Goal: Task Accomplishment & Management: Use online tool/utility

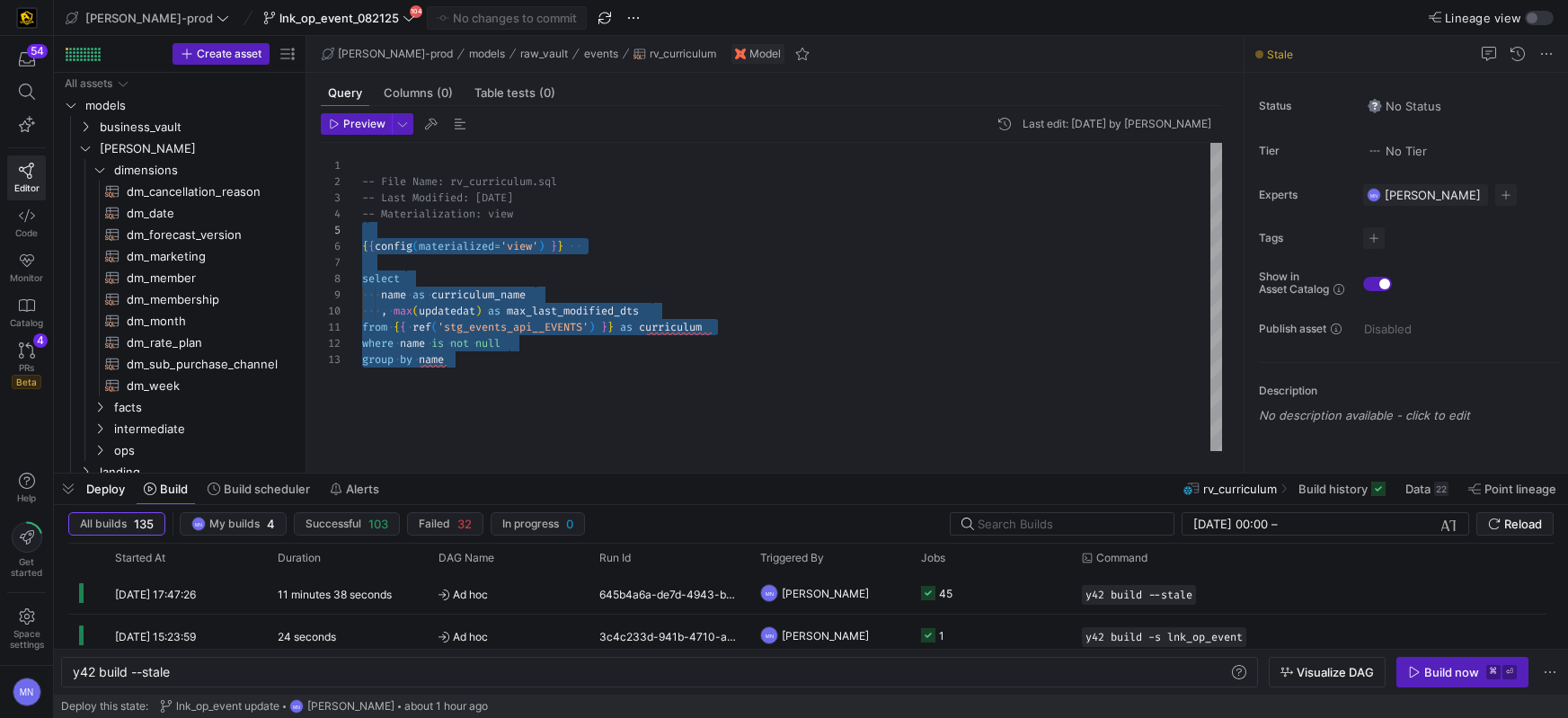
type textarea "-- File Name: rv_curriculum.sql -- Last Modified: [DATE] -- Materialization: vi…"
click at [711, 240] on div "{ { config ( materialized = 'view' ) } }" at bounding box center [793, 247] width 861 height 16
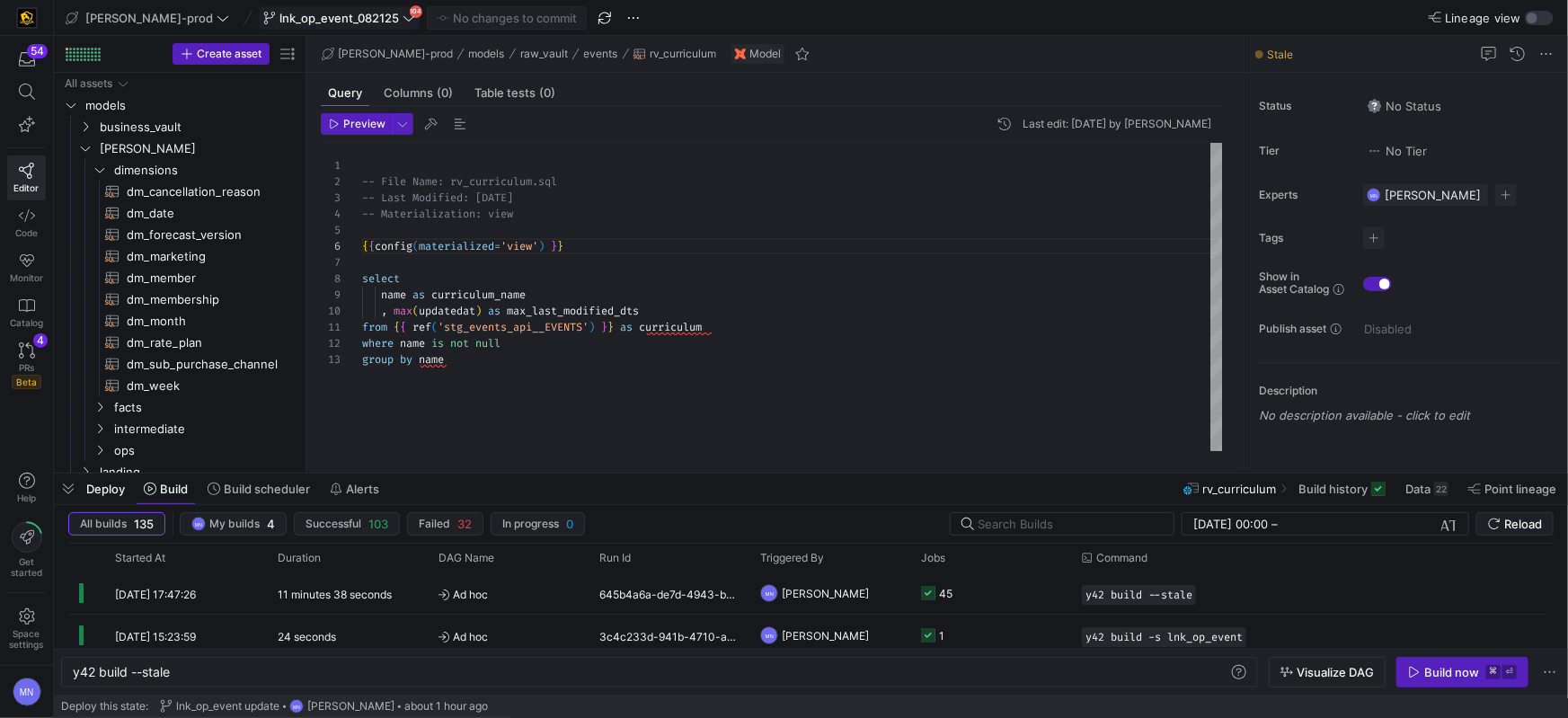
click at [297, 25] on span "lnk_op_event_082125" at bounding box center [339, 18] width 119 height 15
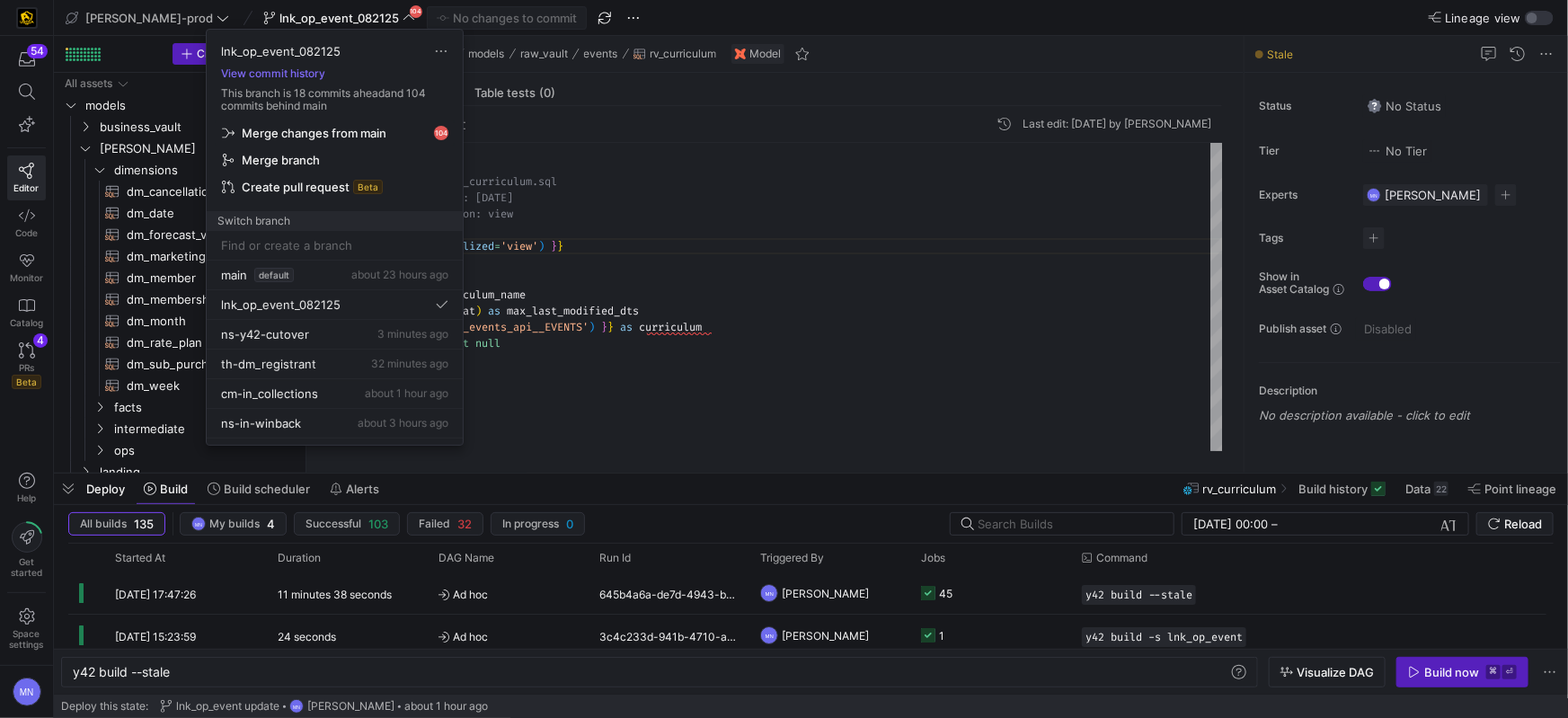
click at [288, 137] on span "Merge changes from main" at bounding box center [314, 133] width 145 height 15
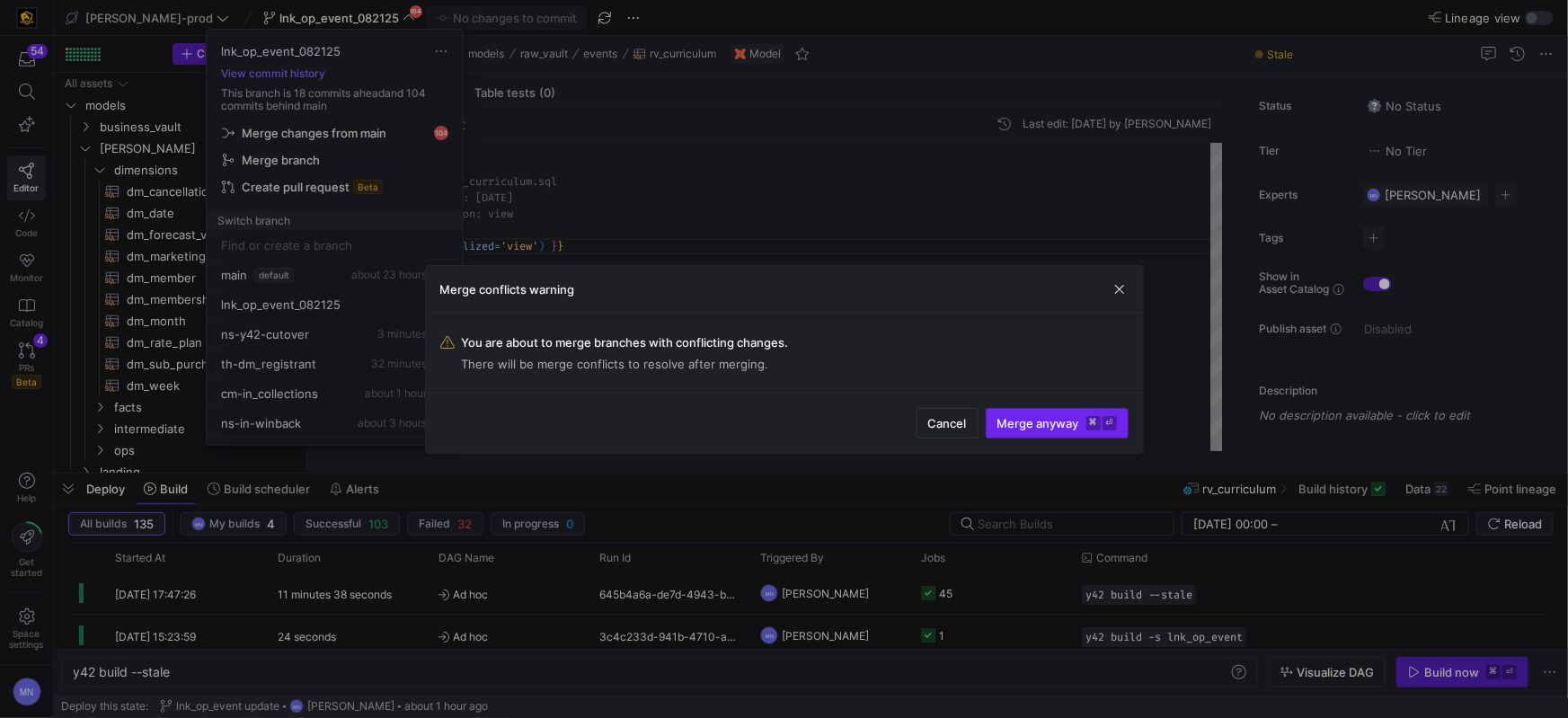
click at [1026, 424] on span "Merge anyway ⌘ ⏎" at bounding box center [1057, 423] width 119 height 15
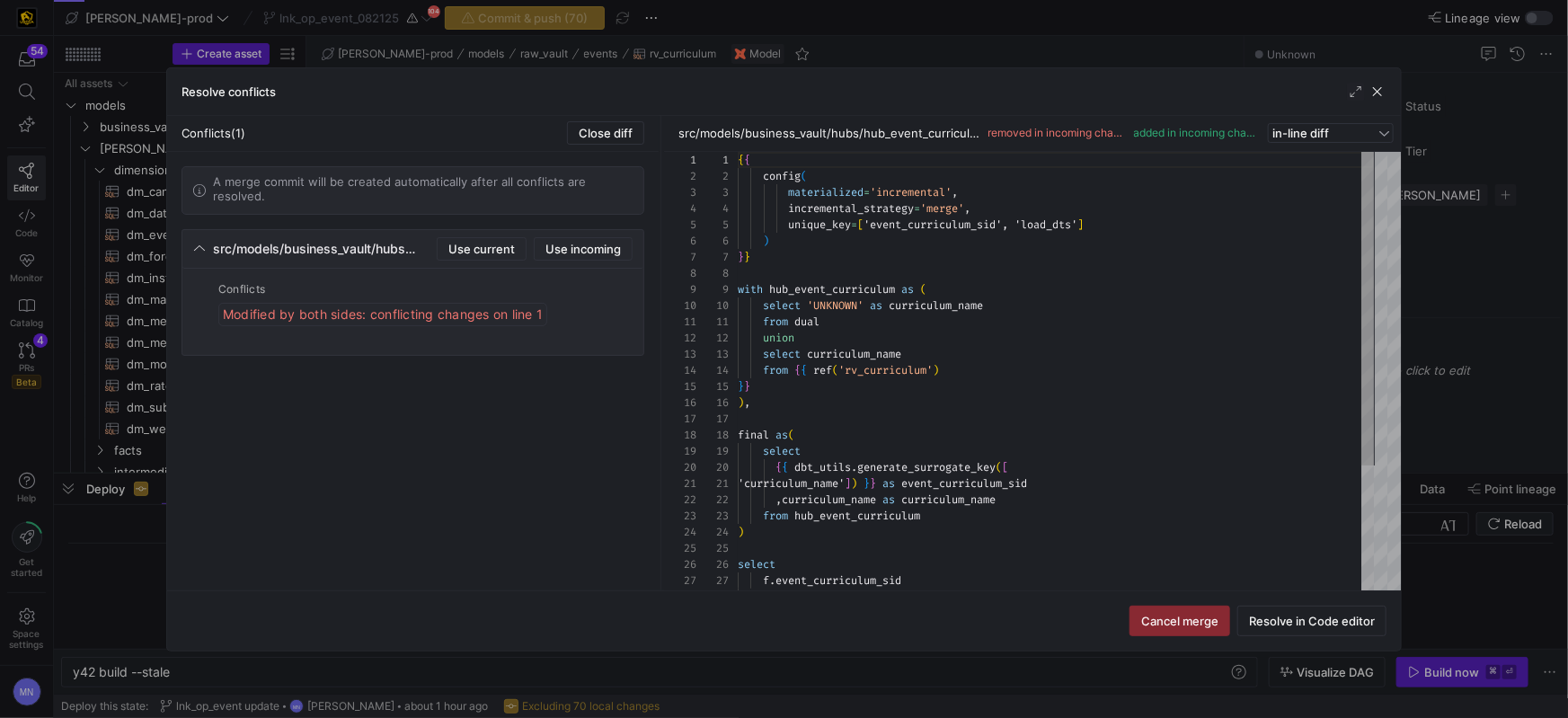
scroll to position [162, 0]
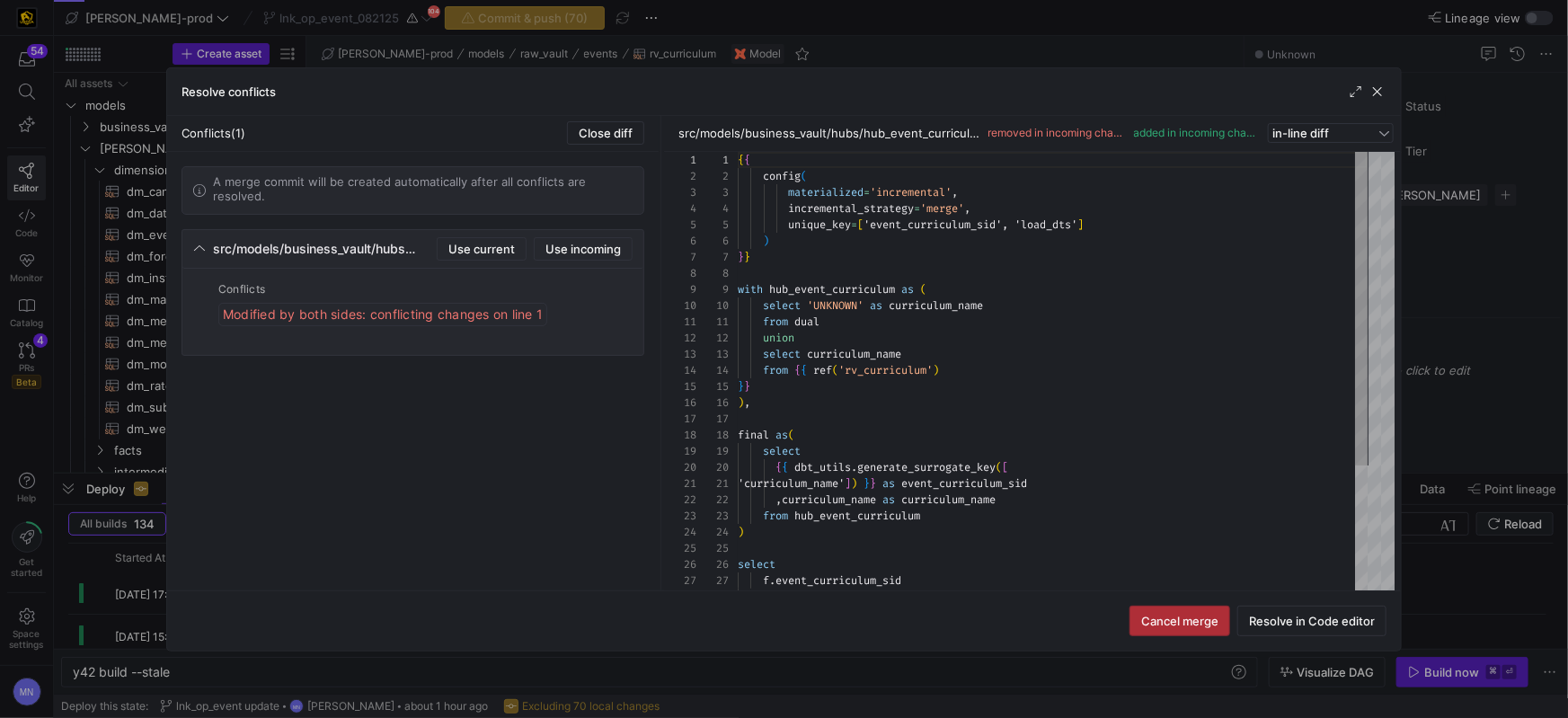
click at [1212, 623] on span "Cancel merge" at bounding box center [1179, 621] width 77 height 15
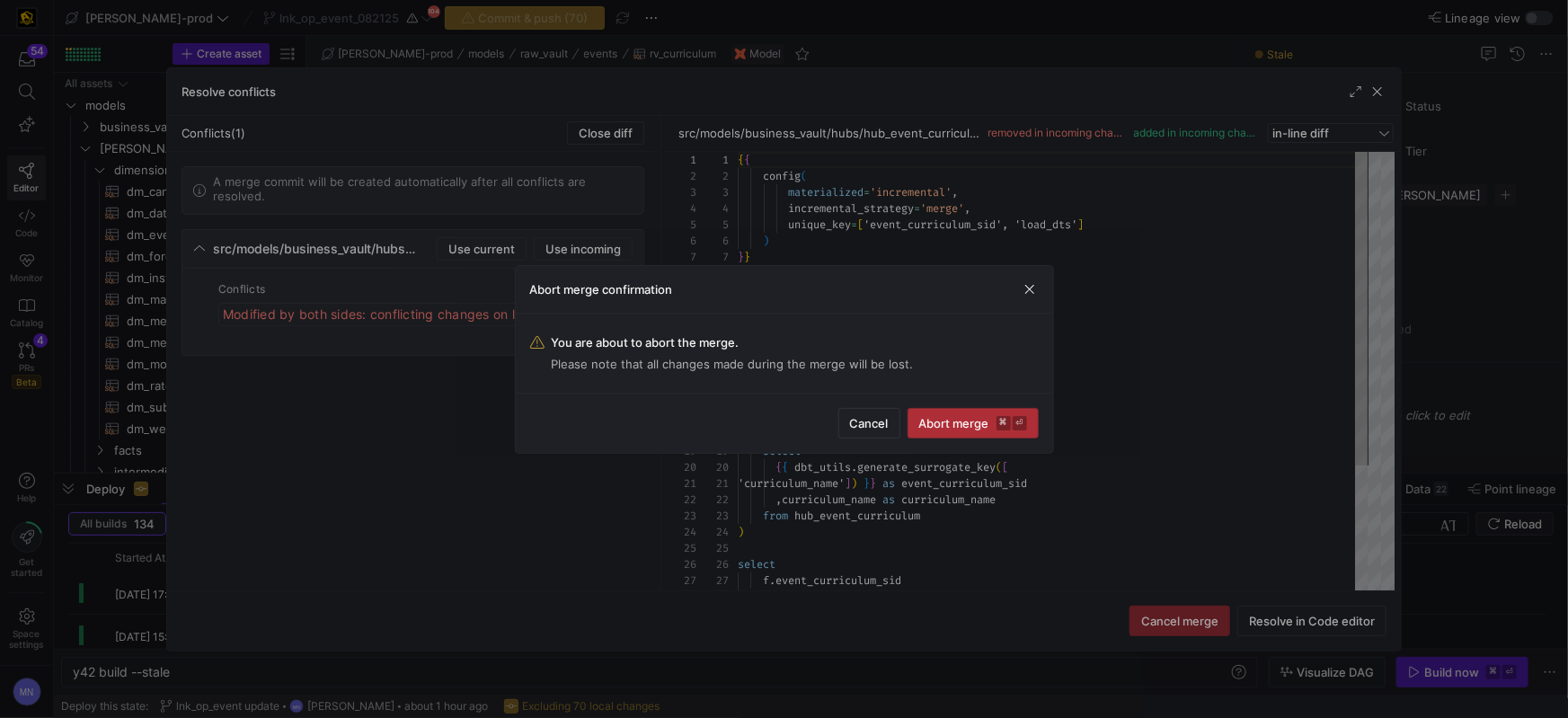
click at [941, 426] on span "Abort merge ⌘ ⏎" at bounding box center [973, 423] width 108 height 15
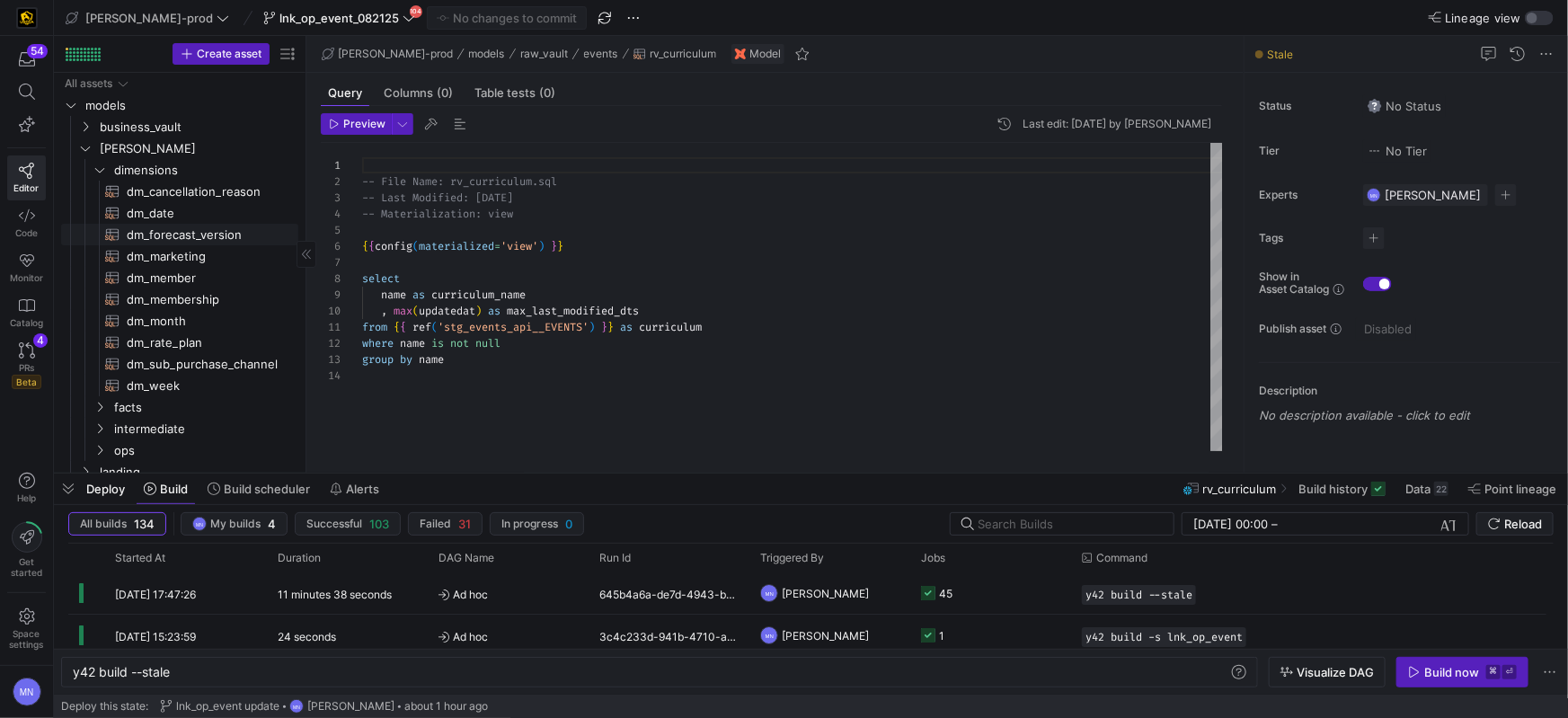
click at [189, 234] on span "dm_forecast_version​​​​​​​​​​" at bounding box center [202, 235] width 151 height 21
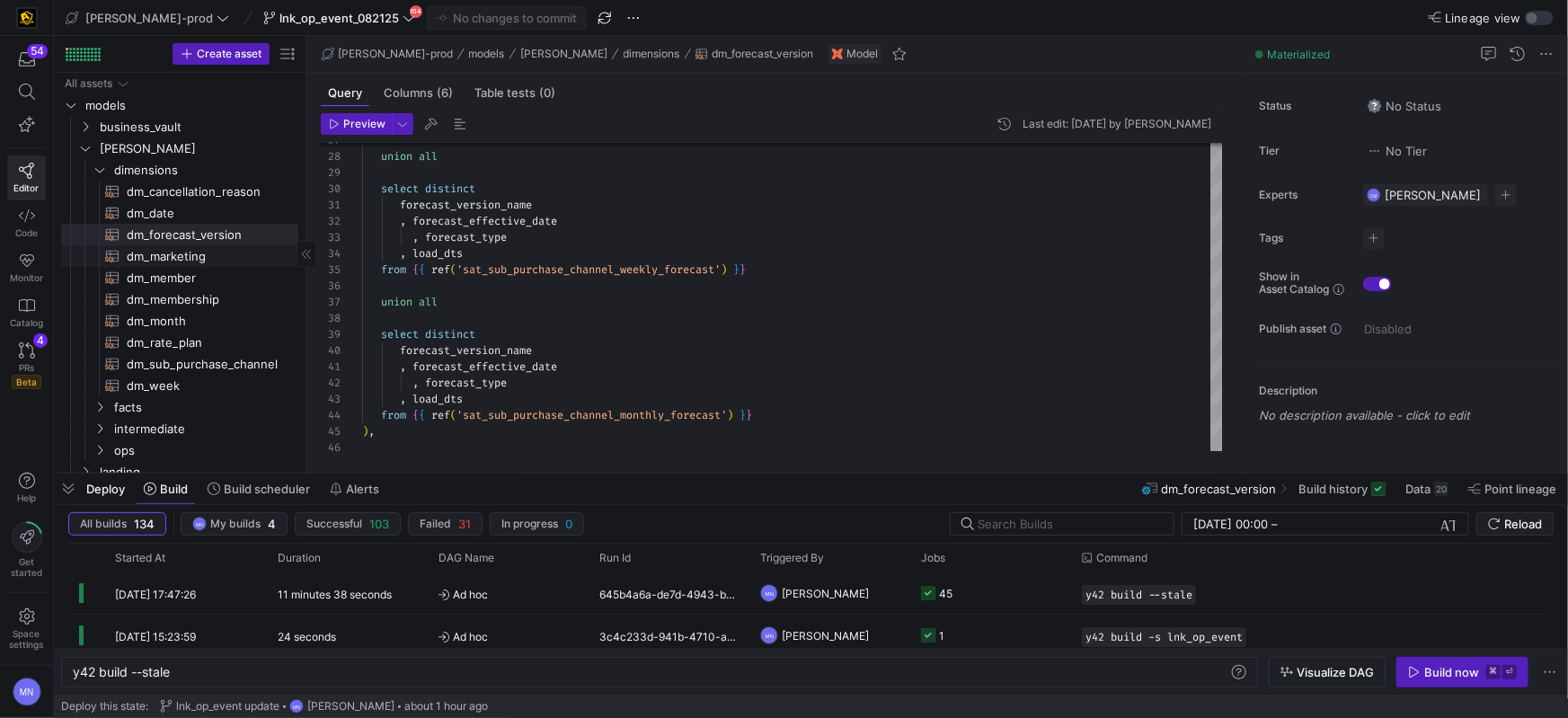
click at [193, 260] on span "dm_marketing​​​​​​​​​​" at bounding box center [202, 257] width 151 height 21
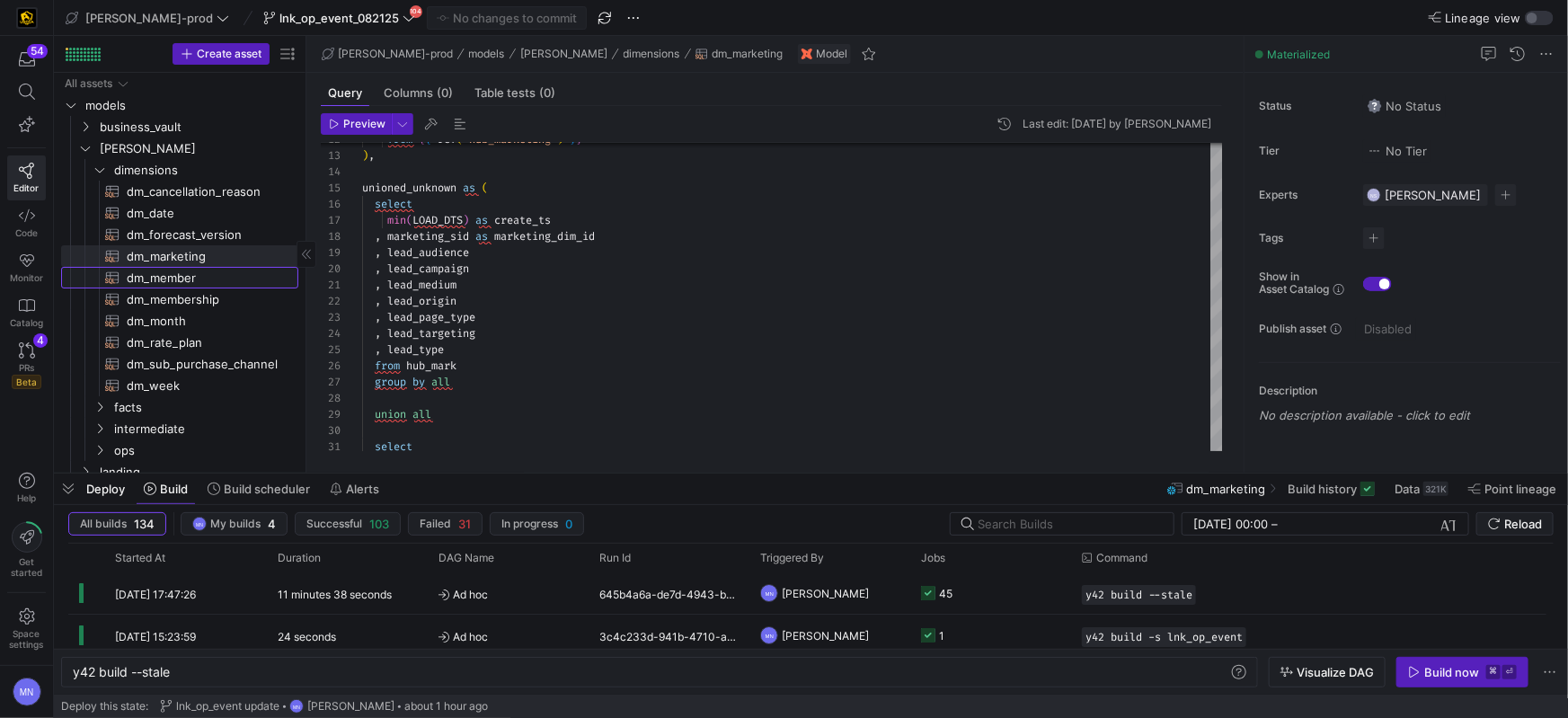
click at [200, 282] on span "dm_member​​​​​​​​​​" at bounding box center [202, 278] width 151 height 21
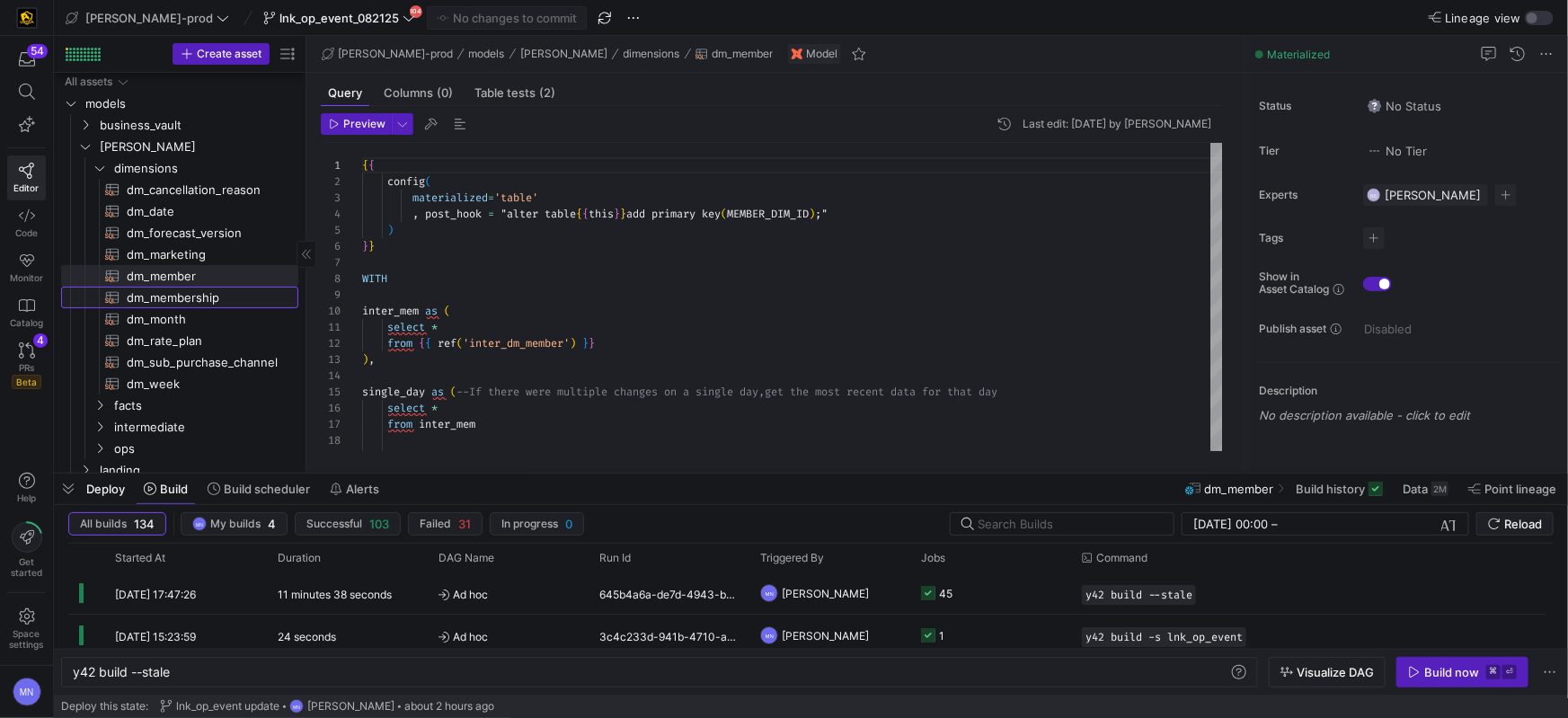
click at [197, 299] on span "dm_membership​​​​​​​​​​" at bounding box center [202, 298] width 151 height 21
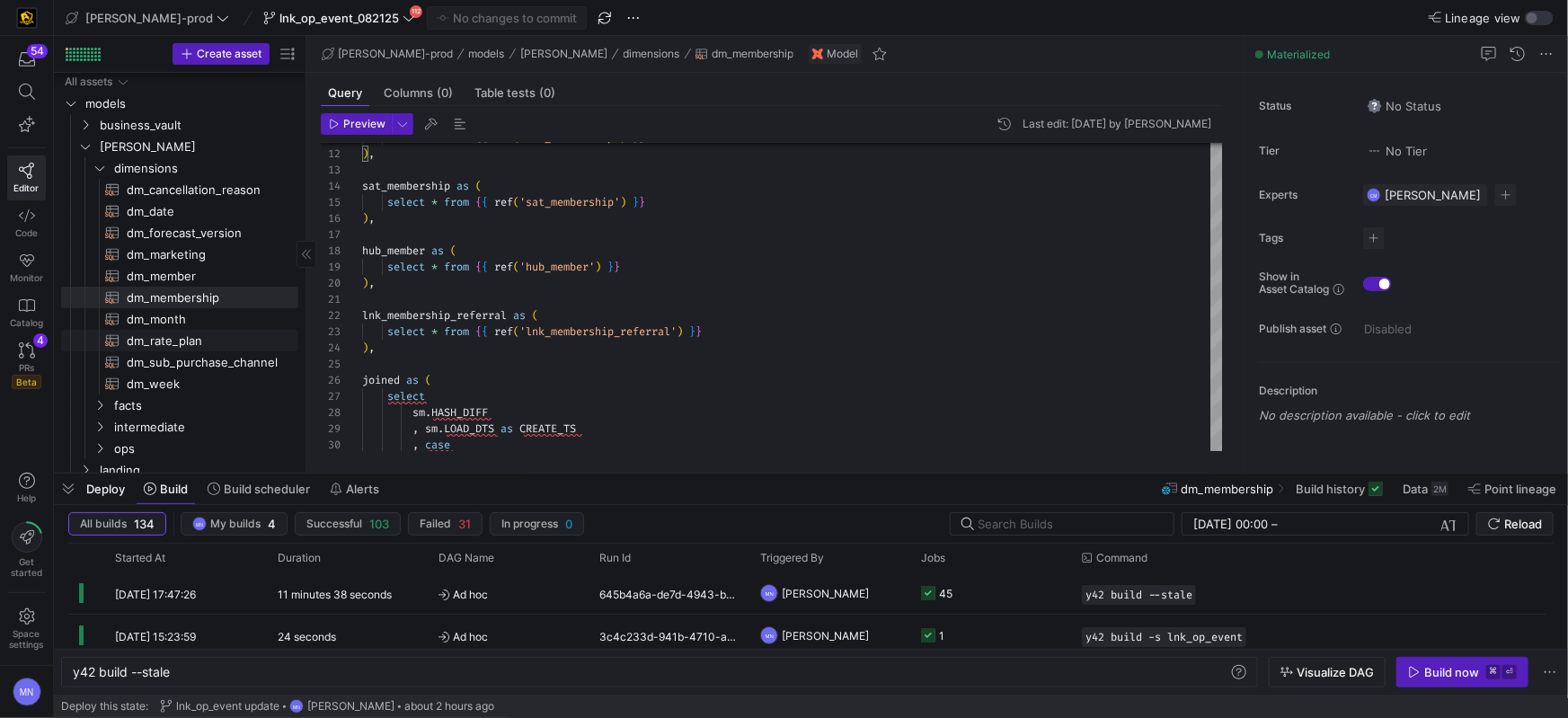
click at [165, 340] on span "dm_rate_plan​​​​​​​​​​" at bounding box center [202, 340] width 151 height 21
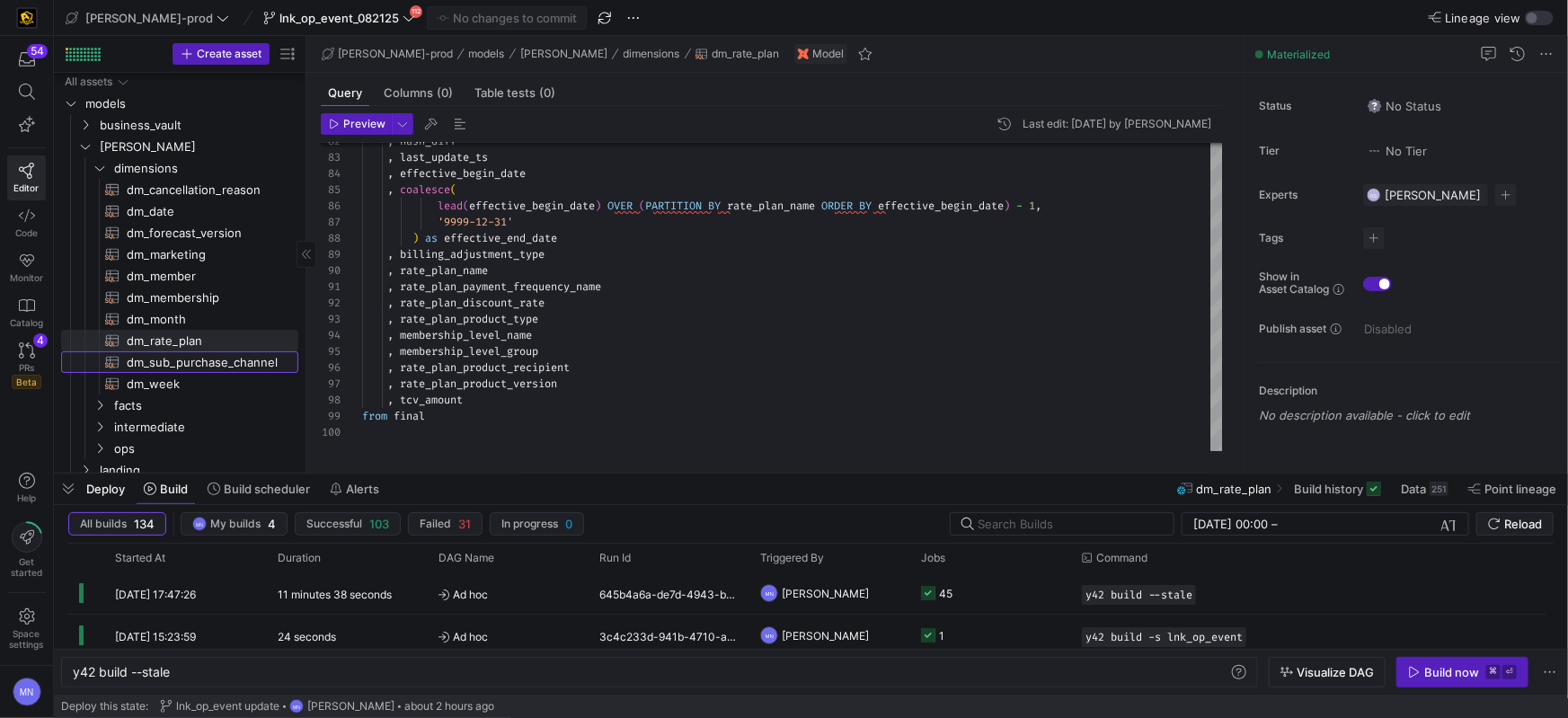
click at [245, 364] on span "dm_sub_purchase_channel​​​​​​​​​​" at bounding box center [202, 362] width 151 height 21
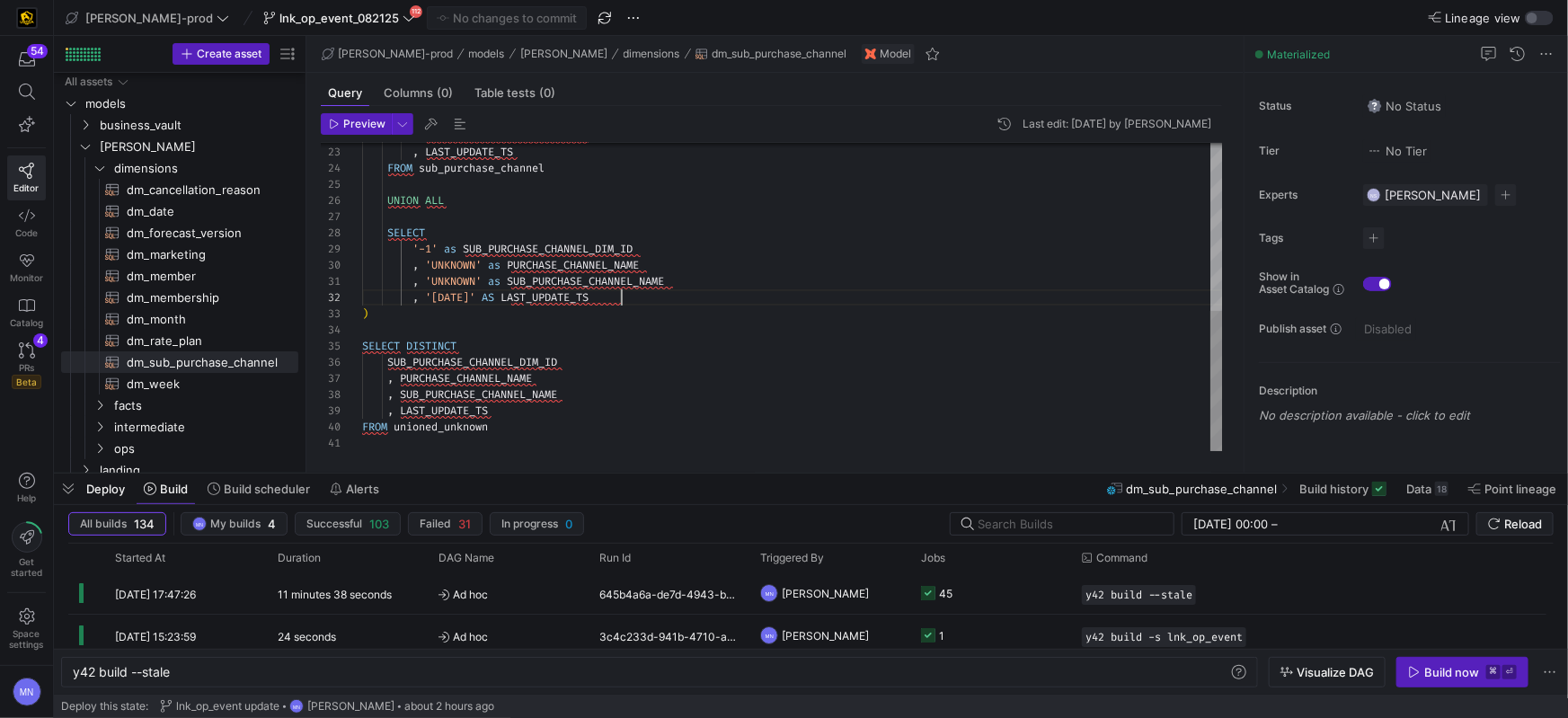
scroll to position [16, 258]
click at [759, 295] on div ", '[DATE]' AS LAST_UPDATE_TS" at bounding box center [793, 298] width 861 height 16
type textarea "{{ config( materialized='table' , post_hook= "alter table {{ this }} add primar…"
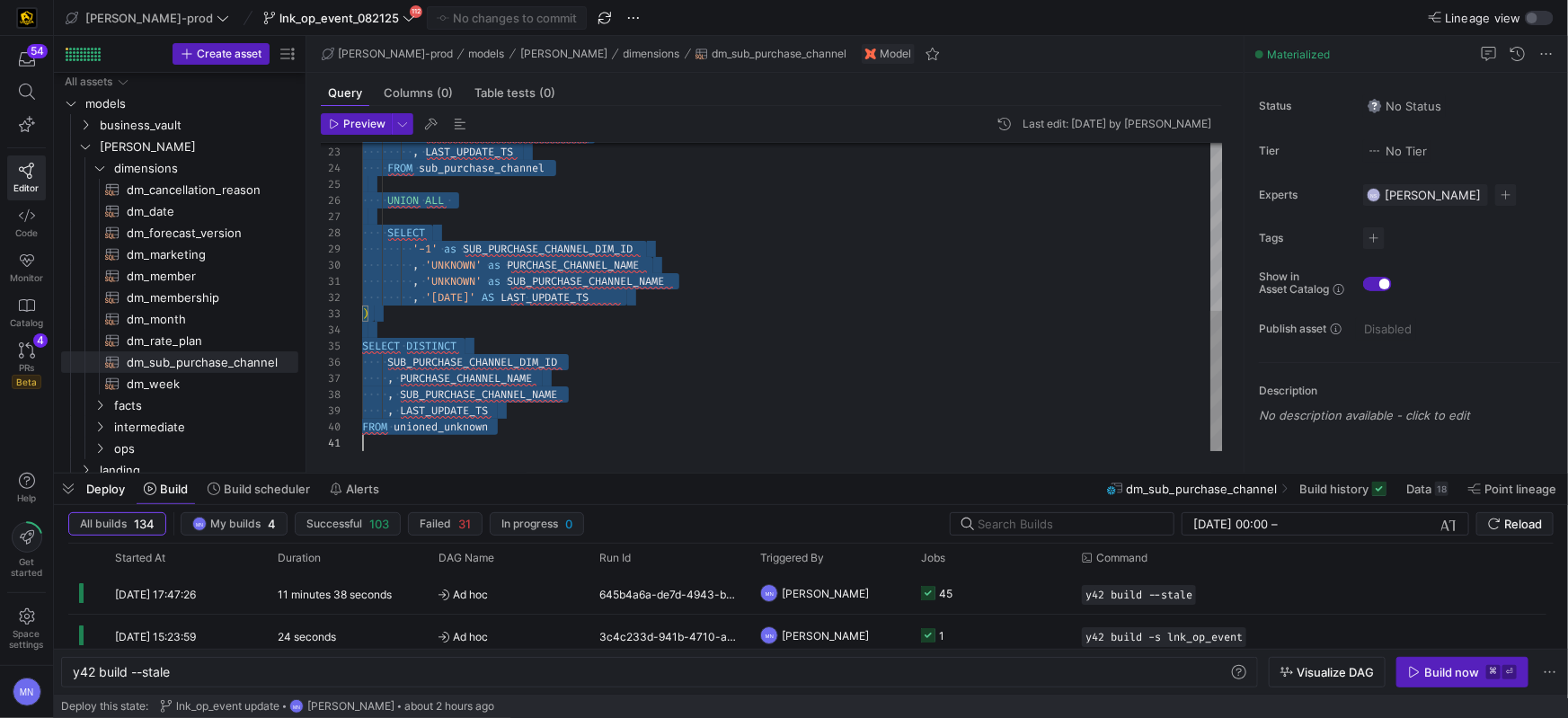
scroll to position [0, 0]
click at [261, 166] on span "Press SPACE to select this row." at bounding box center [262, 168] width 18 height 18
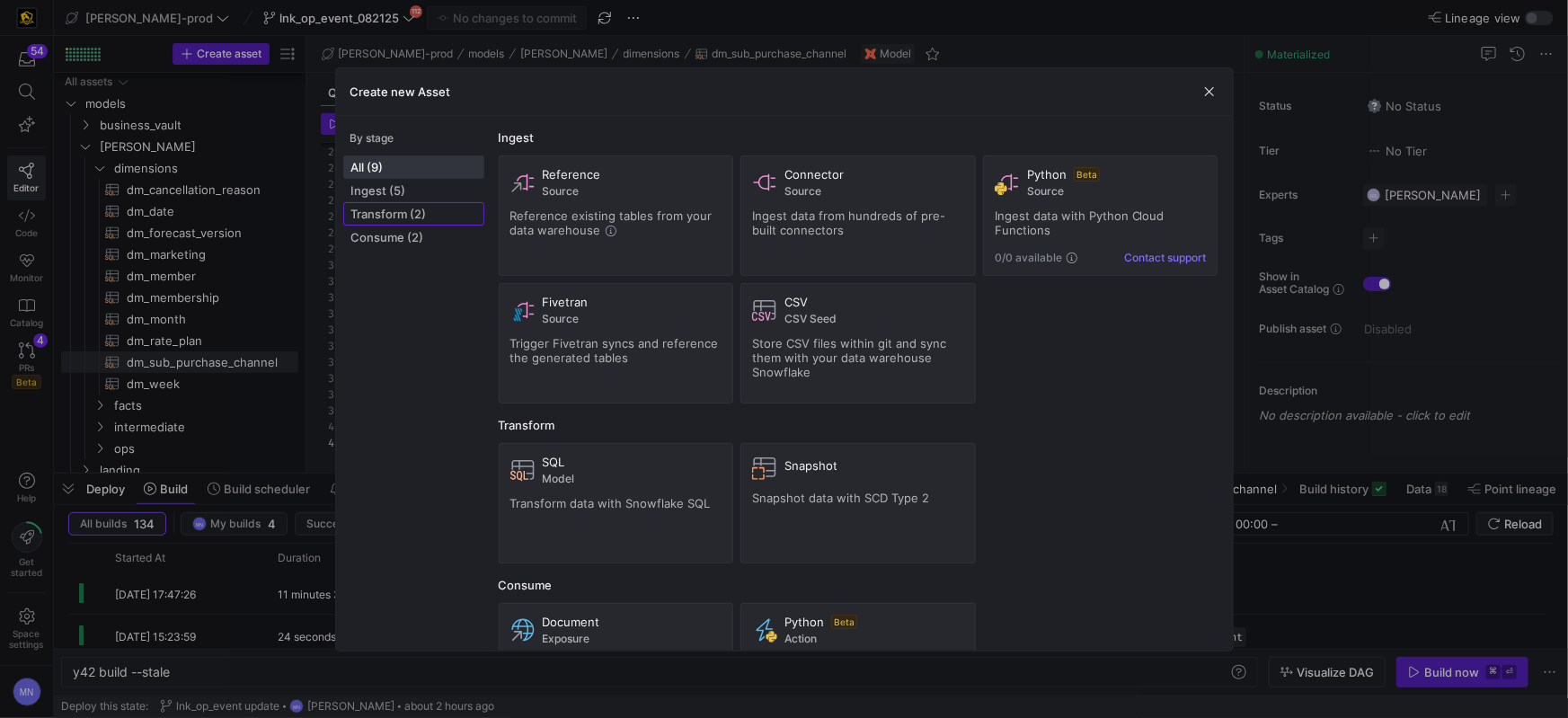
click at [425, 215] on span "Transform (2)" at bounding box center [413, 214] width 125 height 15
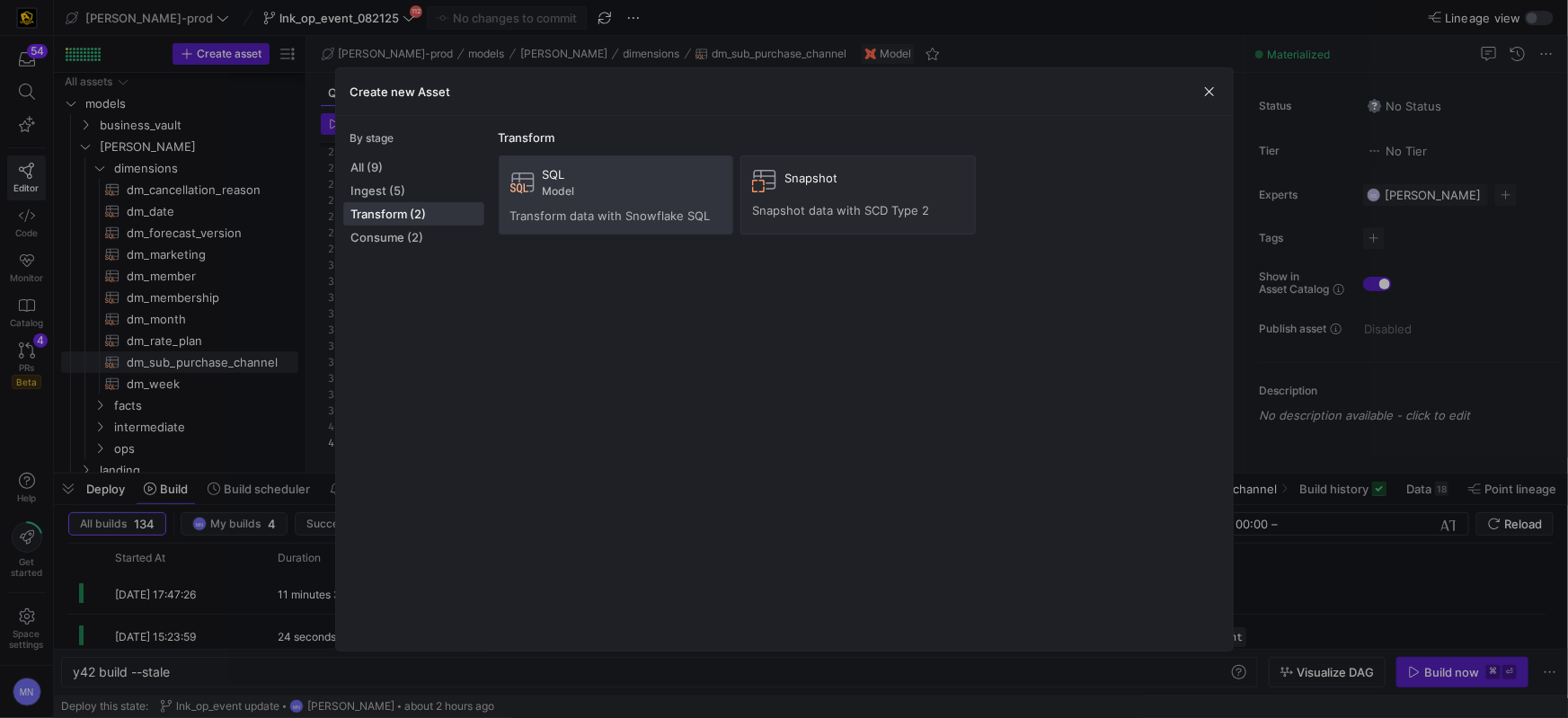
click at [632, 206] on div "SQL Model Transform data with Snowflake SQL" at bounding box center [616, 195] width 212 height 56
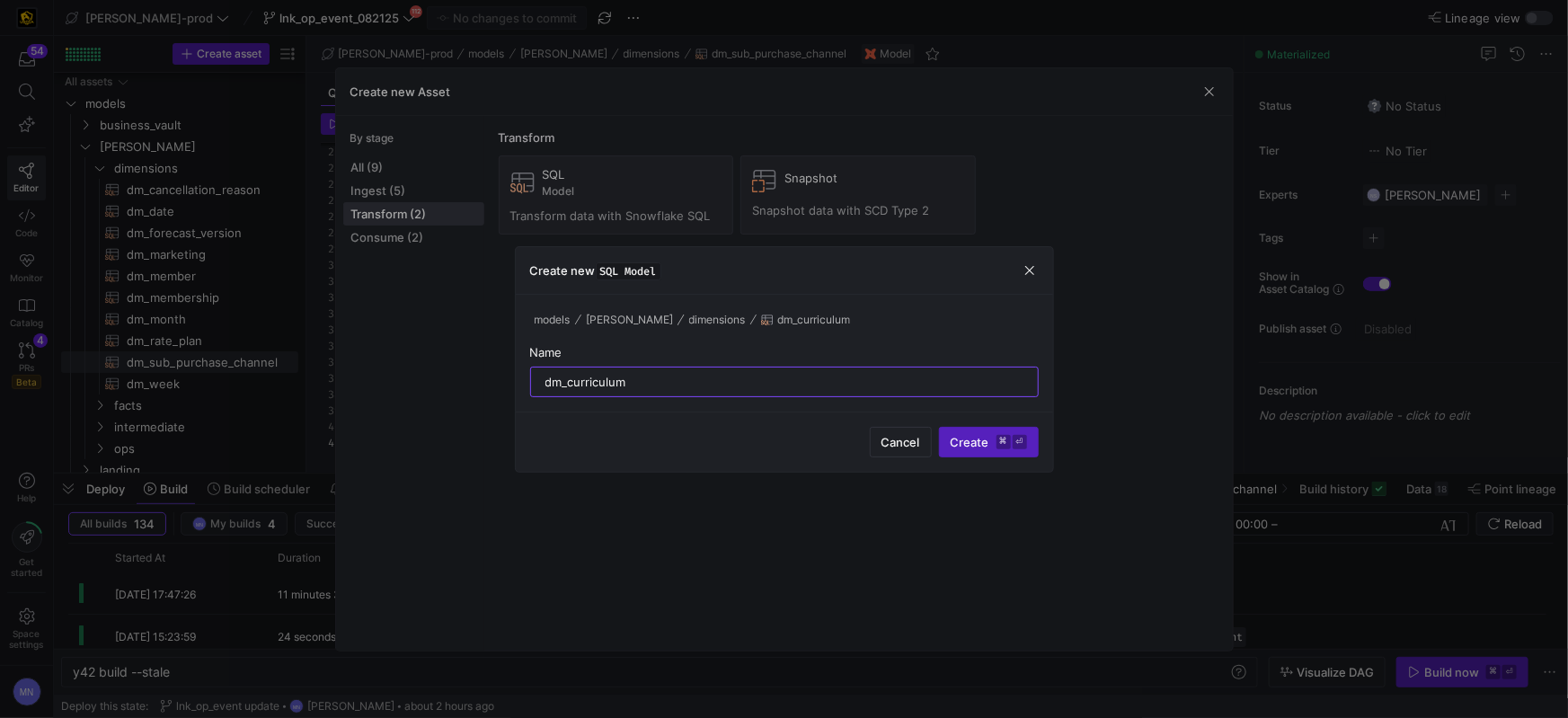
type input "dm_curriculum"
click at [939, 427] on button "Create ⌘ ⏎" at bounding box center [989, 442] width 100 height 31
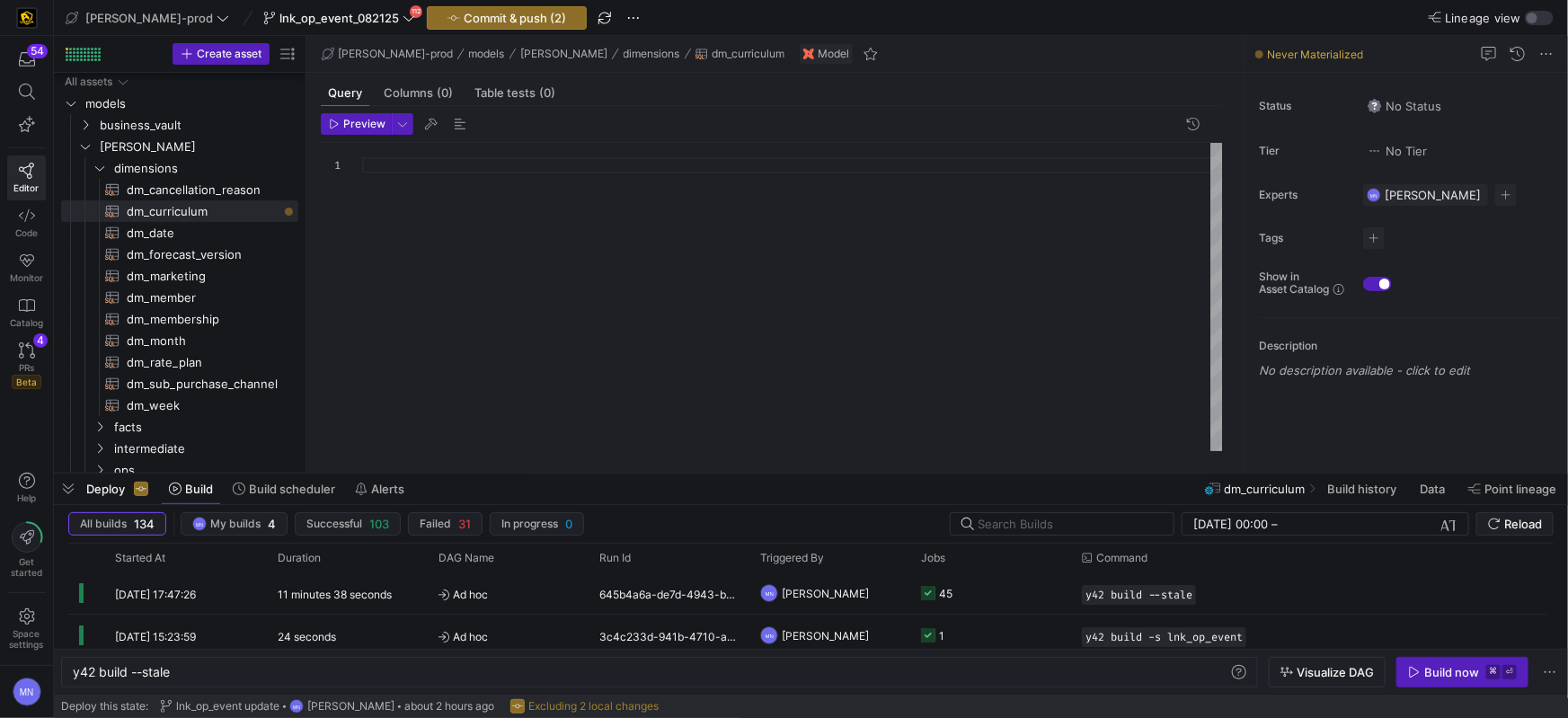
click at [890, 376] on div at bounding box center [793, 297] width 861 height 308
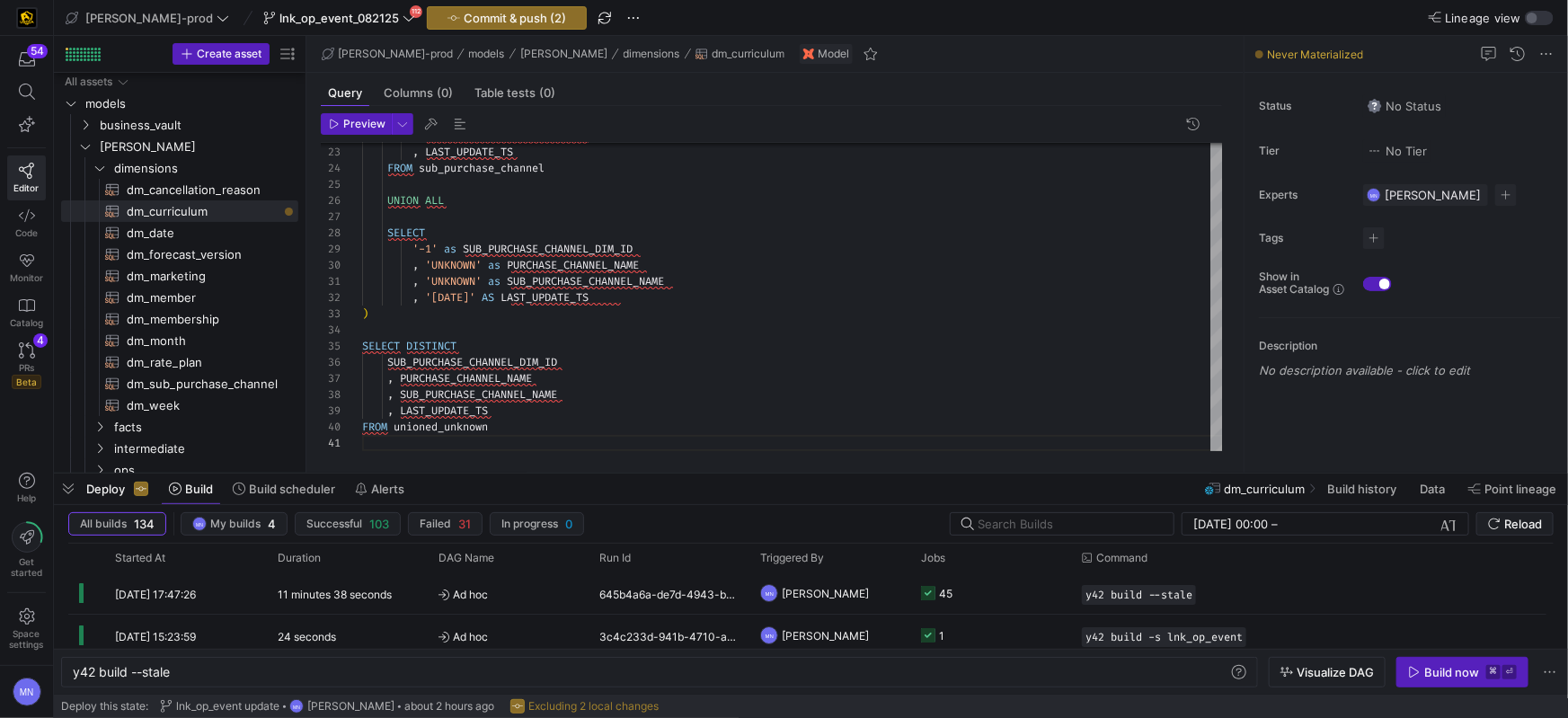
drag, startPoint x: 755, startPoint y: 470, endPoint x: 0, endPoint y: 592, distance: 764.8
click at [0, 592] on as-split "54 Editor Code Monitor Catalog PRs Beta 4 Help Get started Space settings MN [P…" at bounding box center [784, 359] width 1568 height 718
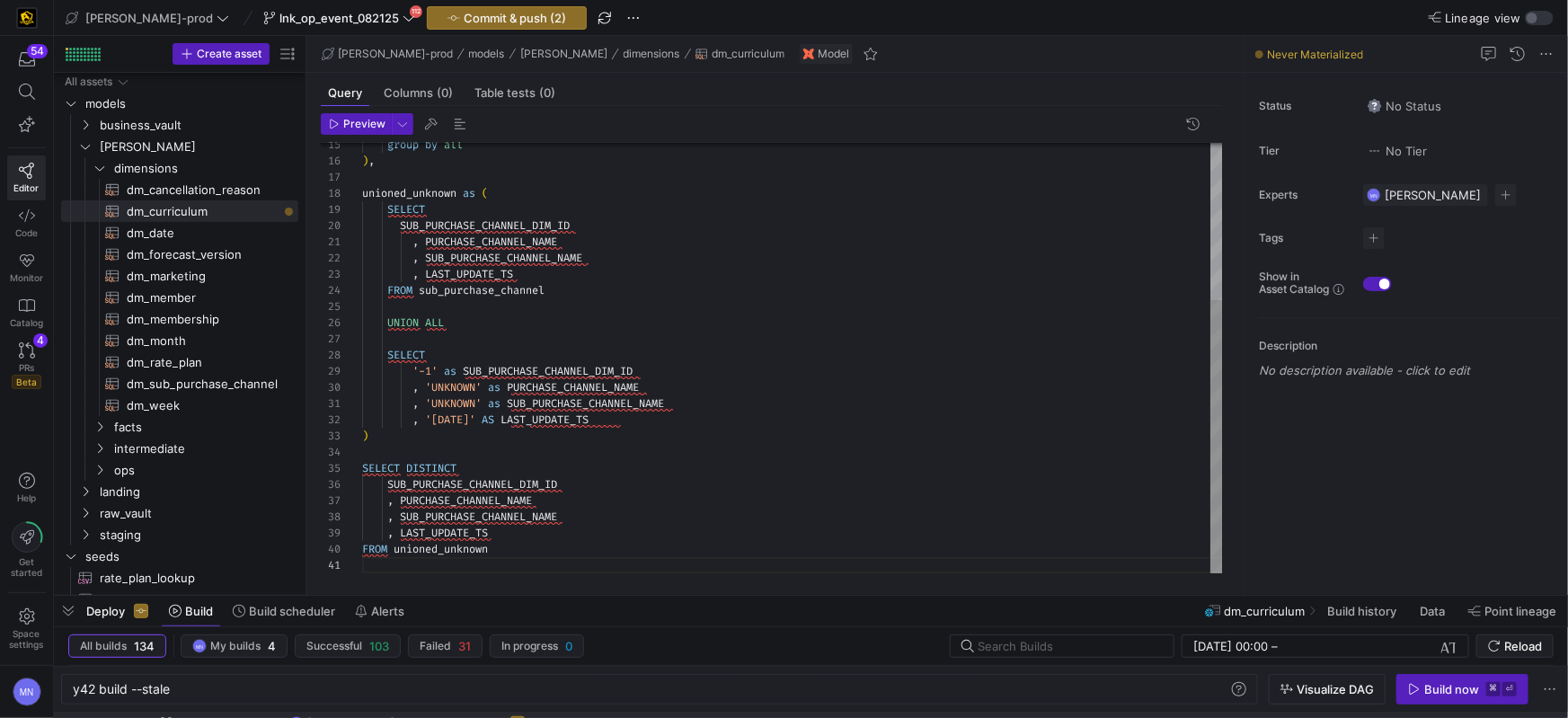
click at [627, 349] on div "SELECT" at bounding box center [793, 355] width 861 height 16
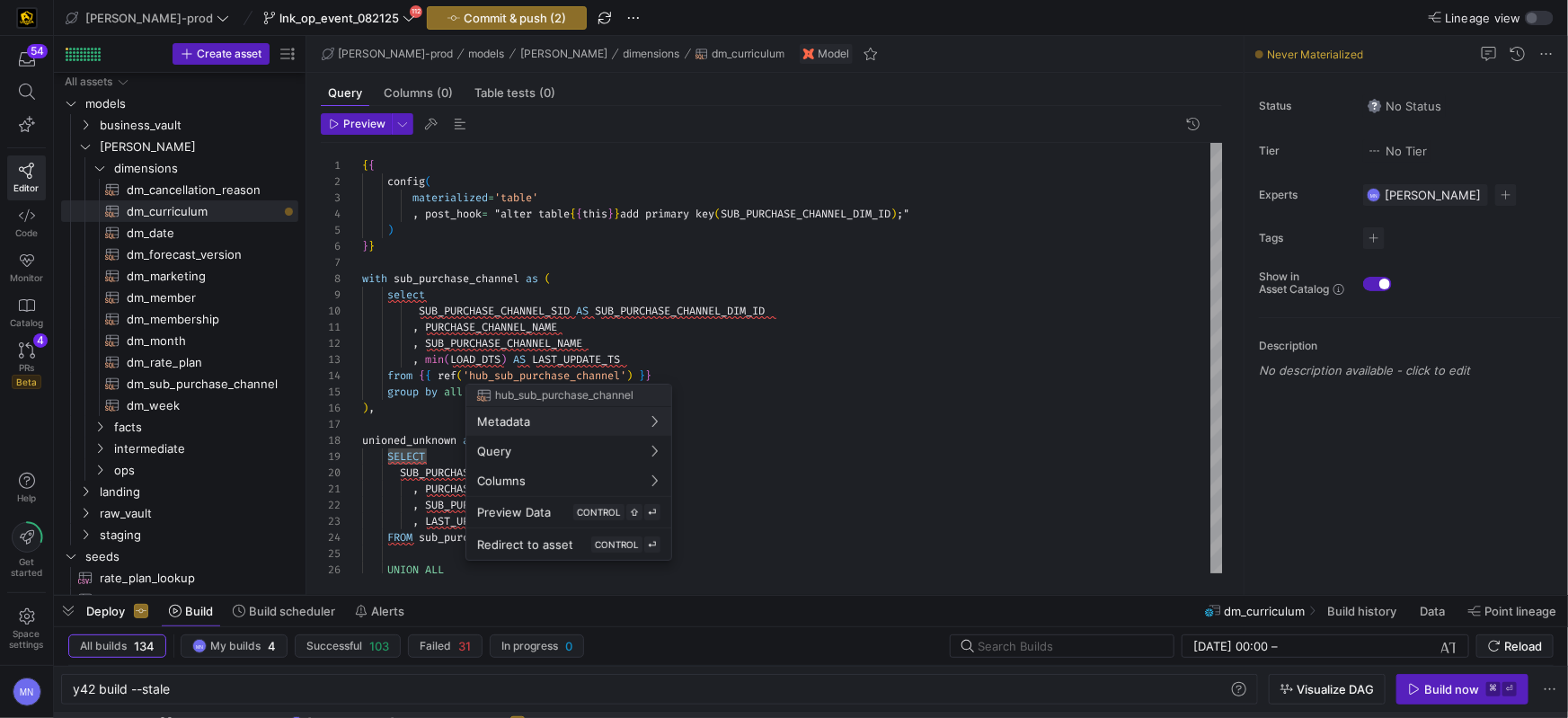
click at [821, 211] on div at bounding box center [784, 359] width 1568 height 718
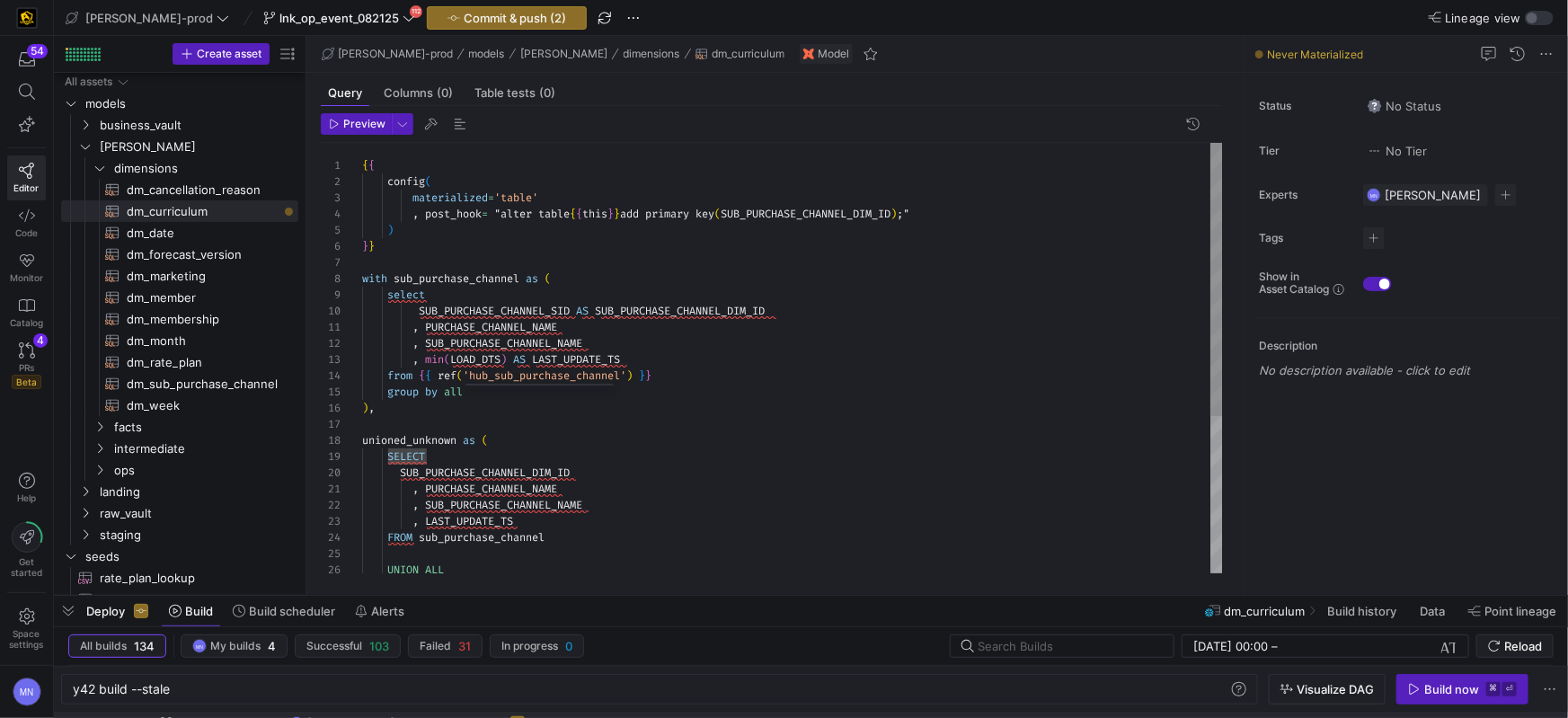
click at [821, 211] on span "SUB_PURCHASE_CHANNEL_DIM_ID" at bounding box center [805, 214] width 170 height 15
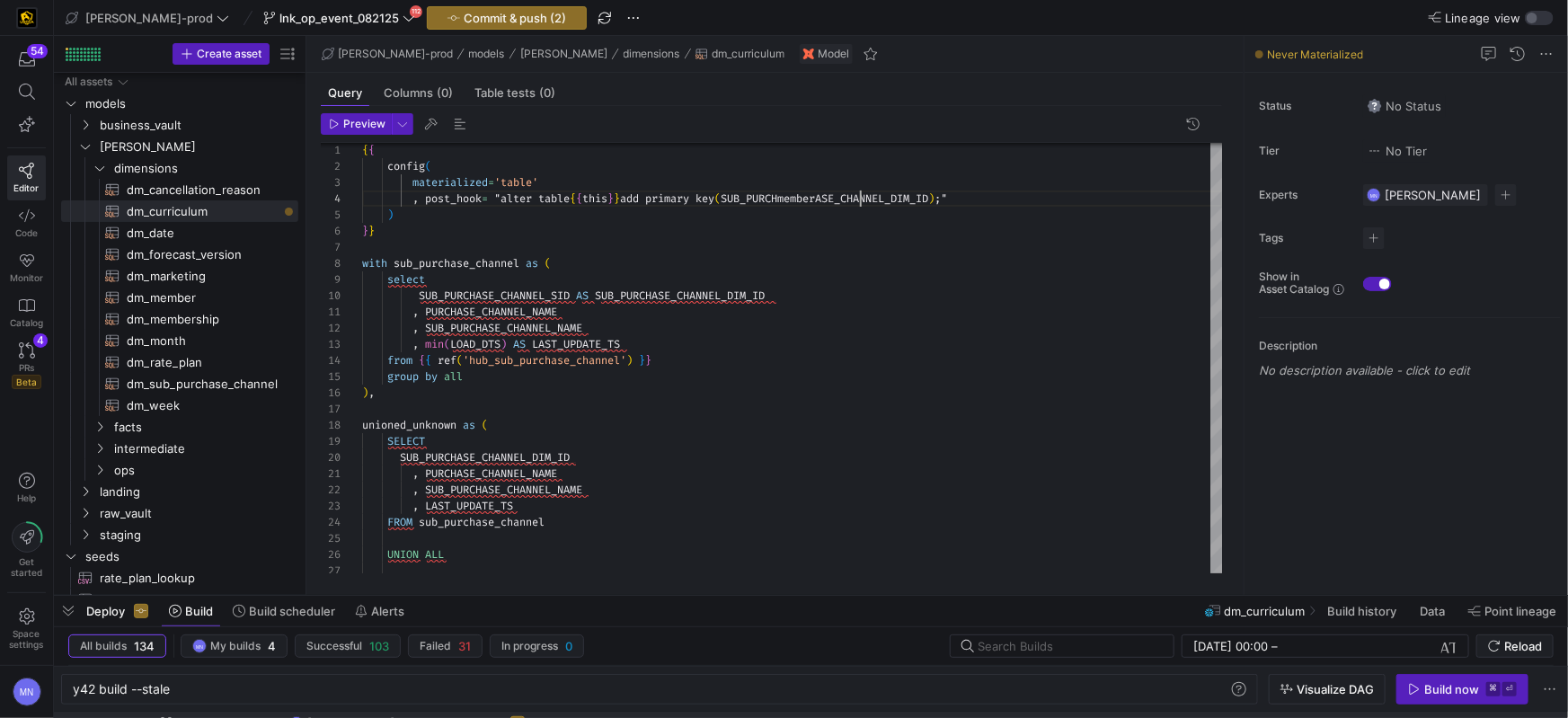
click at [883, 196] on div ", SUB_PURCHASE_CHANNEL_NAME , LAST_UPDATE_TS FROM sub_purchase_channel UNION AL…" at bounding box center [793, 466] width 861 height 678
click at [881, 196] on span "SUB_PURCHmemberASE_CHANNEL_DIM_ID" at bounding box center [824, 198] width 207 height 15
click at [796, 336] on div ", min ( LOAD_DTS ) AS LAST_UPDATE_TS" at bounding box center [793, 344] width 861 height 16
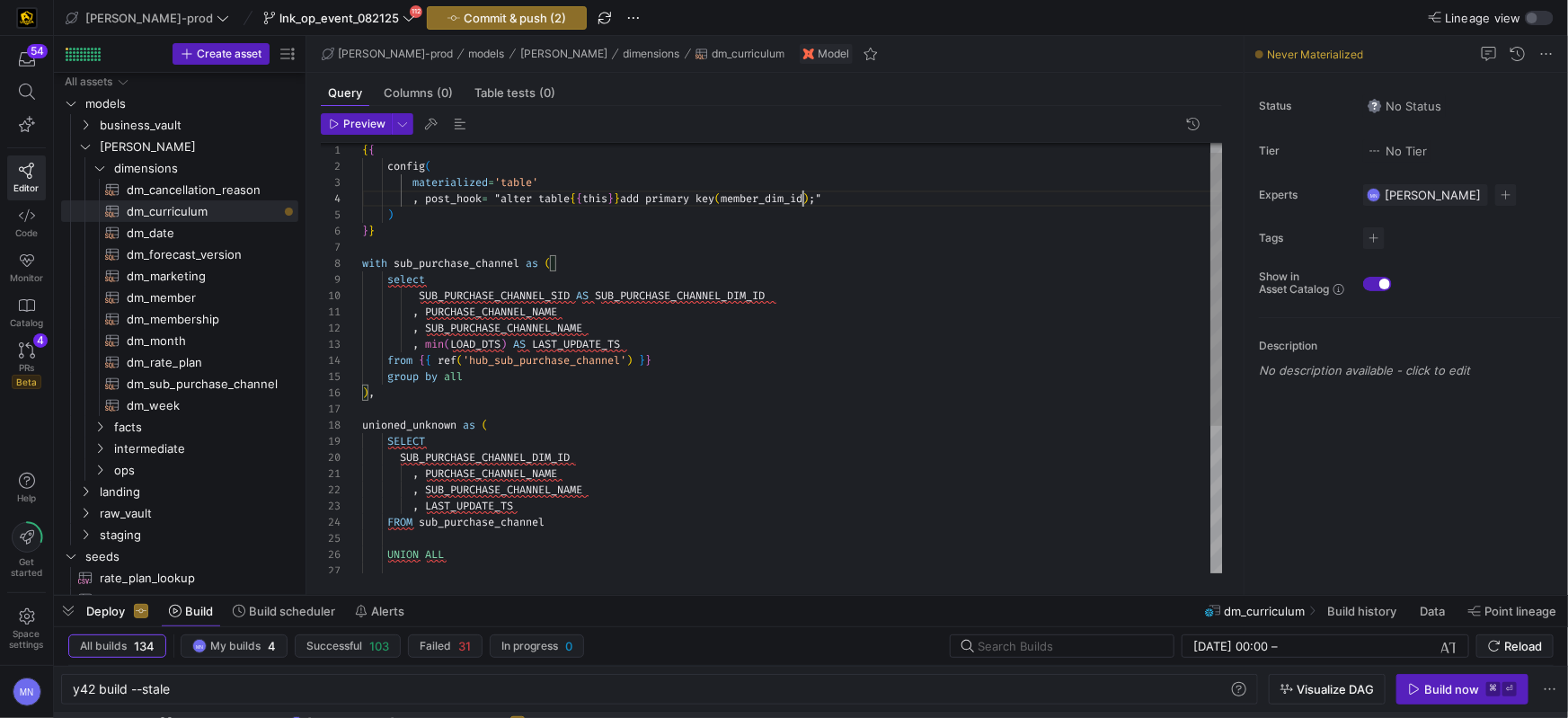
scroll to position [48, 440]
drag, startPoint x: 800, startPoint y: 197, endPoint x: 873, endPoint y: 269, distance: 102.5
click at [800, 198] on span "member_dim_id" at bounding box center [762, 198] width 82 height 15
click at [836, 195] on div ", SUB_PURCHASE_CHANNEL_NAME , LAST_UPDATE_TS FROM sub_purchase_channel UNION AL…" at bounding box center [793, 466] width 861 height 678
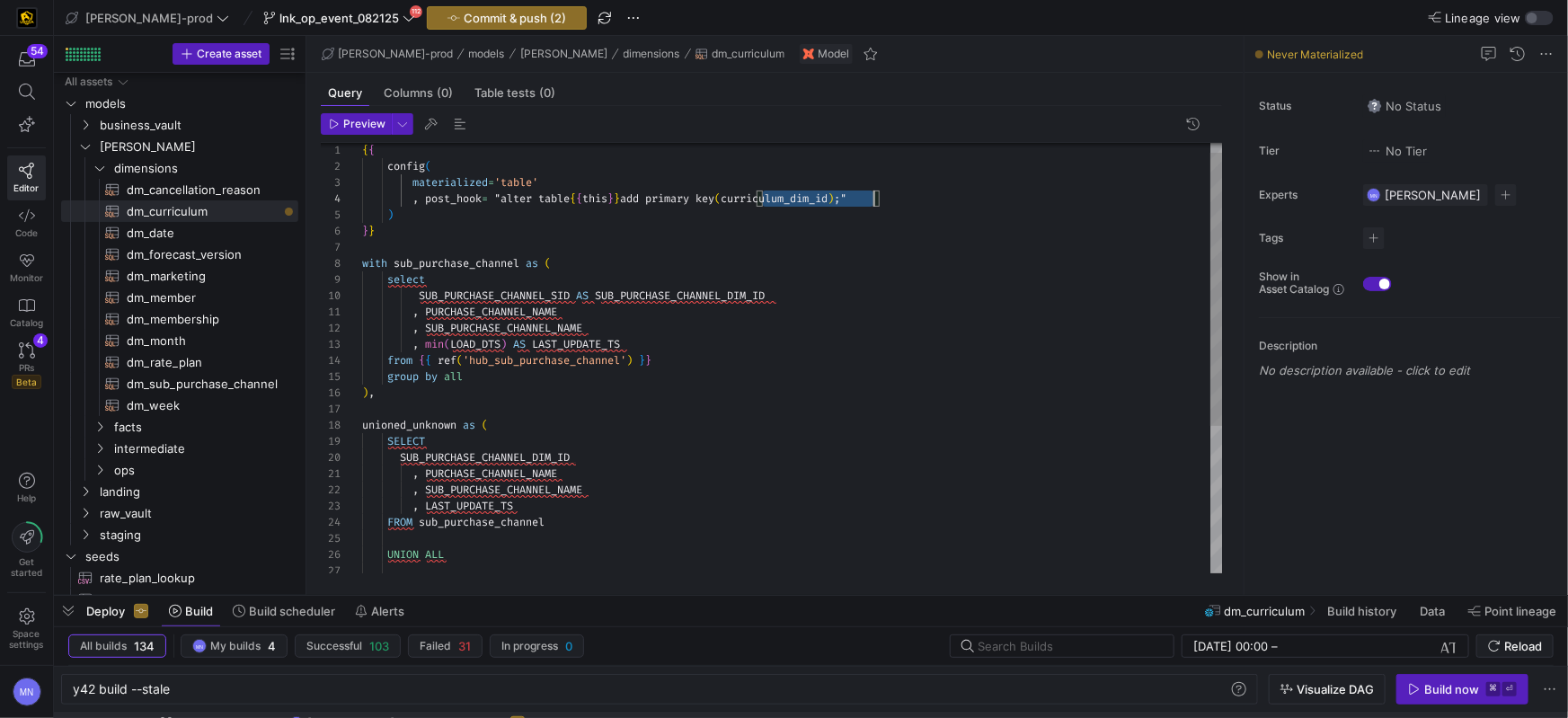
scroll to position [48, 511]
click at [828, 195] on span "curriculum_dim_id" at bounding box center [774, 198] width 107 height 15
click at [516, 299] on div ", SUB_PURCHASE_CHANNEL_NAME , LAST_UPDATE_TS FROM sub_purchase_channel UNION AL…" at bounding box center [793, 466] width 861 height 678
drag, startPoint x: 517, startPoint y: 299, endPoint x: 529, endPoint y: 303, distance: 12.6
click at [516, 299] on div "SUB_PURCHASE_CHANNEL_SID AS SUB_PURCHASE_CHANNEL_DIM_ID" at bounding box center [793, 296] width 861 height 16
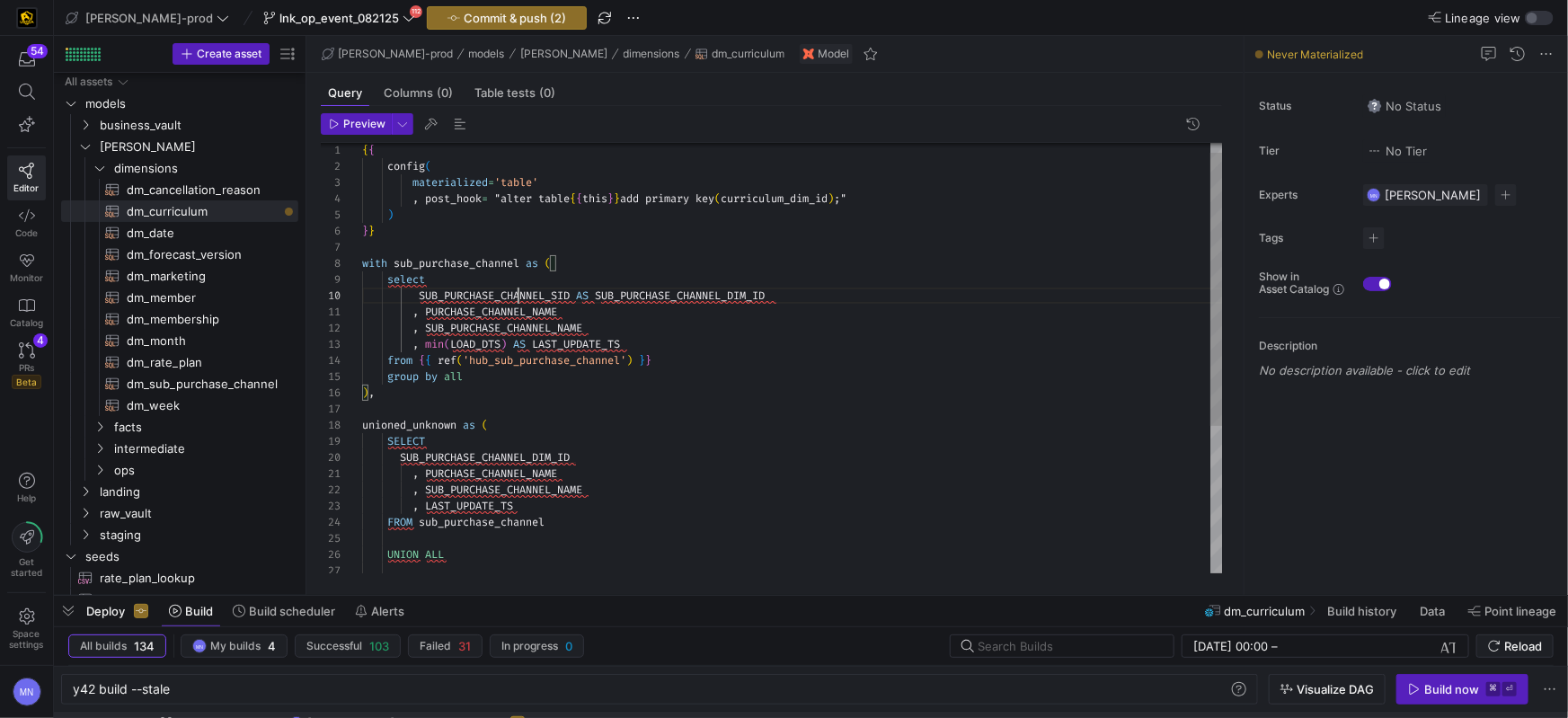
scroll to position [145, 214]
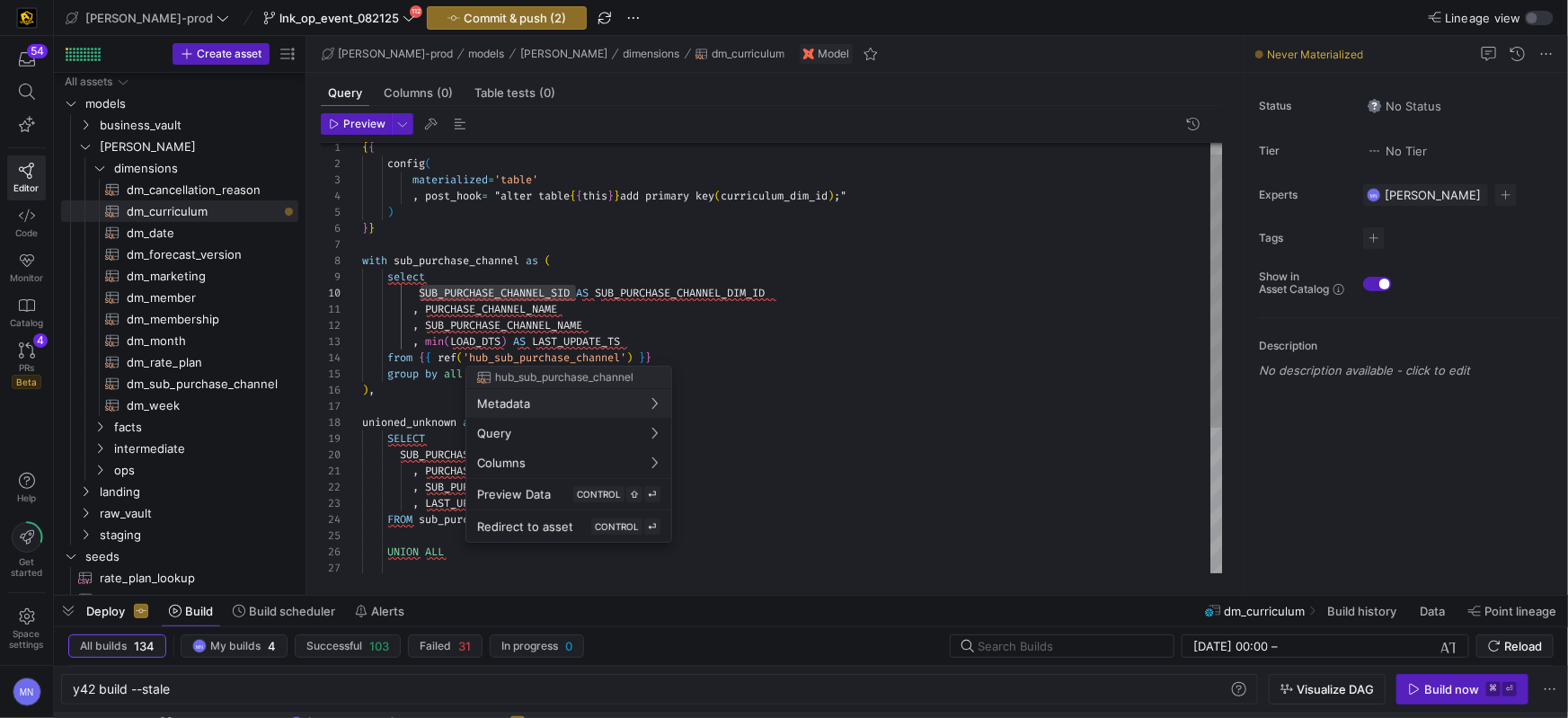
click at [592, 358] on div at bounding box center [784, 359] width 1568 height 718
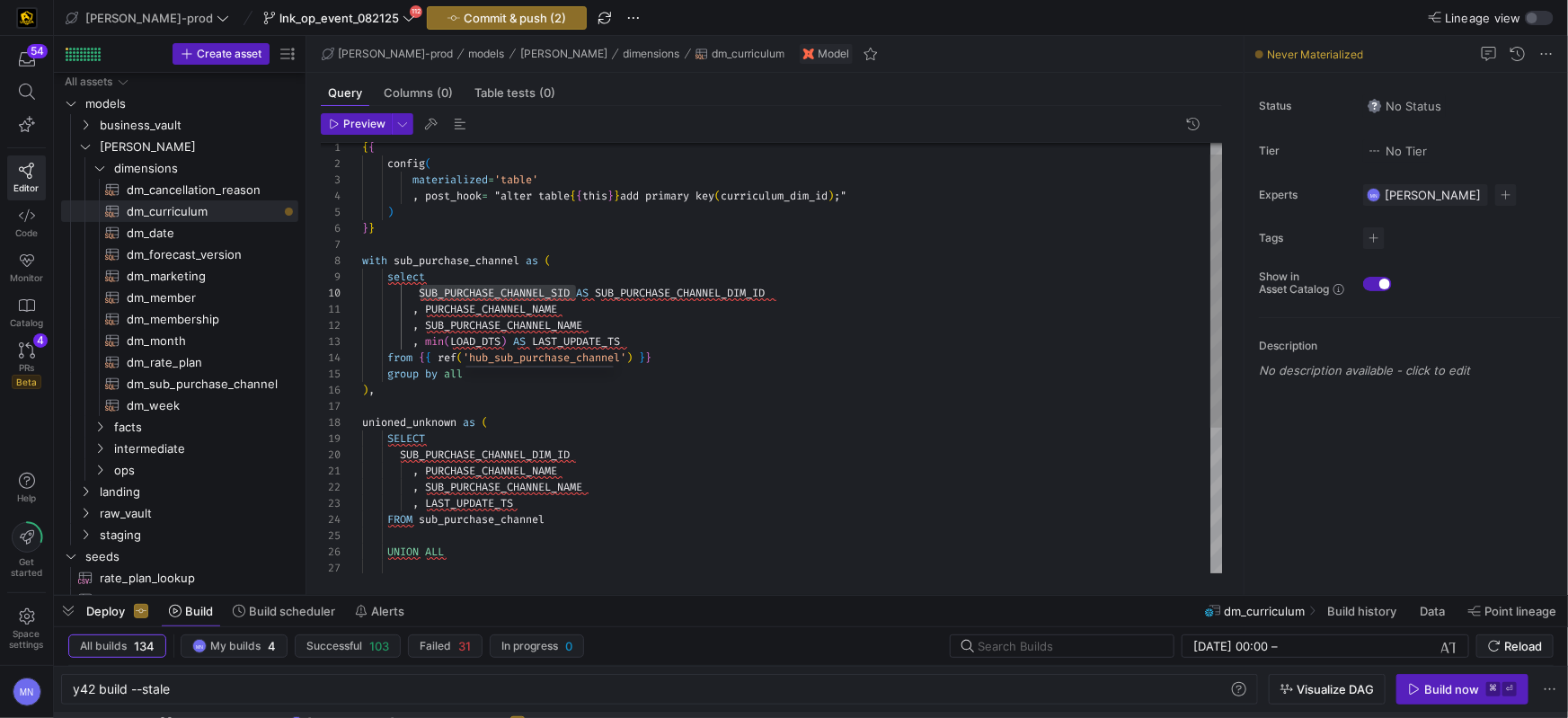
click at [592, 357] on span "'hub_sub_purchase_channel'" at bounding box center [545, 358] width 164 height 15
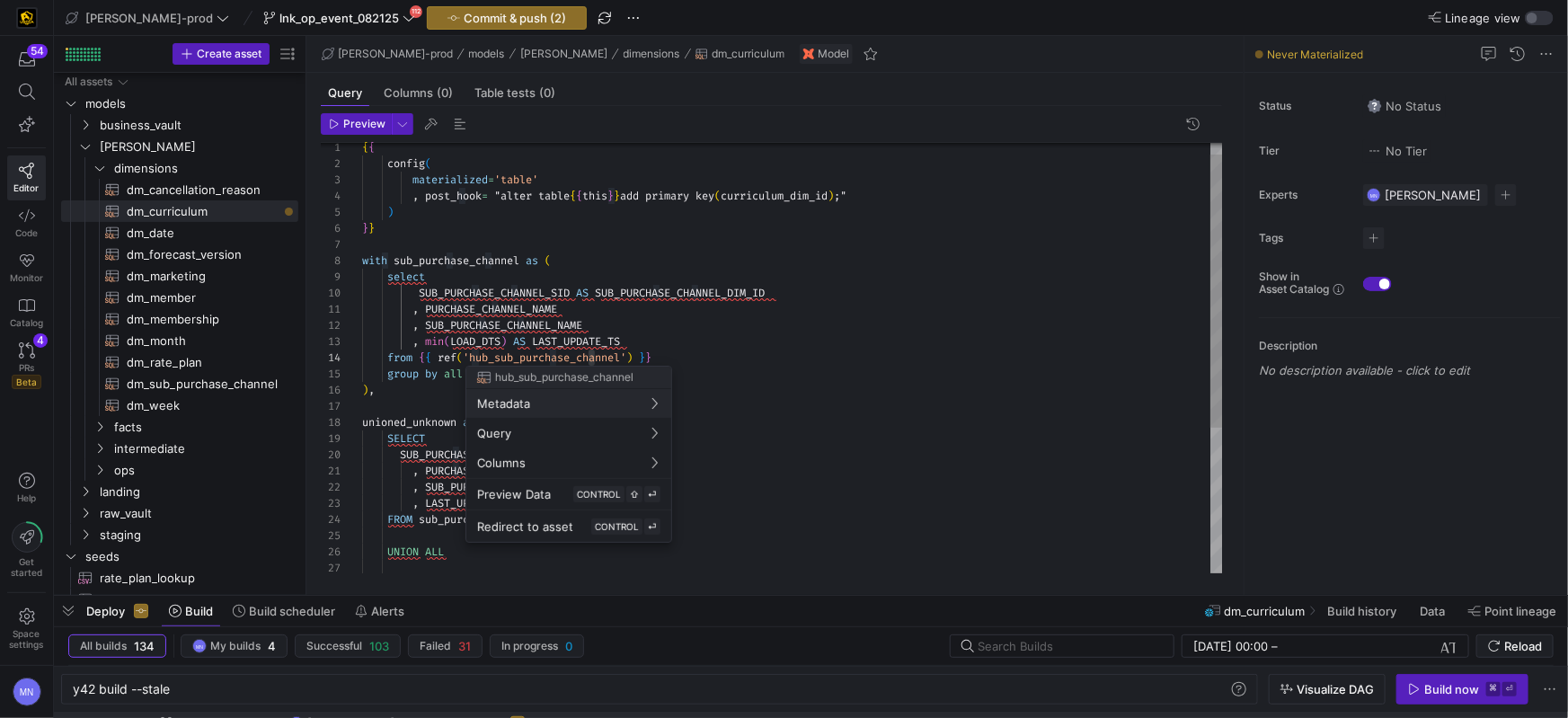
click at [590, 359] on div at bounding box center [784, 359] width 1568 height 718
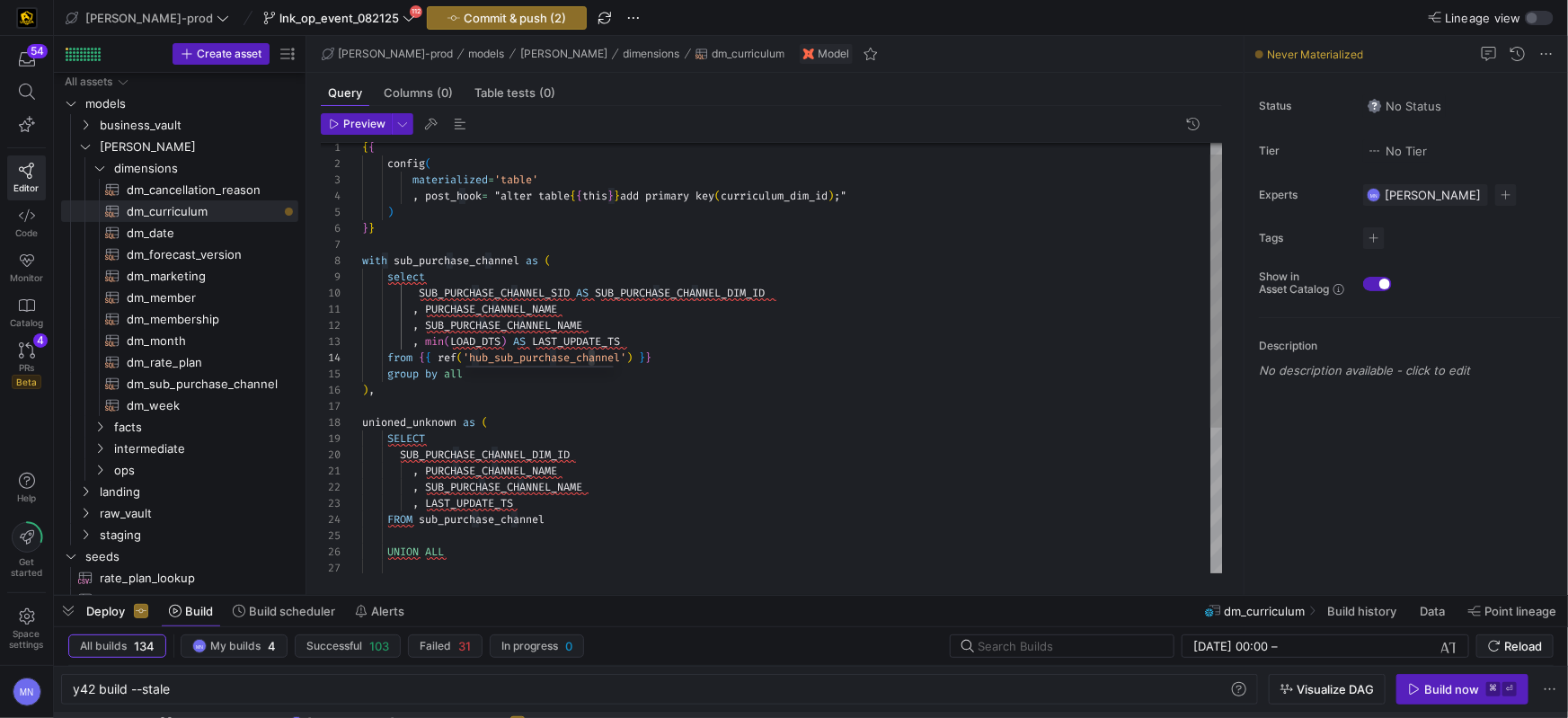
click at [589, 359] on span "'hub_sub_purchase_channel'" at bounding box center [545, 358] width 164 height 15
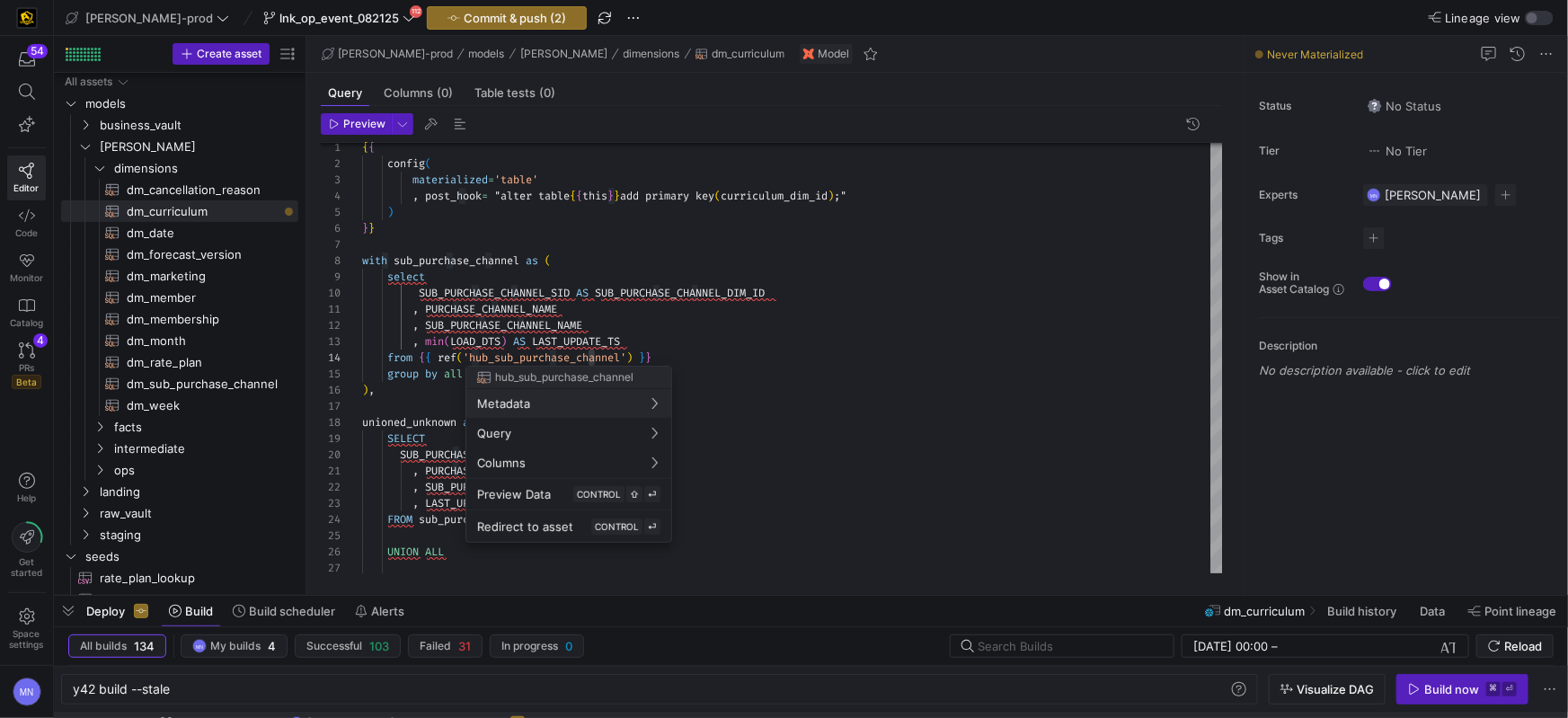
click at [590, 358] on div at bounding box center [784, 359] width 1568 height 718
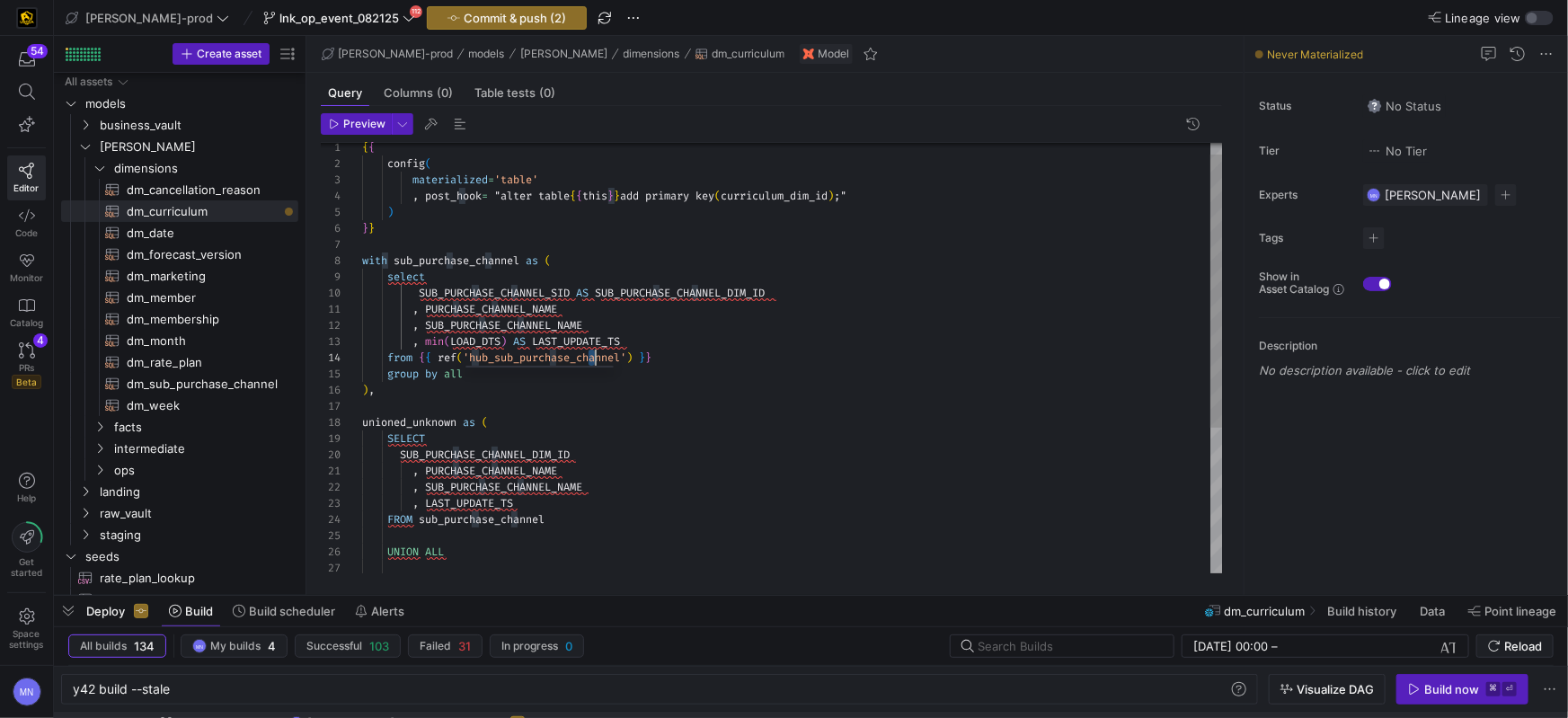
click at [590, 358] on span "'hub_sub_purchase_channel'" at bounding box center [545, 358] width 164 height 15
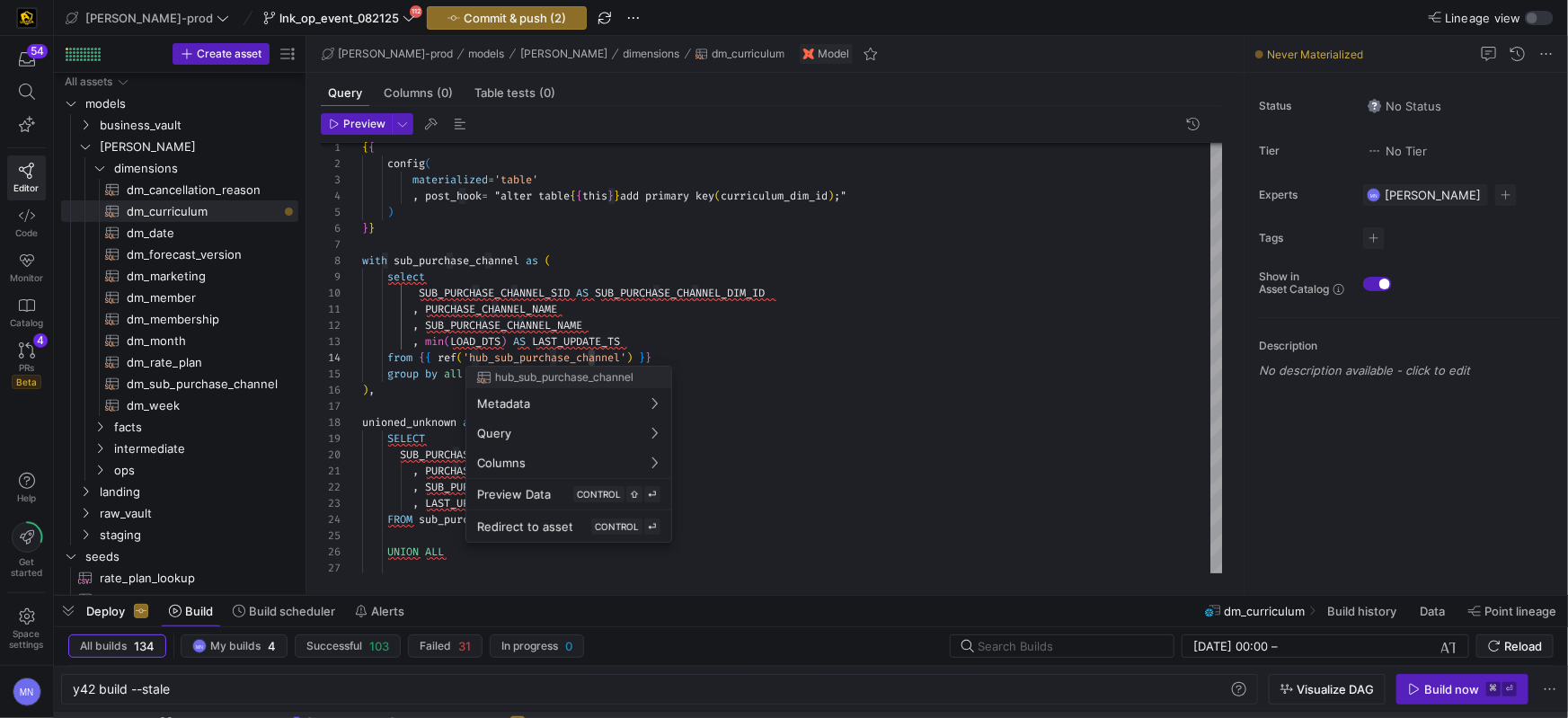
drag, startPoint x: 636, startPoint y: 357, endPoint x: 699, endPoint y: 374, distance: 65.3
click at [635, 357] on div at bounding box center [784, 359] width 1568 height 718
click at [638, 358] on div at bounding box center [784, 359] width 1568 height 718
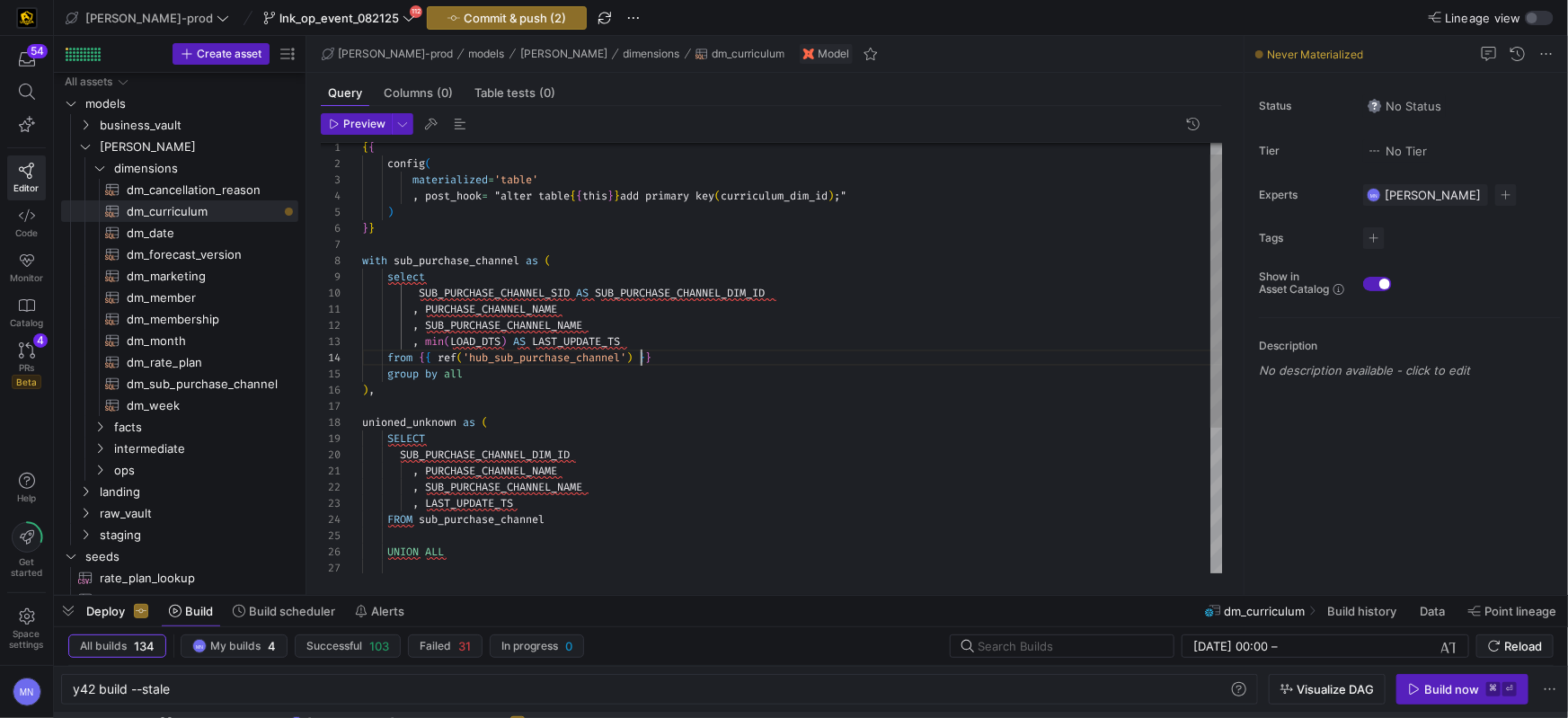
drag, startPoint x: 640, startPoint y: 359, endPoint x: 784, endPoint y: 326, distance: 147.7
click at [639, 359] on span at bounding box center [635, 358] width 6 height 15
click at [747, 255] on div "with sub_purchase_channel as (" at bounding box center [793, 261] width 861 height 16
click at [550, 288] on div ", SUB_PURCHASE_CHANNEL_NAME , LAST_UPDATE_TS FROM sub_purchase_channel UNION AL…" at bounding box center [793, 463] width 861 height 678
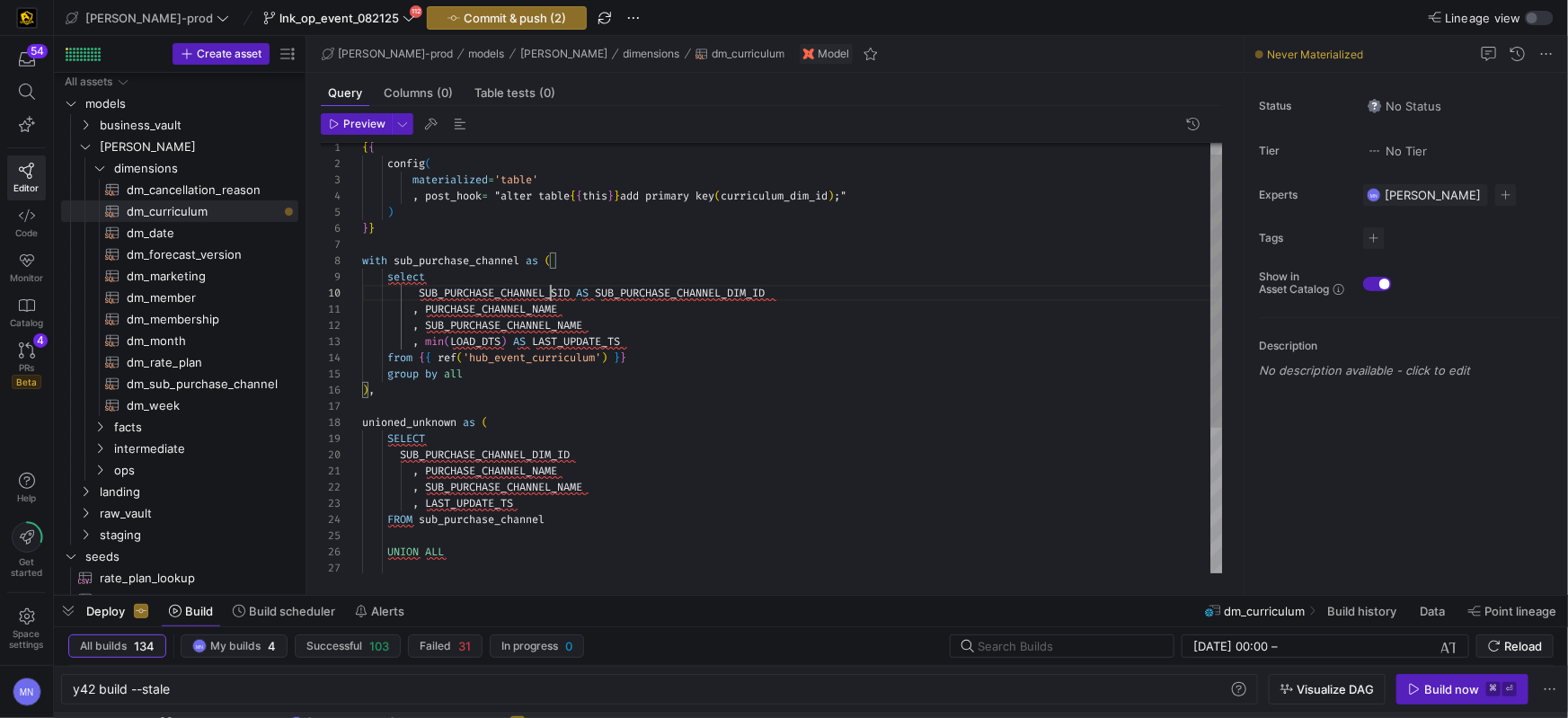
drag, startPoint x: 737, startPoint y: 295, endPoint x: 527, endPoint y: 361, distance: 220.1
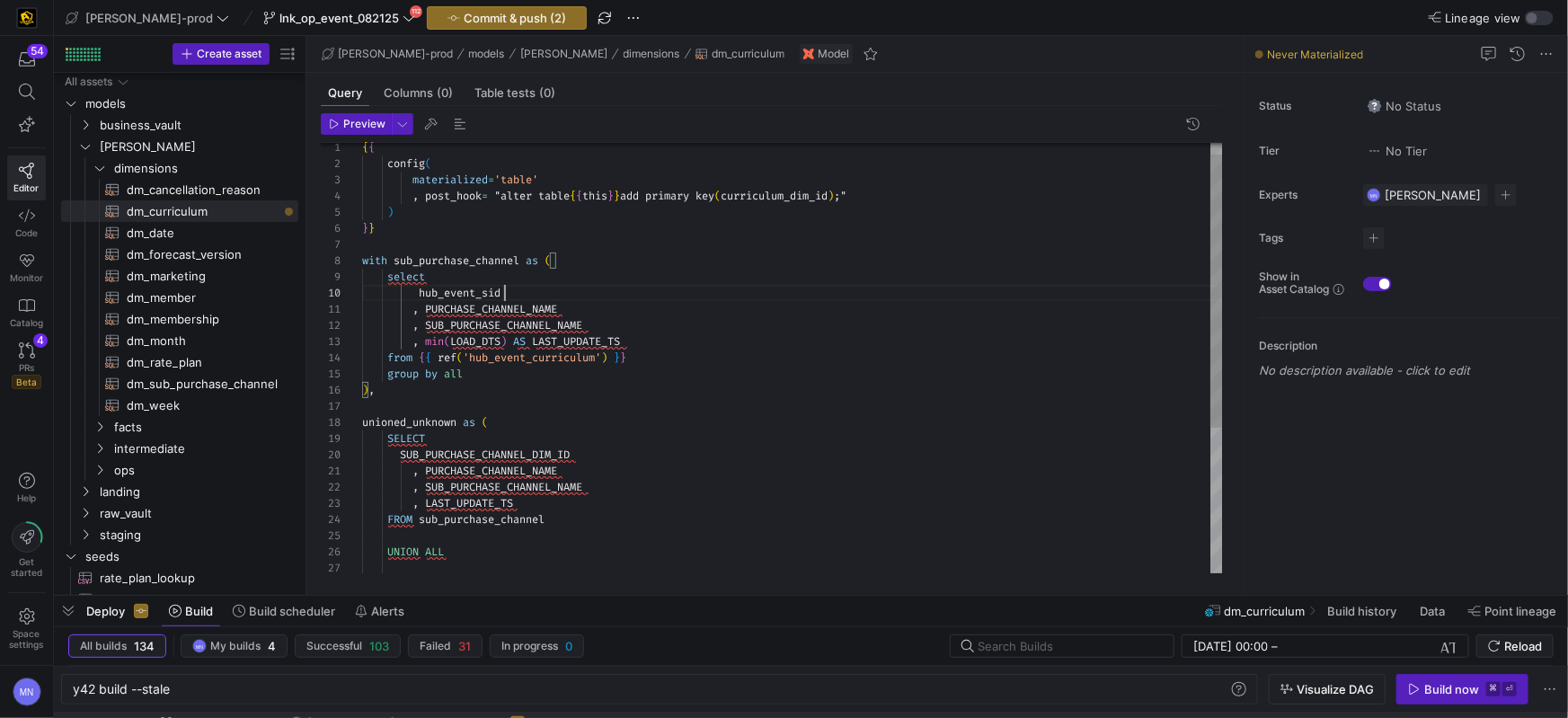
click at [518, 308] on div ", SUB_PURCHASE_CHANNEL_NAME , LAST_UPDATE_TS FROM sub_purchase_channel UNION AL…" at bounding box center [793, 463] width 861 height 678
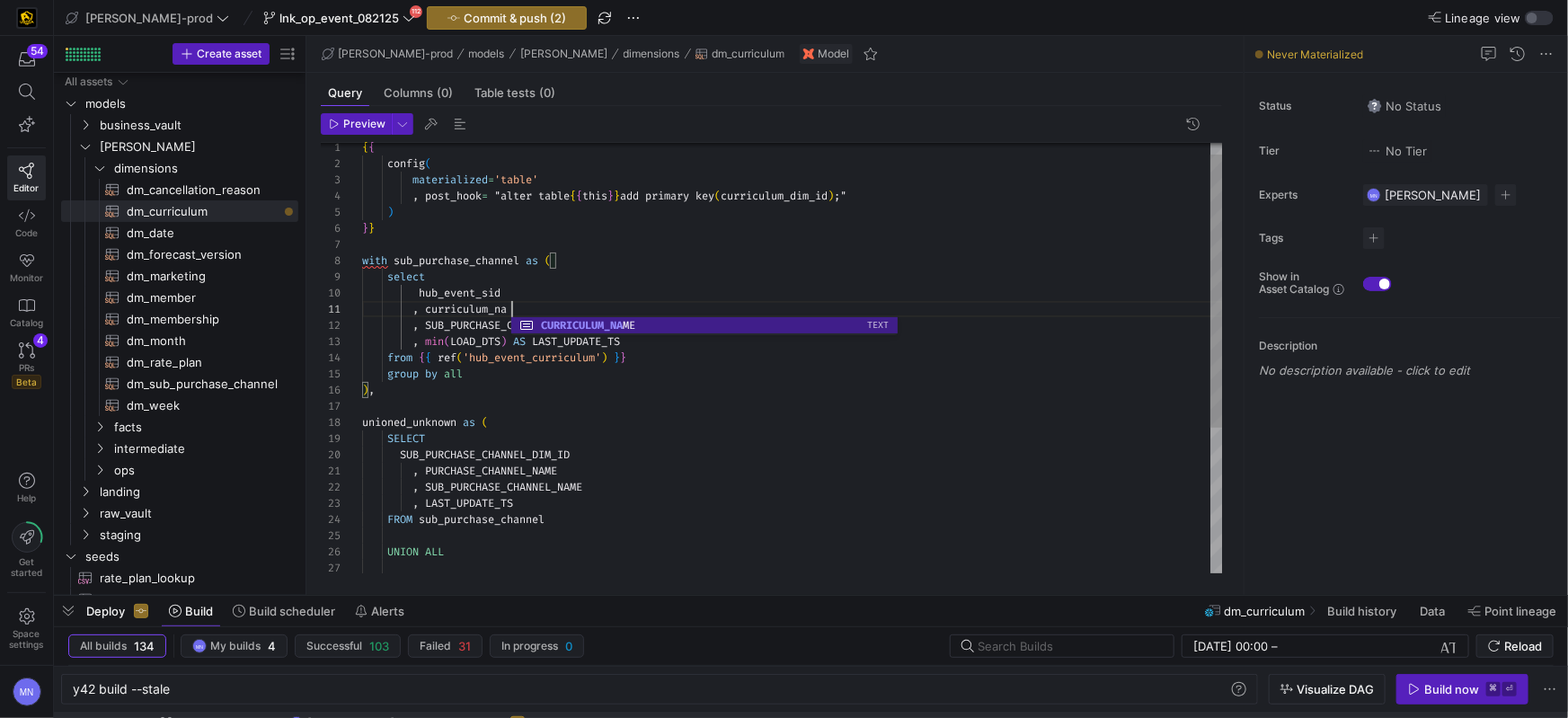
scroll to position [0, 162]
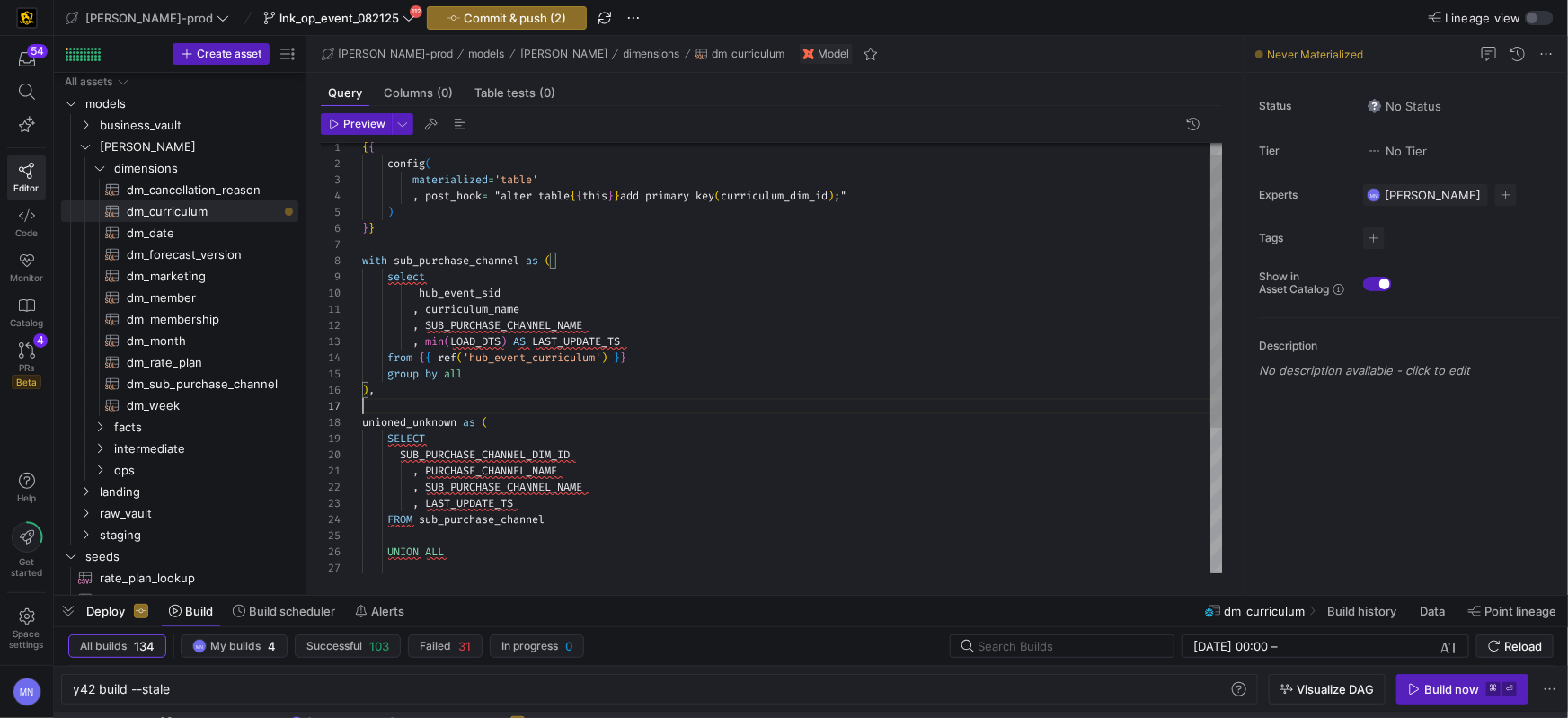
click at [613, 410] on div at bounding box center [793, 406] width 861 height 16
drag, startPoint x: 518, startPoint y: 328, endPoint x: 329, endPoint y: 325, distance: 189.0
click at [362, 325] on div ", SUB_PURCHASE_CHANNEL_NAME , LAST_UPDATE_TS FROM sub_purchase_channel UNION AL…" at bounding box center [793, 463] width 861 height 678
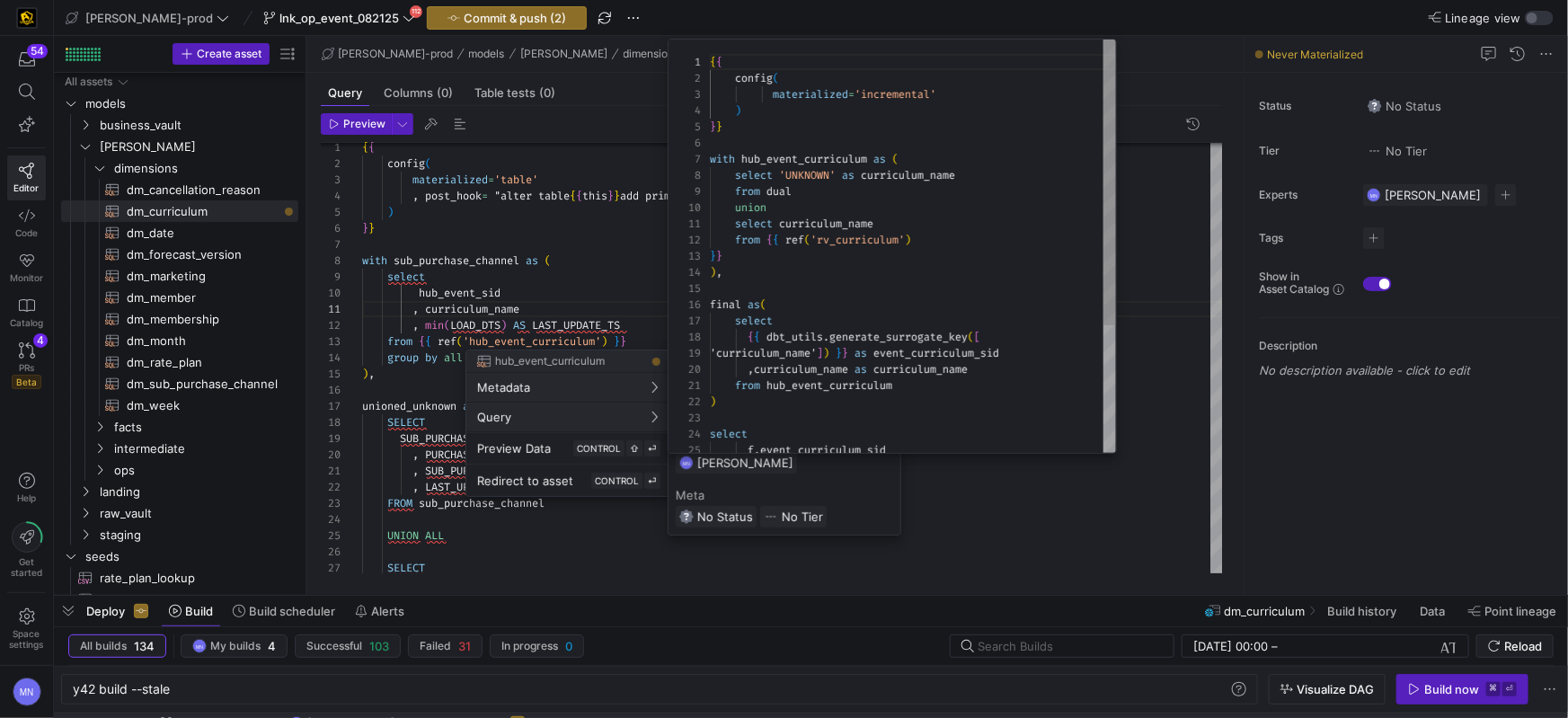
scroll to position [162, 0]
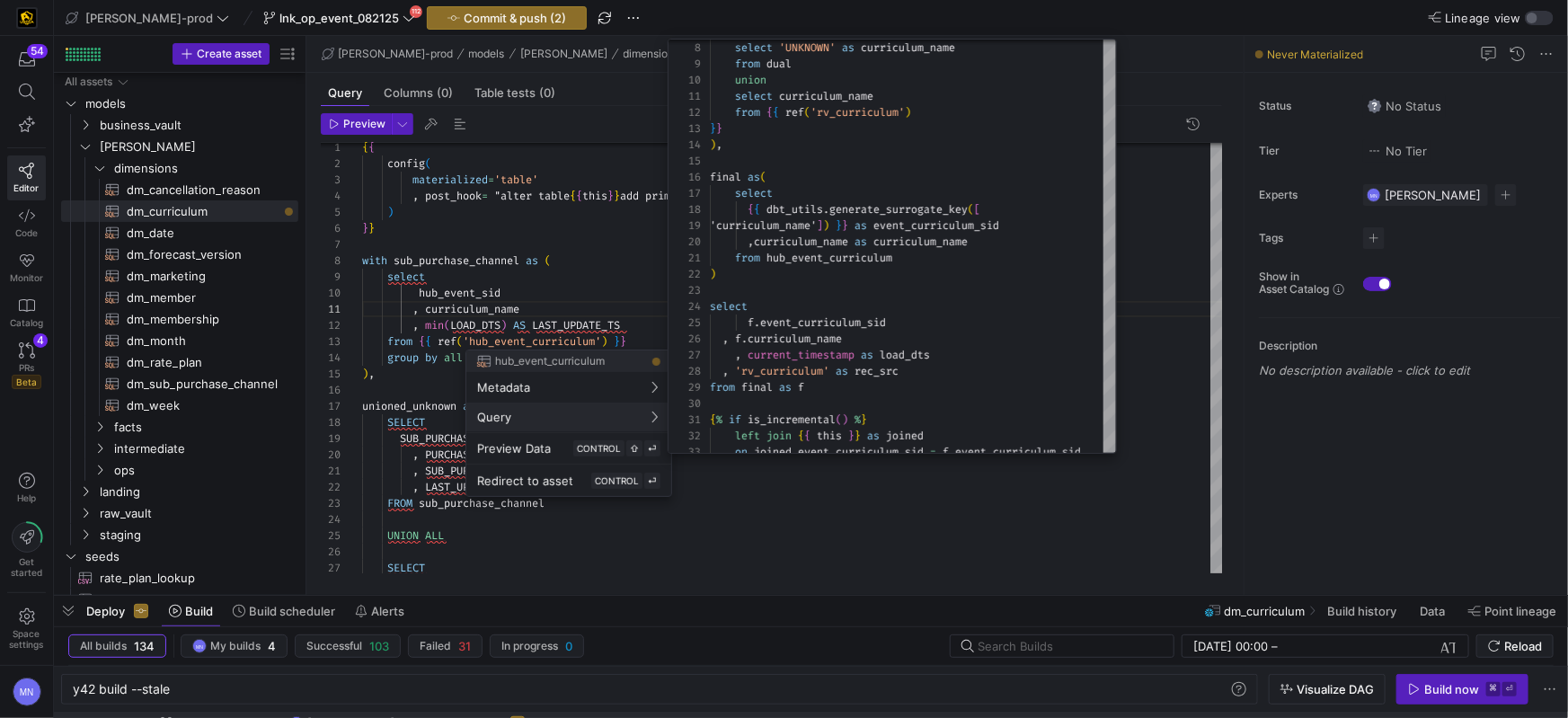
click at [589, 274] on div at bounding box center [784, 359] width 1568 height 718
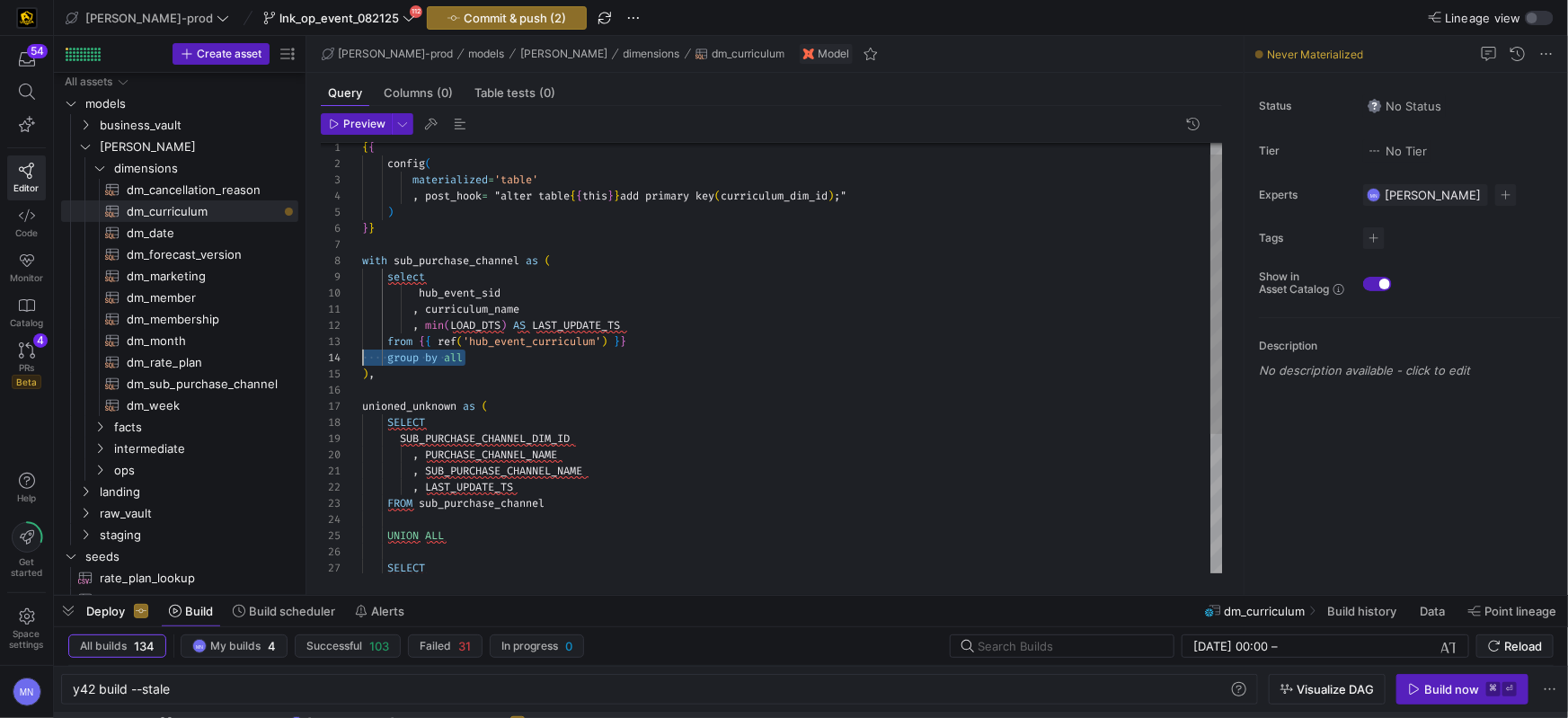
scroll to position [48, 0]
drag, startPoint x: 495, startPoint y: 357, endPoint x: 346, endPoint y: 364, distance: 149.2
click at [339, 359] on div "21 22 23 24 25 14 15 16 17 18 19 20 7 8 9 10 11 12 13 1 2 3 4 5 6 26 27 , SUB_P…" at bounding box center [772, 358] width 902 height 430
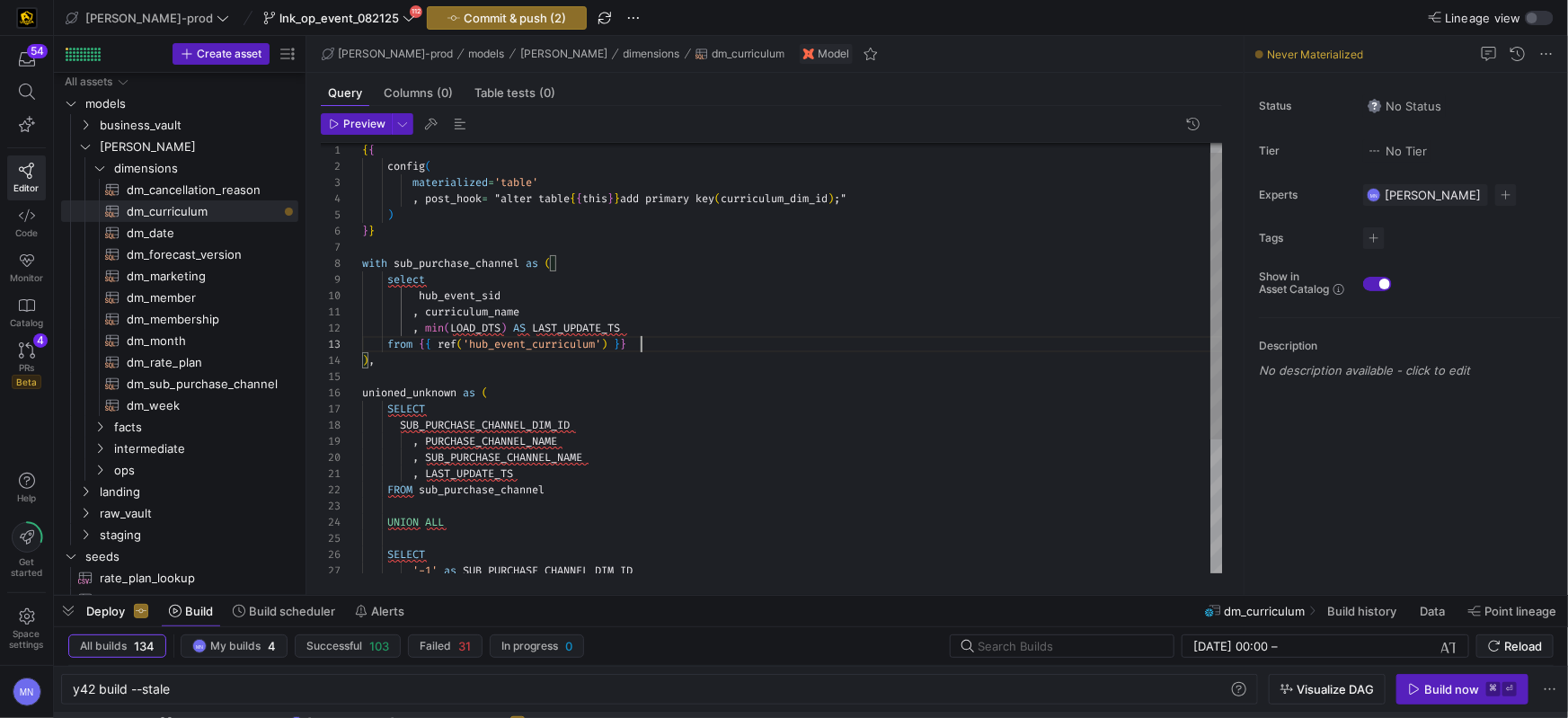
scroll to position [32, 277]
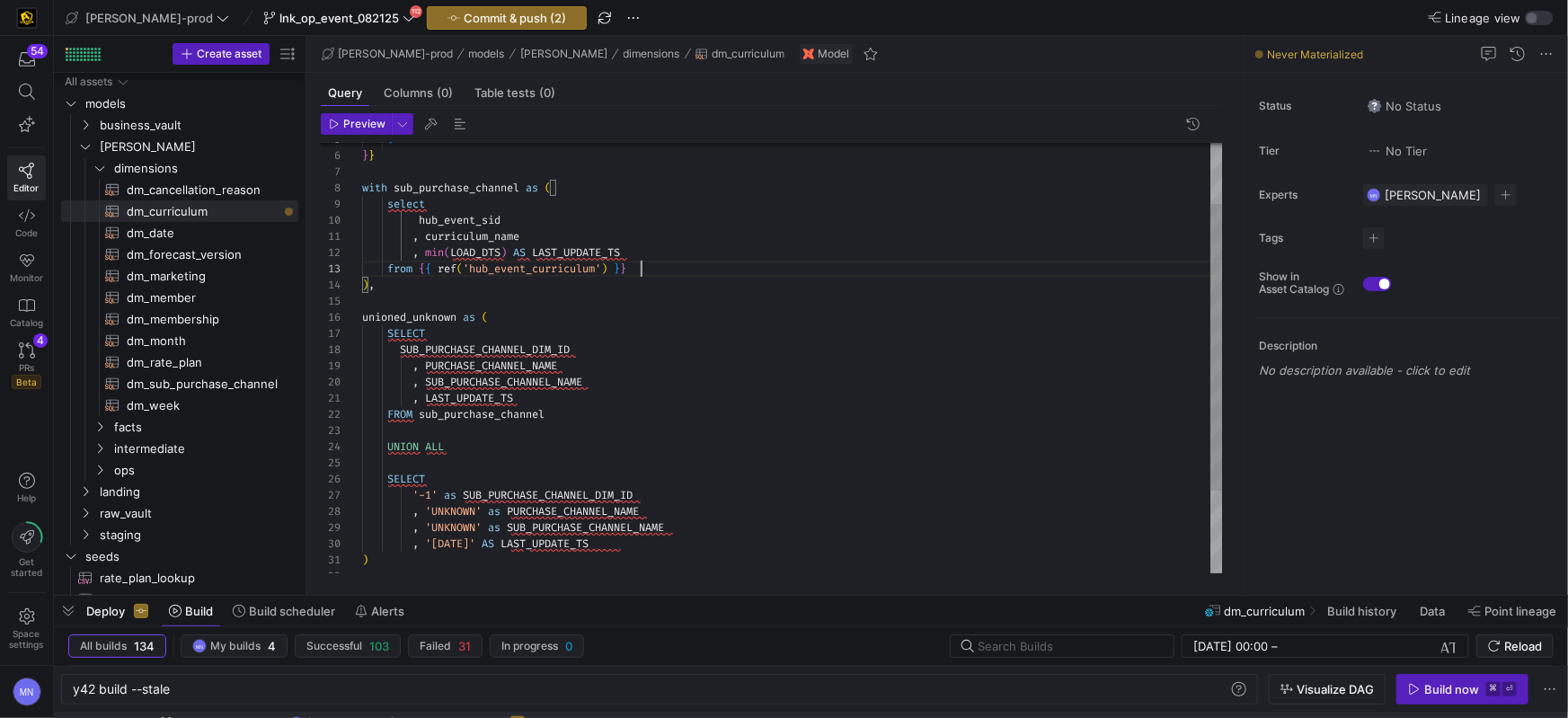
drag, startPoint x: 412, startPoint y: 320, endPoint x: 493, endPoint y: 369, distance: 94.7
click at [411, 320] on span "unioned_unknown" at bounding box center [410, 318] width 95 height 15
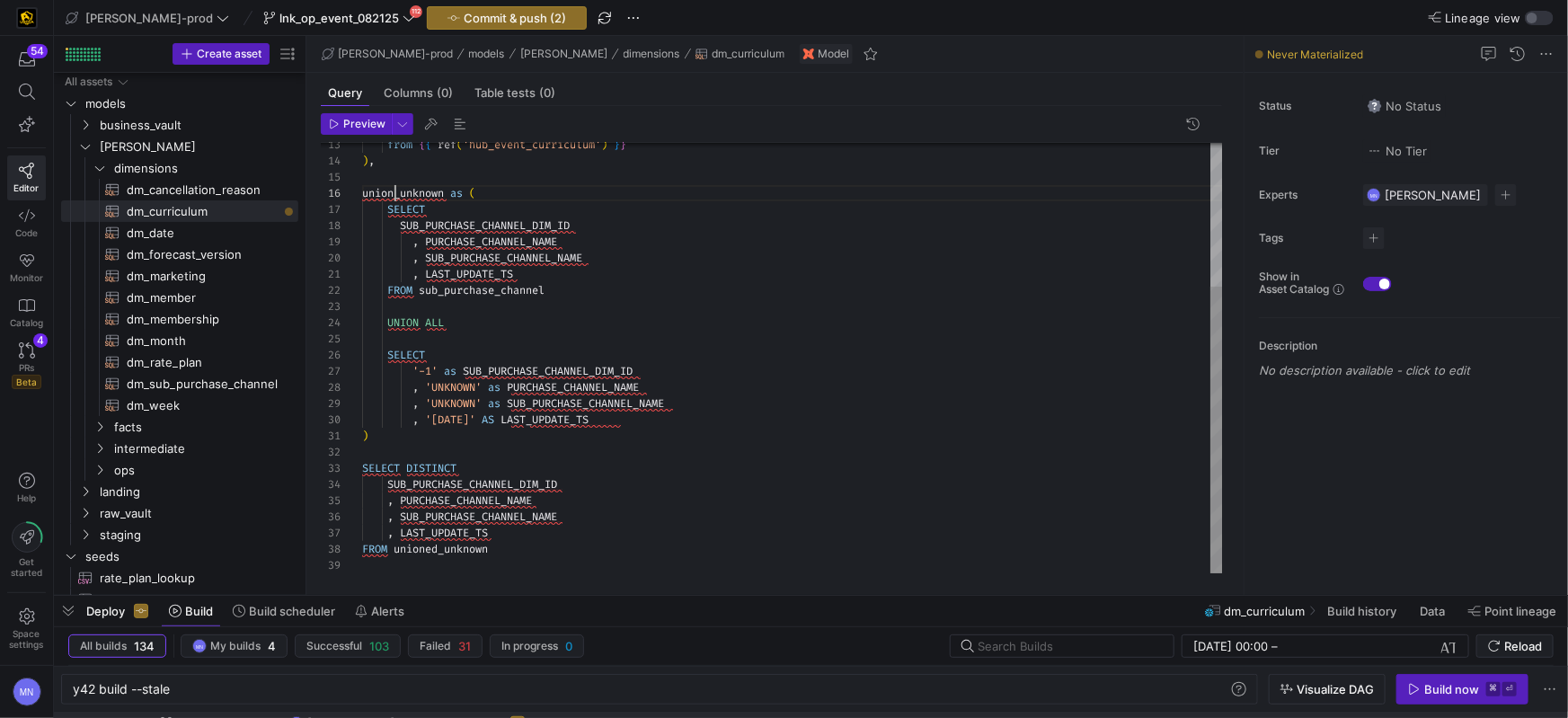
scroll to position [81, 32]
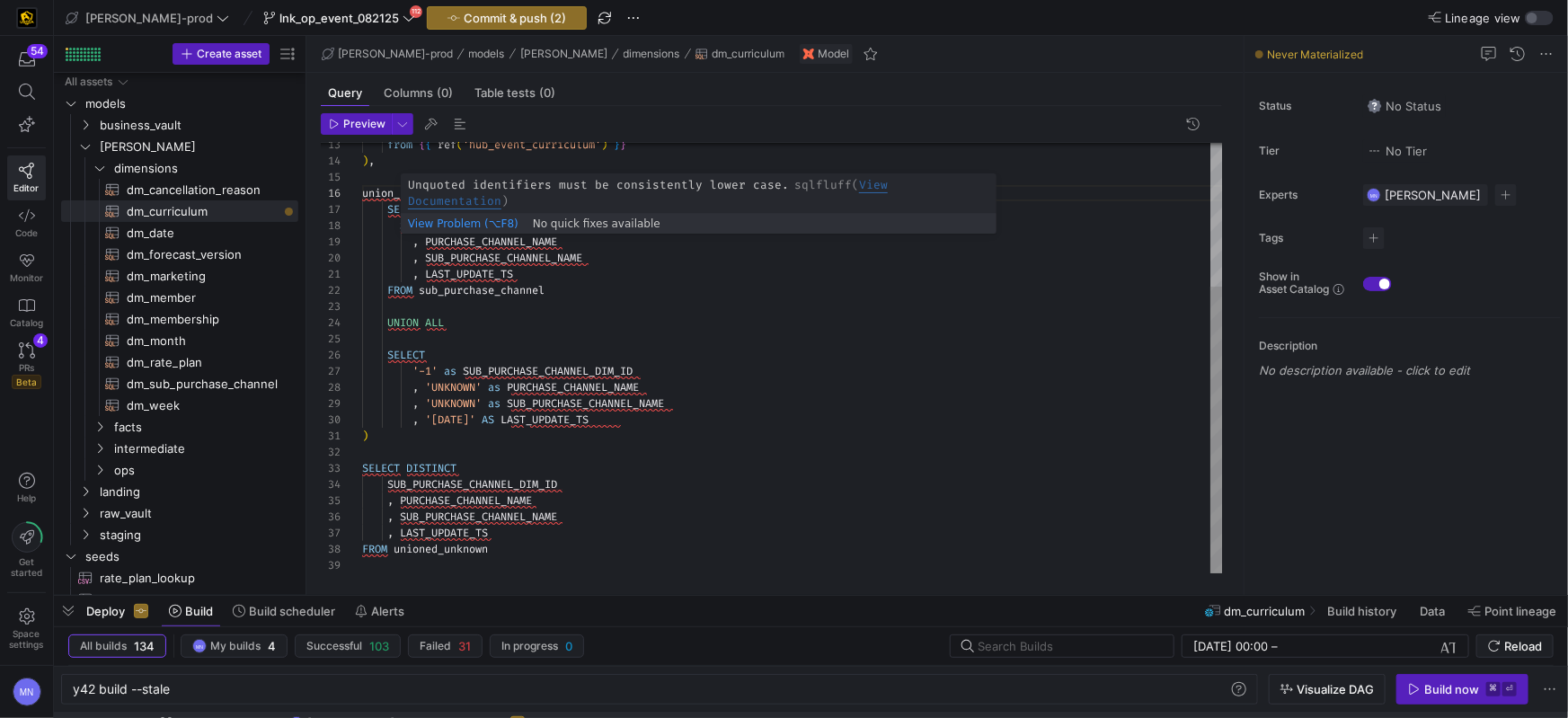
click at [534, 224] on span "SUB_PURCHASE_CHANNEL_DIM_ID" at bounding box center [484, 226] width 170 height 15
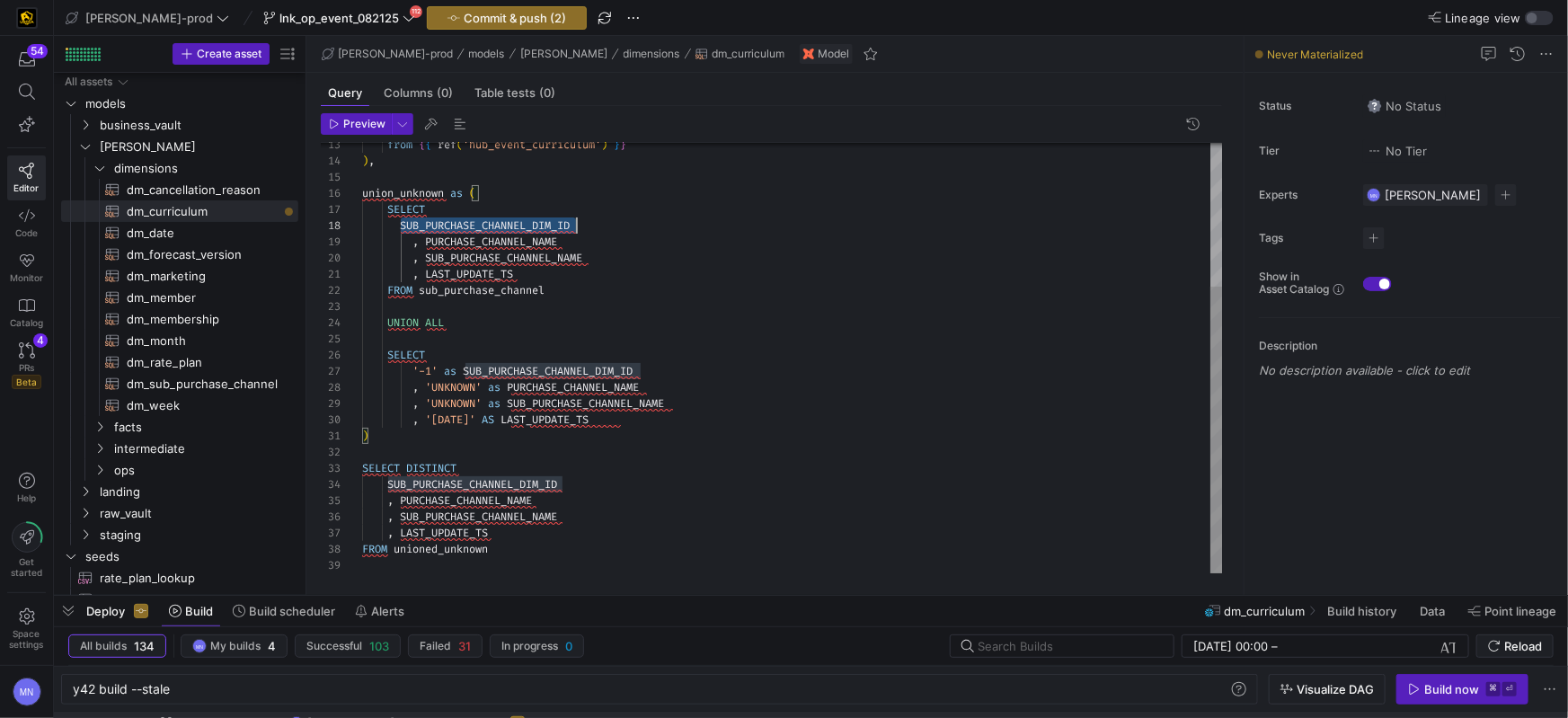
click at [534, 224] on span "SUB_PURCHASE_CHANNEL_DIM_ID" at bounding box center [484, 226] width 170 height 15
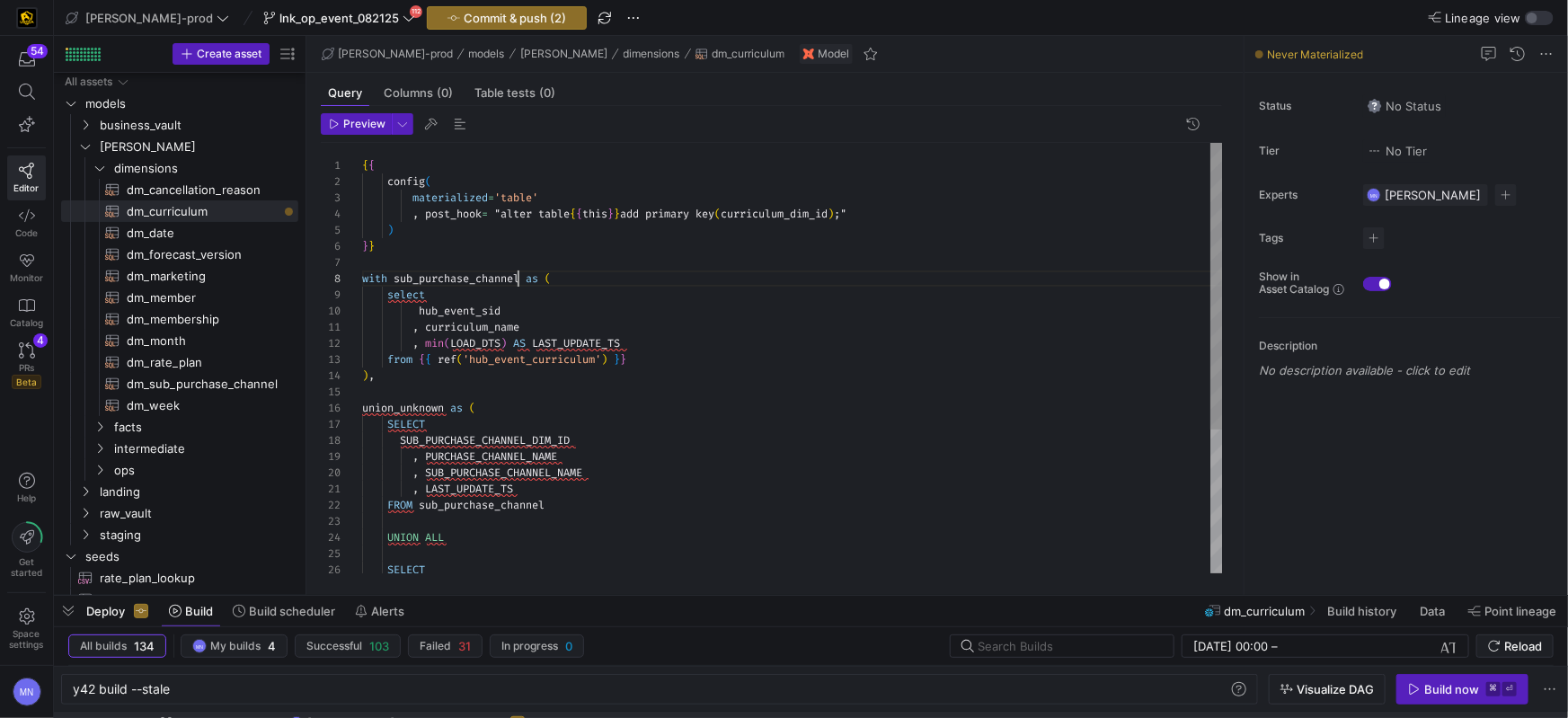
click at [516, 278] on span "sub_purchase_channel" at bounding box center [457, 278] width 126 height 15
click at [515, 278] on span "sub_purchase_channel" at bounding box center [457, 278] width 126 height 15
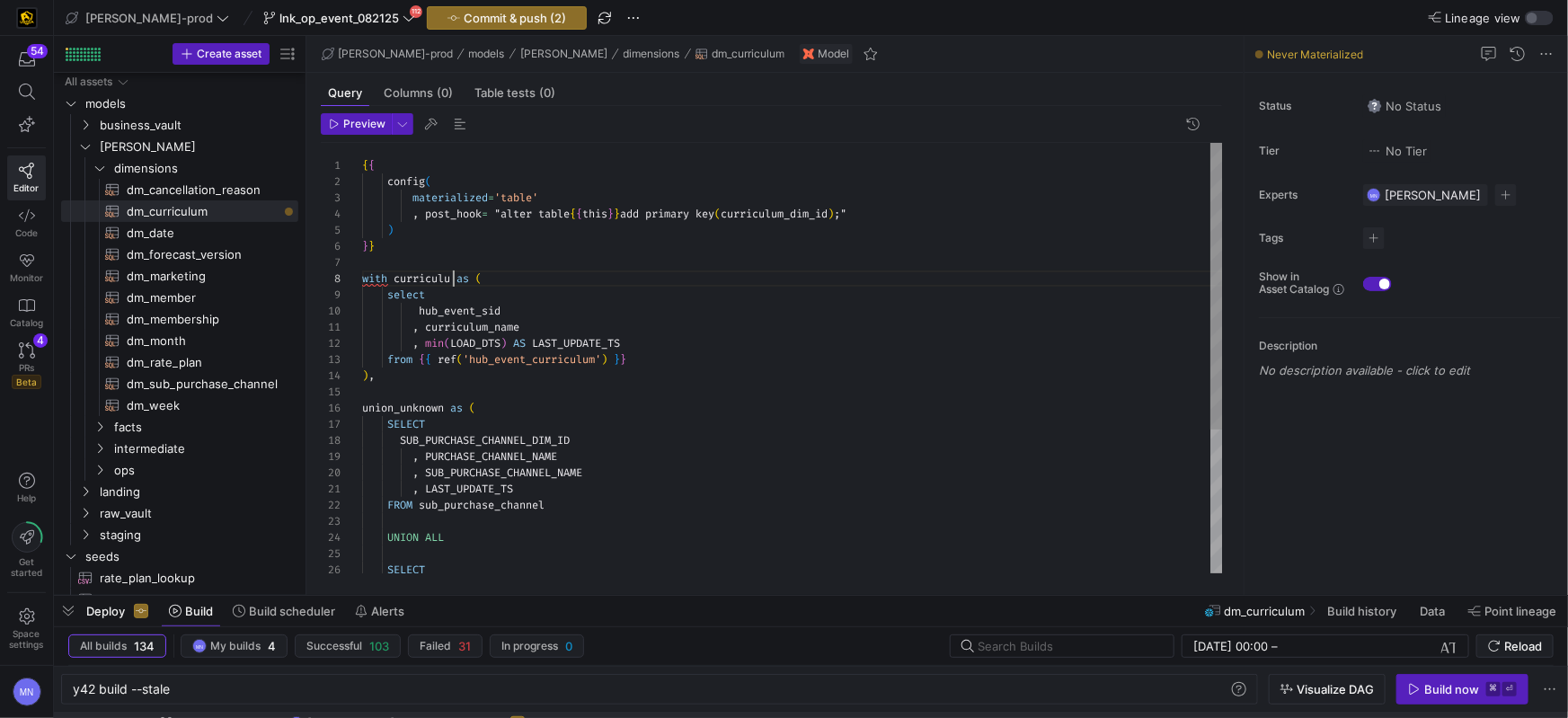
scroll to position [112, 97]
click at [643, 303] on div "hub_event_sid" at bounding box center [793, 311] width 861 height 16
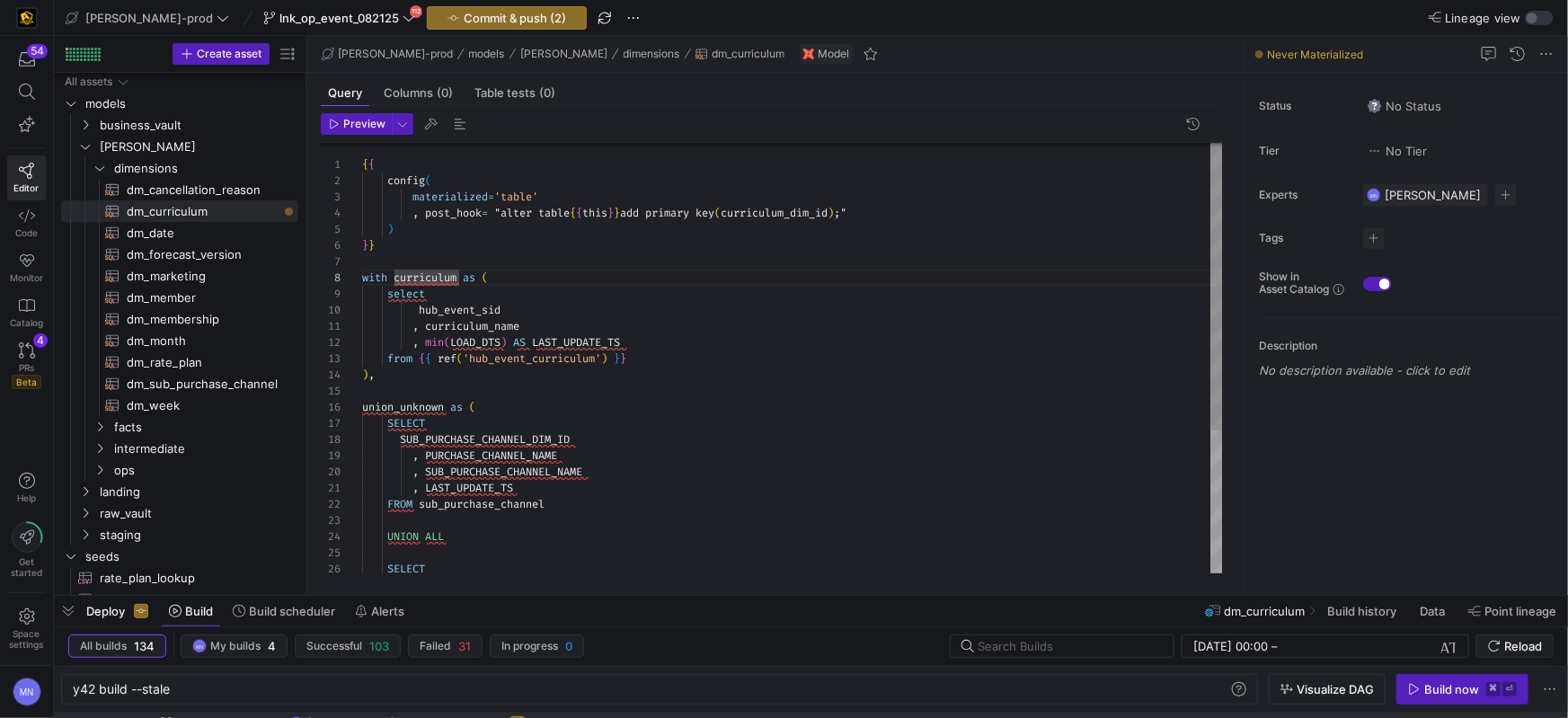
click at [878, 356] on div "from { { ref ( 'hub_event_curriculum' ) } }" at bounding box center [793, 359] width 861 height 16
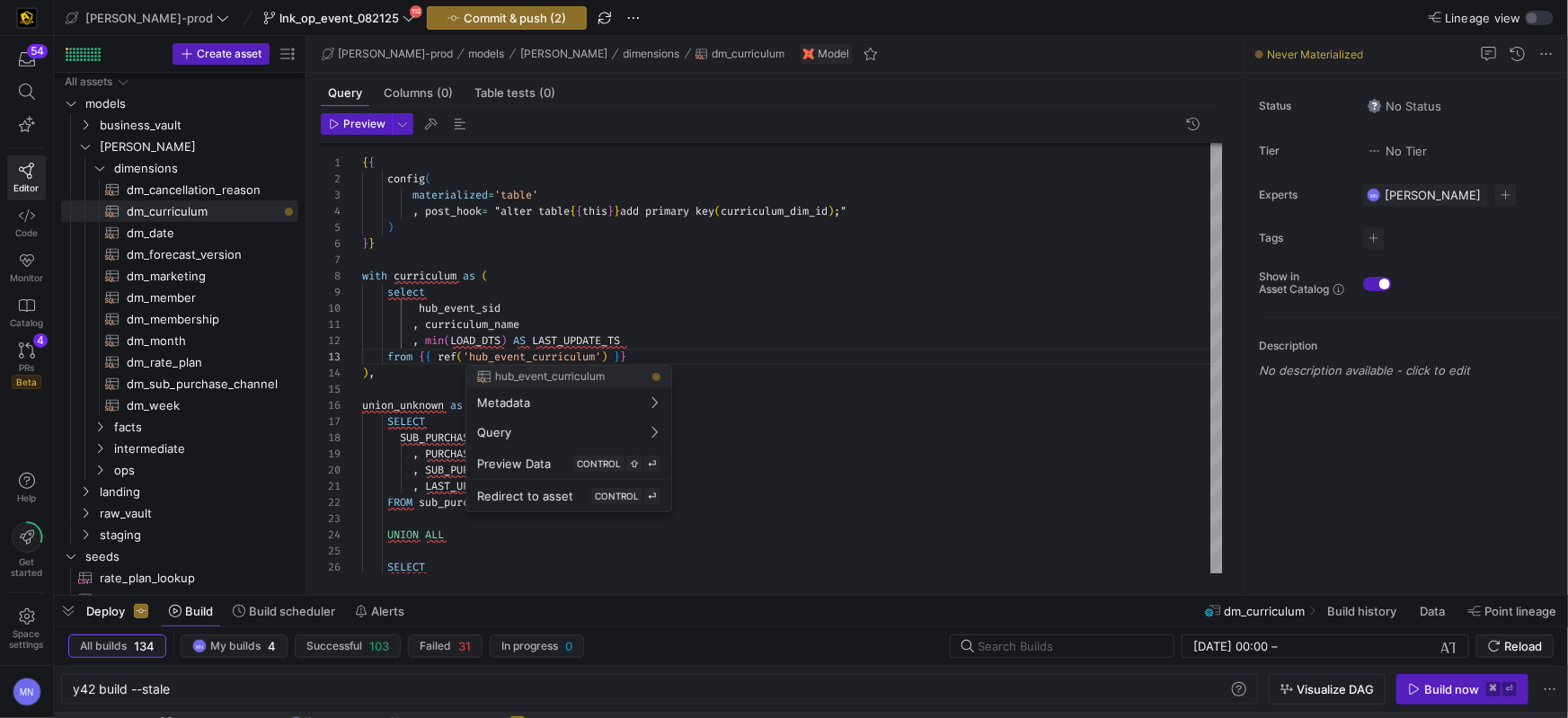
click at [548, 320] on div at bounding box center [784, 359] width 1568 height 718
click at [738, 389] on div at bounding box center [784, 359] width 1568 height 718
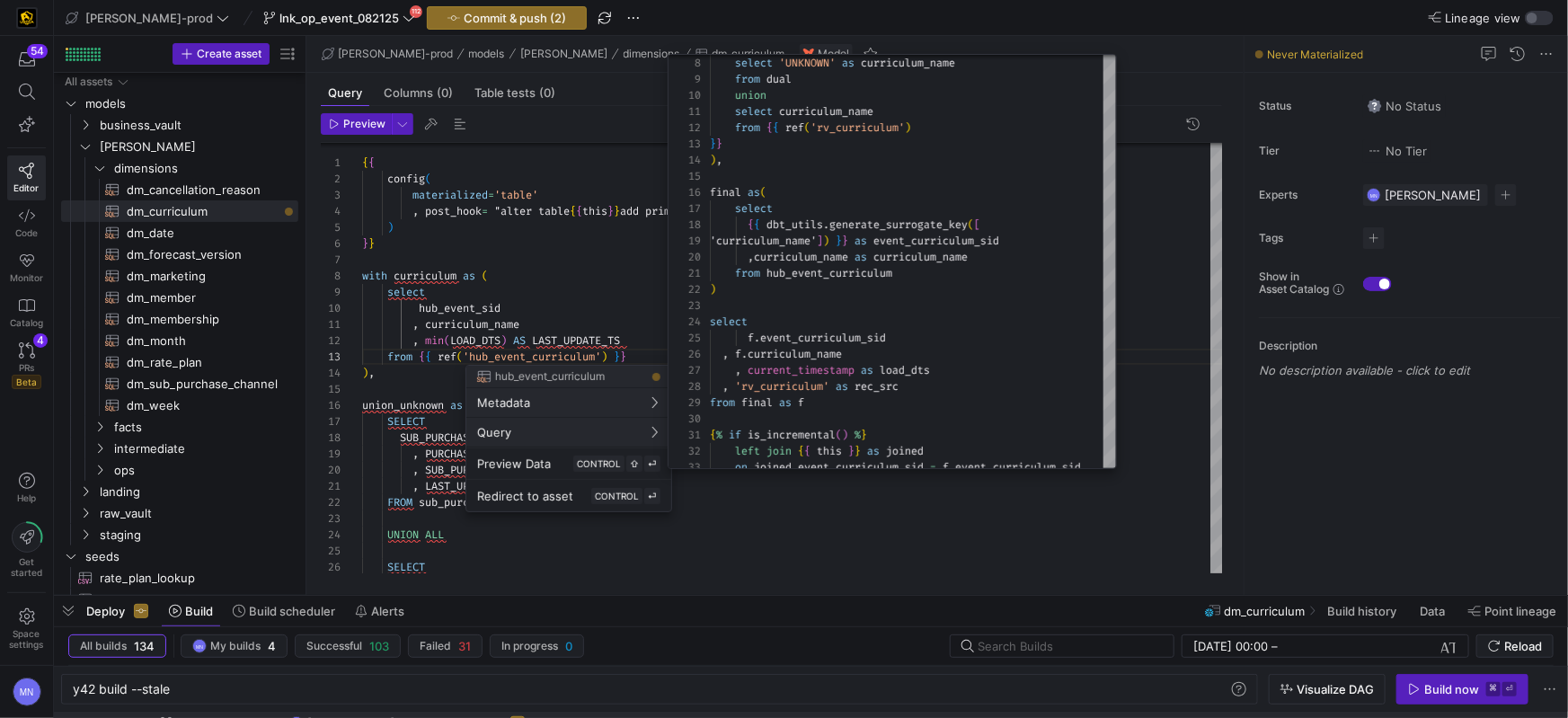
click at [814, 536] on div at bounding box center [784, 359] width 1568 height 718
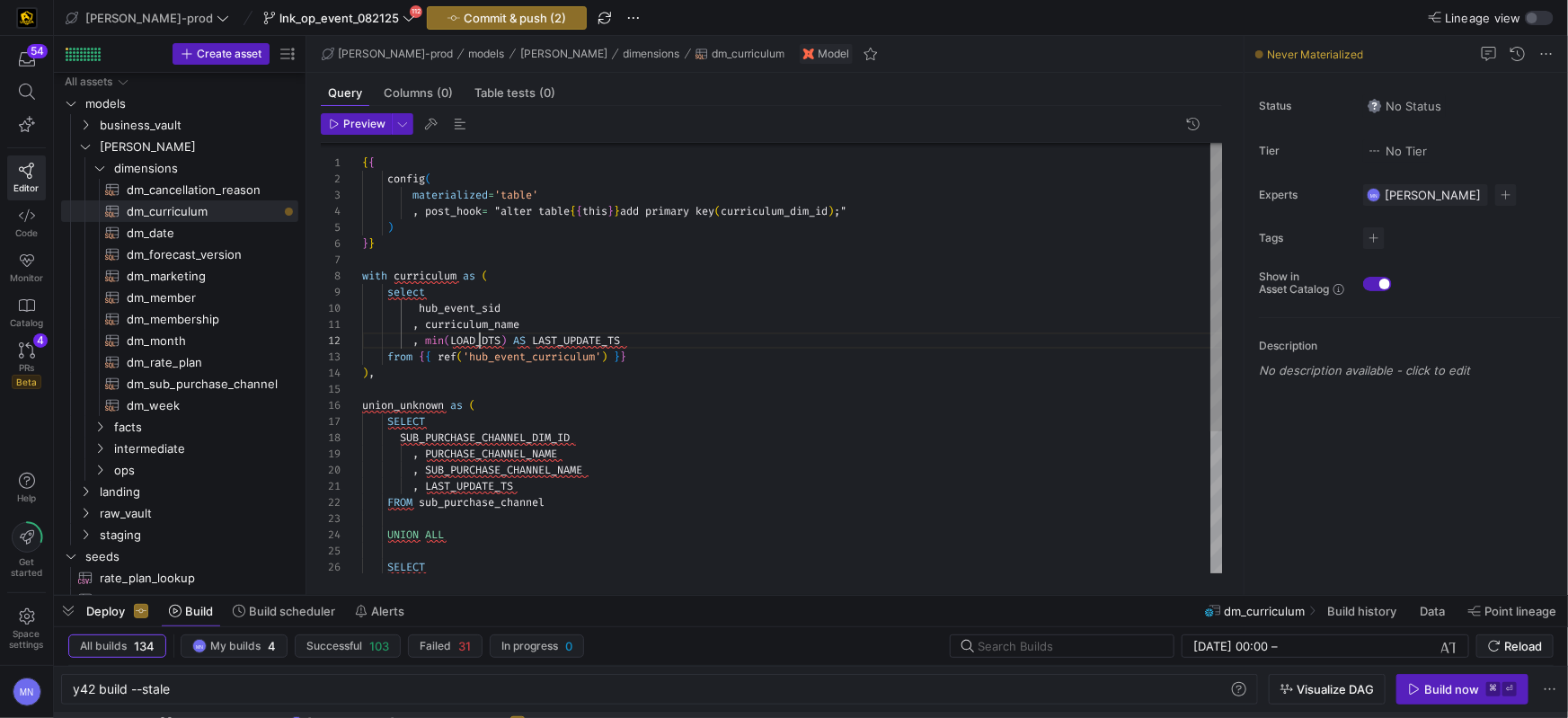
click at [478, 339] on div ", SUB_PURCHASE_CHANNEL_NAME , LAST_UPDATE_TS FROM sub_purchase_channel UNION AL…" at bounding box center [793, 462] width 861 height 645
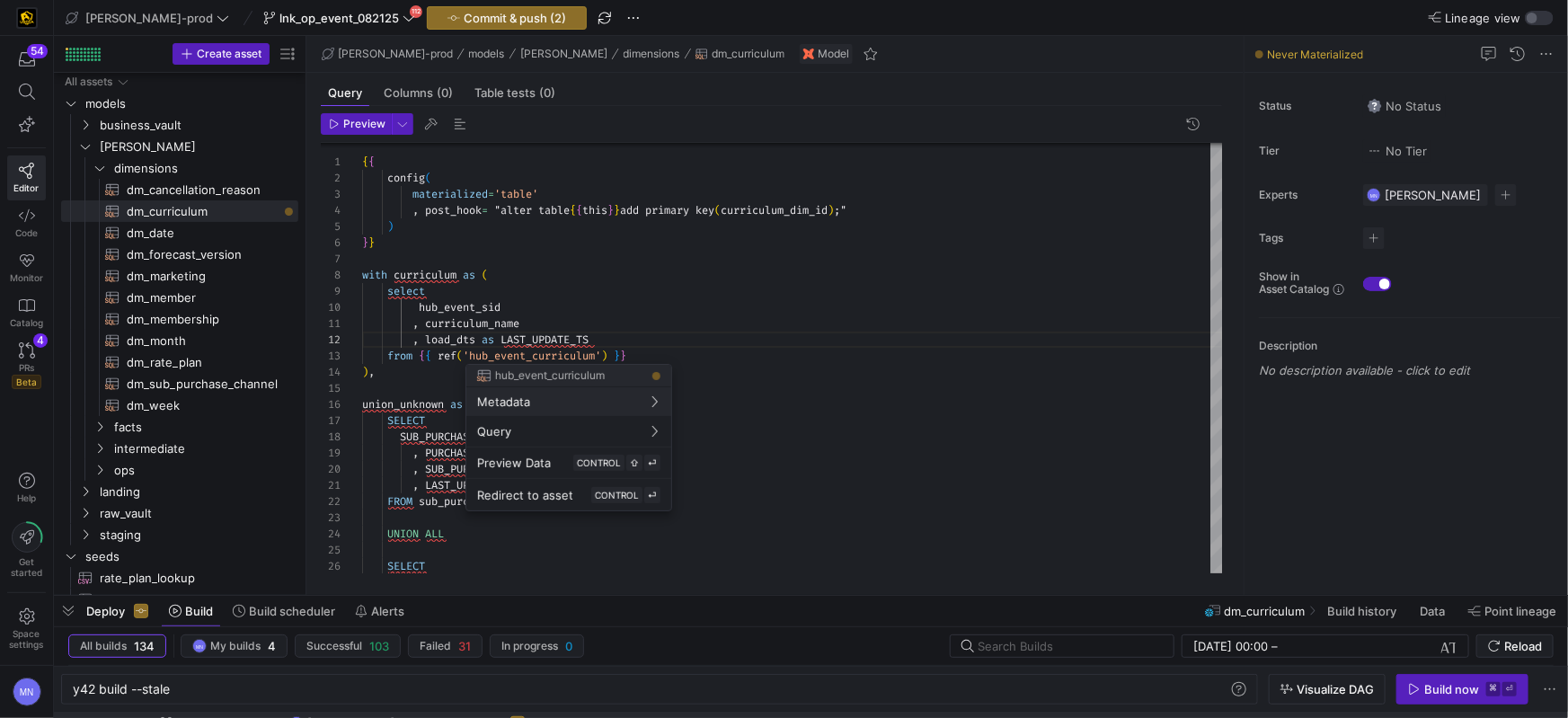
click at [573, 340] on div at bounding box center [784, 359] width 1568 height 718
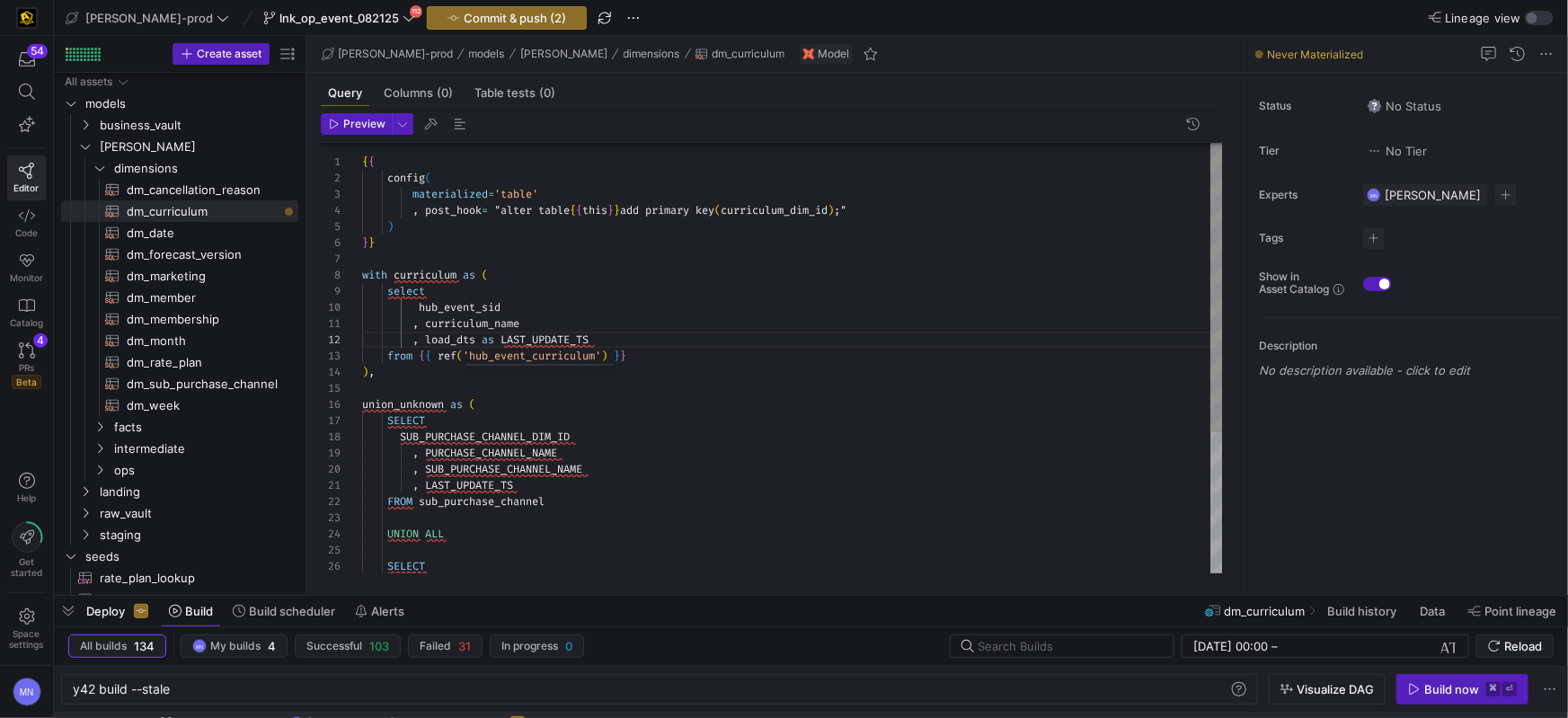
click at [572, 340] on span "LAST_UPDATE_TS" at bounding box center [544, 339] width 88 height 15
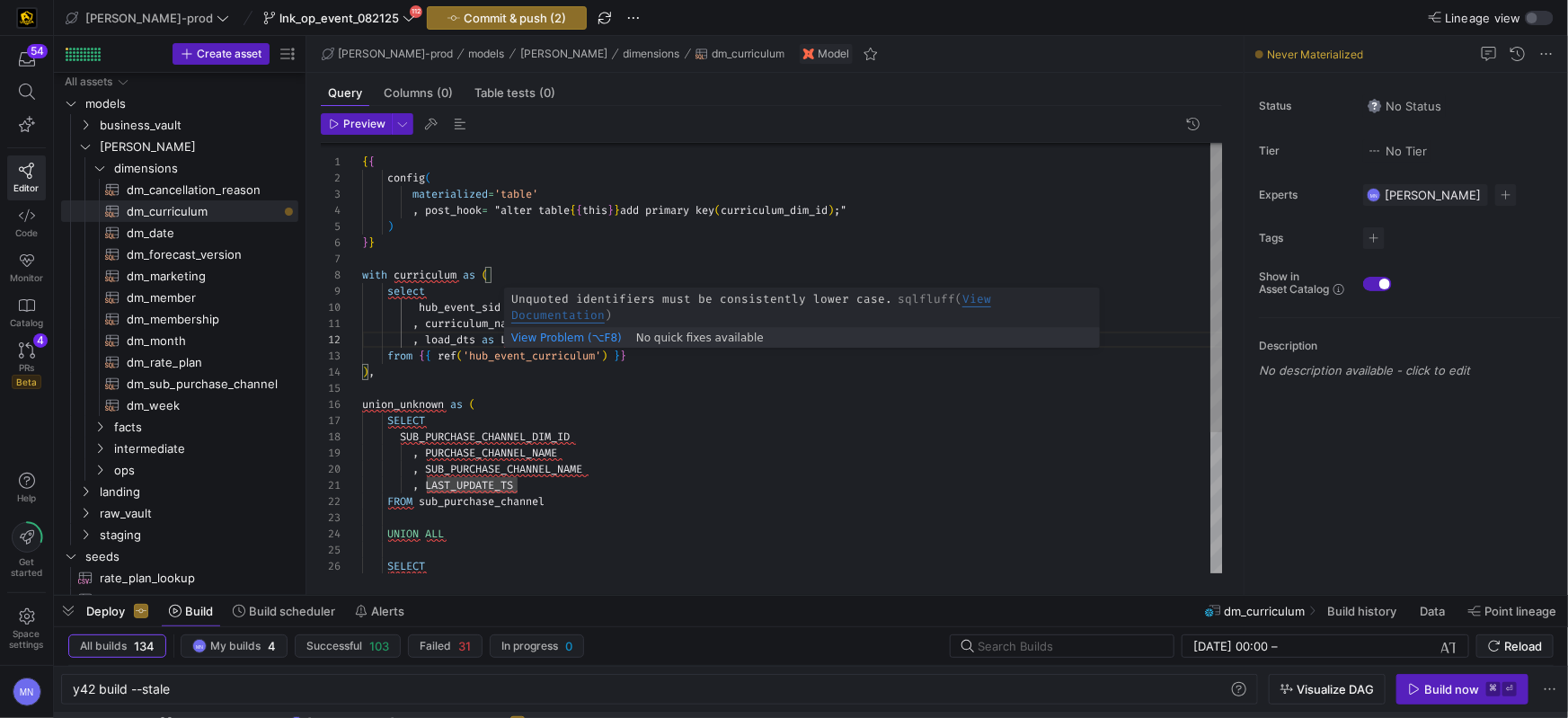
click at [573, 340] on div ", SUB_PURCHASE_CHANNEL_NAME , LAST_UPDATE_TS FROM sub_purchase_channel UNION AL…" at bounding box center [793, 461] width 861 height 645
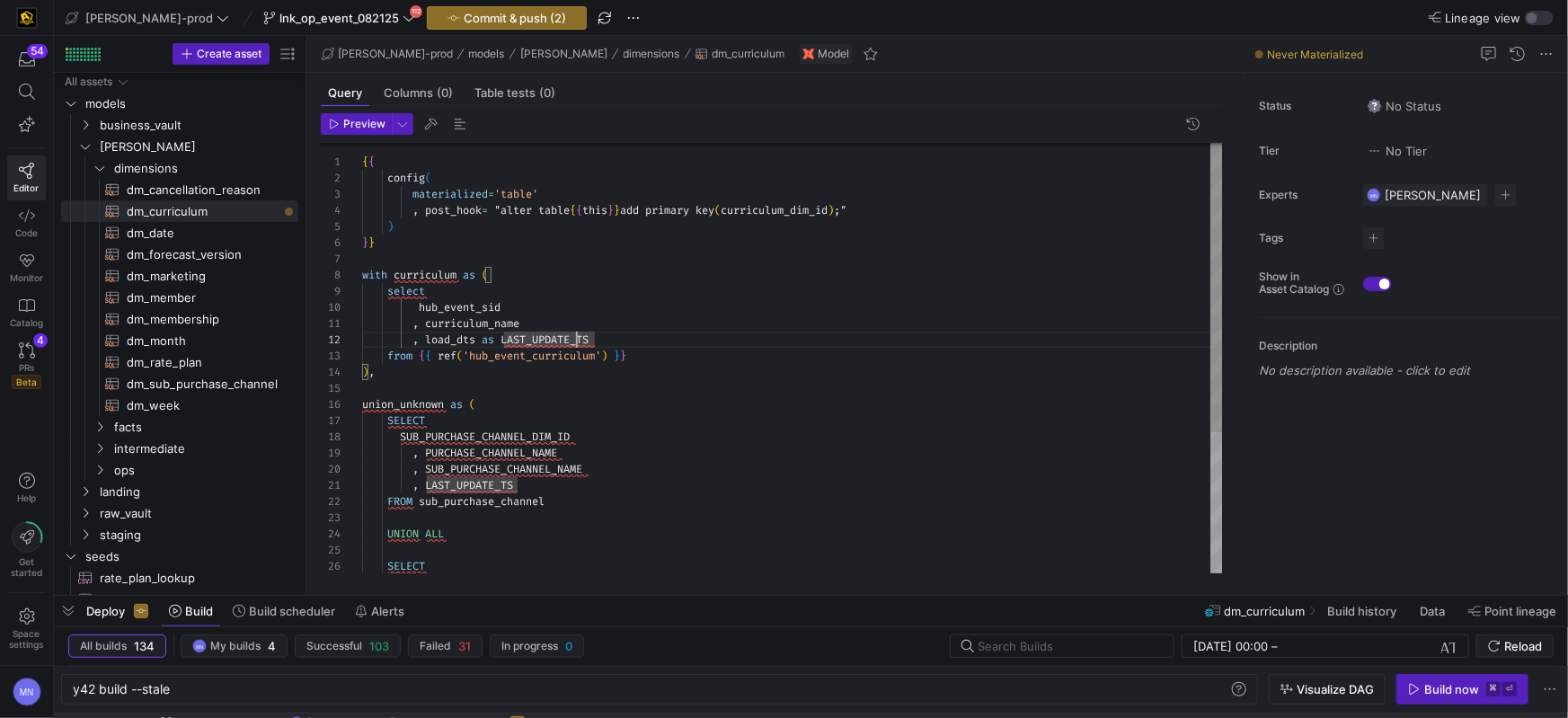
click at [573, 340] on span "LAST_UPDATE_TS" at bounding box center [544, 339] width 88 height 15
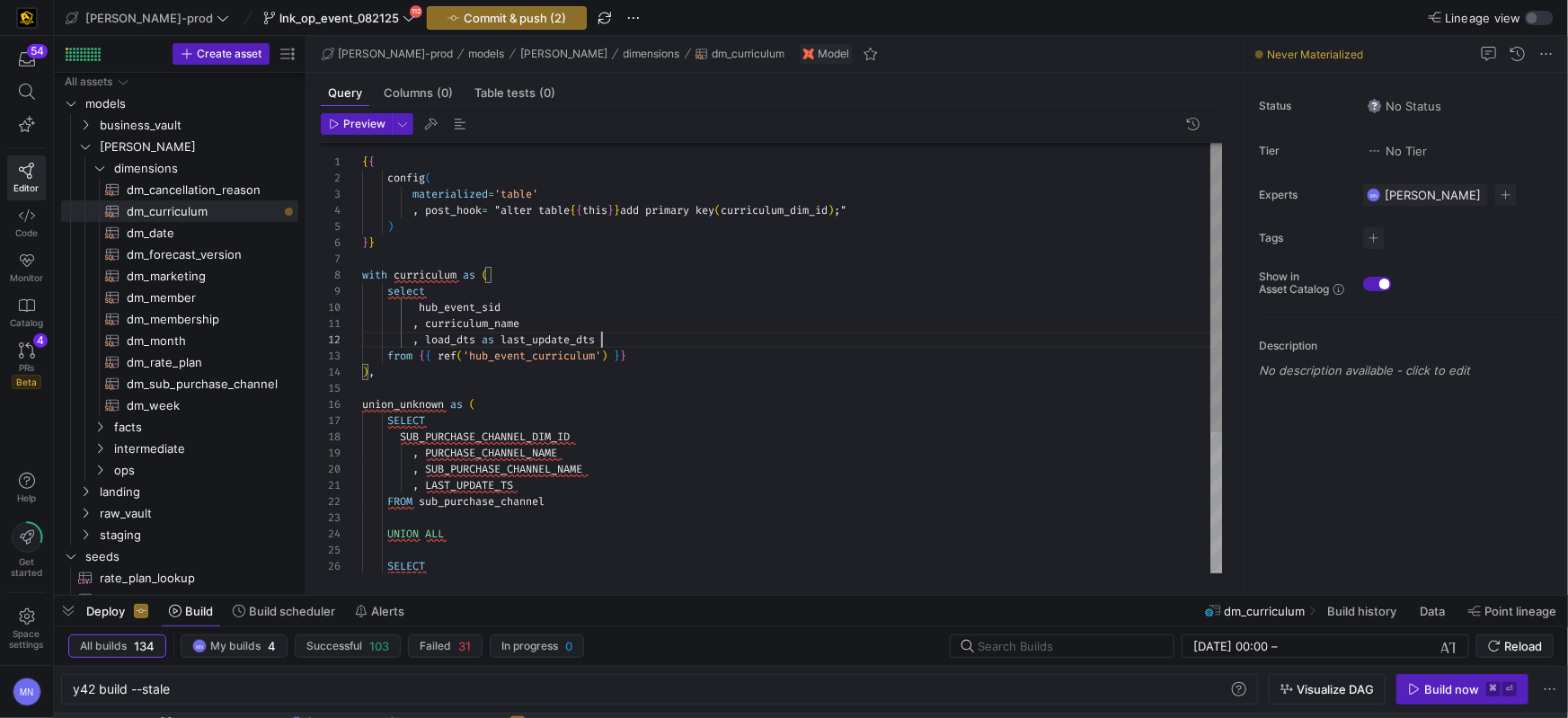
scroll to position [16, 238]
click at [622, 386] on div at bounding box center [793, 389] width 861 height 16
drag, startPoint x: 514, startPoint y: 278, endPoint x: 517, endPoint y: 291, distance: 13.3
click at [514, 279] on div ", SUB_PURCHASE_CHANNEL_NAME , LAST_UPDATE_TS FROM sub_purchase_channel UNION AL…" at bounding box center [793, 458] width 861 height 645
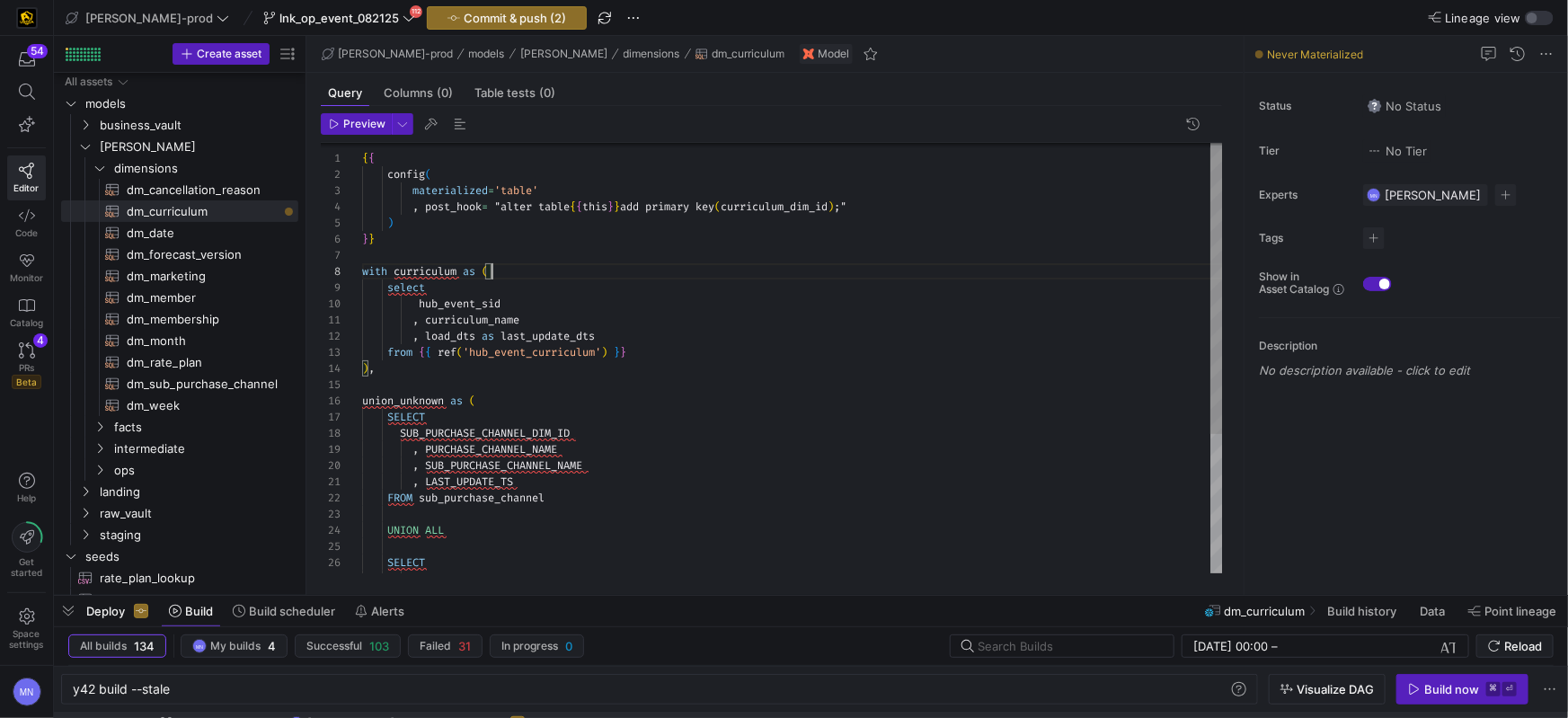
scroll to position [129, 71]
drag, startPoint x: 517, startPoint y: 290, endPoint x: 531, endPoint y: 290, distance: 14.0
click at [517, 290] on div "select" at bounding box center [793, 288] width 861 height 16
click at [633, 409] on div "SELECT" at bounding box center [793, 417] width 861 height 16
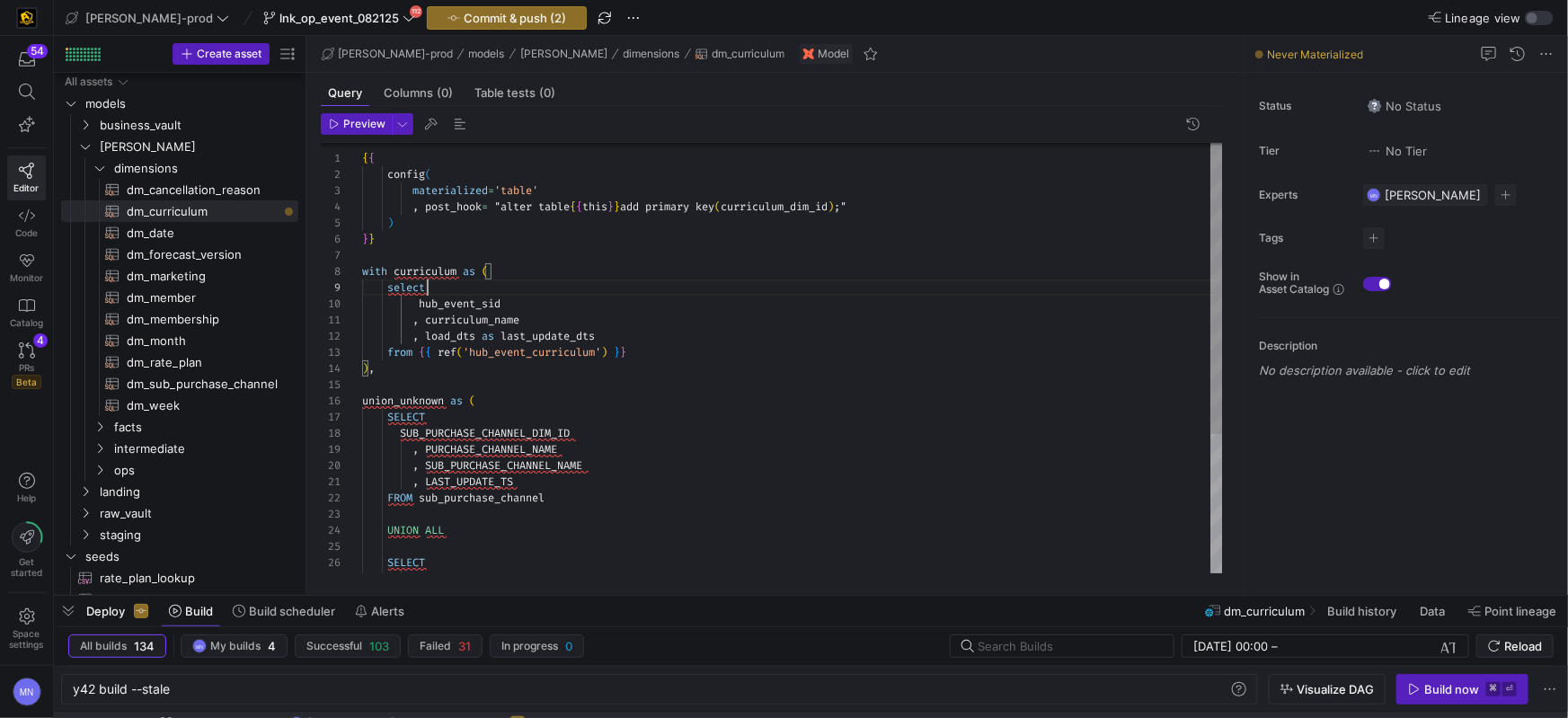
scroll to position [97, 71]
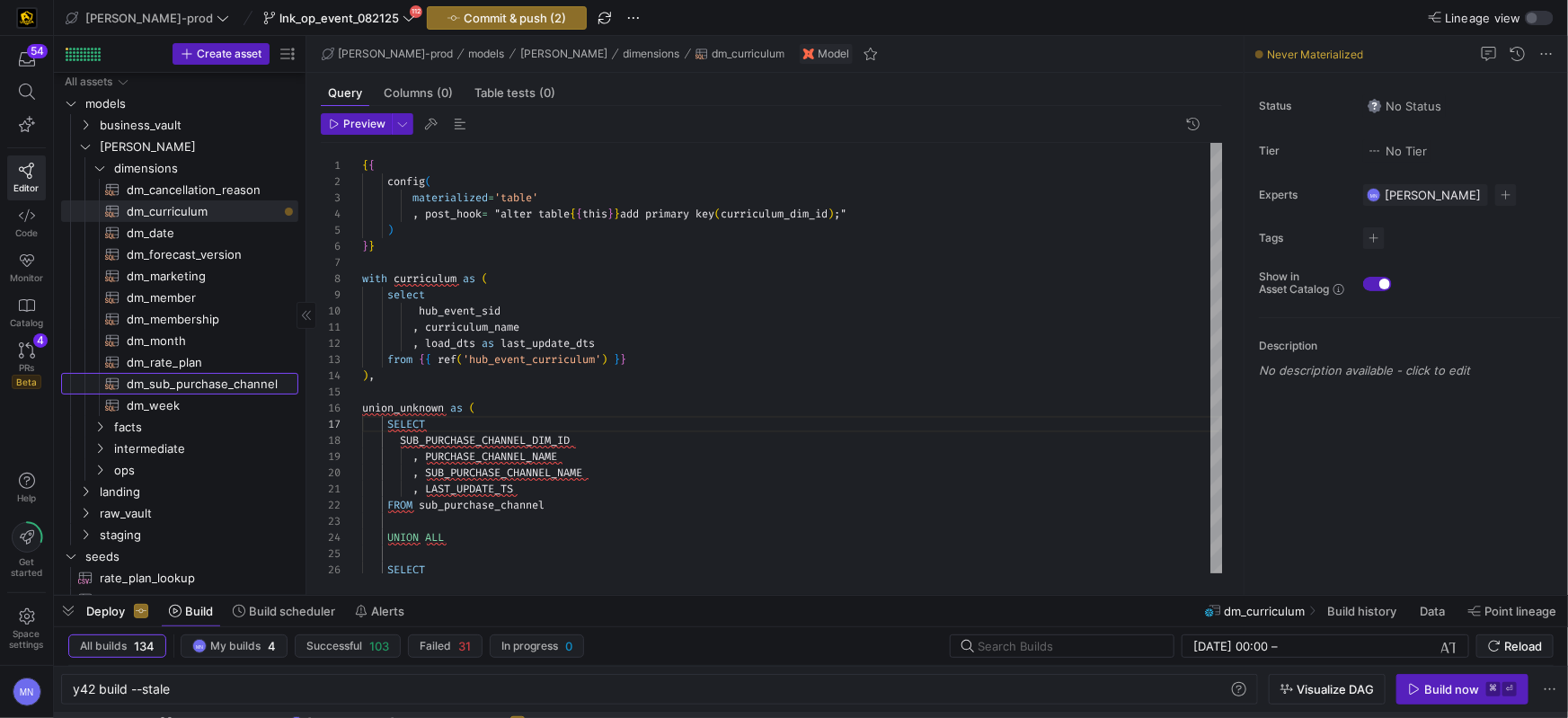
click at [145, 379] on span "dm_sub_purchase_channel​​​​​​​​​​" at bounding box center [202, 384] width 151 height 21
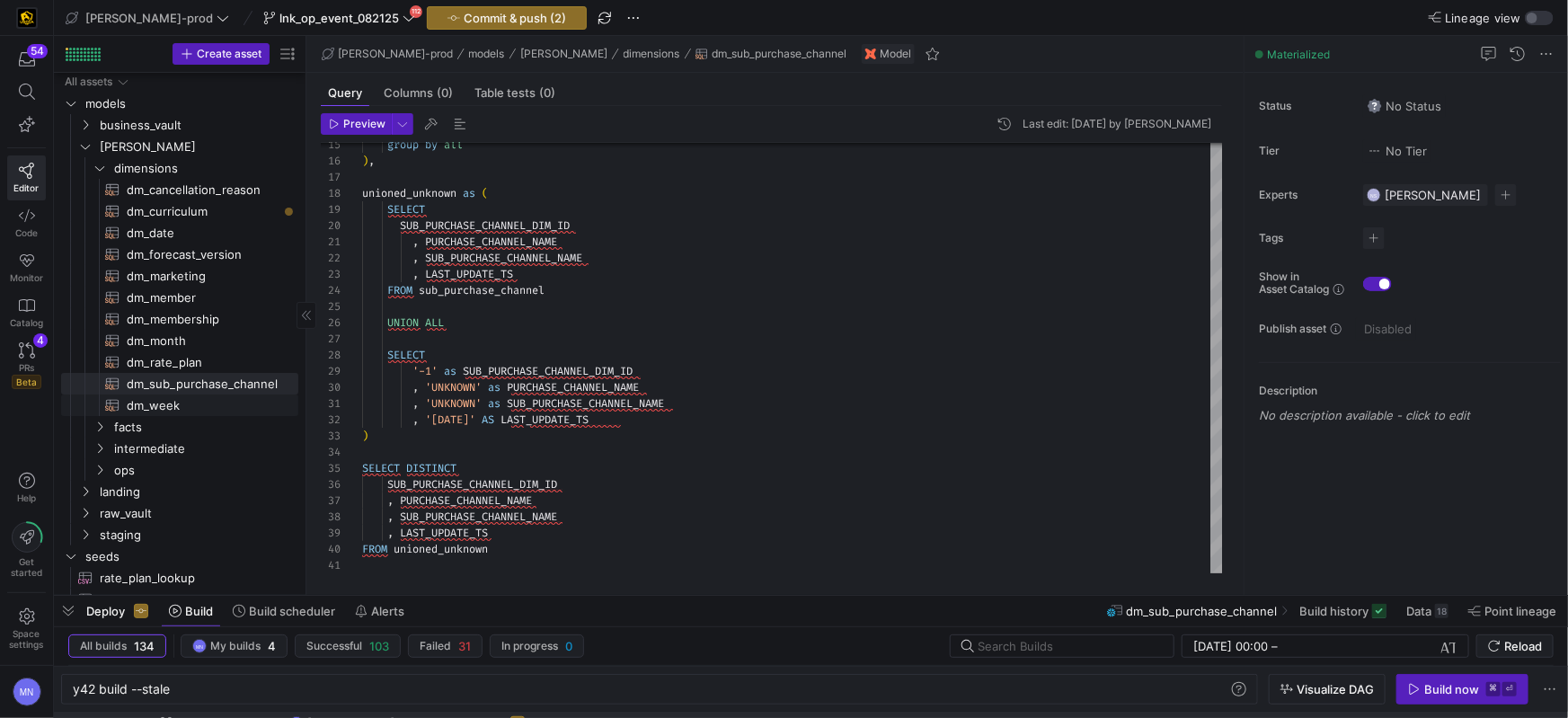
click at [148, 403] on span "dm_week​​​​​​​​​​" at bounding box center [202, 406] width 151 height 21
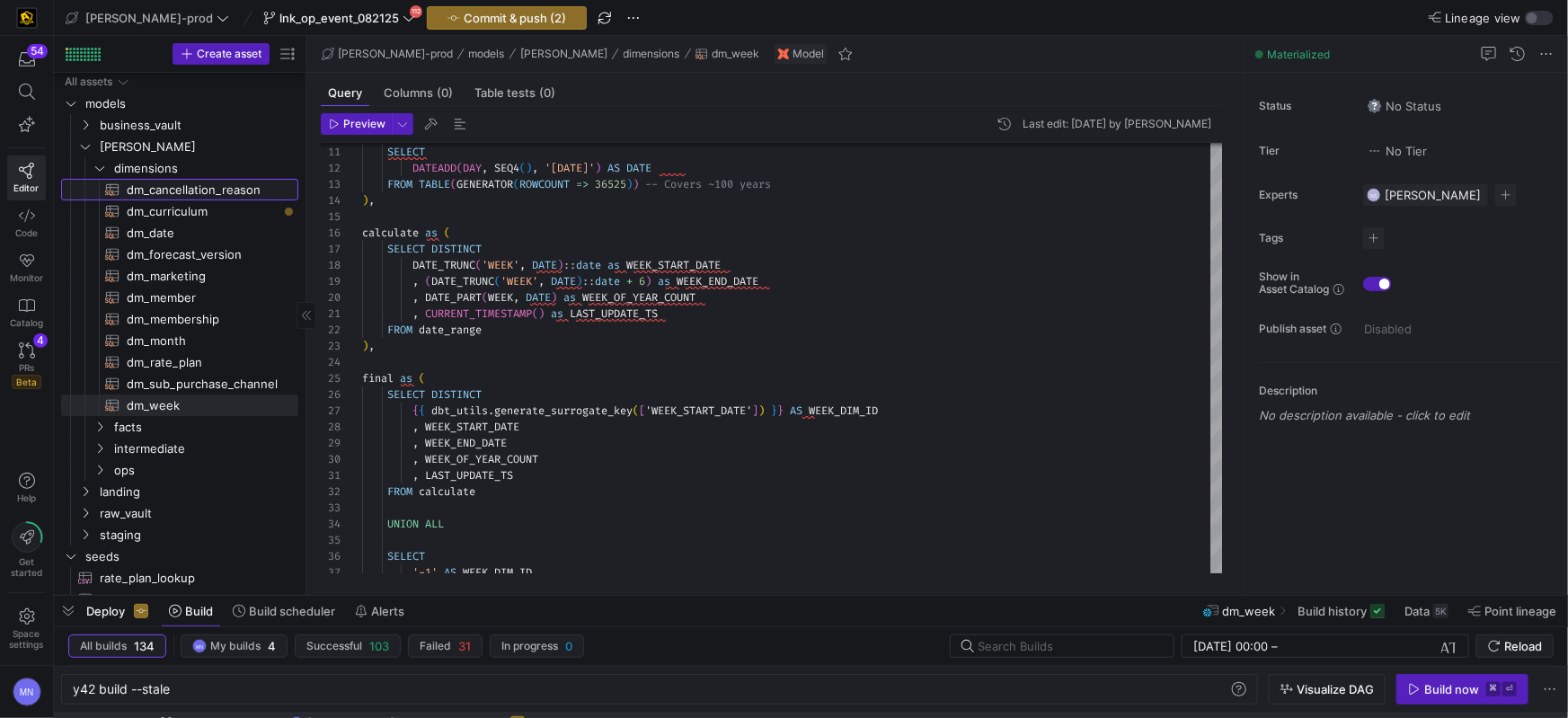
click at [228, 188] on span "dm_cancellation_reason​​​​​​​​​​" at bounding box center [202, 190] width 151 height 21
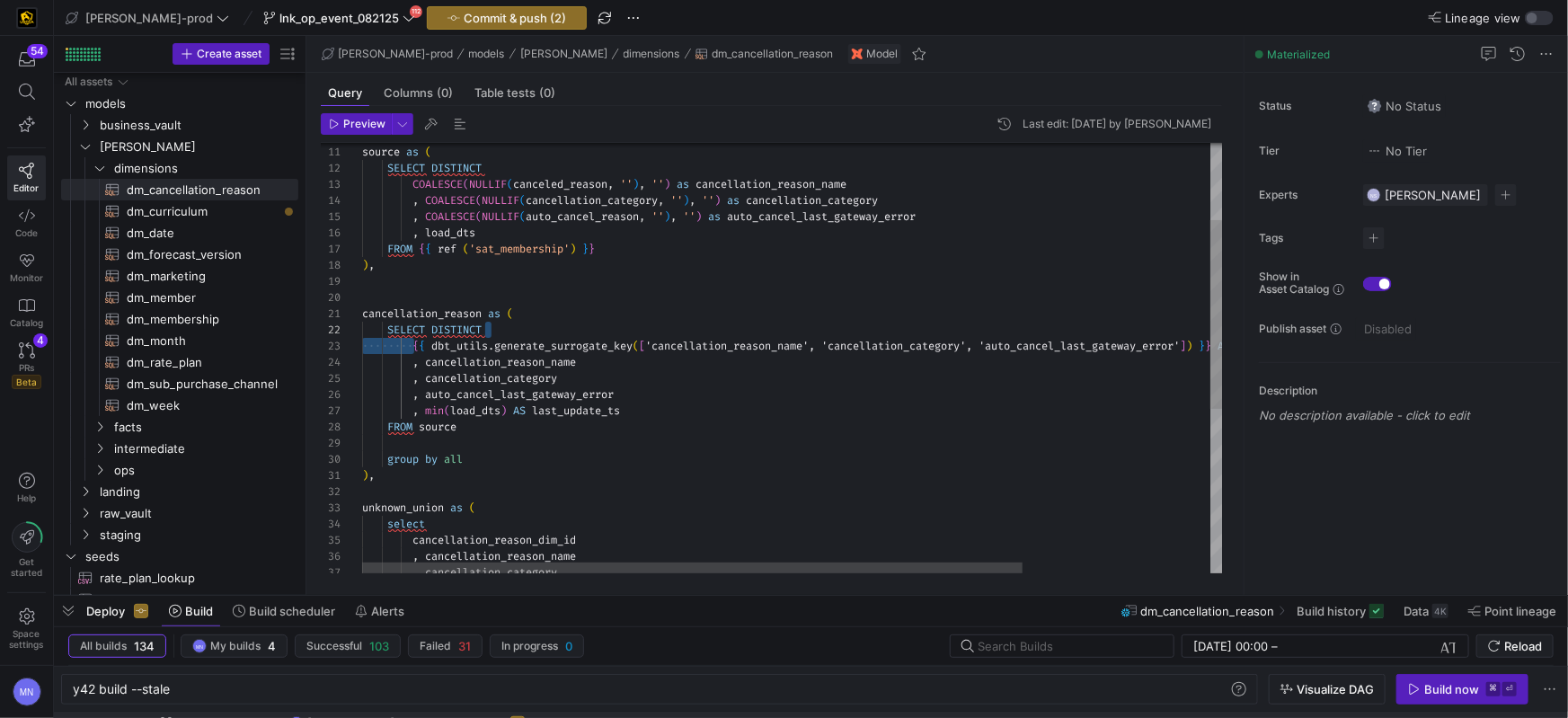
scroll to position [32, 1067]
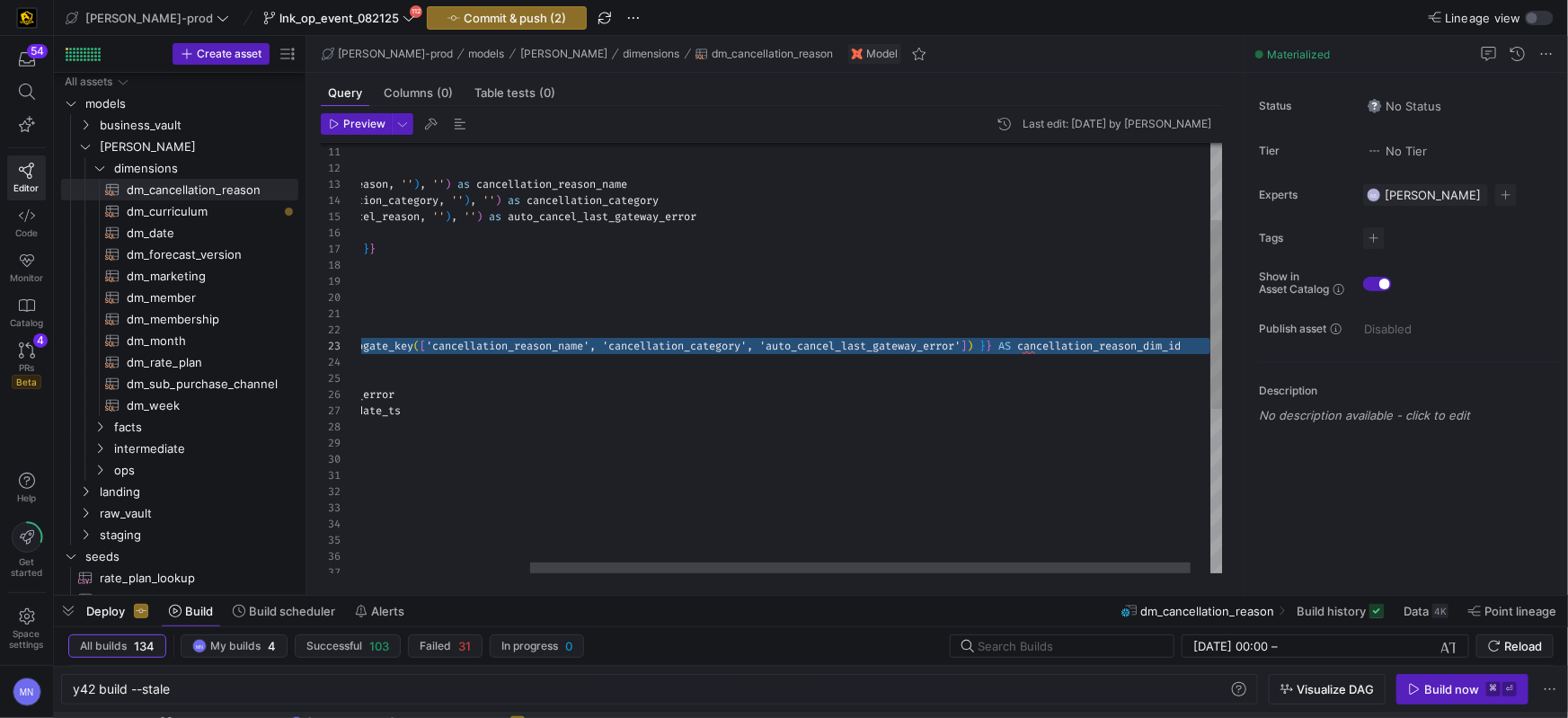
drag, startPoint x: 511, startPoint y: 342, endPoint x: 1212, endPoint y: 342, distance: 701.0
click at [1212, 342] on div "source as ( SELECT DISTINCT COALESCE ( NULLIF ( canceled_reason , '' ) , '' ) a…" at bounding box center [695, 457] width 1106 height 979
click at [167, 211] on span "dm_curriculum​​​​​​​​​​" at bounding box center [202, 211] width 151 height 21
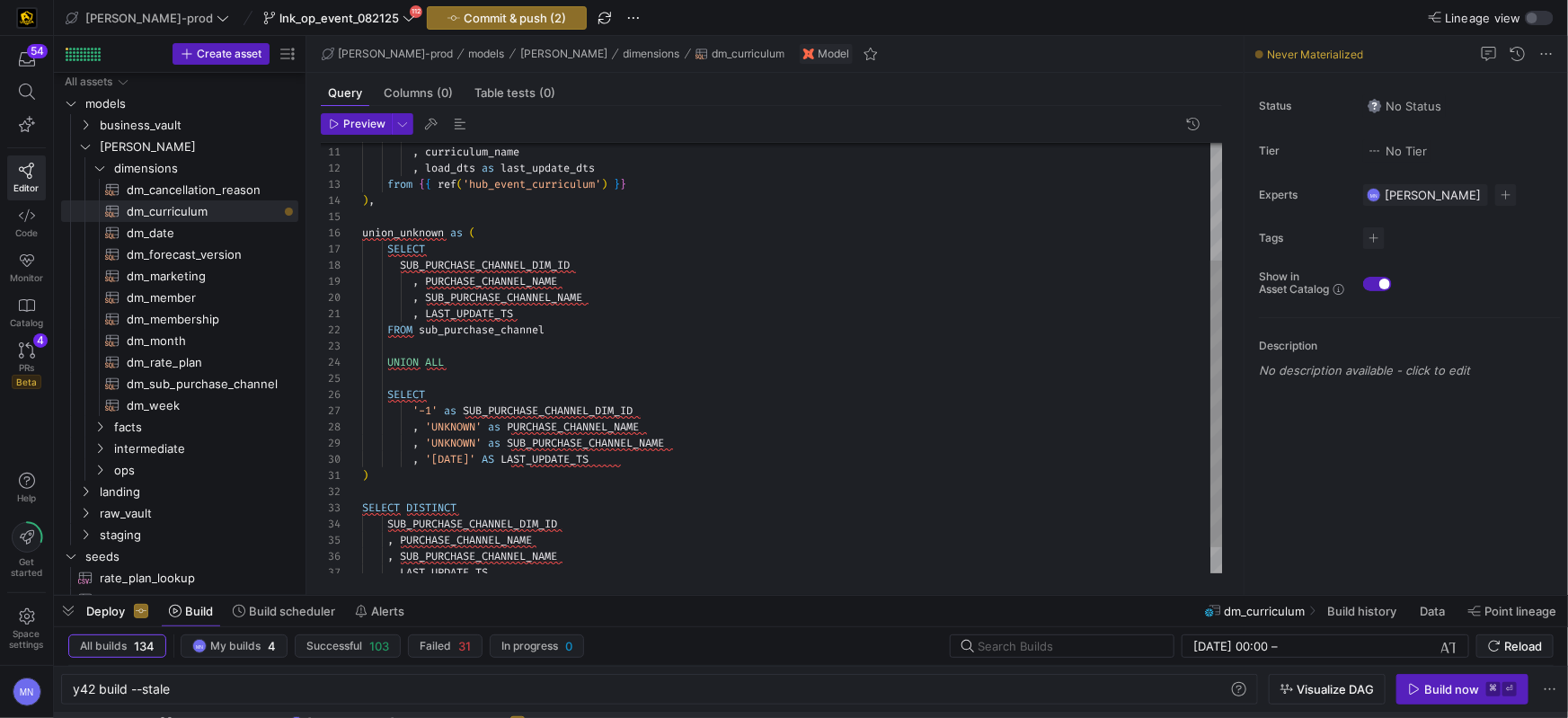
scroll to position [48, 90]
click at [682, 366] on div "UNION ALL" at bounding box center [793, 362] width 861 height 16
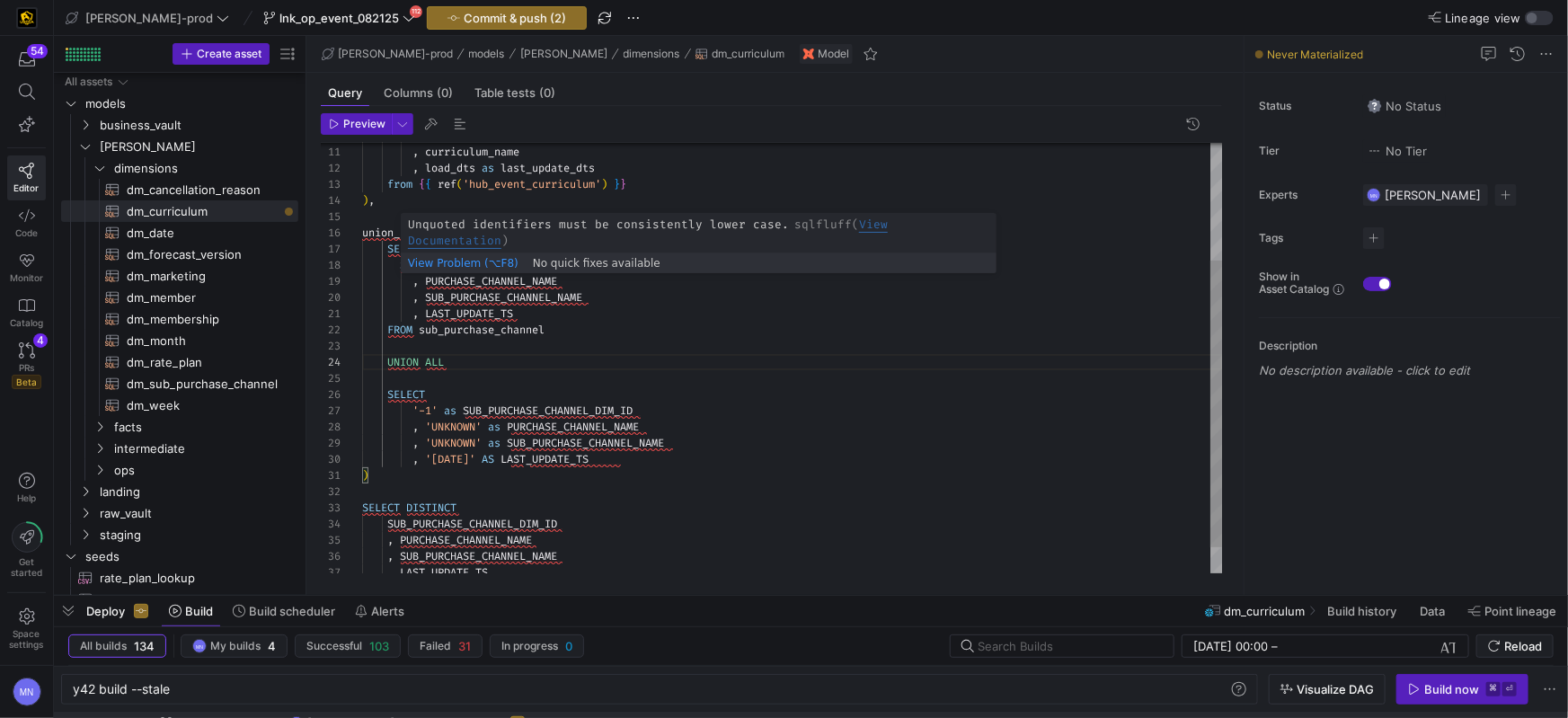
click at [531, 266] on div "hub_event_sid , curriculum_name , load_dts as last_update_dts from { { ref ( 'h…" at bounding box center [793, 289] width 861 height 645
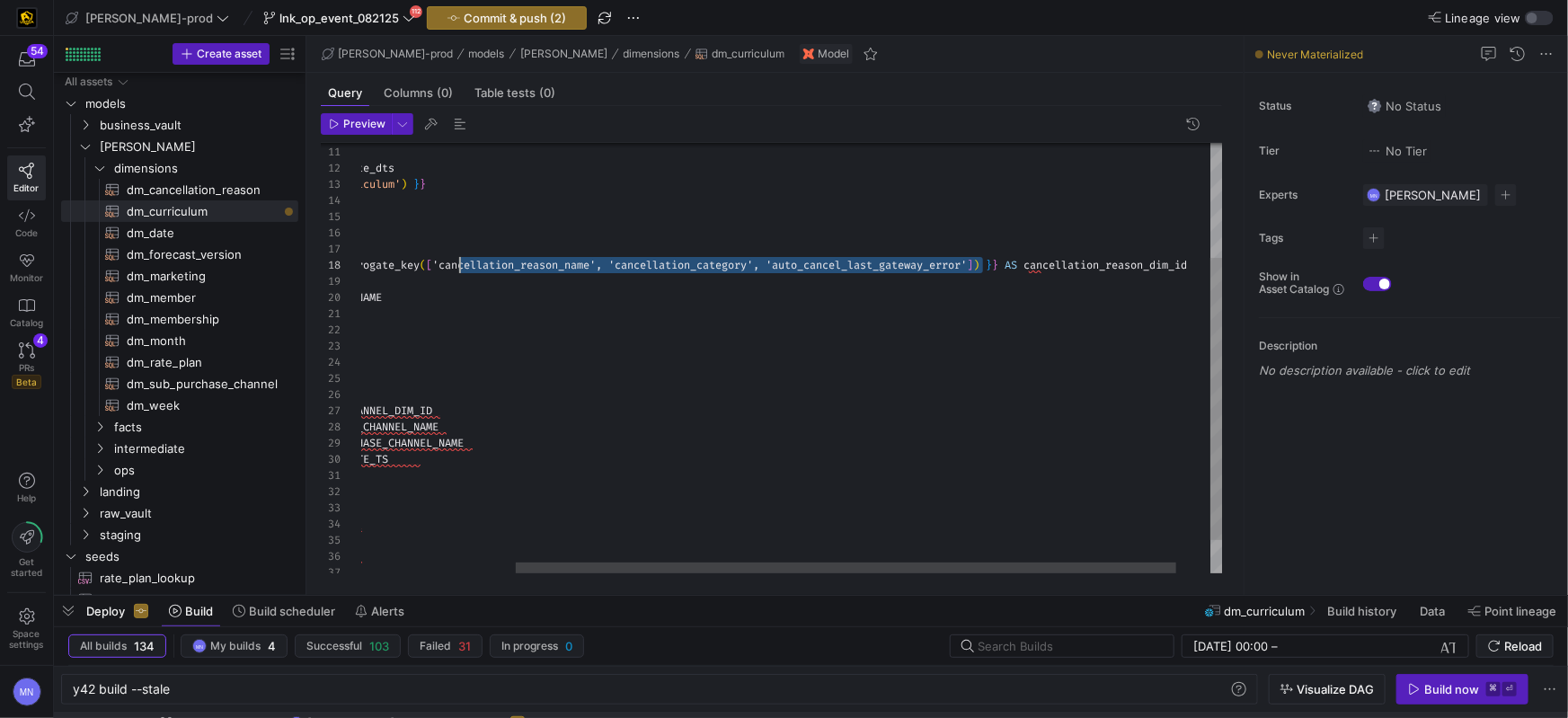
scroll to position [112, 291]
drag, startPoint x: 905, startPoint y: 264, endPoint x: 469, endPoint y: 298, distance: 437.3
click at [452, 263] on span "{ { dbt_utils . generate_surrogate_key ( [ 'cancellation_reason_name', 'cancell…" at bounding box center [674, 265] width 1026 height 15
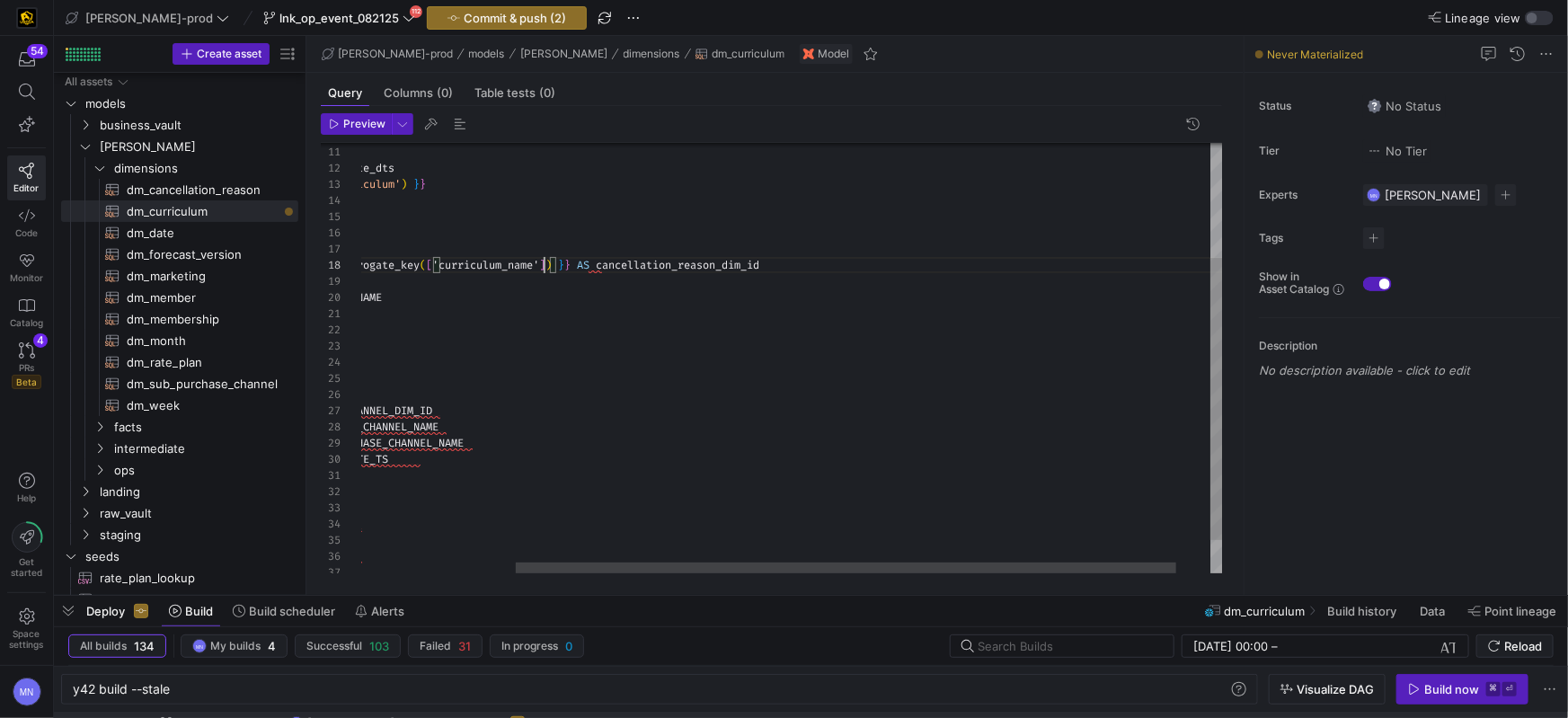
scroll to position [112, 382]
click at [678, 264] on span "cancellation_reason_dim_id" at bounding box center [678, 265] width 164 height 15
click at [678, 264] on div "hub_event_sid , curriculum_name , load_dts as last_update_dts from { { ref ( 'h…" at bounding box center [714, 295] width 1106 height 656
drag, startPoint x: 722, startPoint y: 273, endPoint x: 749, endPoint y: 267, distance: 27.7
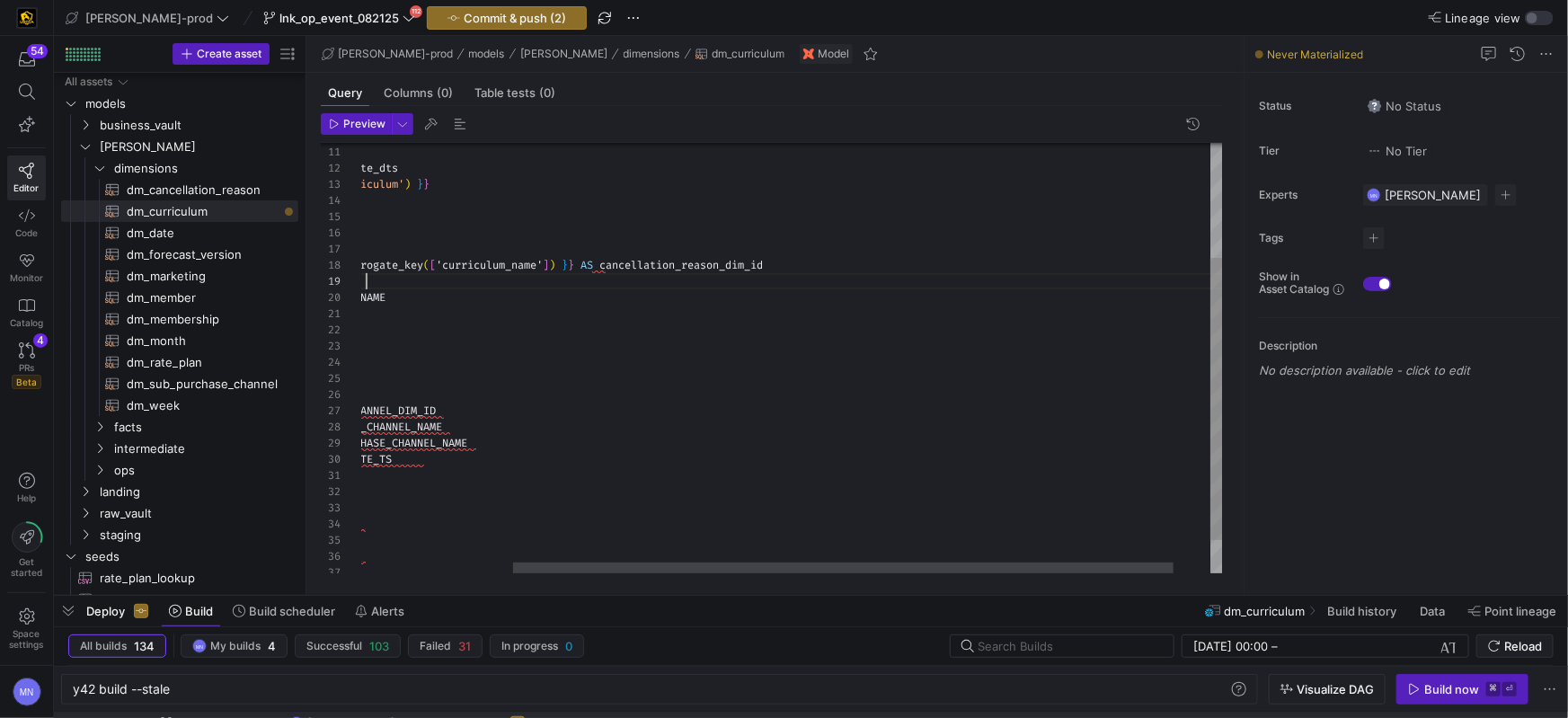
click at [721, 273] on div ", PURCHASE_CHANNEL_NAME" at bounding box center [718, 281] width 1106 height 16
drag, startPoint x: 714, startPoint y: 264, endPoint x: 668, endPoint y: 375, distance: 120.2
click at [613, 267] on span "cancellation_reason_dim_id" at bounding box center [682, 265] width 164 height 15
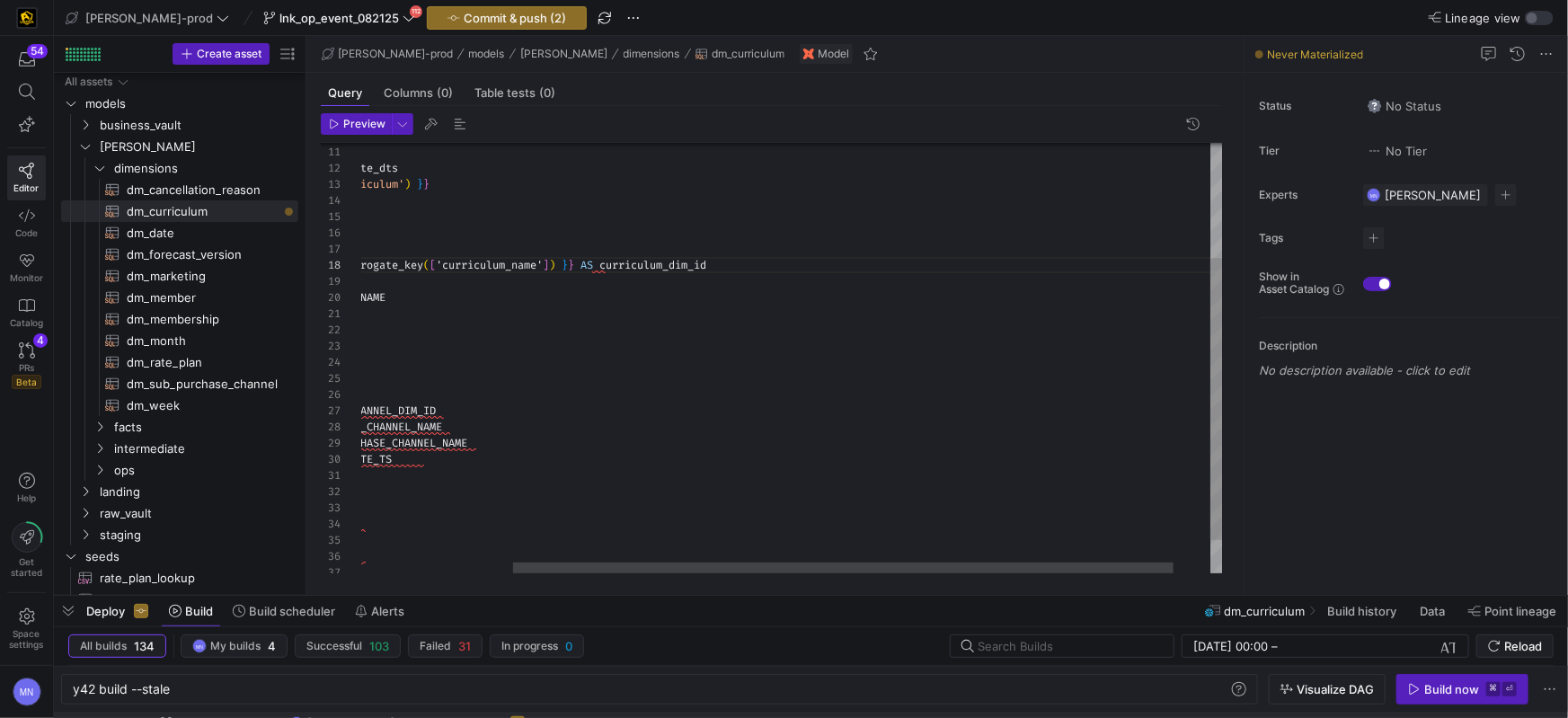
click at [673, 391] on div "hub_event_sid , curriculum_name , load_dts as last_update_dts from { { ref ( 'h…" at bounding box center [718, 295] width 1106 height 656
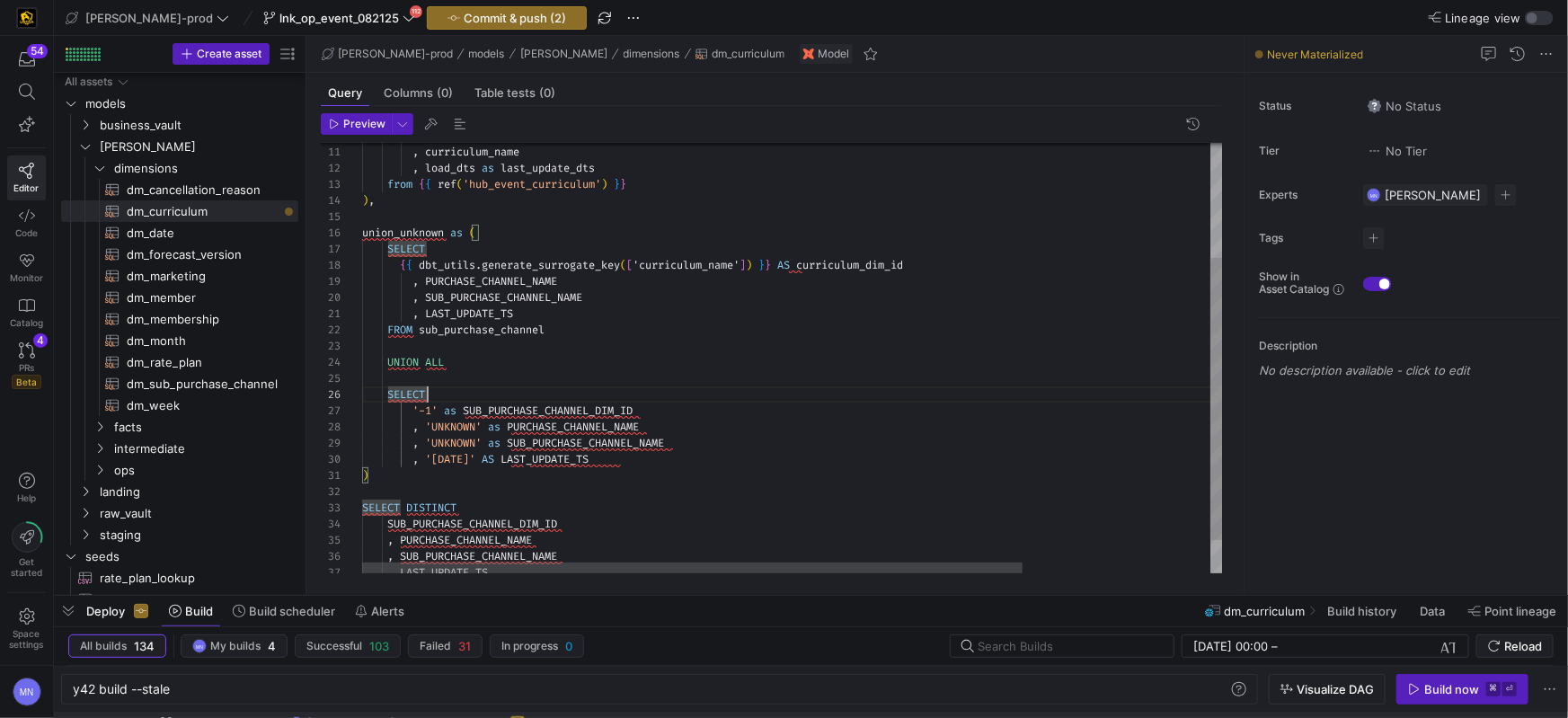
click at [522, 283] on span "PURCHASE_CHANNEL_NAME" at bounding box center [491, 281] width 132 height 15
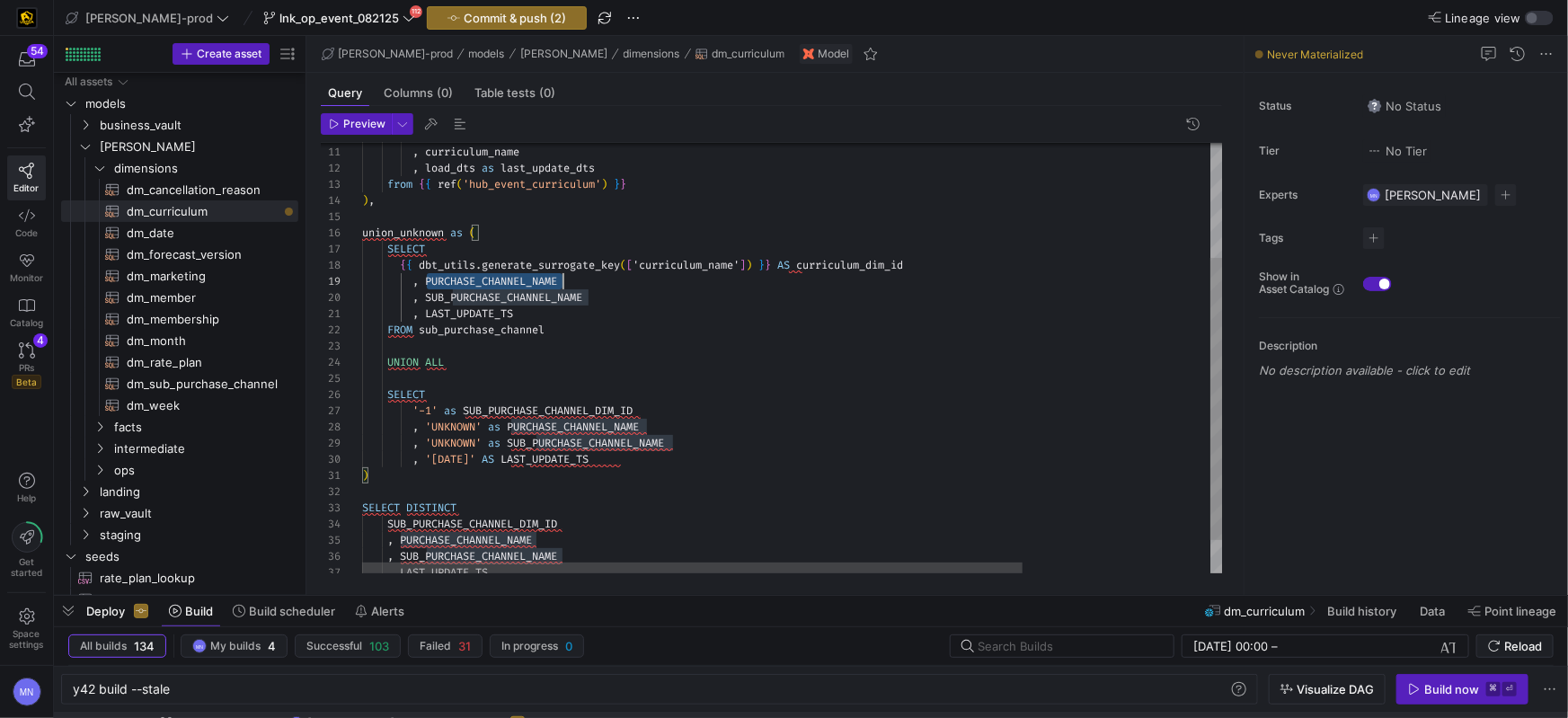
click at [522, 283] on div "hub_event_sid , curriculum_name , load_dts as last_update_dts from { { ref ( 'h…" at bounding box center [915, 295] width 1106 height 656
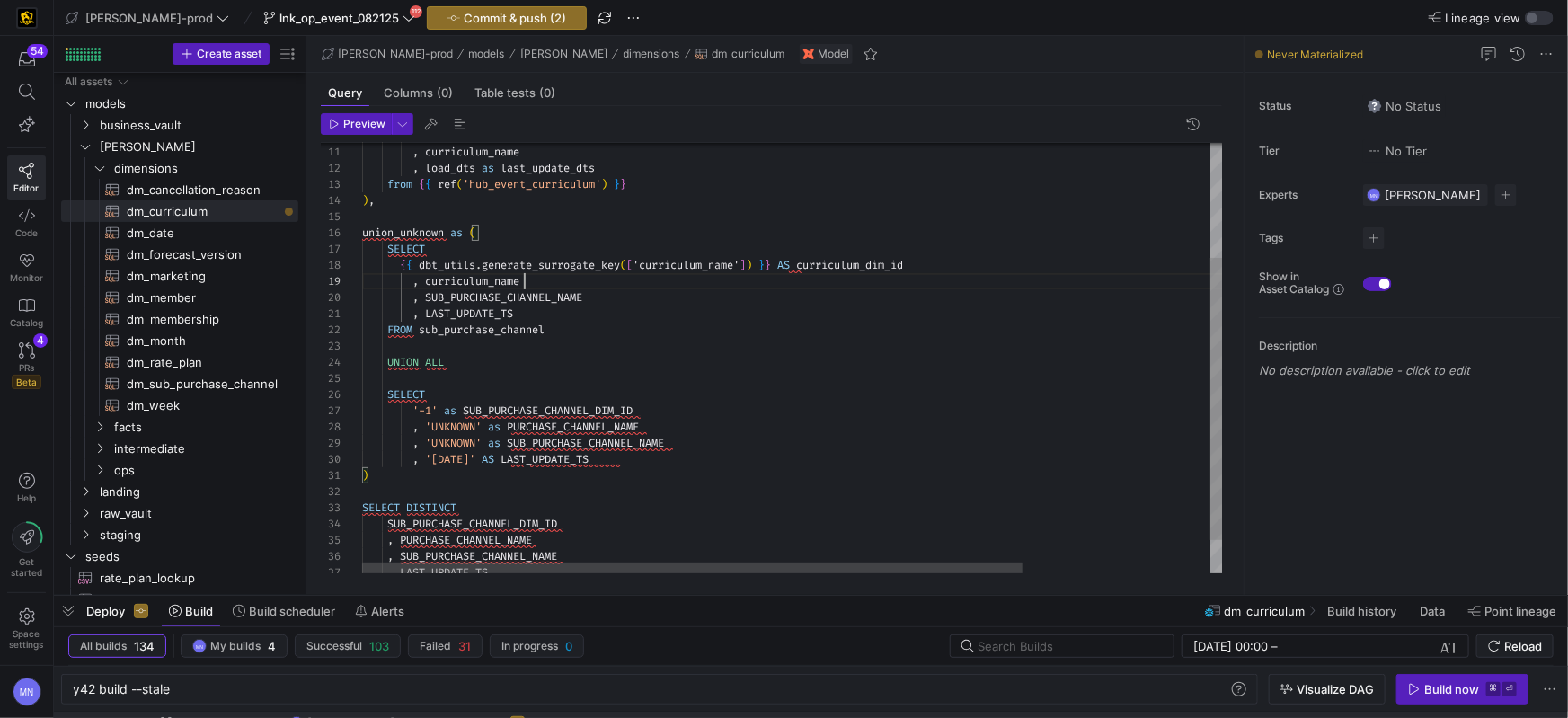
scroll to position [129, 162]
click at [517, 291] on span "SUB_PURCHASE_CHANNEL_NAME" at bounding box center [503, 298] width 157 height 15
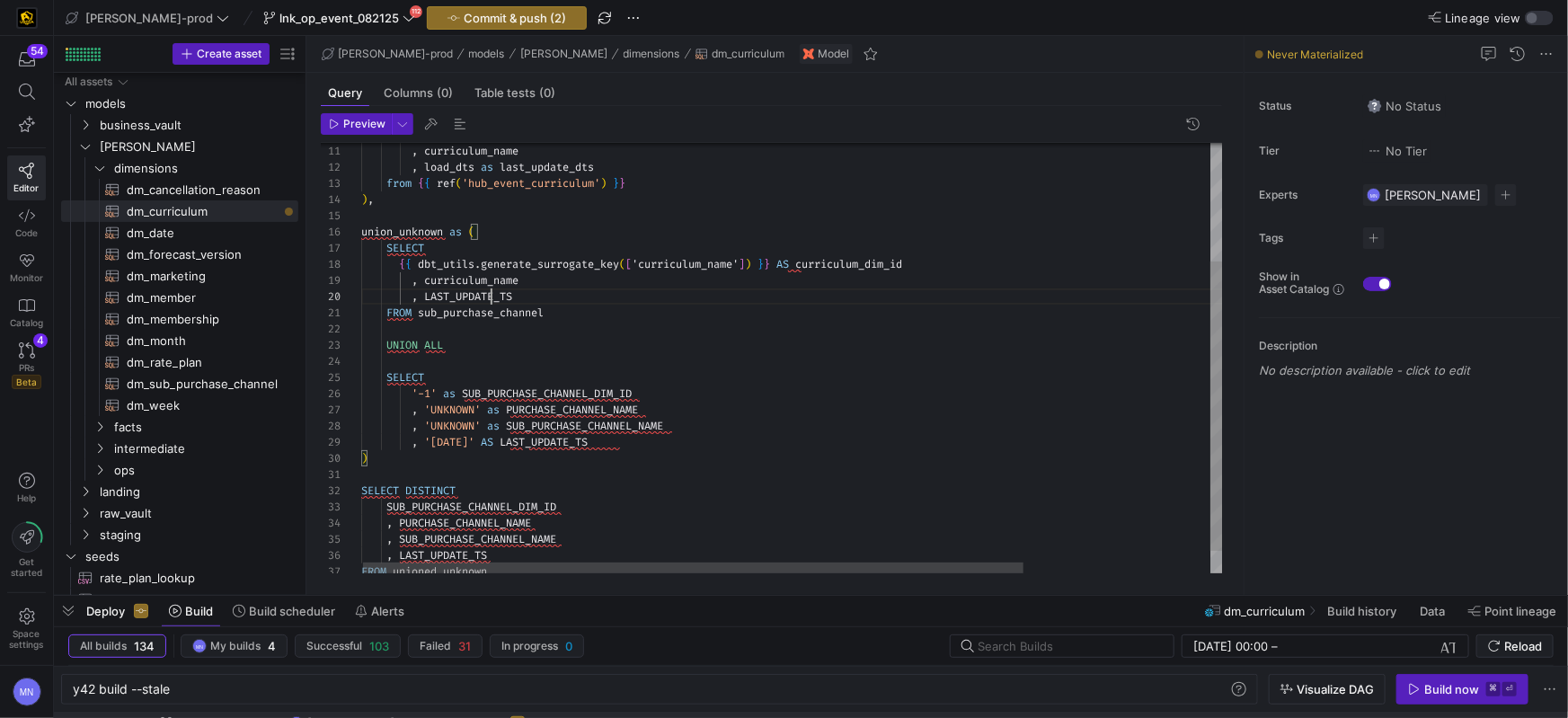
click at [493, 297] on div ", curriculum_name , load_dts as last_update_dts from { { ref ( 'hub_event_curri…" at bounding box center [914, 286] width 1106 height 640
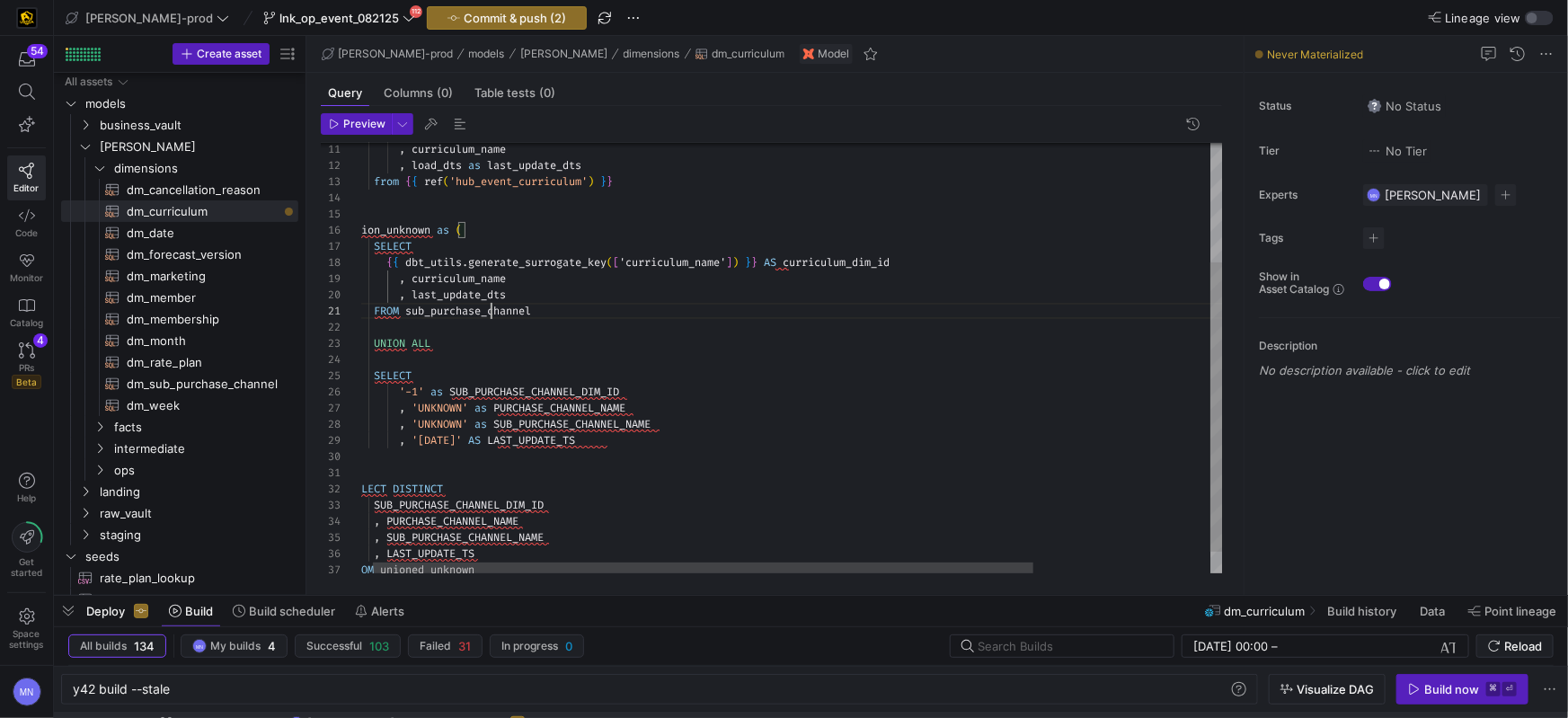
click at [491, 311] on span "sub_purchase_channel" at bounding box center [468, 311] width 126 height 15
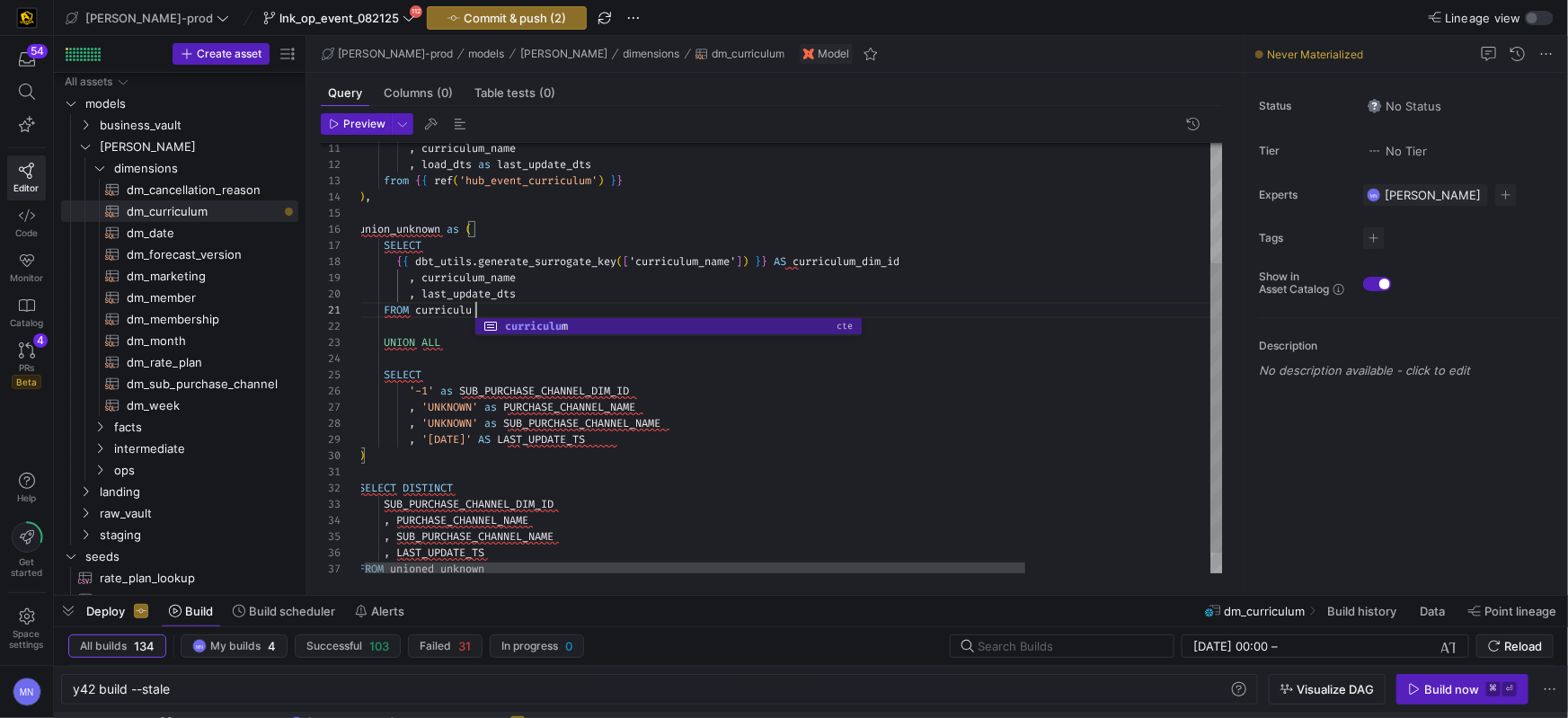
scroll to position [0, 122]
click at [663, 380] on div ", curriculum_name , load_dts as last_update_dts from { { ref ( 'hub_event_curri…" at bounding box center [911, 283] width 1106 height 640
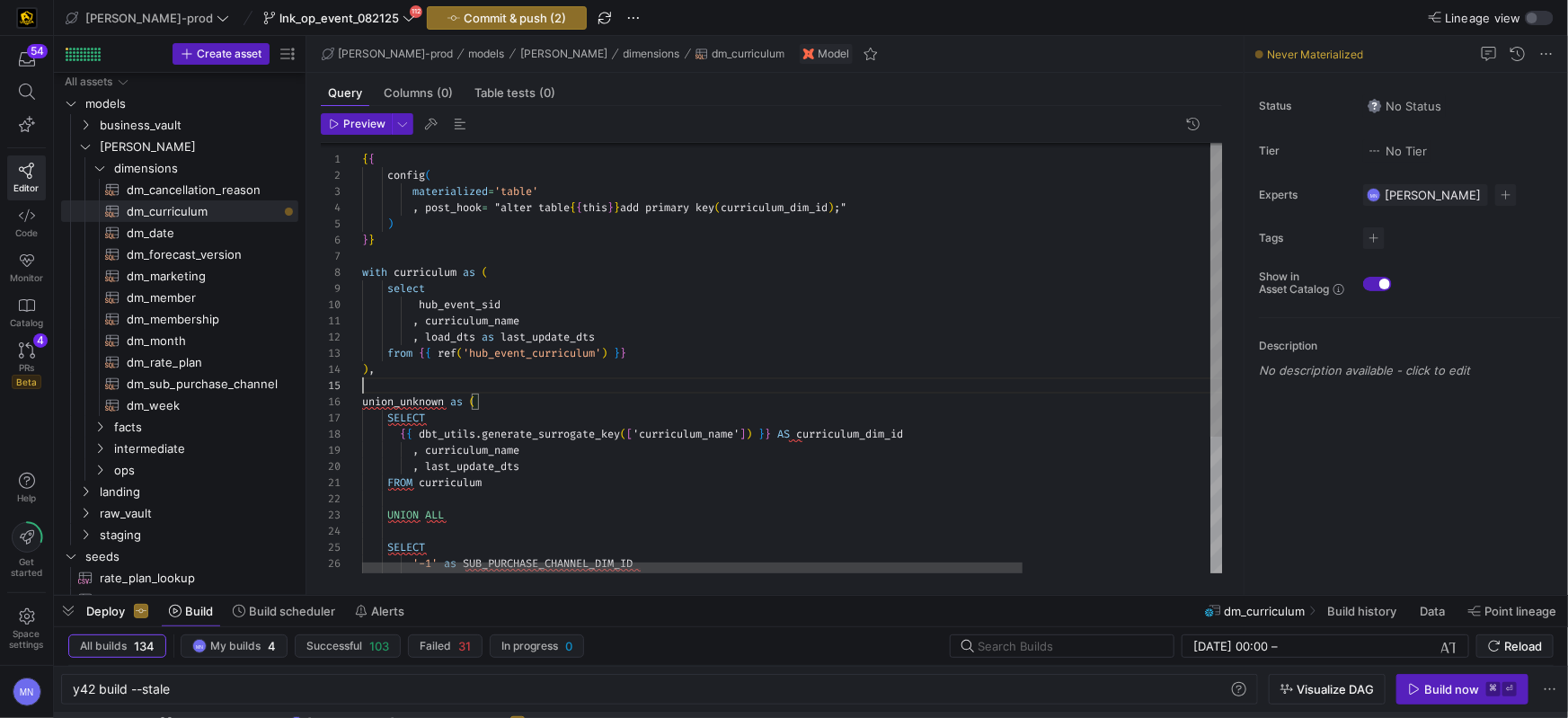
drag, startPoint x: 660, startPoint y: 383, endPoint x: 602, endPoint y: 381, distance: 58.0
click at [656, 381] on div at bounding box center [915, 386] width 1106 height 16
click at [526, 422] on div "SELECT" at bounding box center [915, 418] width 1106 height 16
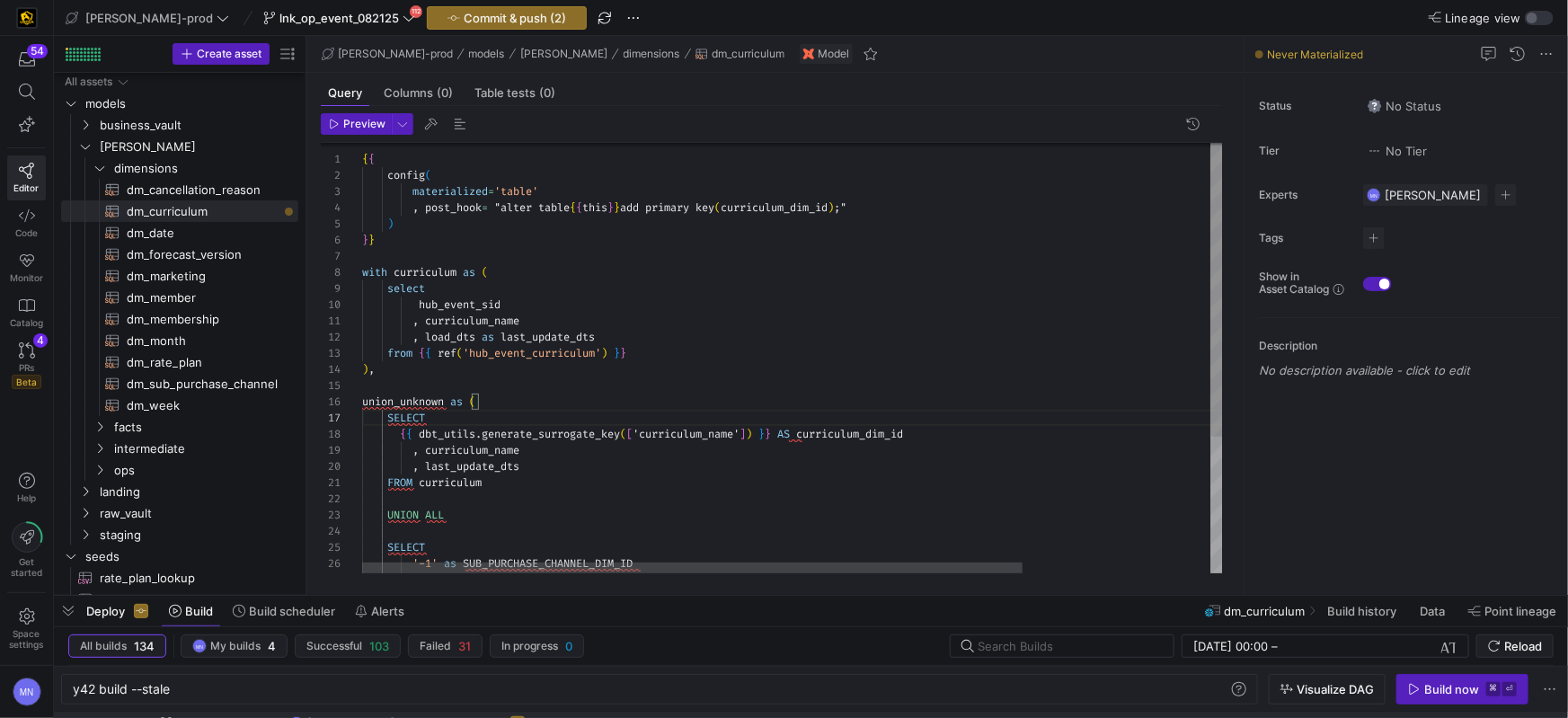
click at [421, 421] on div ", curriculum_name , load_dts as last_update_dts from { { ref ( 'hub_event_curri…" at bounding box center [915, 456] width 1106 height 640
click at [883, 452] on div ", curriculum_name , load_dts as last_update_dts from { { ref ( 'hub_event_curri…" at bounding box center [915, 456] width 1106 height 640
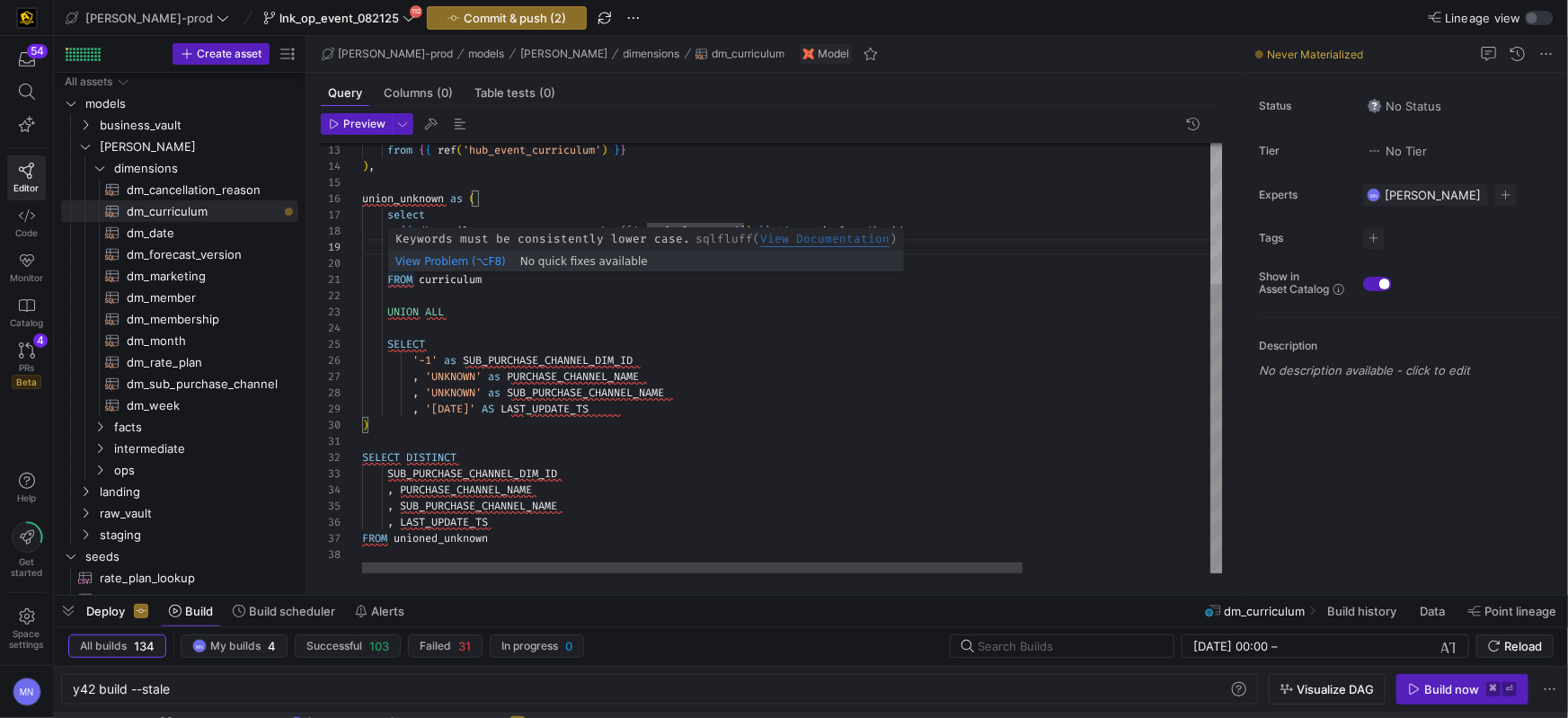
click at [408, 282] on div "from { { ref ( 'hub_event_curriculum' ) } } ) , union_unknown as ( select { { d…" at bounding box center [915, 253] width 1106 height 640
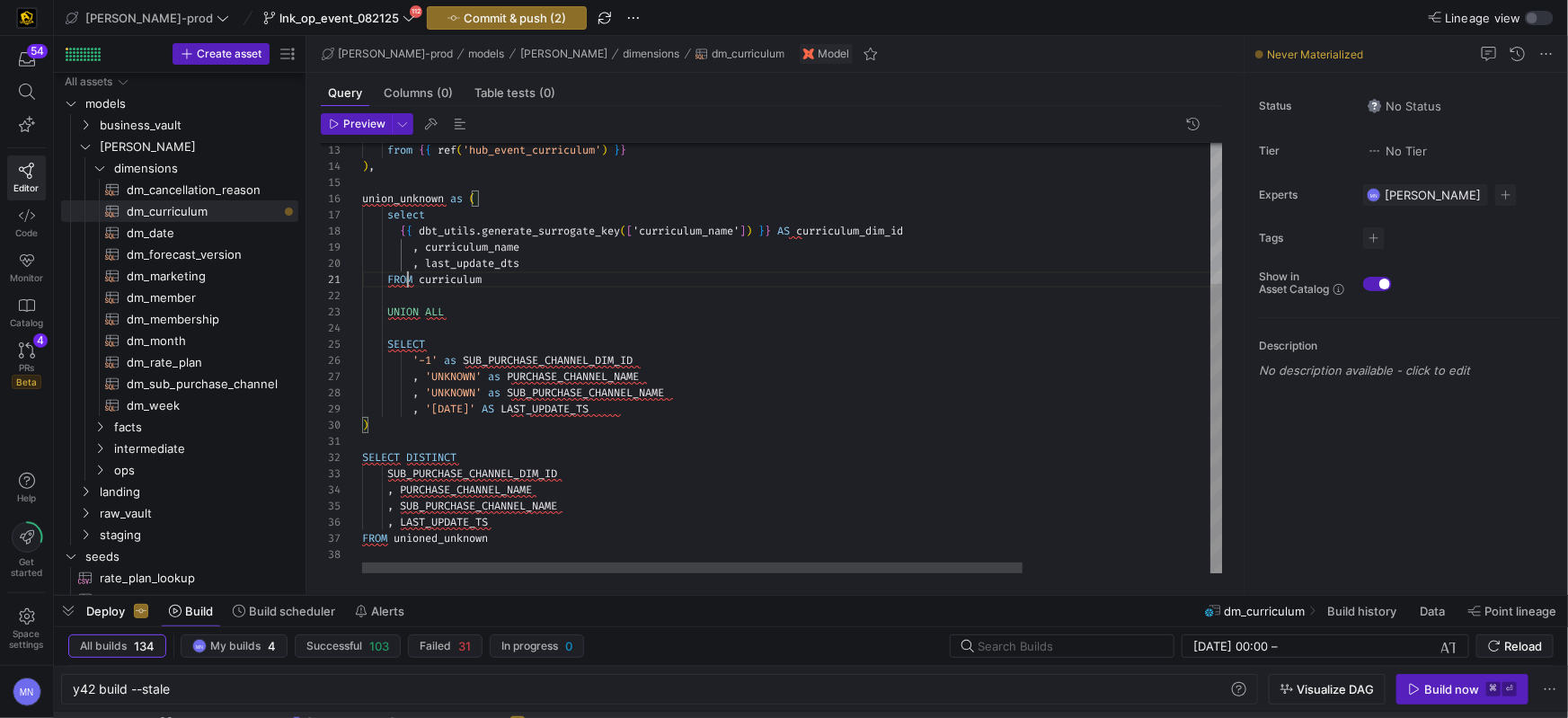
scroll to position [0, 52]
click at [408, 282] on div "from { { ref ( 'hub_event_curriculum' ) } } ) , union_unknown as ( select { { d…" at bounding box center [915, 253] width 1106 height 640
click at [701, 310] on div "UNION ALL" at bounding box center [915, 312] width 1106 height 16
drag, startPoint x: 471, startPoint y: 314, endPoint x: 396, endPoint y: 348, distance: 82.3
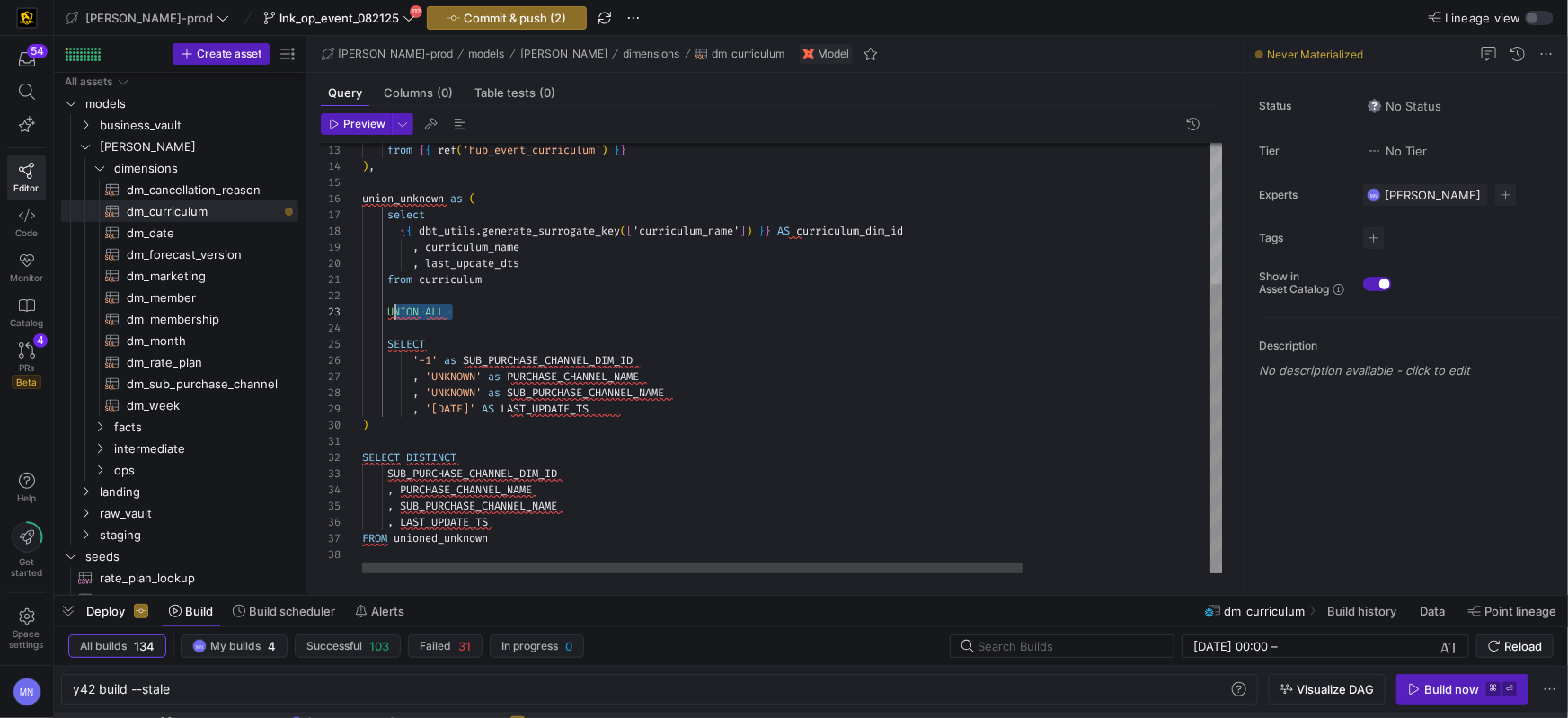
click at [391, 311] on div "UNION ALL" at bounding box center [915, 312] width 1106 height 16
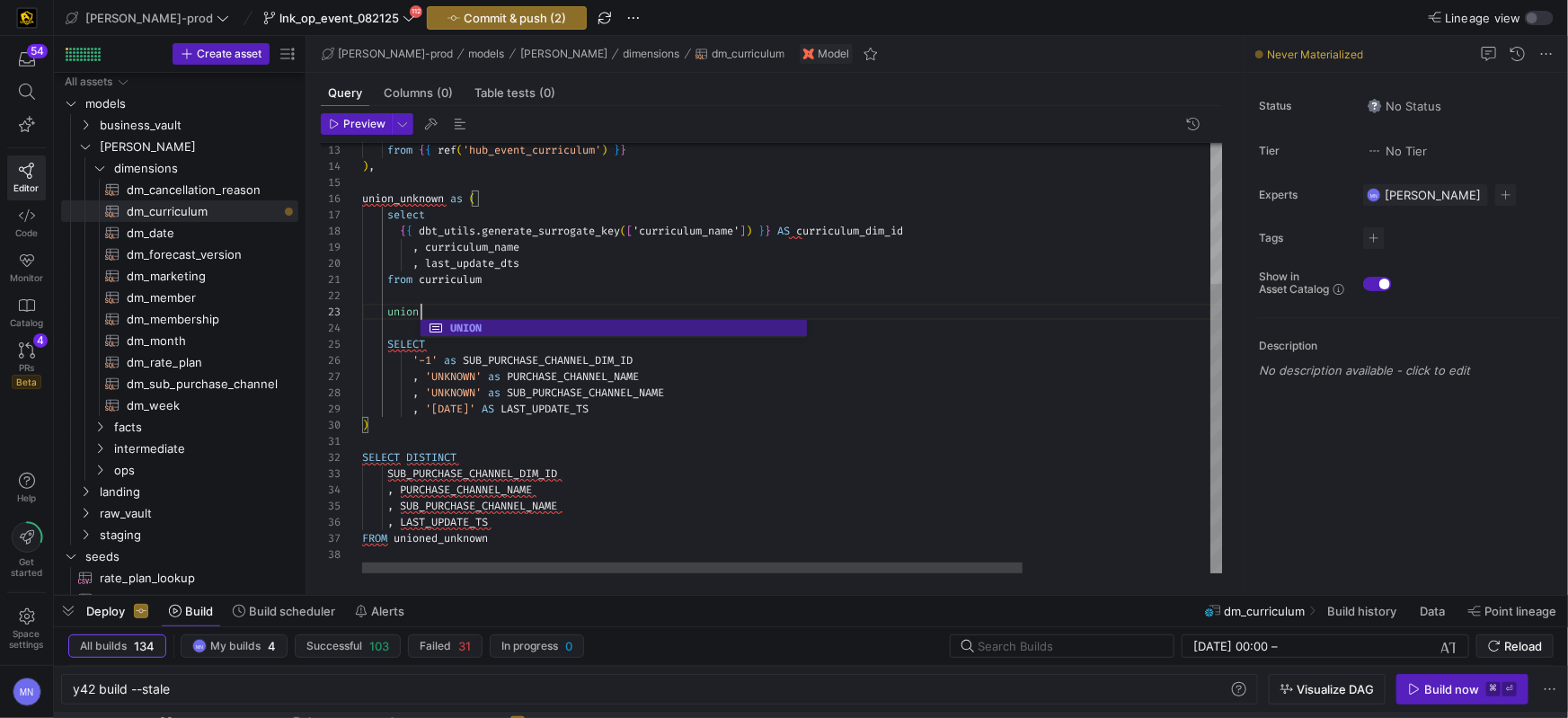
scroll to position [32, 58]
click at [645, 461] on div "SELECT DISTINCT" at bounding box center [915, 458] width 1106 height 16
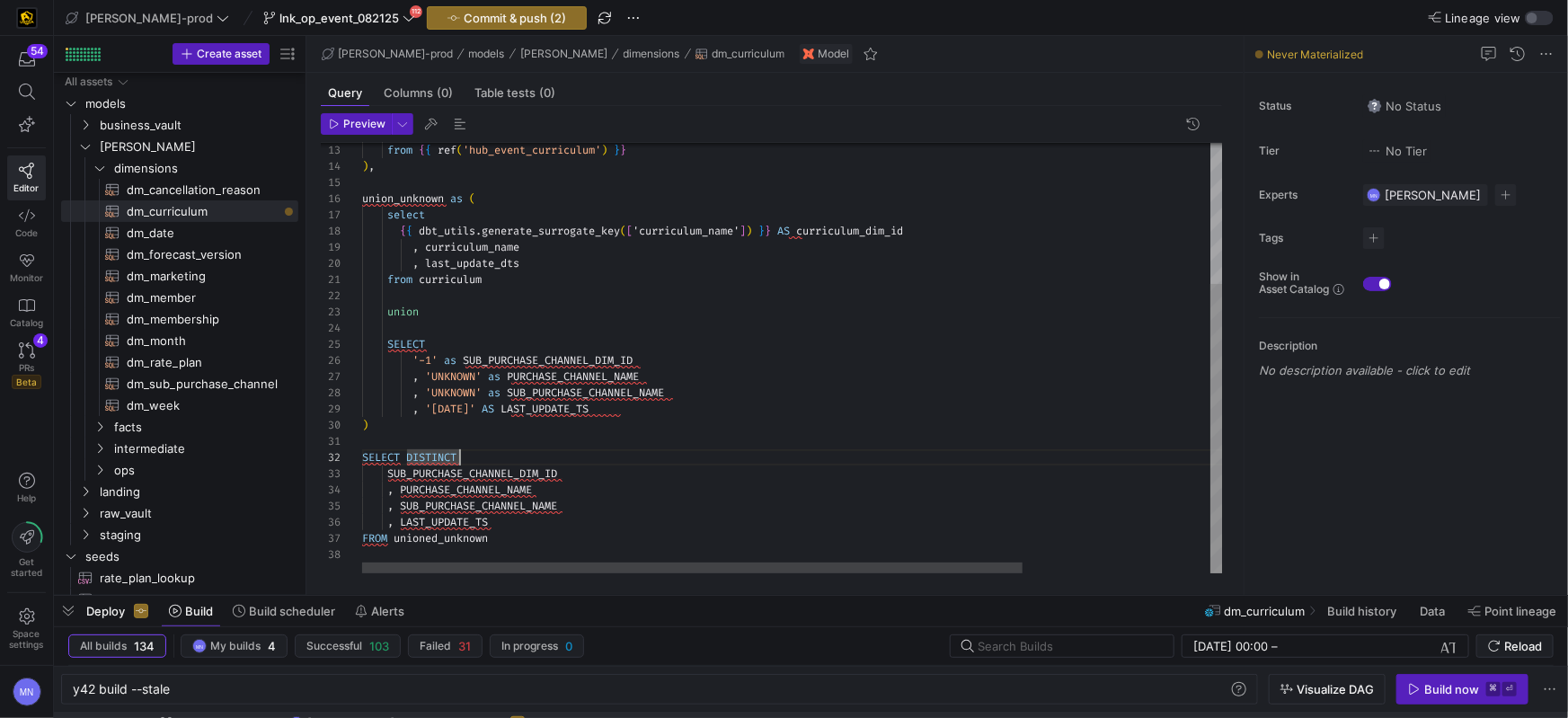
click at [881, 235] on div "from { { ref ( 'hub_event_curriculum' ) } } ) , union_unknown as ( select { { d…" at bounding box center [915, 253] width 1106 height 640
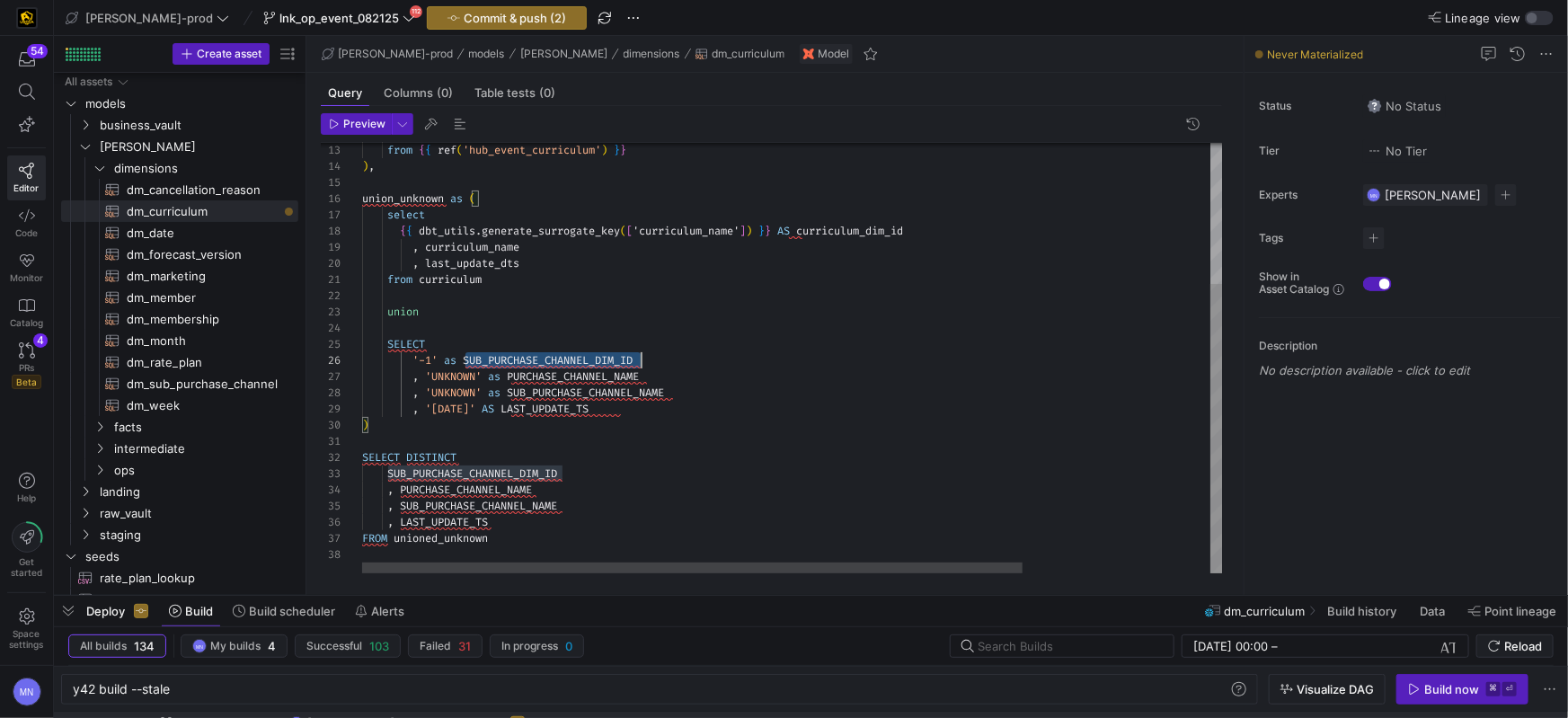
drag, startPoint x: 570, startPoint y: 361, endPoint x: 682, endPoint y: 359, distance: 112.0
click at [796, 233] on div "from { { ref ( 'hub_event_curriculum' ) } } ) , union_unknown as ( select { { d…" at bounding box center [915, 253] width 1106 height 640
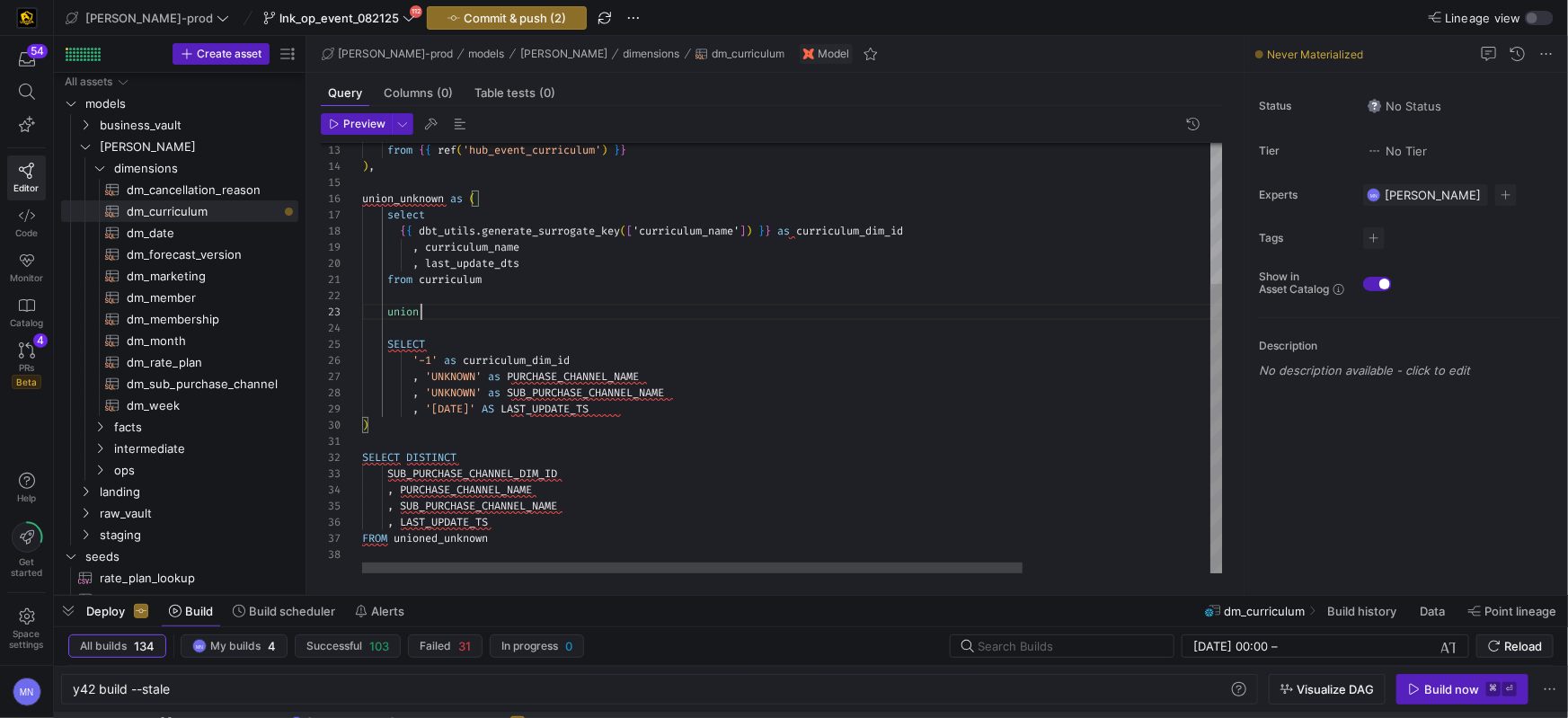
scroll to position [32, 58]
drag, startPoint x: 816, startPoint y: 307, endPoint x: 820, endPoint y: 321, distance: 14.6
click at [815, 307] on div "union" at bounding box center [915, 312] width 1106 height 16
click at [703, 415] on div "from { { ref ( 'hub_event_curriculum' ) } } ) , union_unknown as ( select { { d…" at bounding box center [915, 253] width 1106 height 640
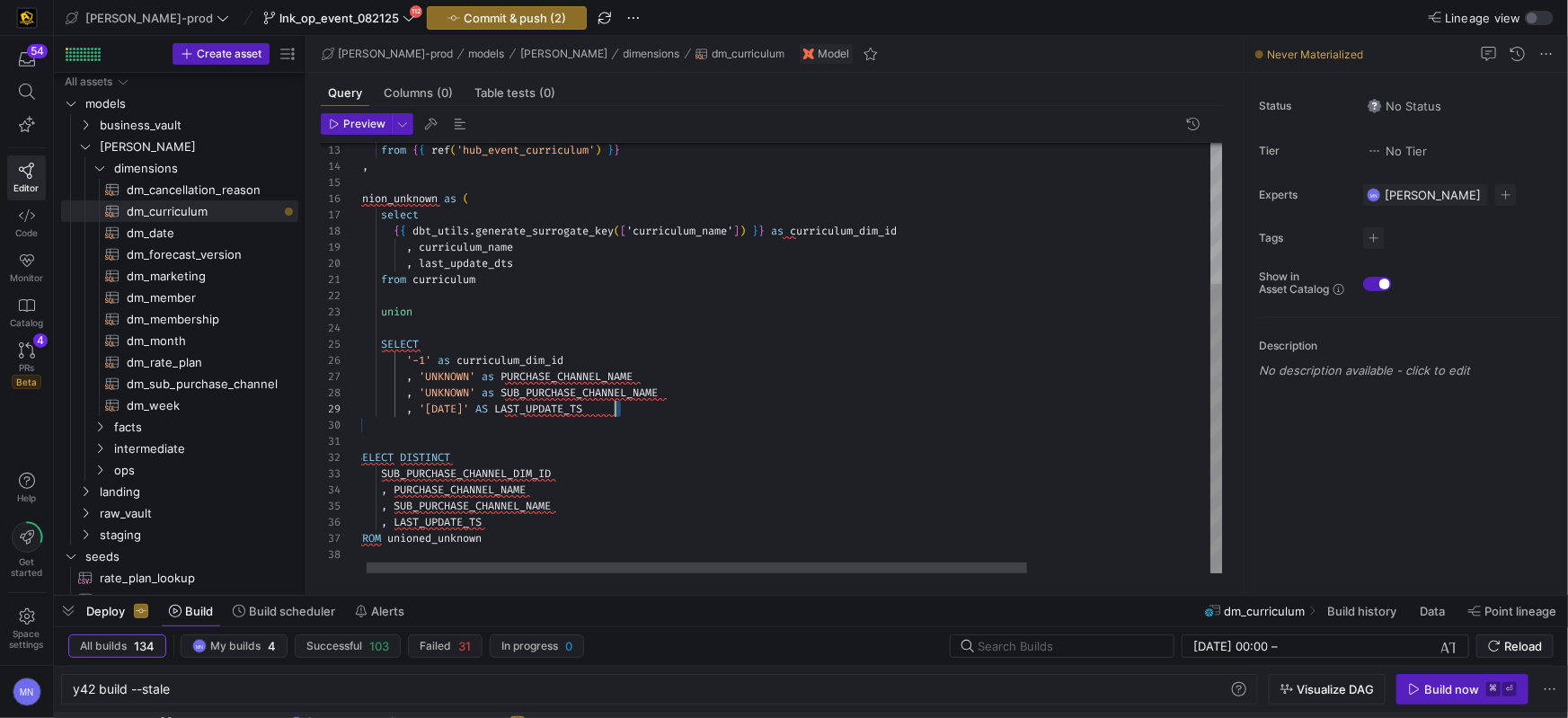
click at [604, 379] on span "PURCHASE_CHANNEL_NAME" at bounding box center [566, 377] width 132 height 15
click at [603, 379] on span "PURCHASE_CHANNEL_NAME" at bounding box center [572, 379] width 132 height 15
drag, startPoint x: 670, startPoint y: 400, endPoint x: 316, endPoint y: 400, distance: 354.0
click at [316, 400] on div "Preview 13 14 15 16 17 18 19 20 21 22 23 24 25 26 27 28 29 30 31 32 33 34 35 36…" at bounding box center [772, 343] width 930 height 474
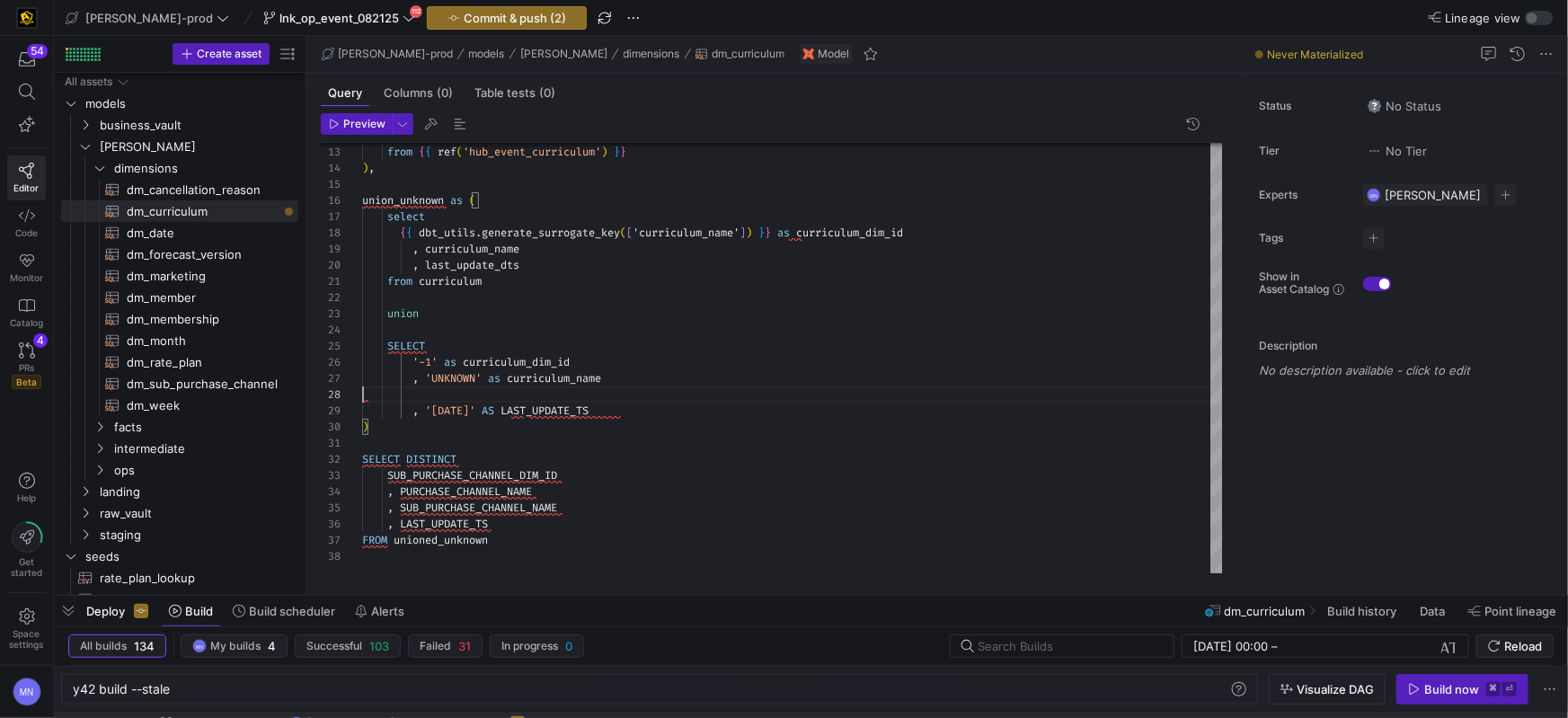
scroll to position [97, 247]
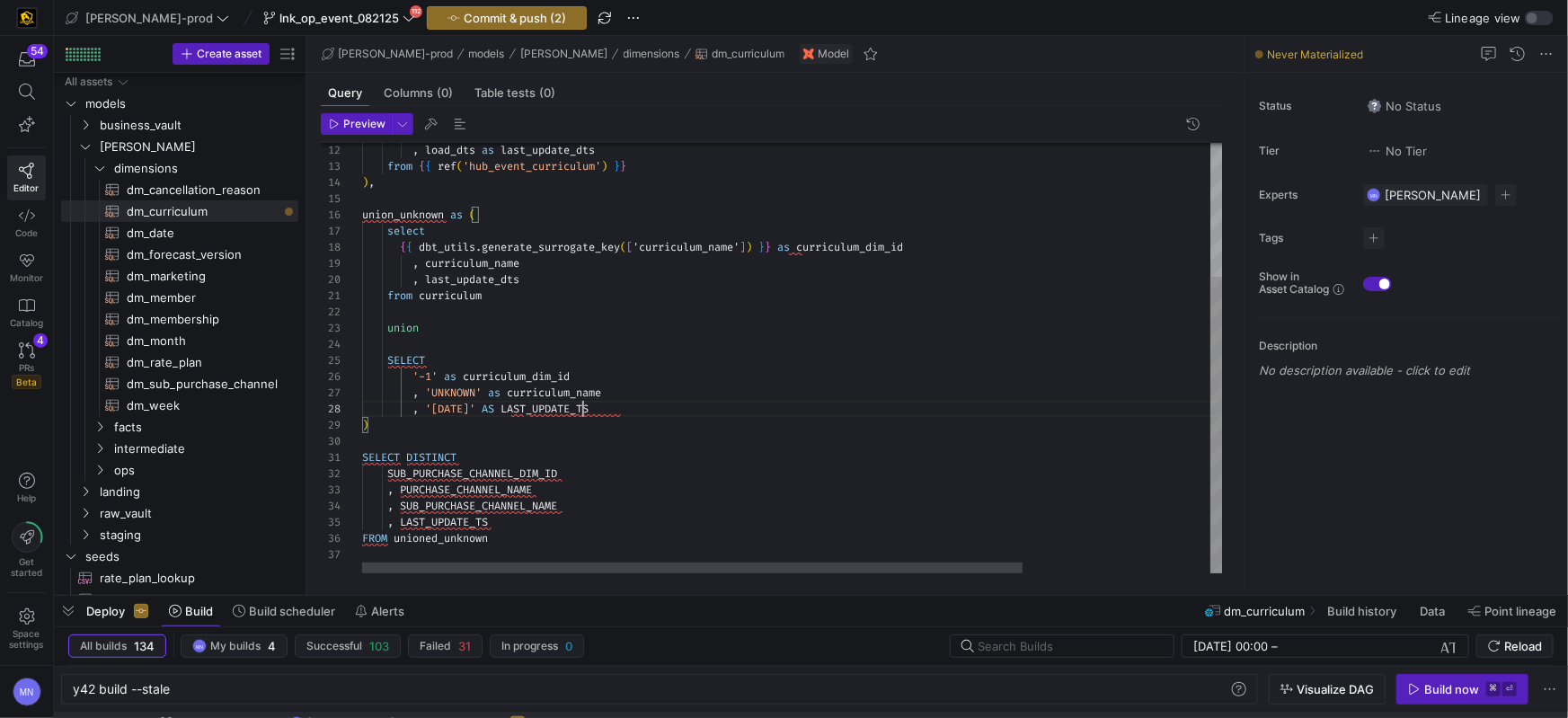
click at [584, 409] on span "LAST_UPDATE_TS" at bounding box center [544, 409] width 88 height 15
click at [584, 408] on span "LAST_UPDATE_TS" at bounding box center [544, 409] width 88 height 15
drag, startPoint x: 593, startPoint y: 408, endPoint x: 577, endPoint y: 454, distance: 48.7
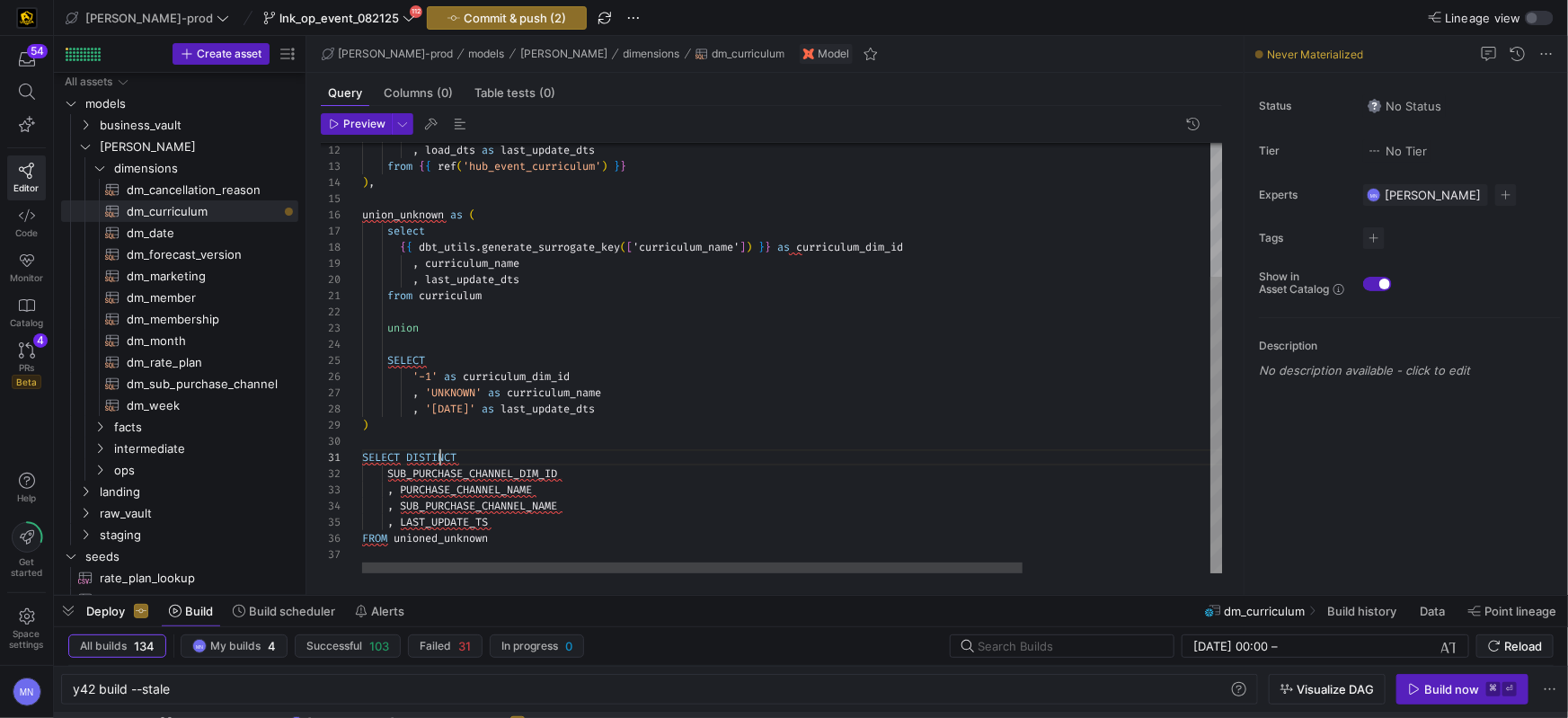
click at [455, 531] on div "FROM unioned_unknown" at bounding box center [915, 539] width 1106 height 16
click at [497, 474] on div "from { { ref ( 'hub_event_curriculum' ) } } ) , union_unknown as ( select { { d…" at bounding box center [915, 261] width 1106 height 623
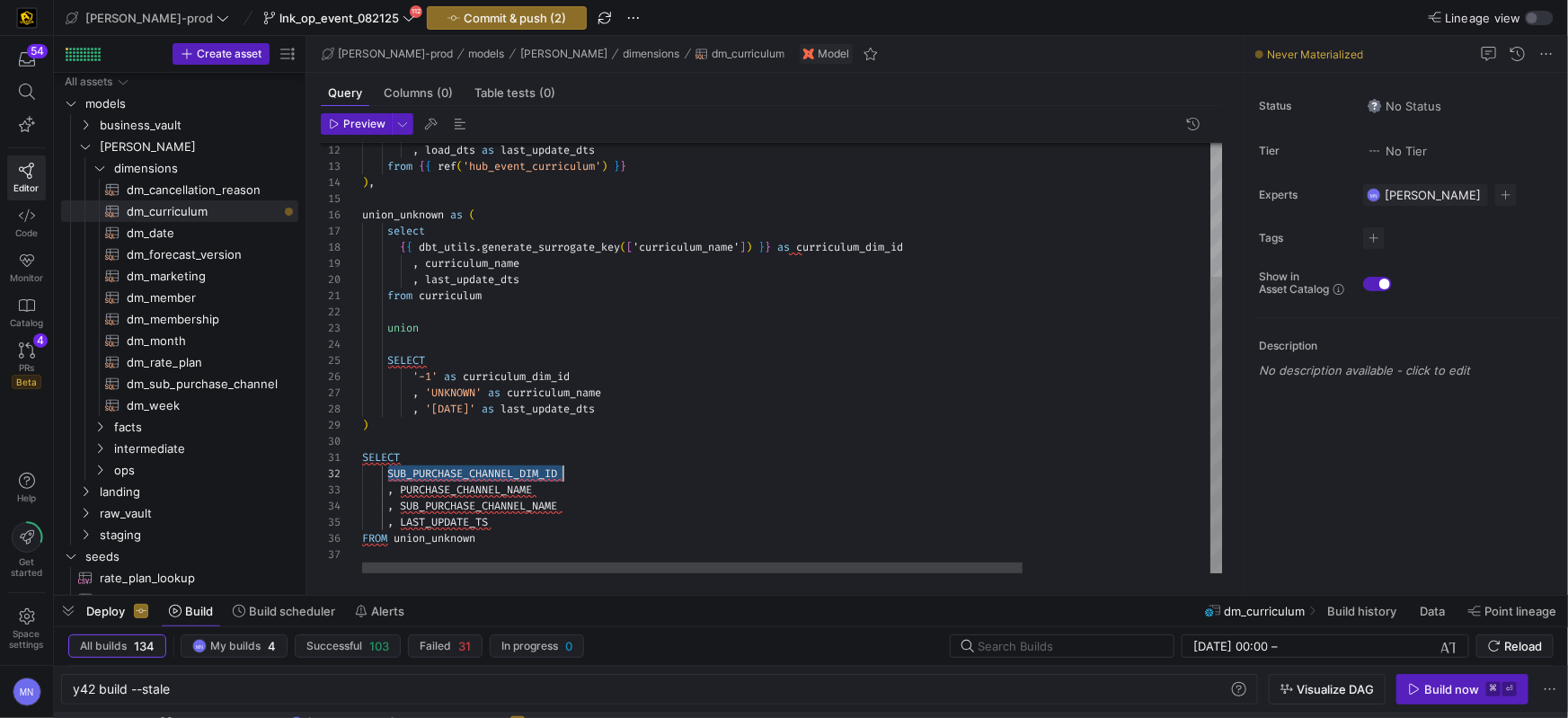
click at [497, 474] on span "SUB_PURCHASE_CHANNEL_DIM_ID" at bounding box center [472, 474] width 170 height 15
click at [461, 482] on span "PURCHASE_CHANNEL_NAME" at bounding box center [465, 490] width 132 height 15
click at [461, 482] on div "from { { ref ( 'hub_event_curriculum' ) } } ) , union_unknown as ( select { { d…" at bounding box center [913, 262] width 1106 height 623
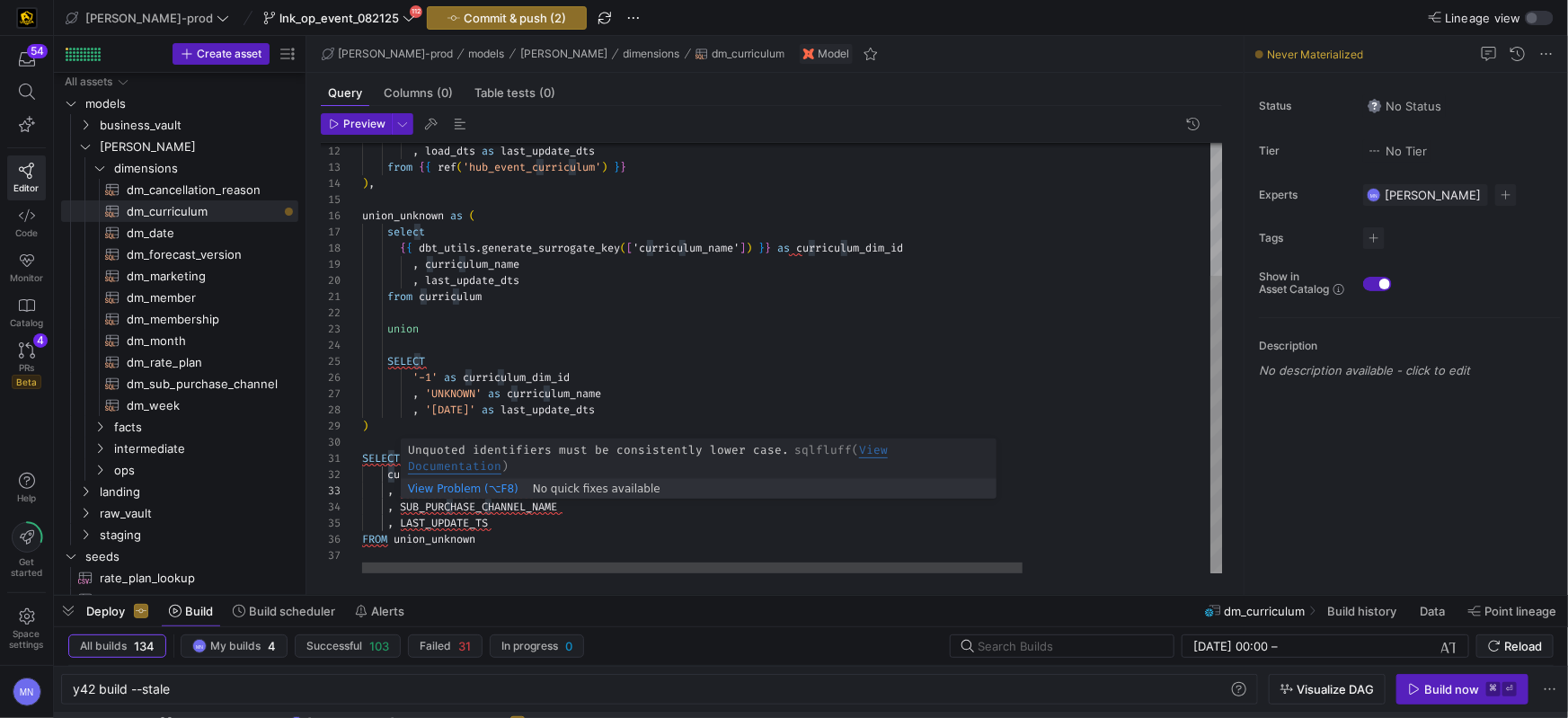
click at [483, 489] on span "PURCHASE_CHANNEL_NAME" at bounding box center [465, 490] width 132 height 15
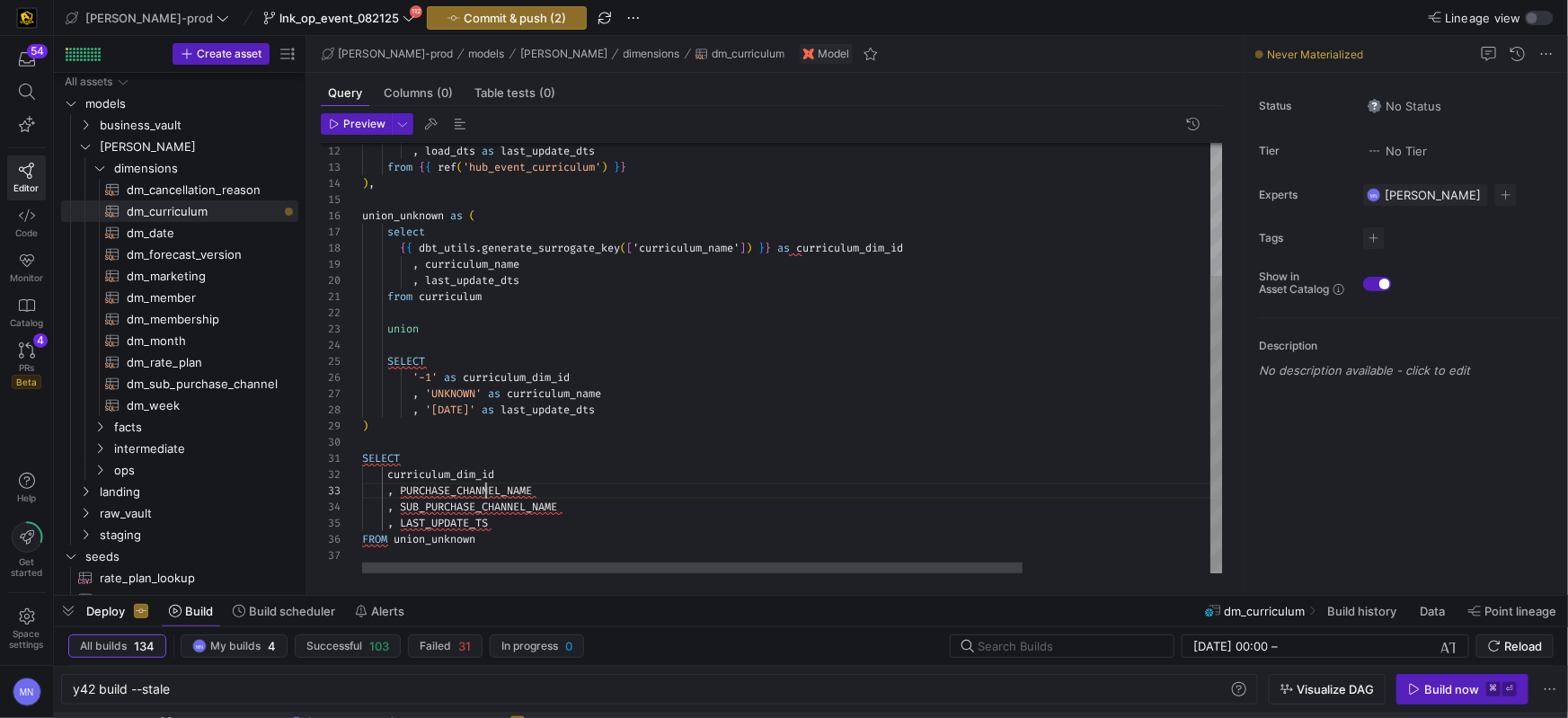
scroll to position [32, 175]
click at [483, 490] on span "PURCHASE_CHANNEL_NAME" at bounding box center [465, 490] width 132 height 15
click at [458, 508] on div "from { { ref ( 'hub_event_curriculum' ) } } ) , union_unknown as ( select { { d…" at bounding box center [915, 262] width 1106 height 623
click at [458, 507] on div "from { { ref ( 'hub_event_curriculum' ) } } ) , union_unknown as ( select { { d…" at bounding box center [910, 261] width 1106 height 623
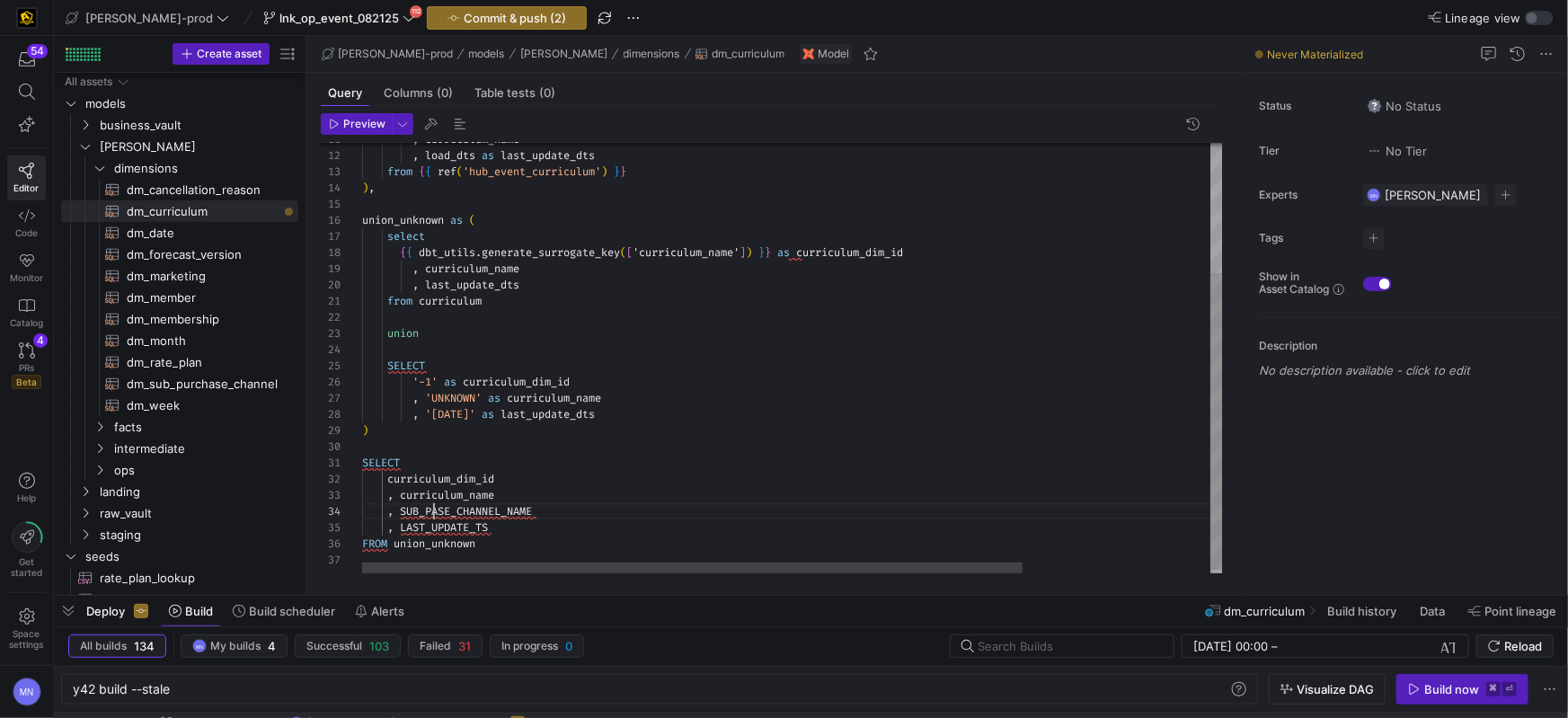
scroll to position [48, 64]
click at [457, 511] on div "from { { ref ( 'hub_event_curriculum' ) } } ) , union_unknown as ( select { { d…" at bounding box center [915, 267] width 1106 height 623
click at [457, 511] on span "SUB_ASE_CHANNEL_NAME" at bounding box center [462, 511] width 126 height 15
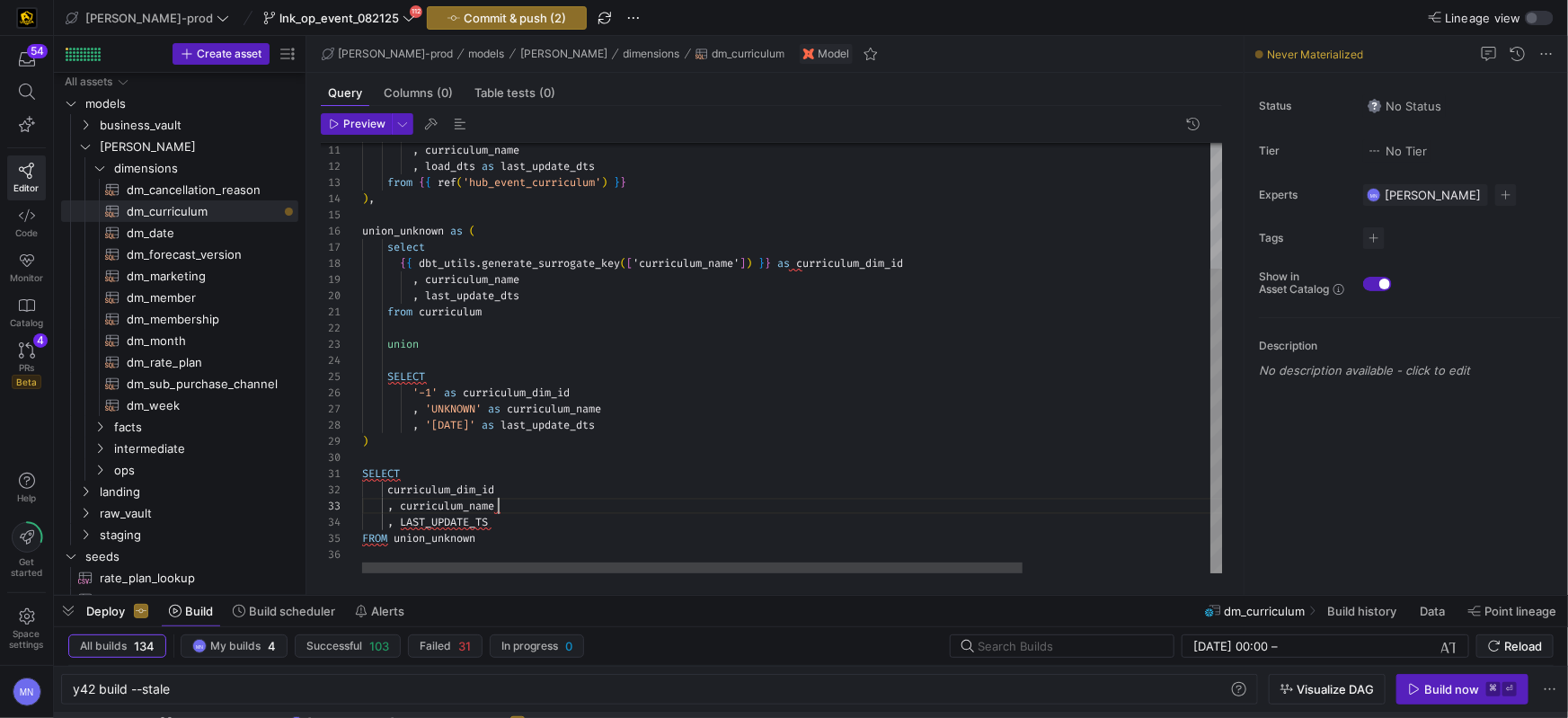
scroll to position [32, 135]
click at [478, 517] on div "from { { ref ( 'hub_event_curriculum' ) } } ) , union_unknown as ( select { { d…" at bounding box center [915, 269] width 1106 height 608
click at [527, 438] on div "from { { ref ( 'hub_event_curriculum' ) } } ) , union_unknown as ( select { { d…" at bounding box center [909, 269] width 1106 height 608
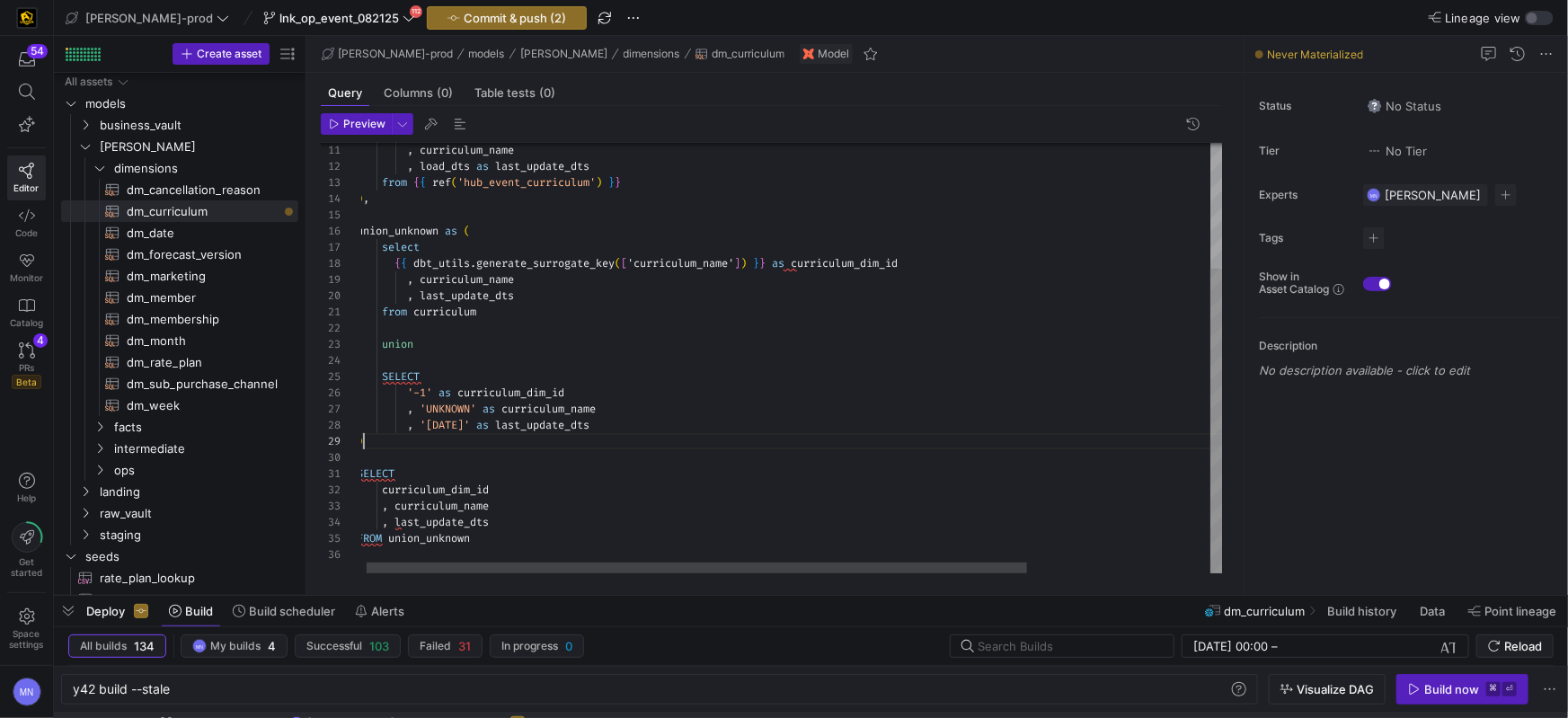
scroll to position [129, 5]
drag, startPoint x: 415, startPoint y: 469, endPoint x: 450, endPoint y: 473, distance: 35.2
click at [417, 469] on div "SELECT" at bounding box center [911, 474] width 1106 height 16
click at [377, 537] on span "FROM" at bounding box center [375, 539] width 25 height 15
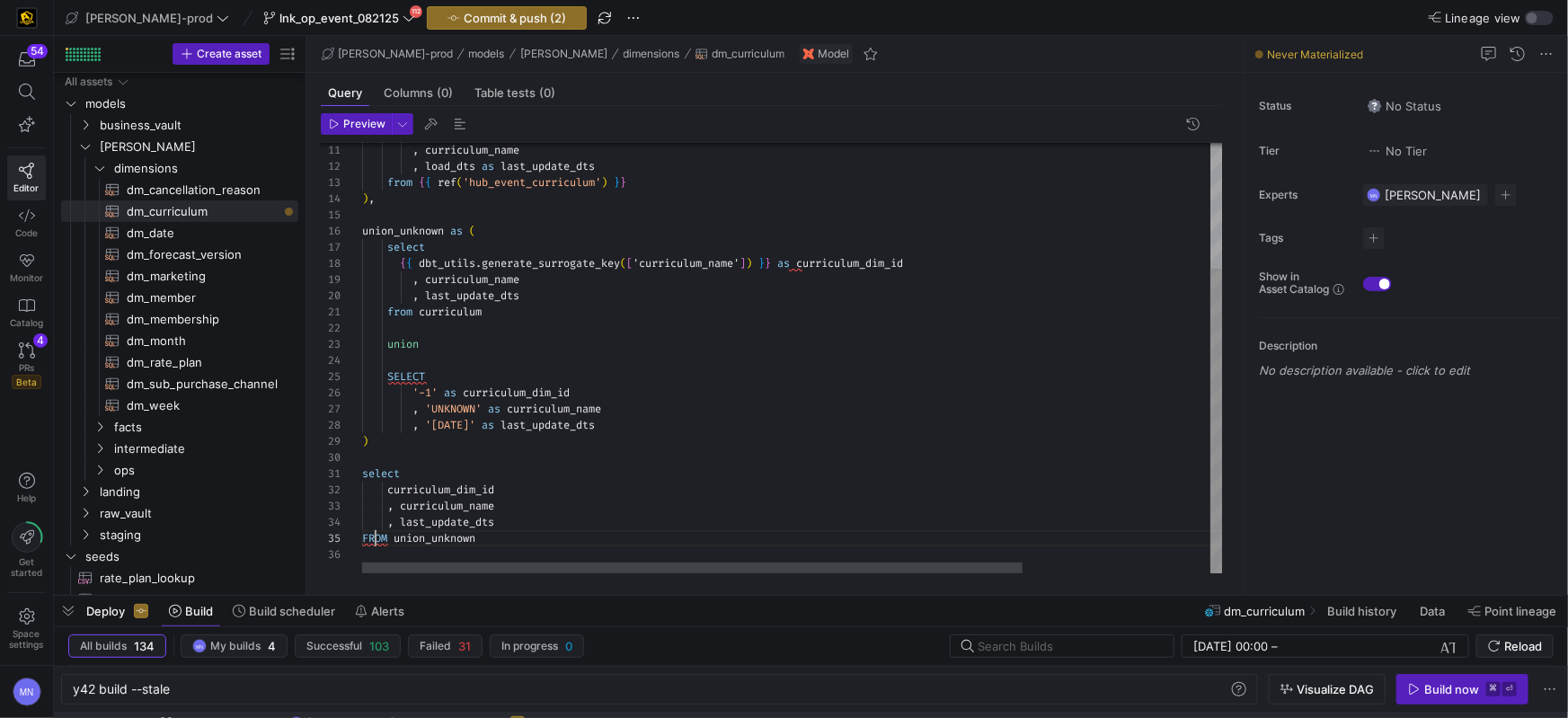
scroll to position [64, 26]
click at [378, 537] on div "from { { ref ( 'hub_event_curriculum' ) } } ) , union_unknown as ( select { { d…" at bounding box center [915, 269] width 1106 height 608
click at [746, 456] on div at bounding box center [915, 458] width 1106 height 16
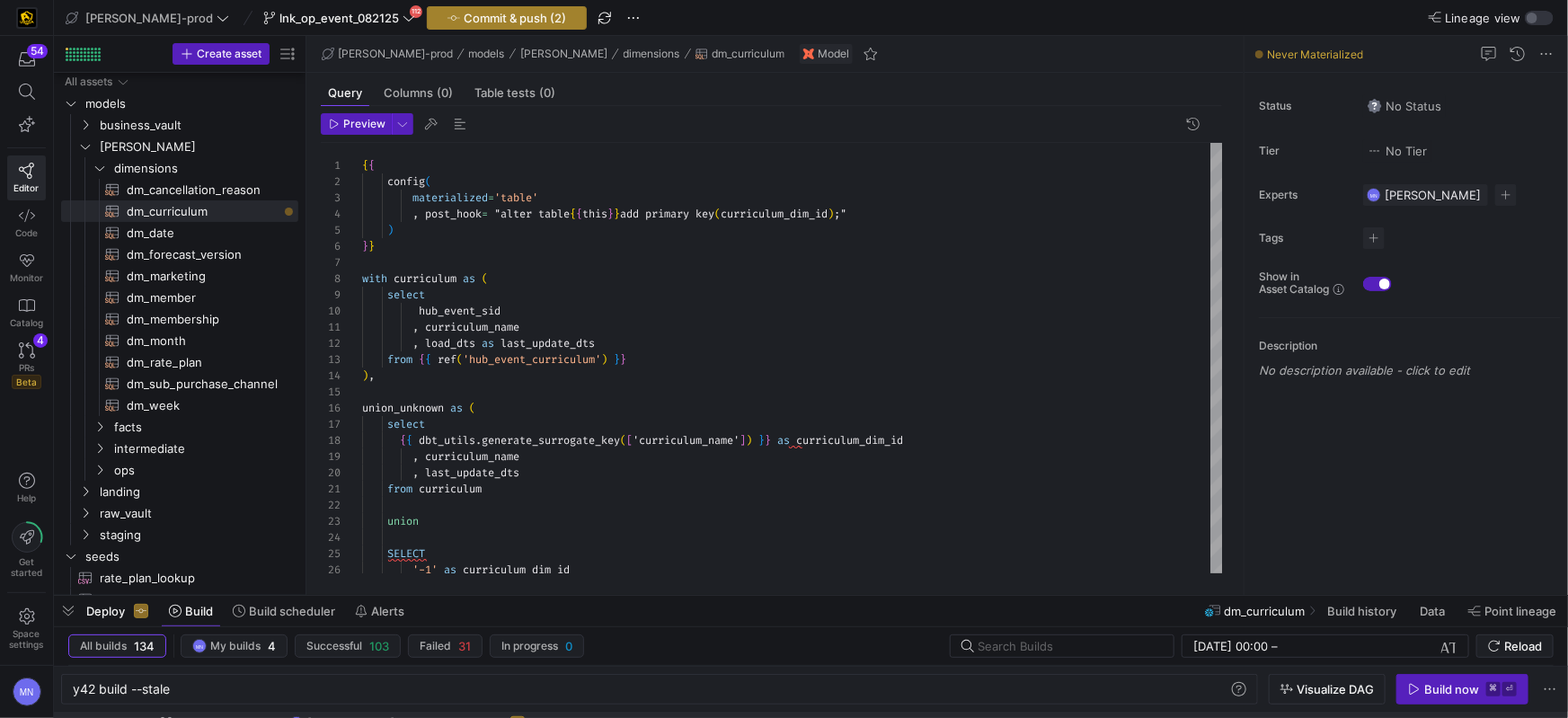
type textarea "from curriculum union SELECT '-1' as curriculum_dim_id , 'UNKNOWN' as curriculu…"
click at [469, 22] on span "Commit & push (2)" at bounding box center [515, 18] width 103 height 15
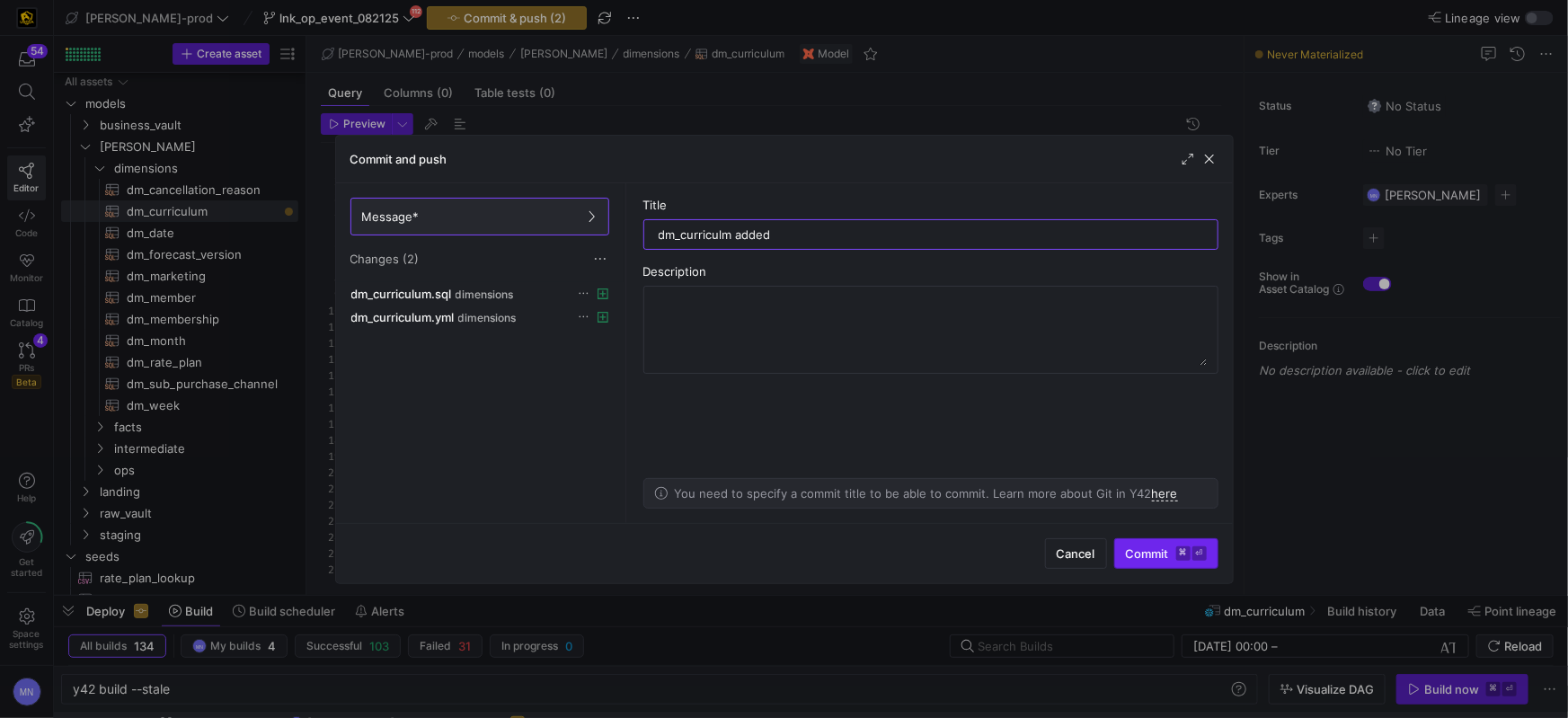
type input "dm_curriculm added"
click at [1138, 547] on span "Commit ⌘ ⏎" at bounding box center [1166, 553] width 81 height 15
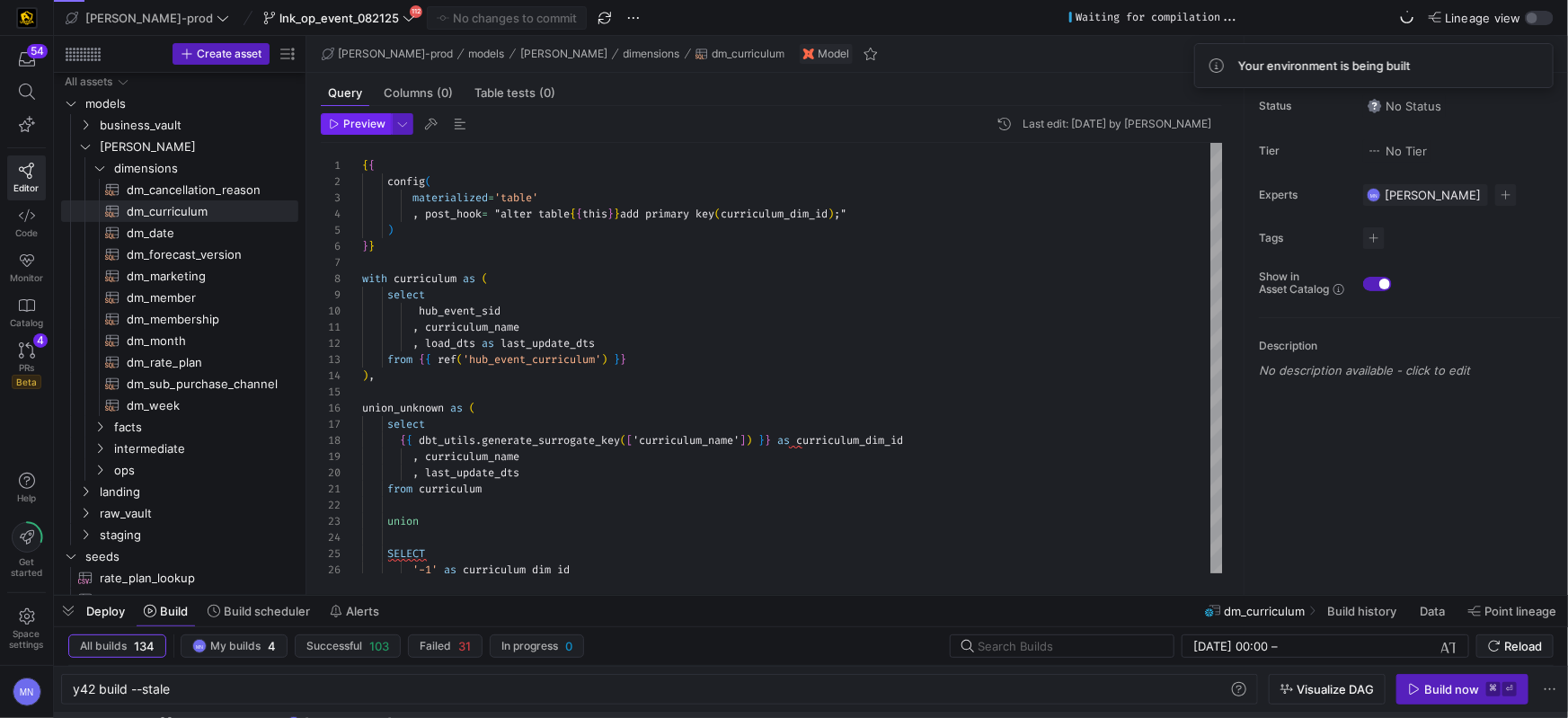
drag, startPoint x: 373, startPoint y: 126, endPoint x: 384, endPoint y: 130, distance: 11.7
click at [373, 126] on span "Preview" at bounding box center [364, 124] width 42 height 13
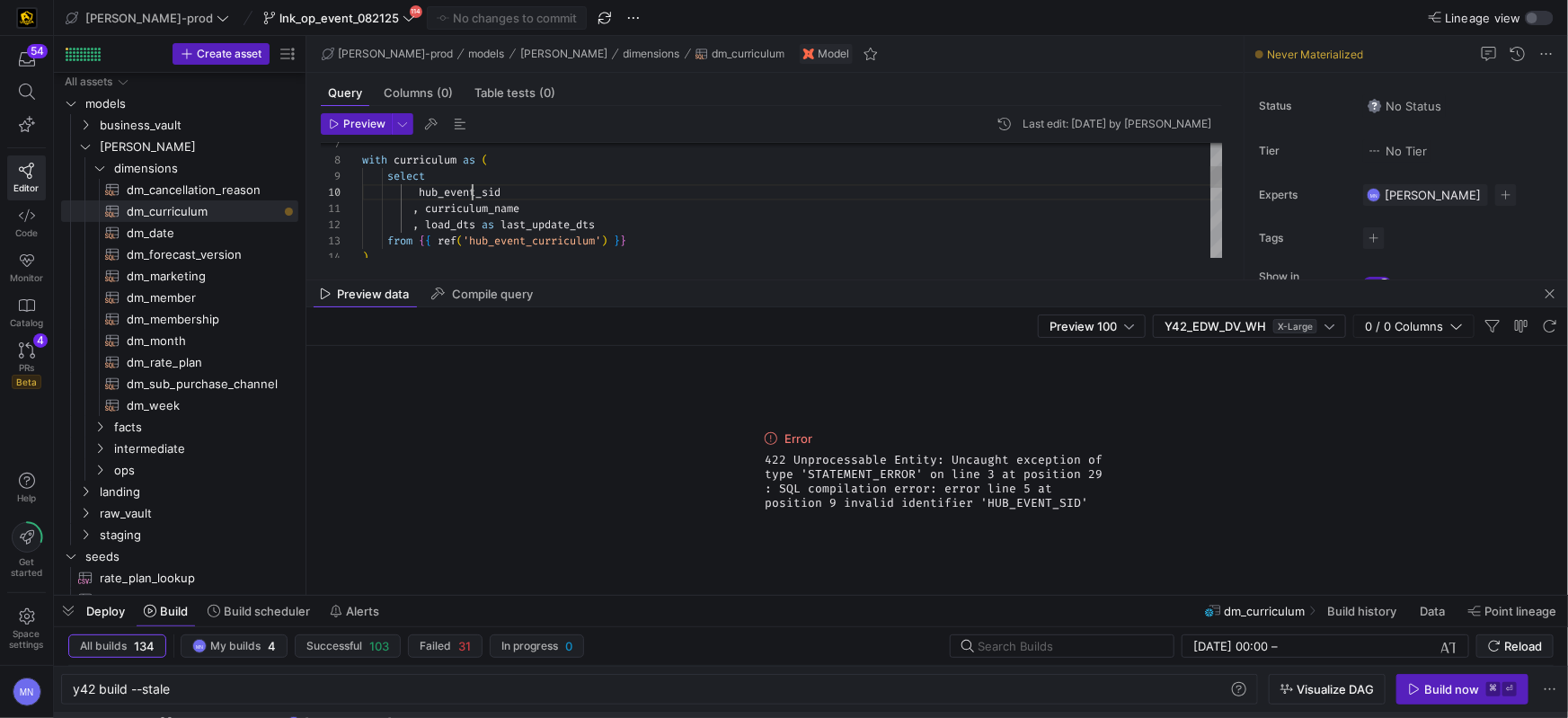
click at [471, 194] on div "with curriculum as ( select hub_event_sid , curriculum_name , load_dts as last_…" at bounding box center [793, 323] width 861 height 597
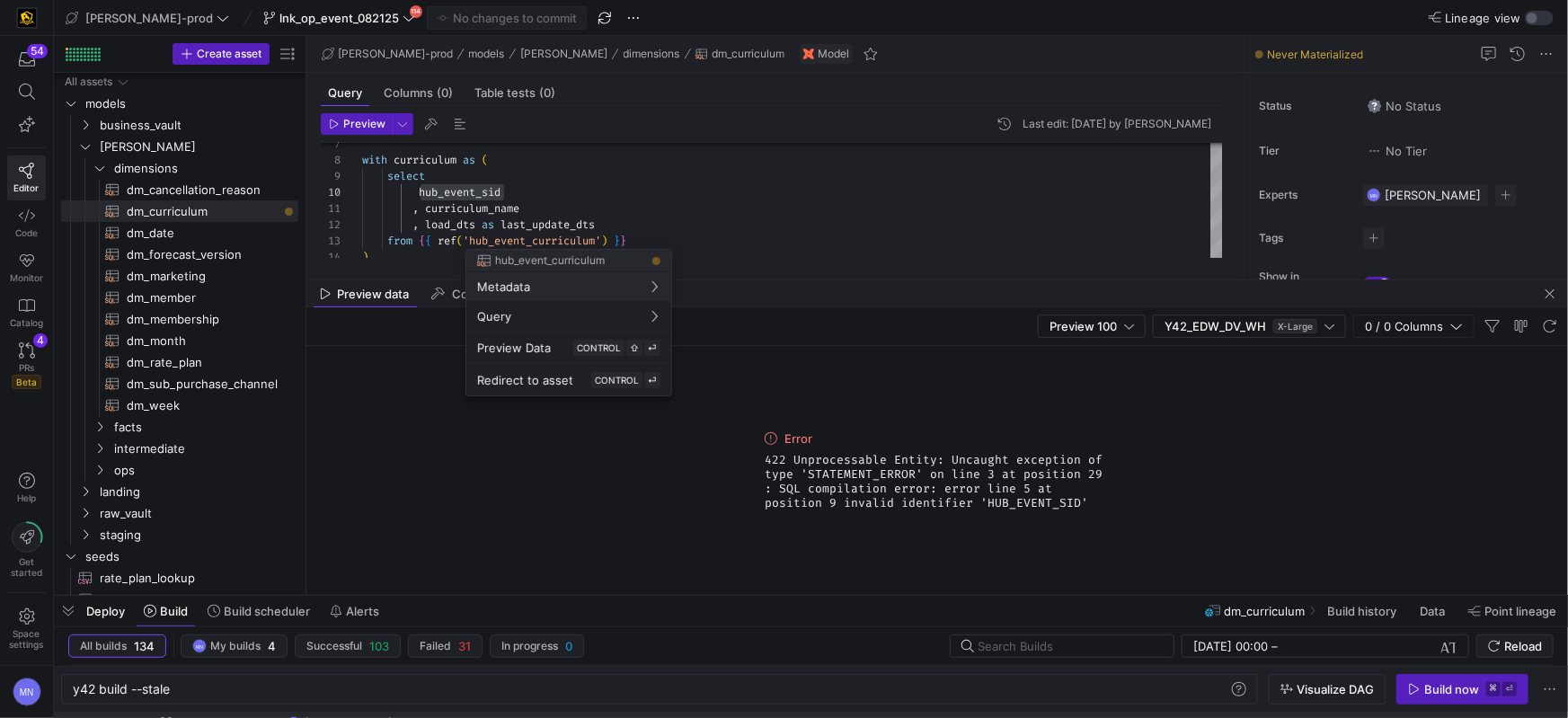
drag, startPoint x: 488, startPoint y: 191, endPoint x: 501, endPoint y: 197, distance: 14.3
click at [488, 192] on div at bounding box center [784, 359] width 1568 height 718
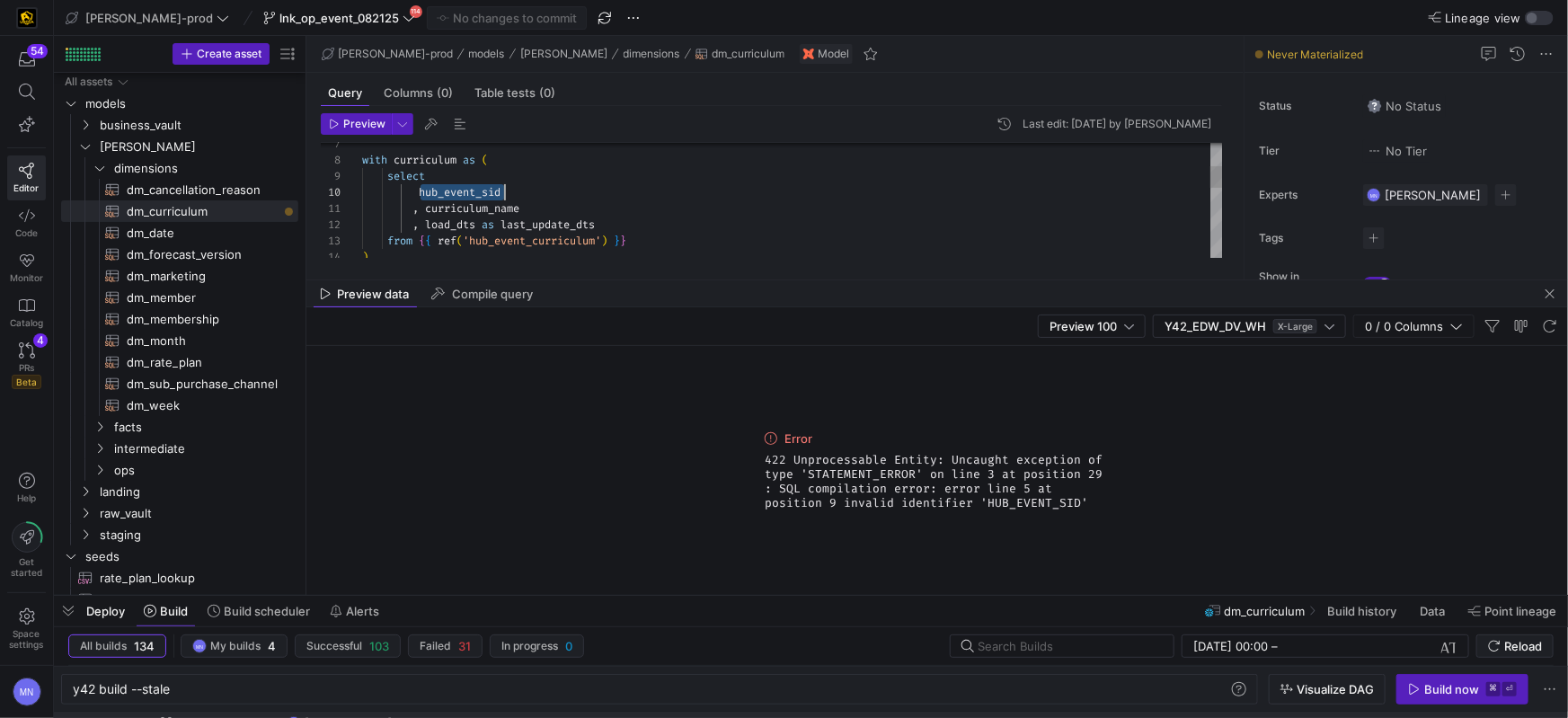
drag, startPoint x: 483, startPoint y: 189, endPoint x: 623, endPoint y: 192, distance: 140.0
click at [482, 189] on span "hub_event_sid" at bounding box center [460, 192] width 82 height 15
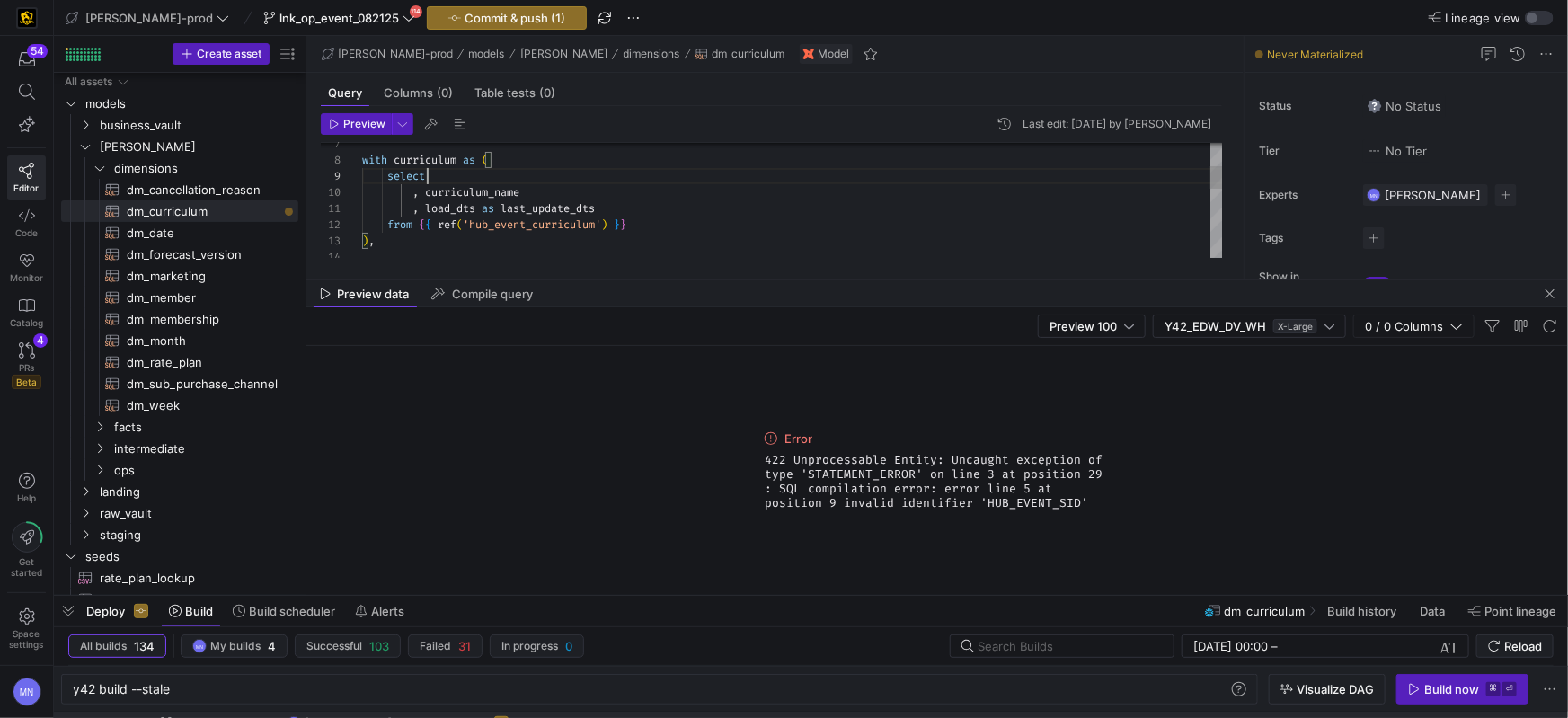
scroll to position [129, 64]
click at [369, 125] on span "Preview" at bounding box center [364, 124] width 42 height 13
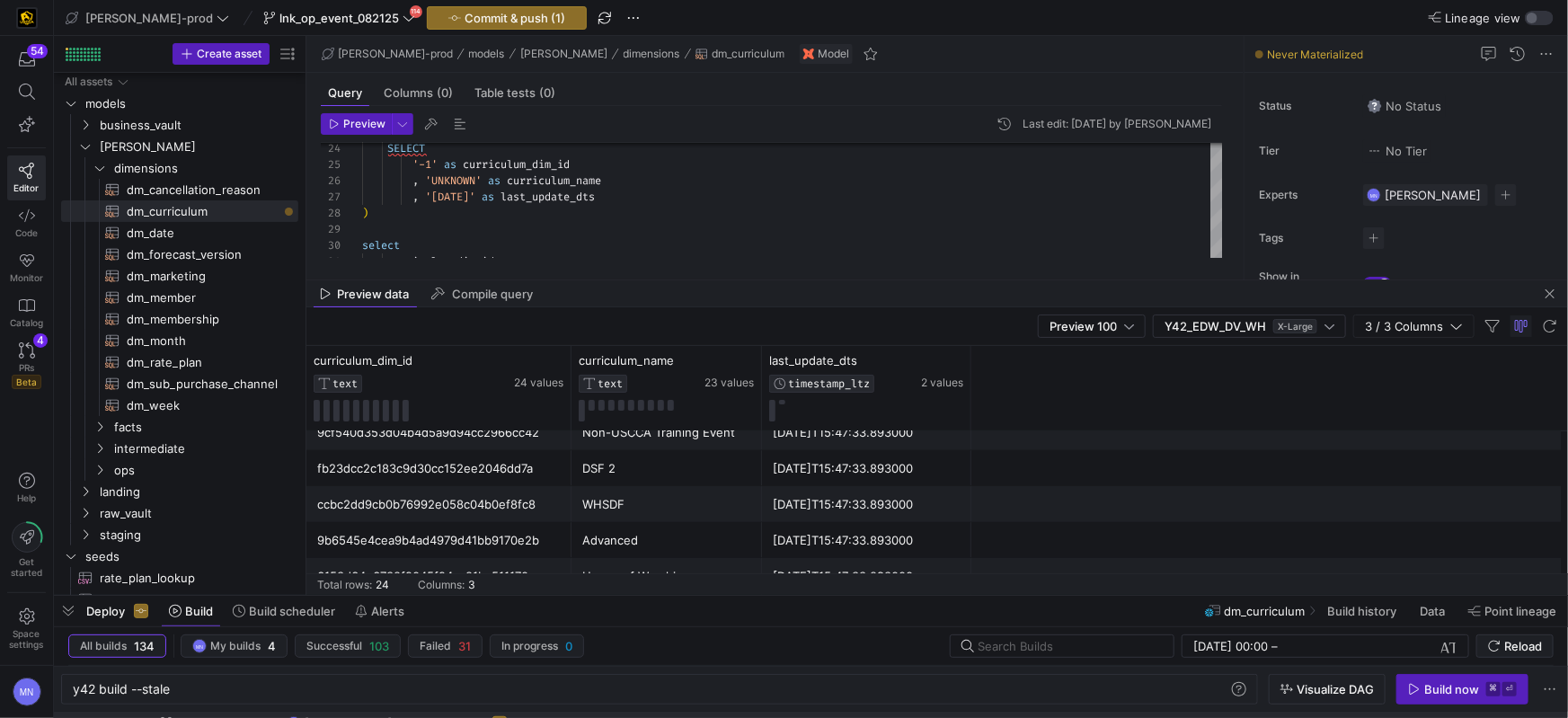
scroll to position [555, 0]
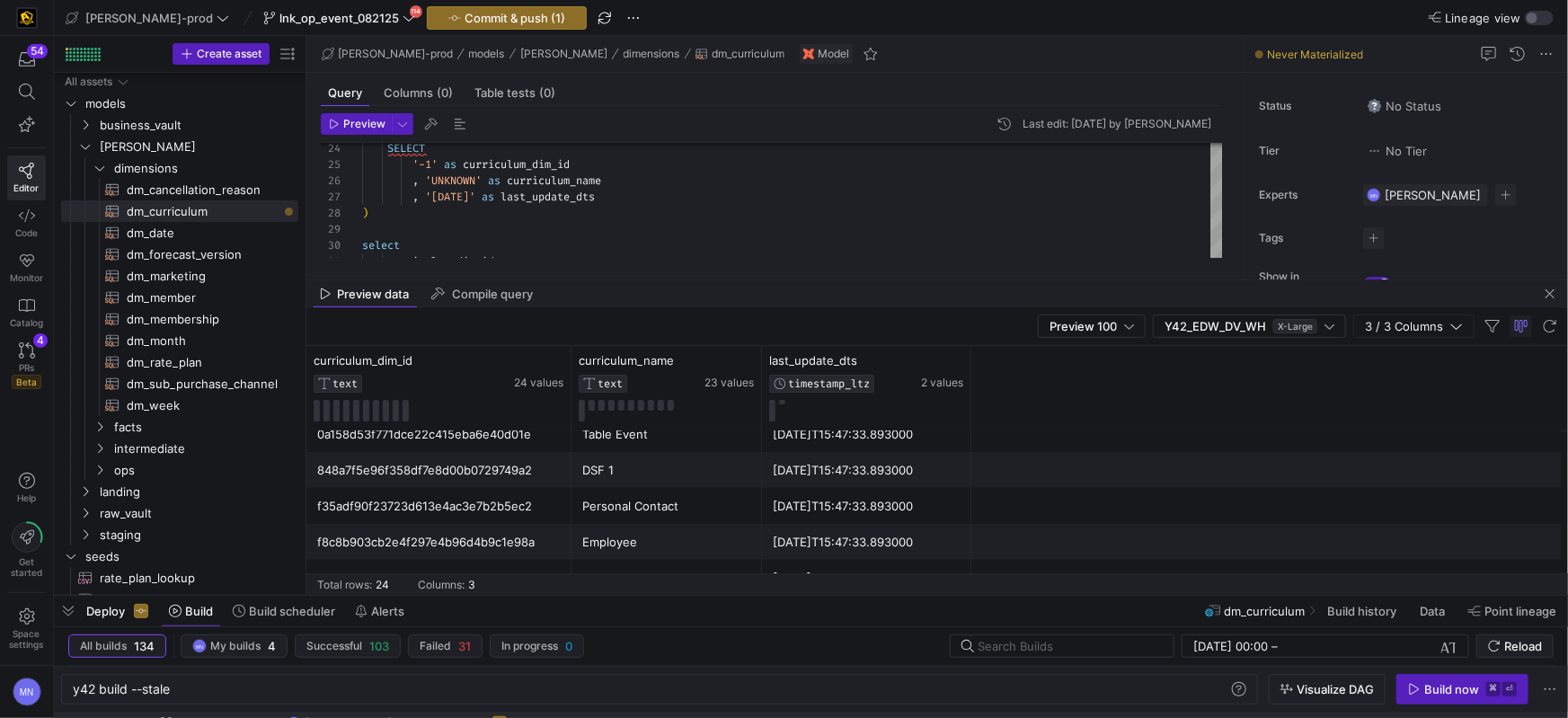
click at [832, 482] on div "[DATE]T15:47:33.893000" at bounding box center [866, 470] width 187 height 35
click at [645, 510] on div "Personal Contact" at bounding box center [667, 506] width 169 height 35
type textarea "union SELECT '-1' as curriculum_dim_id , 'UNKNOWN' as curriculum_name , '[DATE]…"
click at [773, 212] on div ")" at bounding box center [793, 213] width 861 height 16
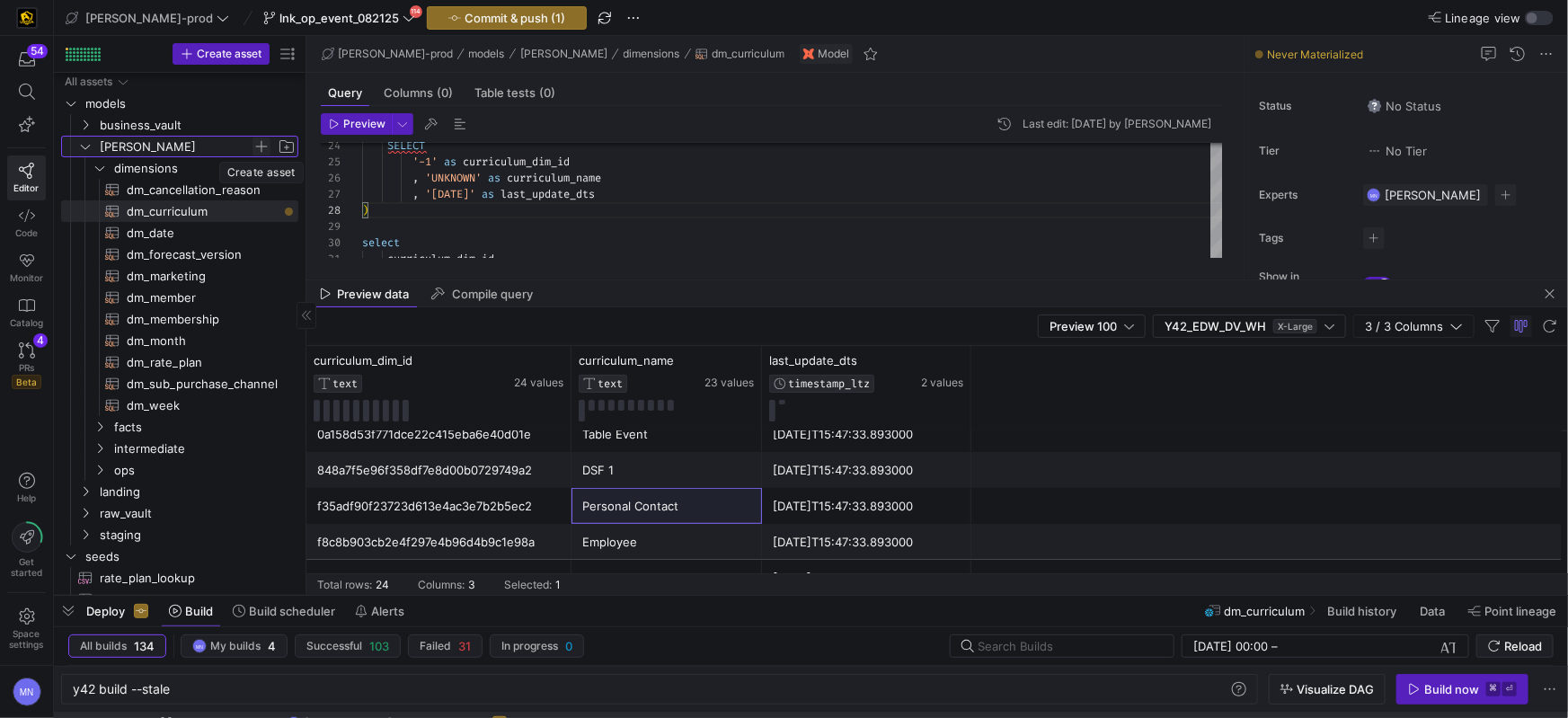
click at [260, 145] on span "Press SPACE to select this row." at bounding box center [262, 147] width 18 height 18
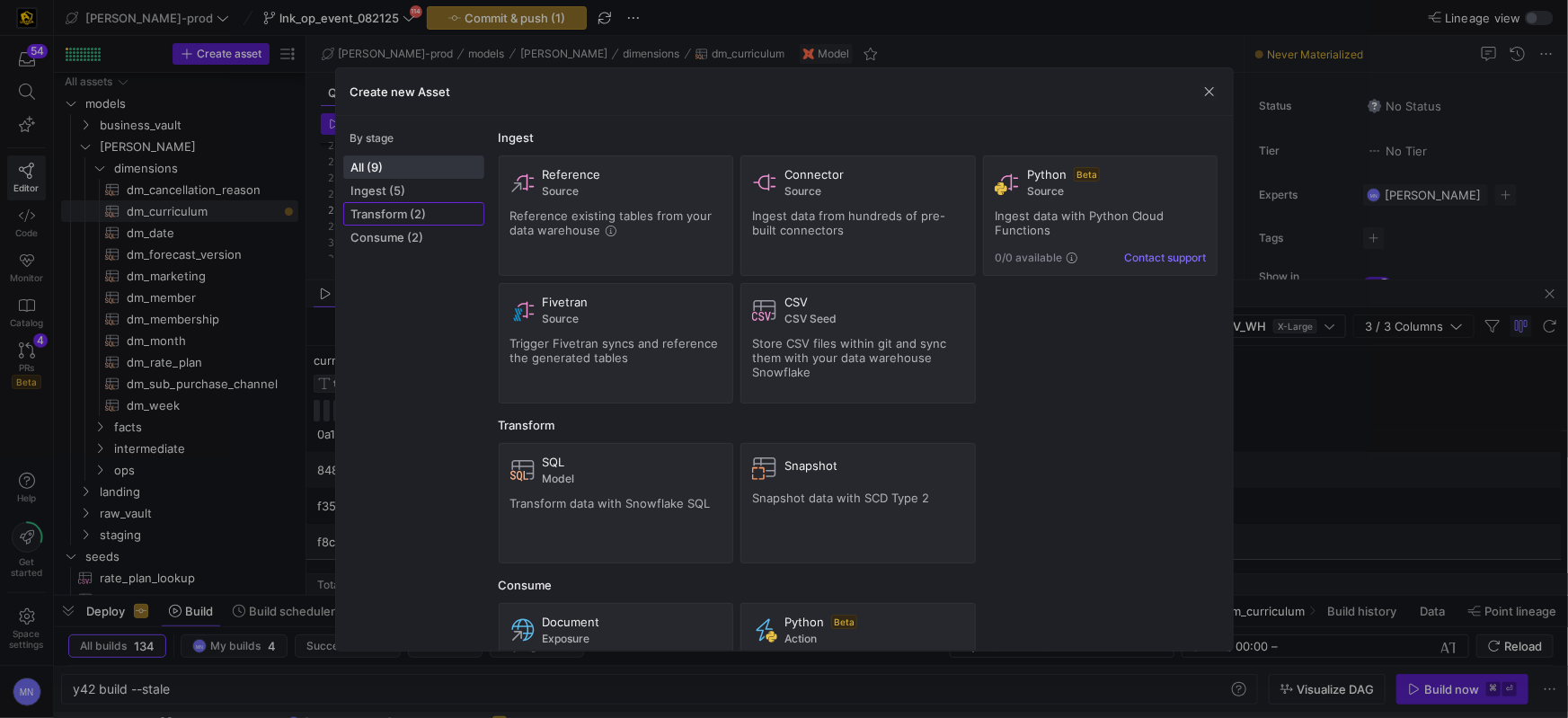
click at [396, 217] on span "Transform (2)" at bounding box center [413, 214] width 125 height 15
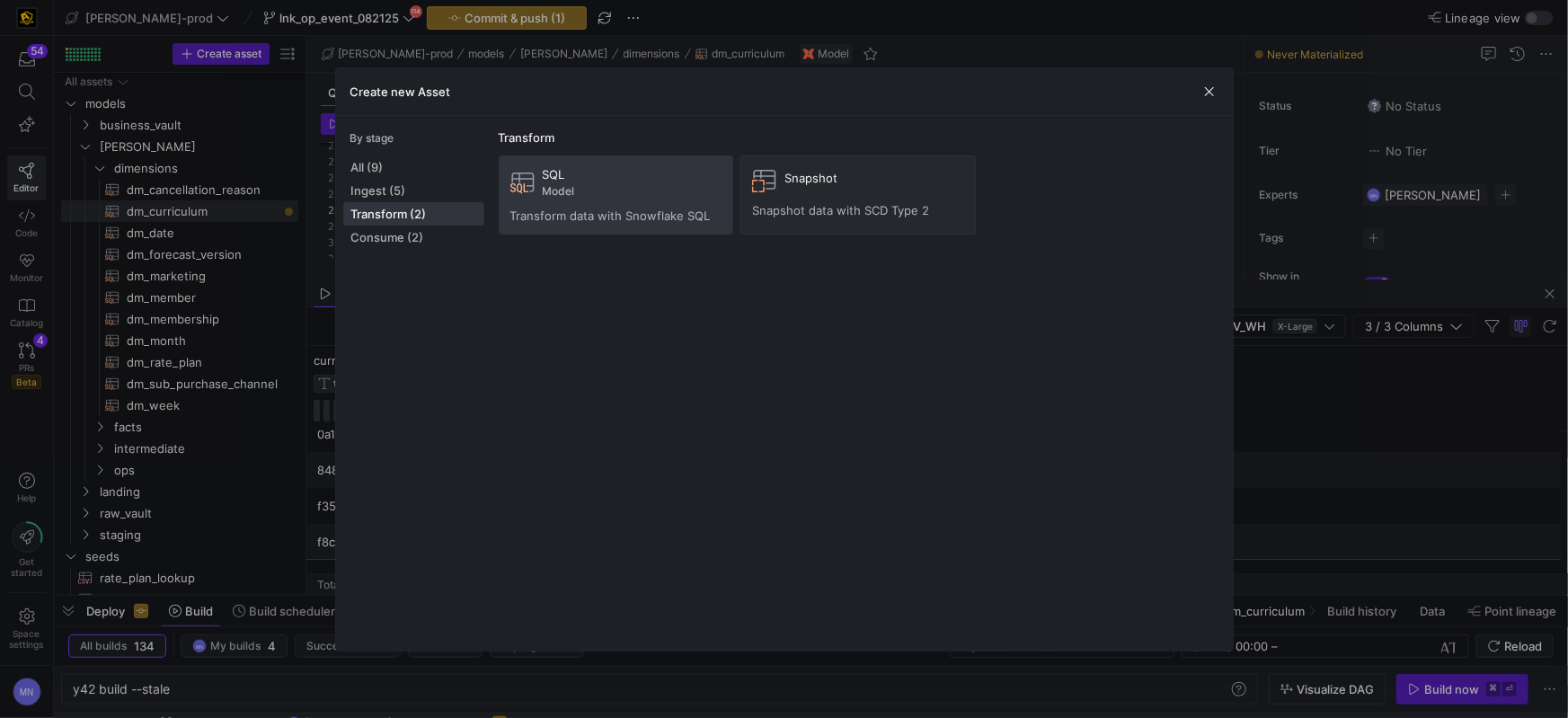
click at [581, 181] on div "SQL Model" at bounding box center [632, 183] width 180 height 31
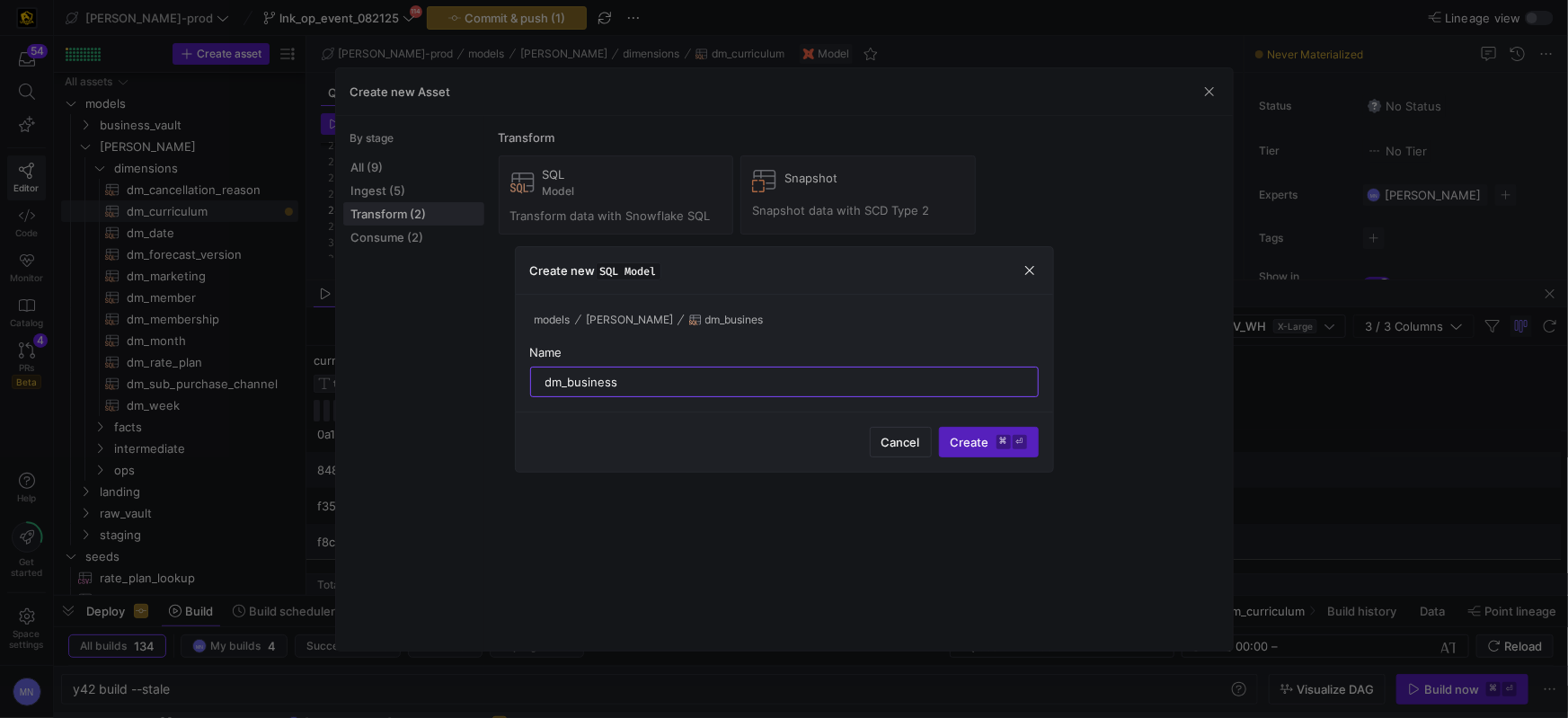
type input "dm_business"
click at [939, 427] on button "Create ⌘ ⏎" at bounding box center [989, 442] width 100 height 31
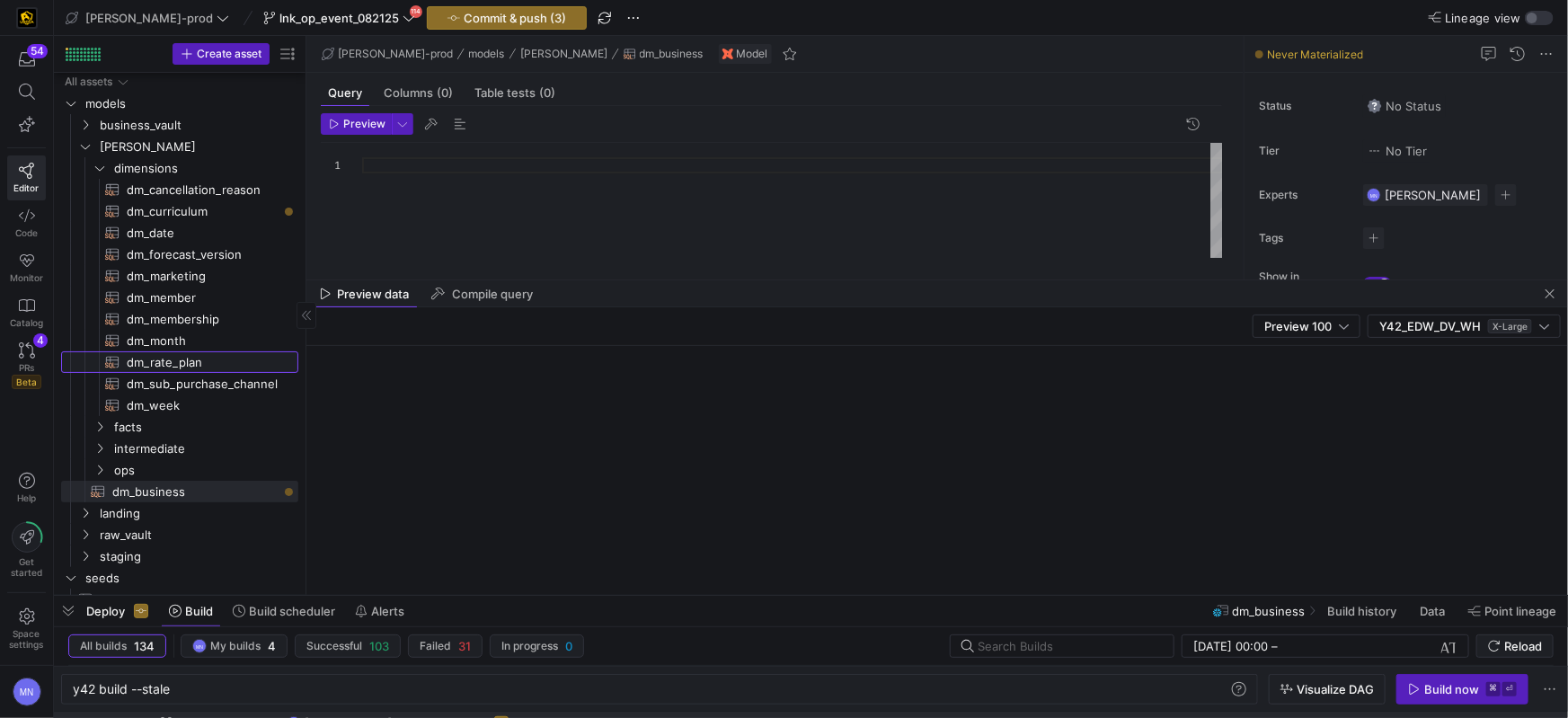
click at [182, 362] on span "dm_rate_plan​​​​​​​​​​" at bounding box center [202, 362] width 151 height 21
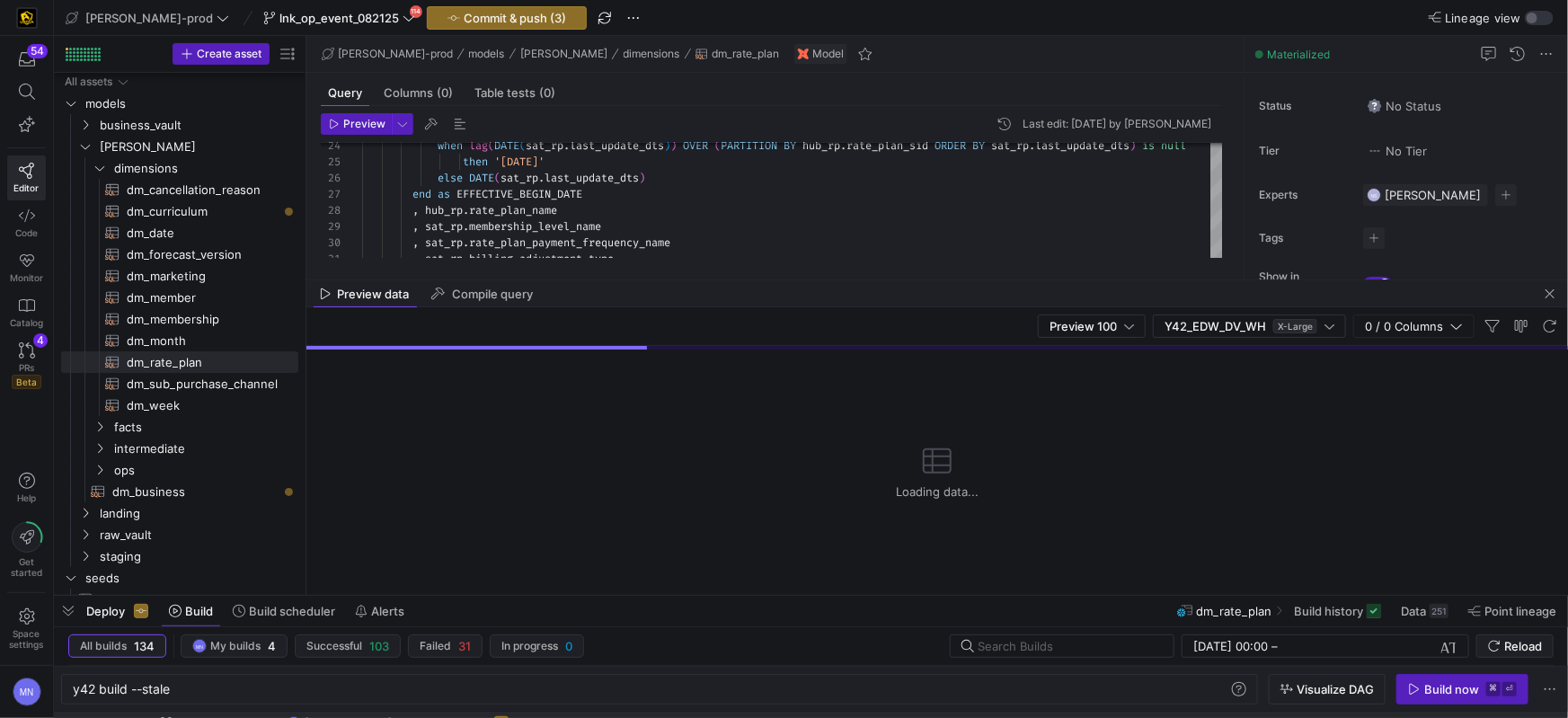
drag, startPoint x: 661, startPoint y: 286, endPoint x: 662, endPoint y: 301, distance: 15.0
click at [662, 301] on as-split "[PERSON_NAME]-prod models [PERSON_NAME] dimensions dm_rate_plan Model Query Col…" at bounding box center [937, 316] width 1262 height 559
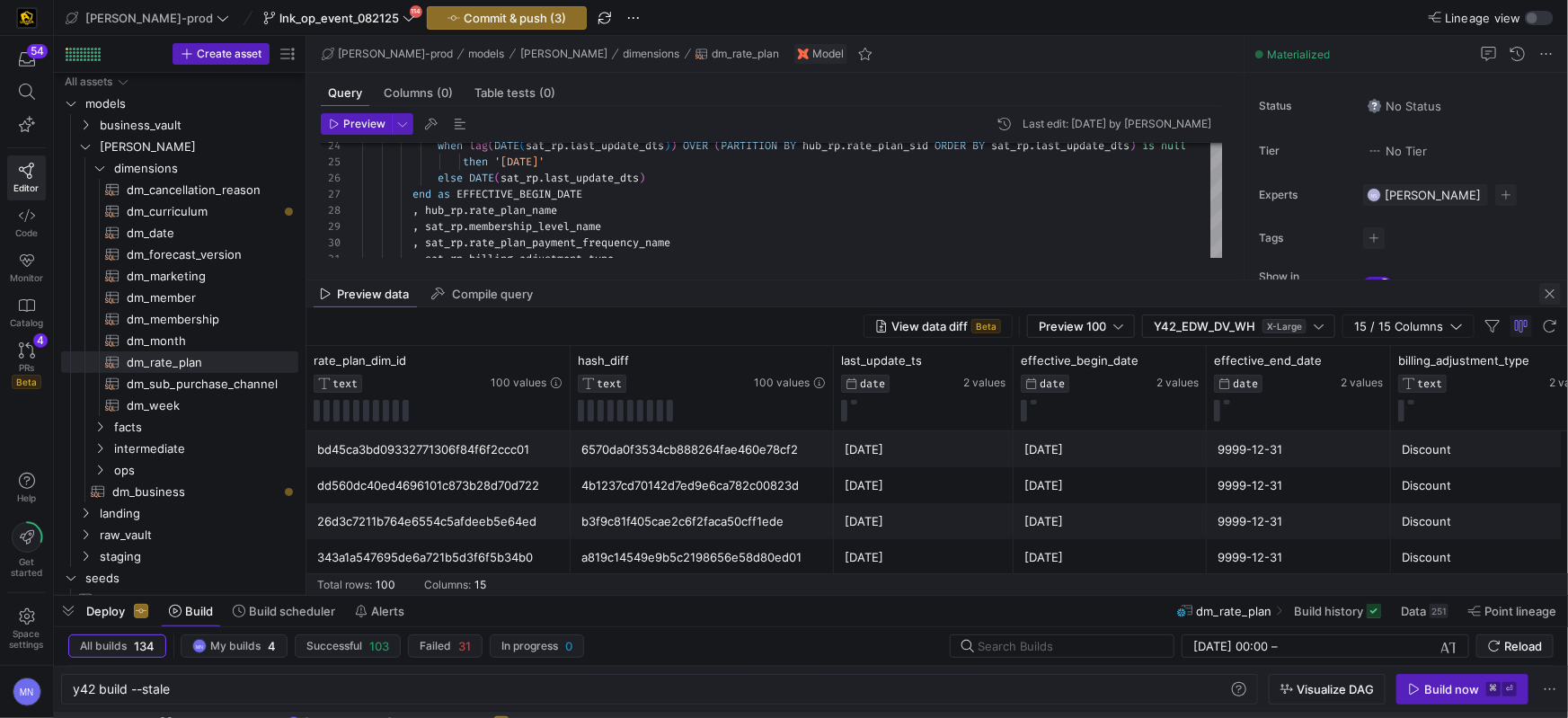
click at [1553, 288] on span "button" at bounding box center [1551, 294] width 22 height 22
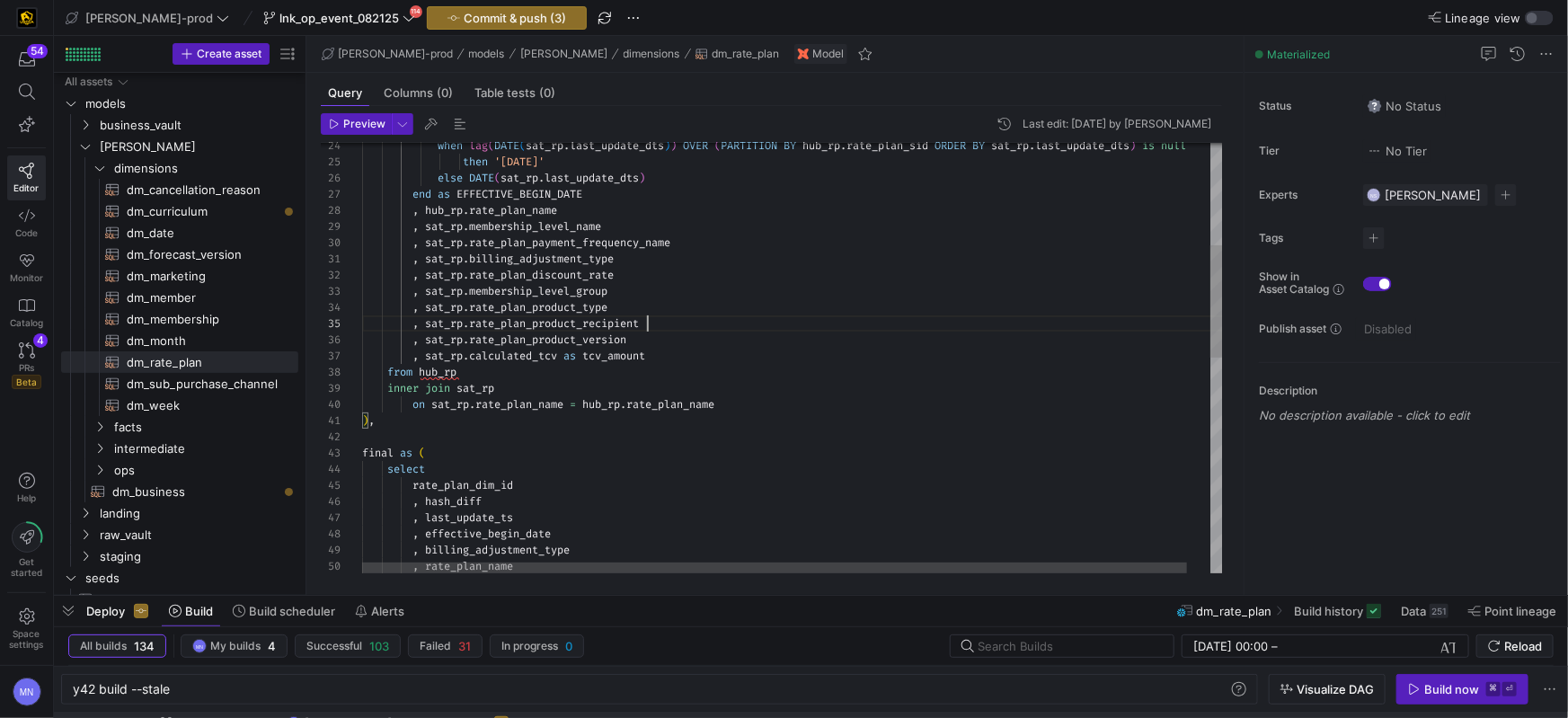
click at [850, 327] on div ", sat_rp . rate_plan_product_recipient" at bounding box center [804, 324] width 885 height 16
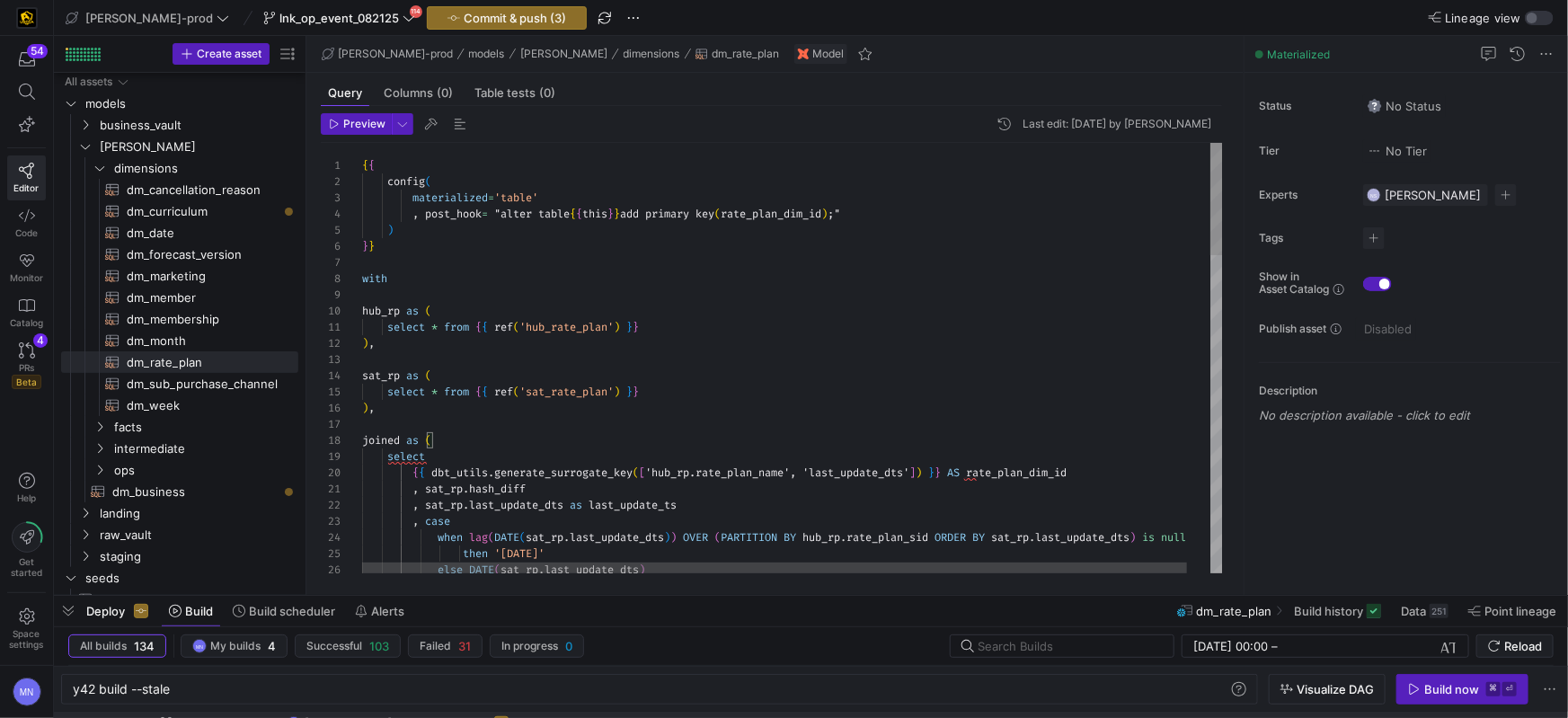
click at [848, 327] on div "select * from { { ref ( 'hub_rate_plan' ) } }" at bounding box center [804, 328] width 885 height 16
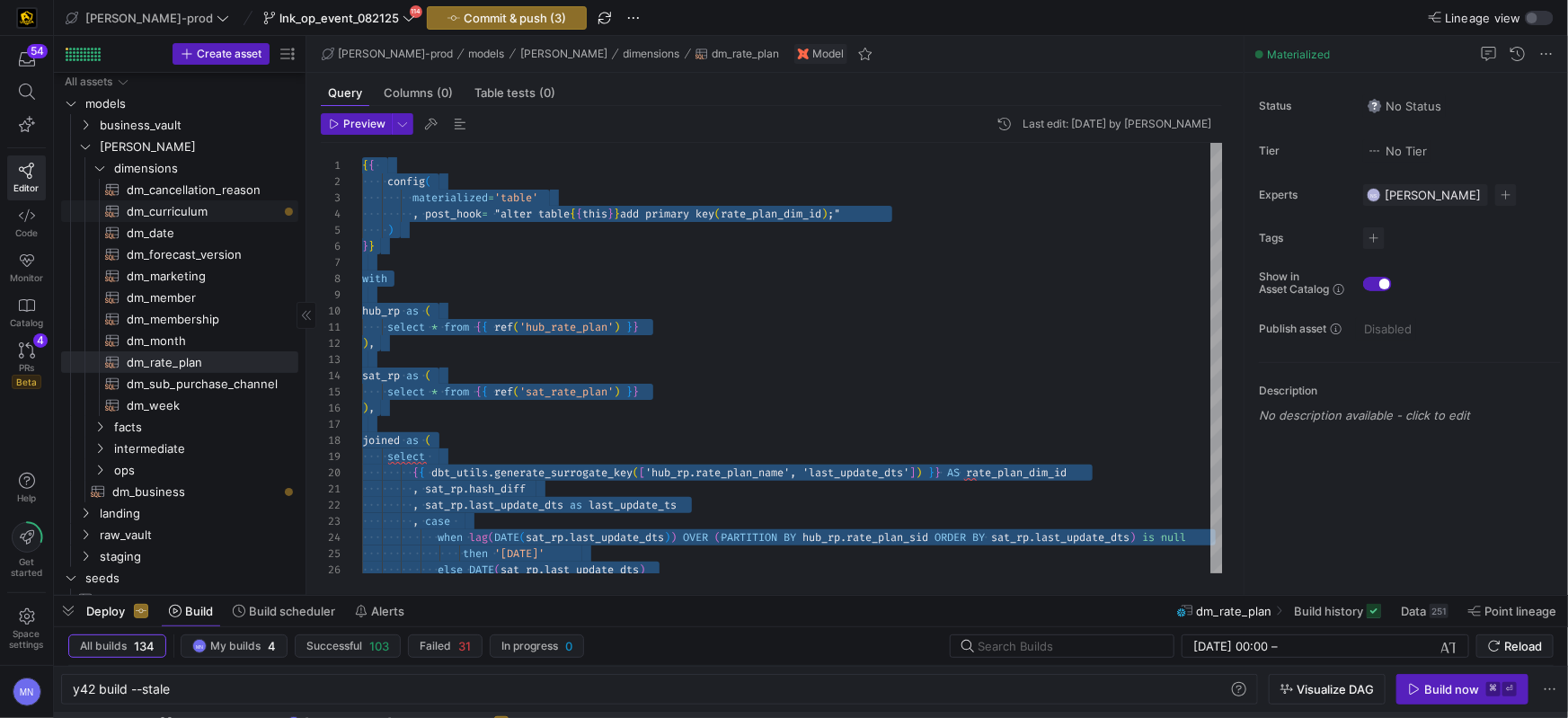
click at [182, 207] on span "dm_curriculum​​​​​​​​​​" at bounding box center [202, 211] width 151 height 21
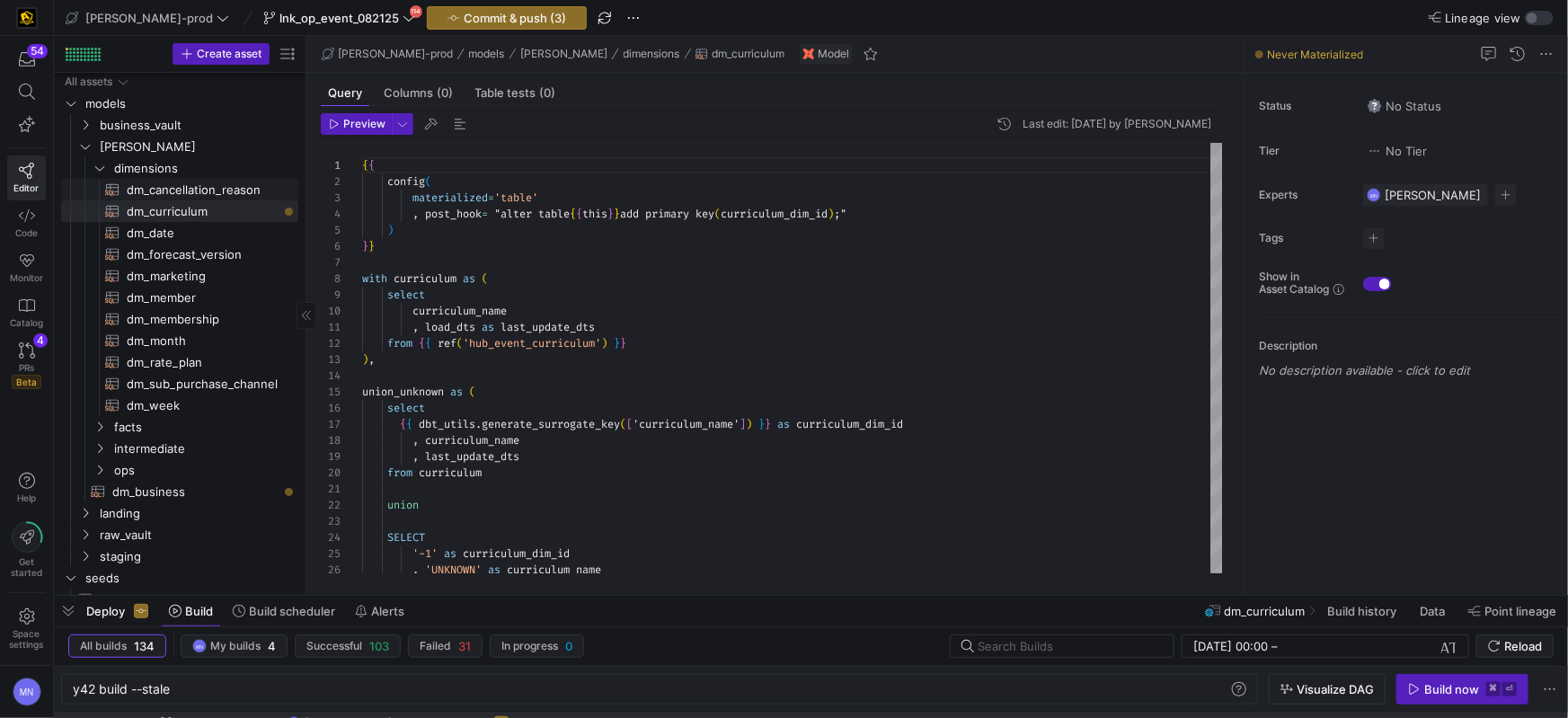
click at [177, 188] on span "dm_cancellation_reason​​​​​​​​​​" at bounding box center [202, 190] width 151 height 21
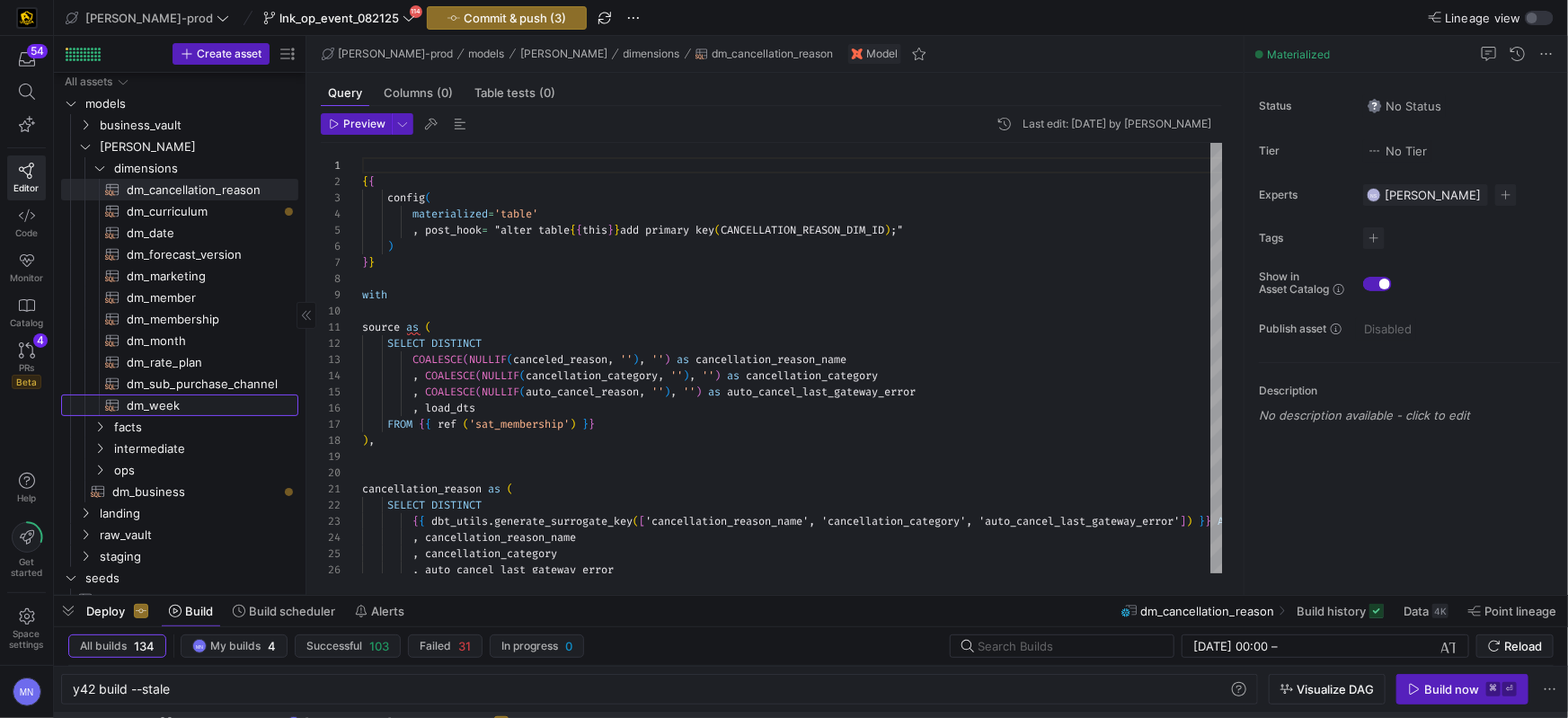
click at [156, 410] on span "dm_week​​​​​​​​​​" at bounding box center [202, 406] width 151 height 21
type textarea "{{ config( materialized='table' , post_hook= "alter table {{ this }} add primar…"
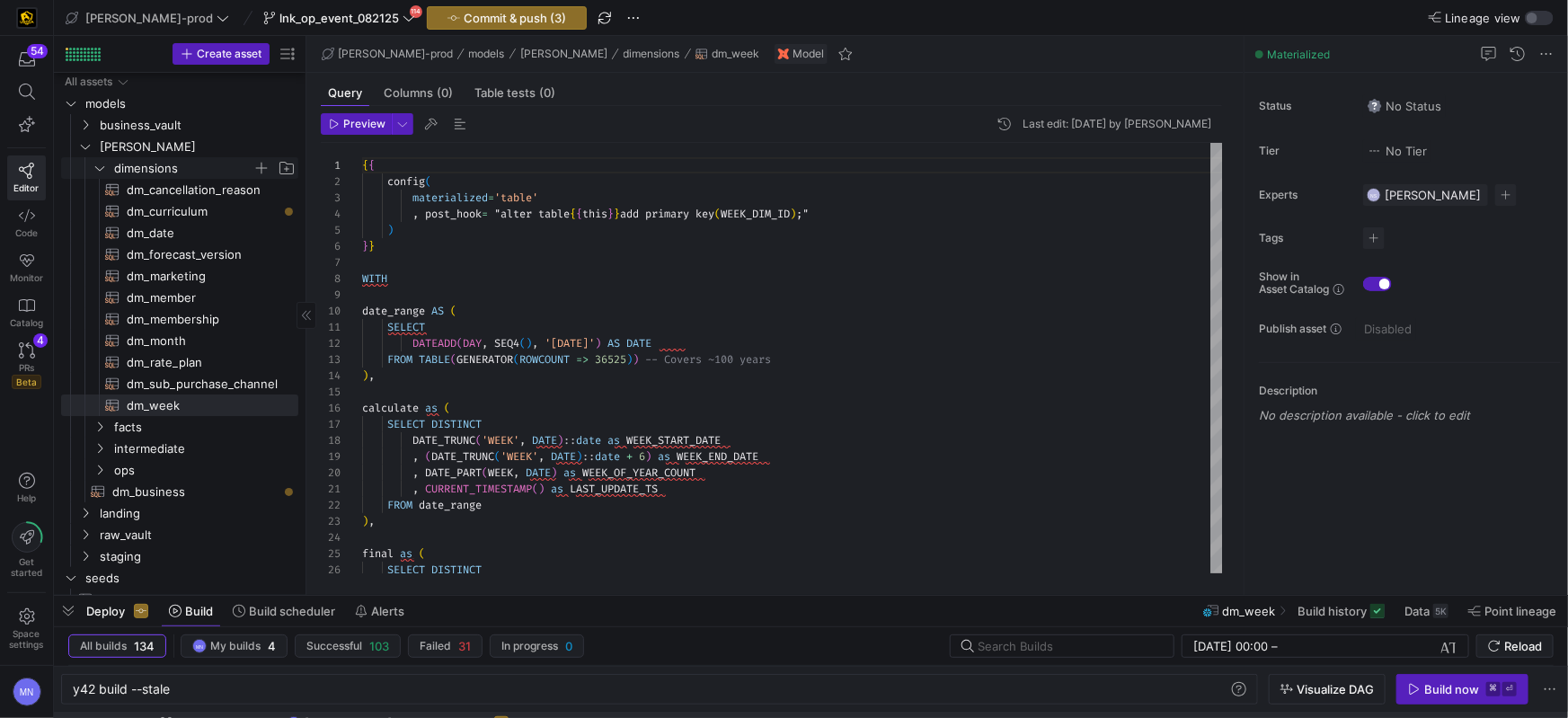
click at [104, 167] on icon "Press SPACE to select this row." at bounding box center [100, 168] width 13 height 11
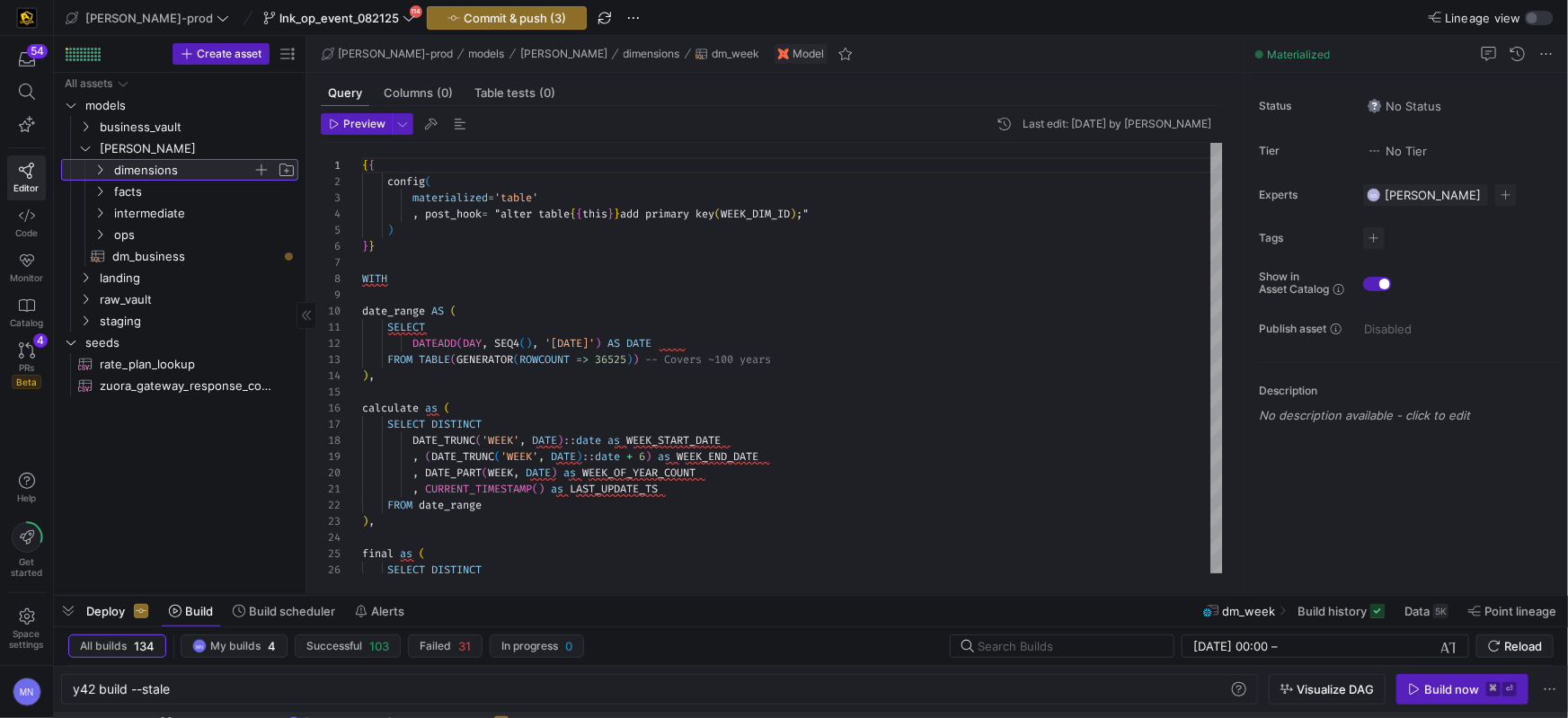
click at [104, 167] on icon at bounding box center [100, 170] width 13 height 11
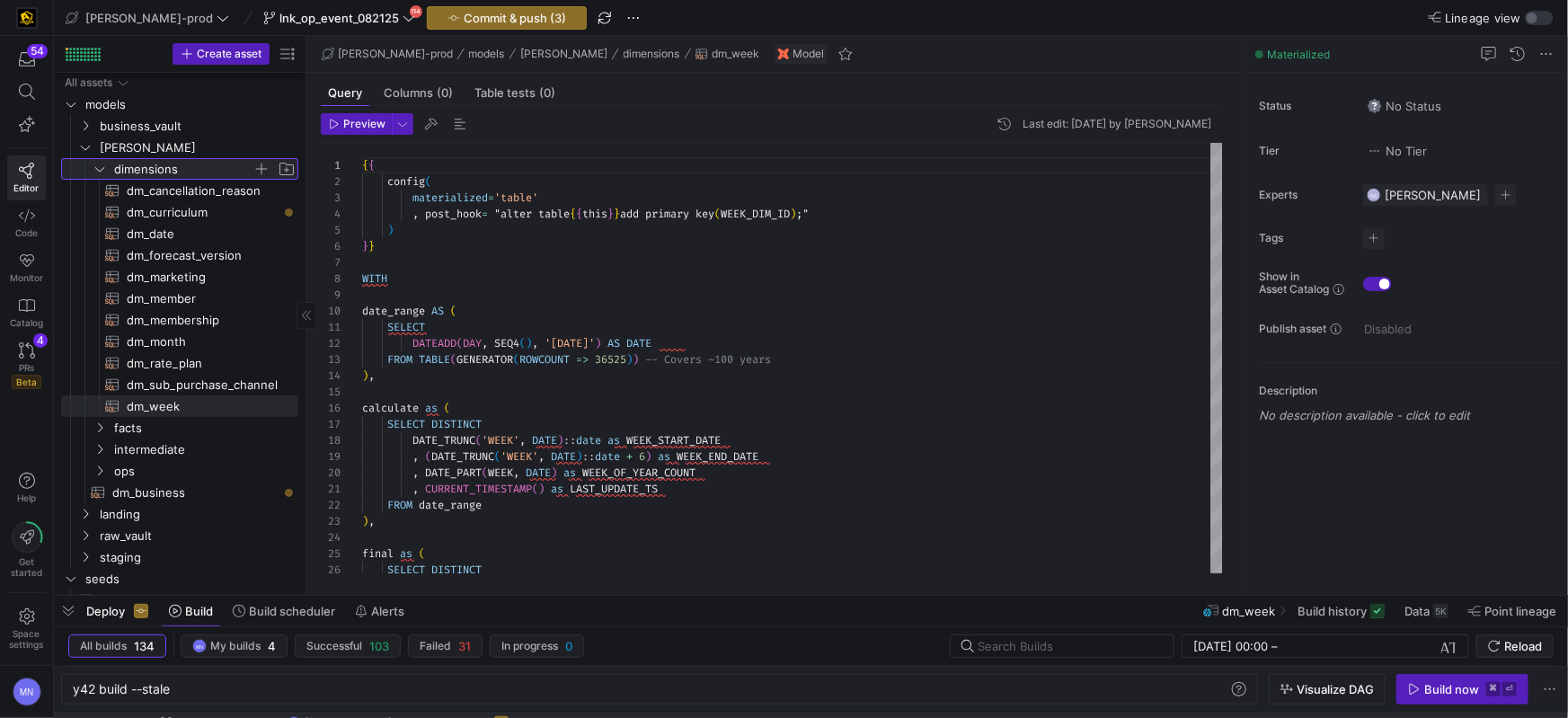
scroll to position [5, 0]
click at [259, 167] on span "button" at bounding box center [262, 165] width 18 height 18
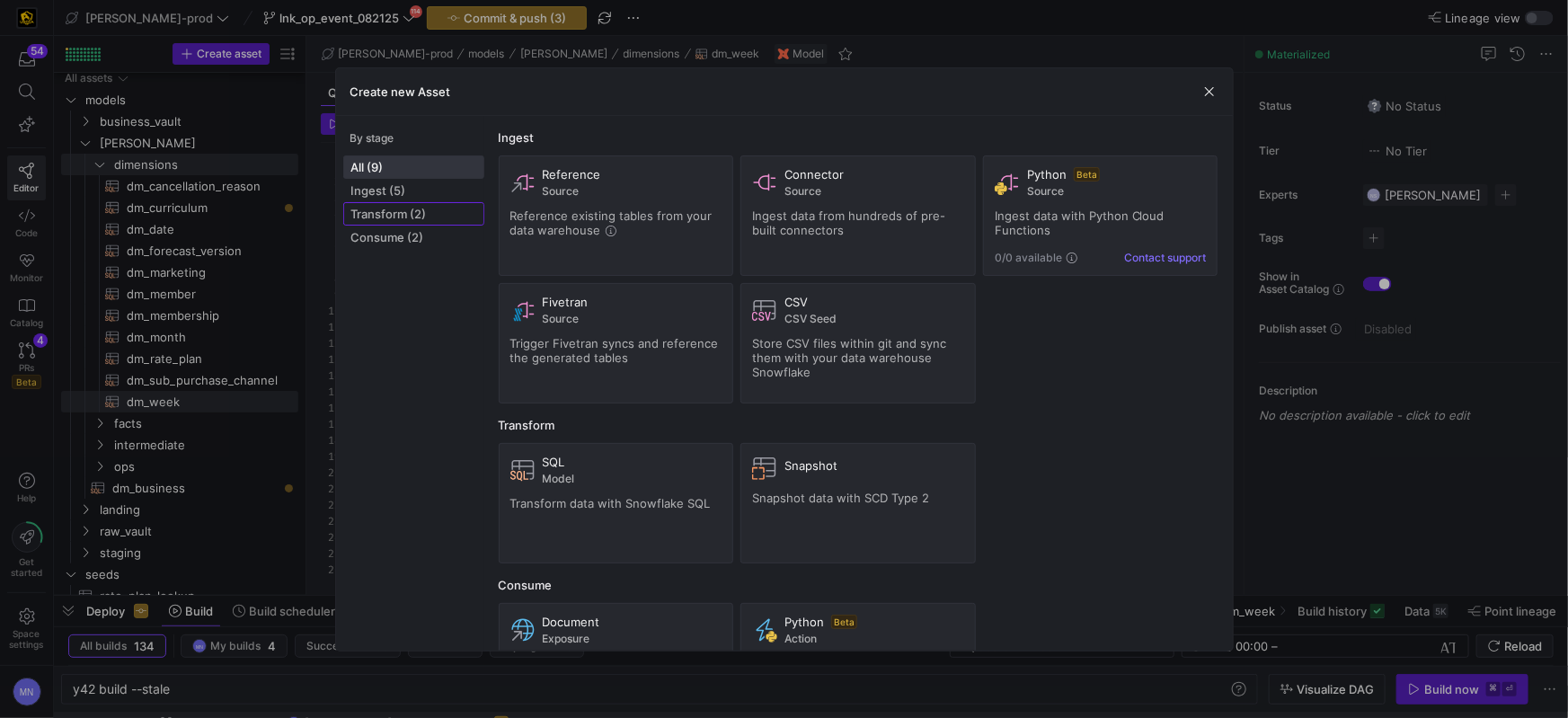
click at [345, 207] on span at bounding box center [413, 214] width 139 height 22
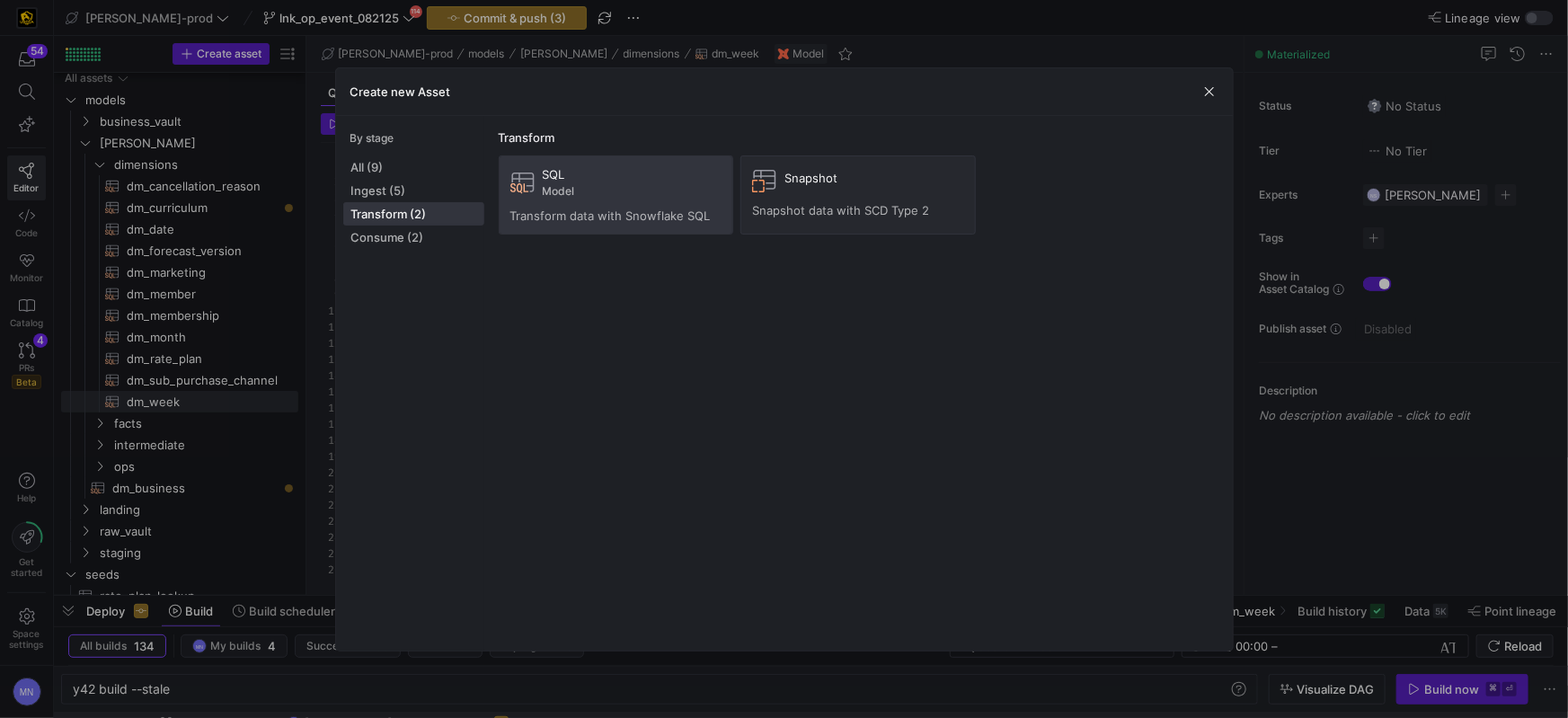
click at [622, 194] on span "Model" at bounding box center [632, 191] width 180 height 13
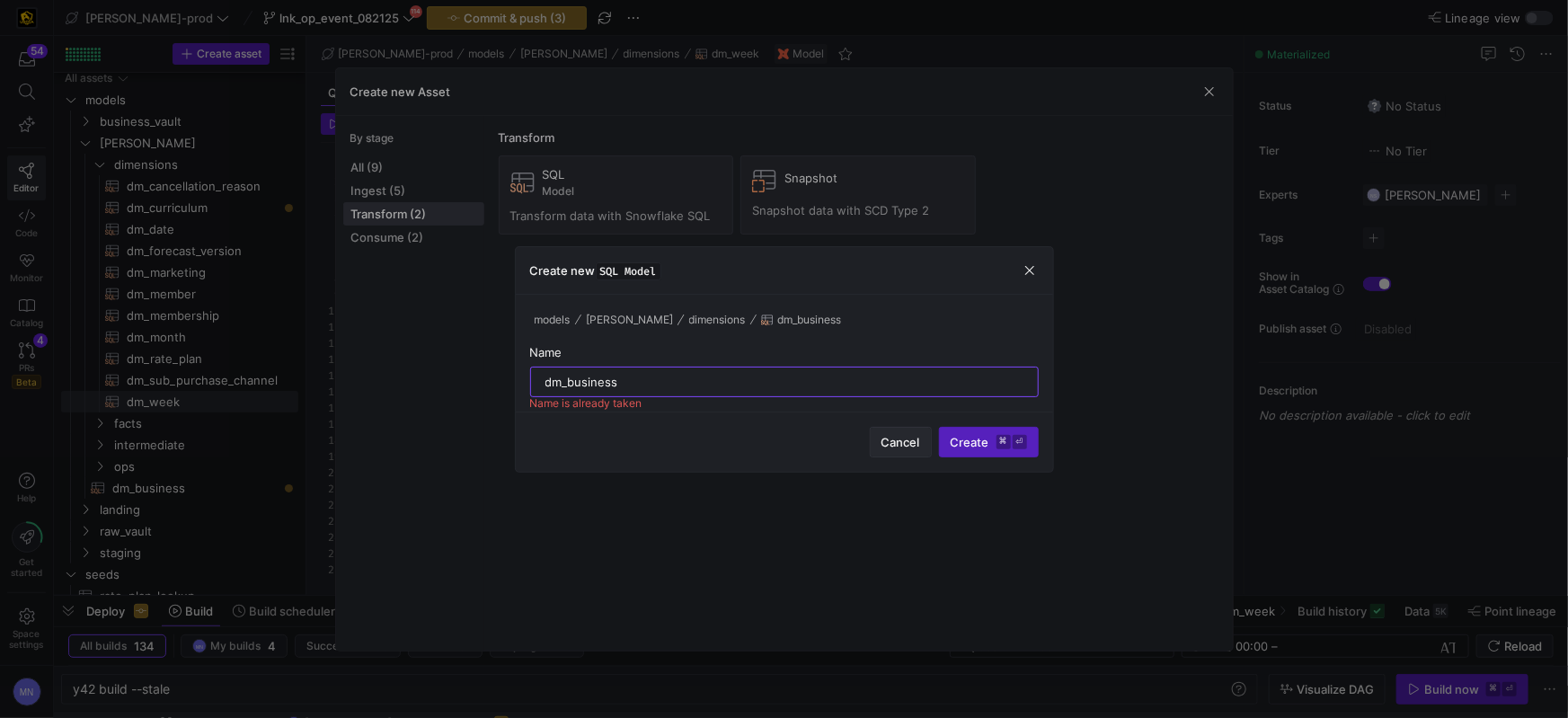
type input "dm_business"
click at [910, 441] on span "Cancel" at bounding box center [901, 442] width 38 height 15
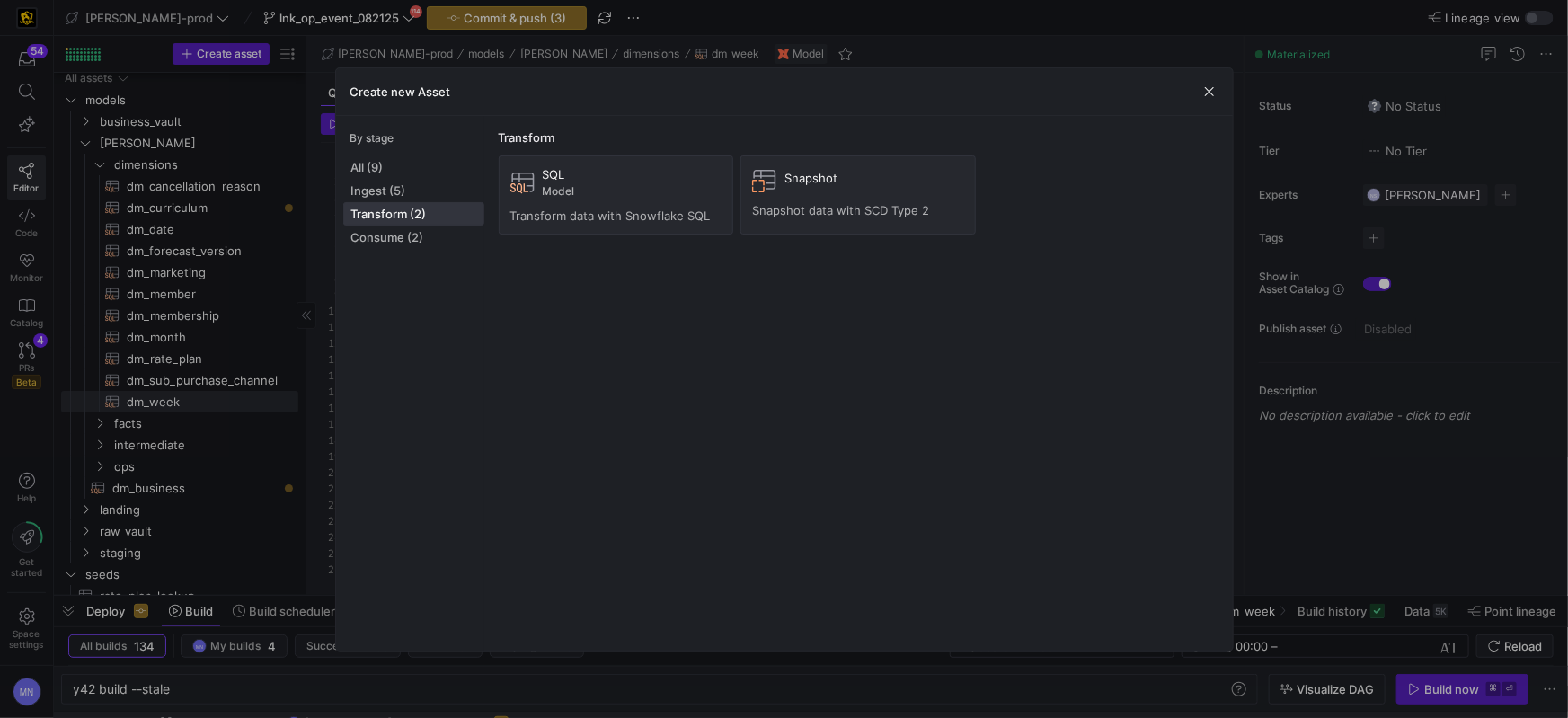
click at [183, 268] on div at bounding box center [784, 359] width 1568 height 718
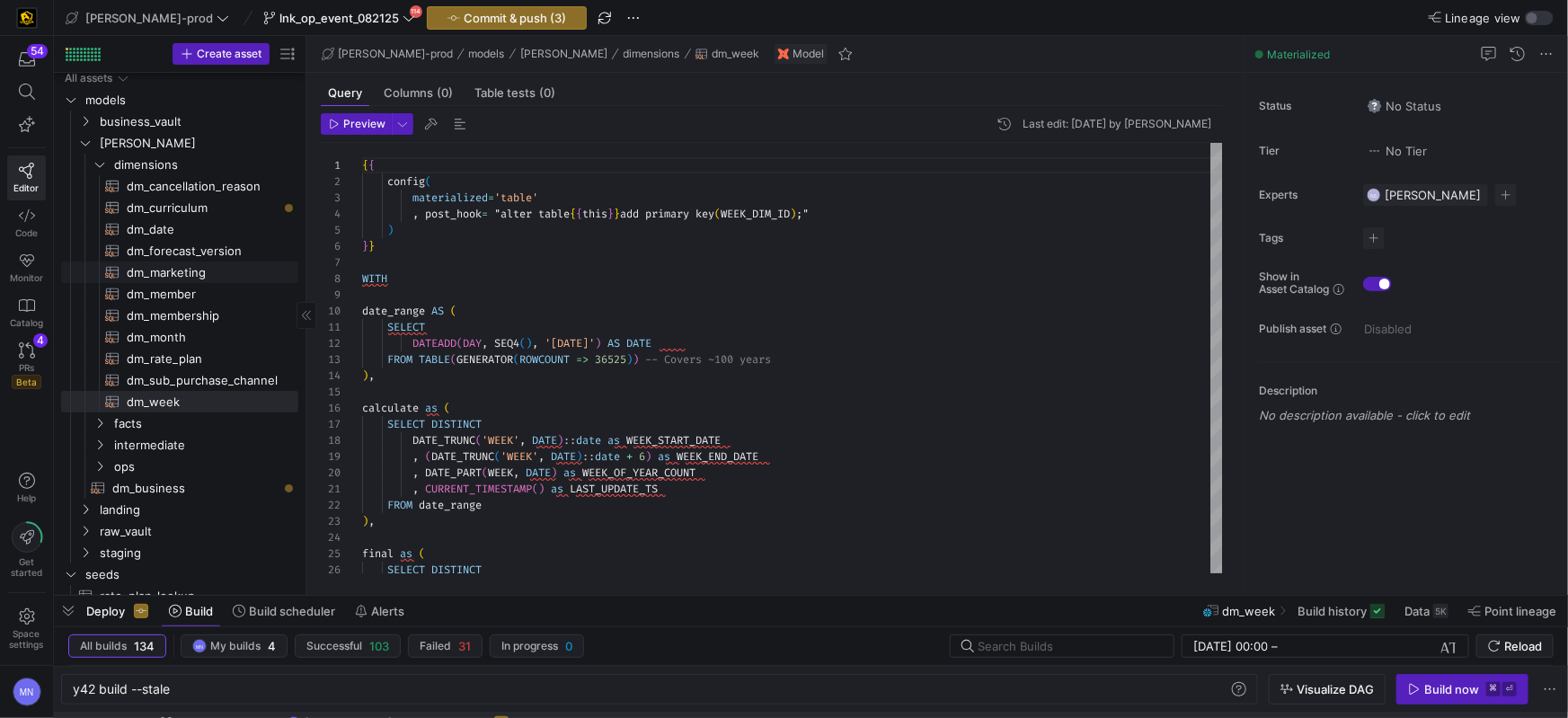
scroll to position [0, 0]
click at [150, 490] on span "dm_business​​​​​​​​​​" at bounding box center [195, 493] width 166 height 21
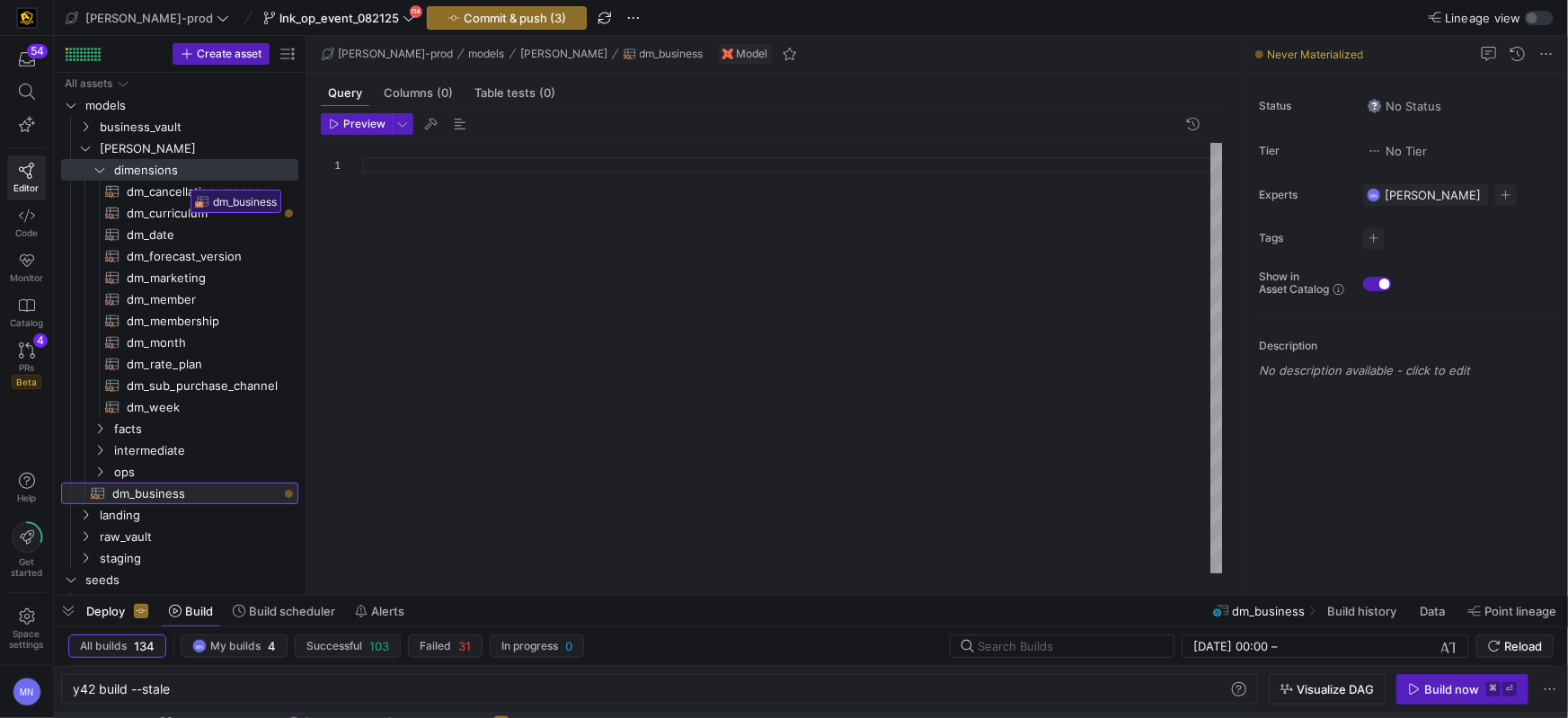
drag, startPoint x: 167, startPoint y: 491, endPoint x: 185, endPoint y: 183, distance: 308.5
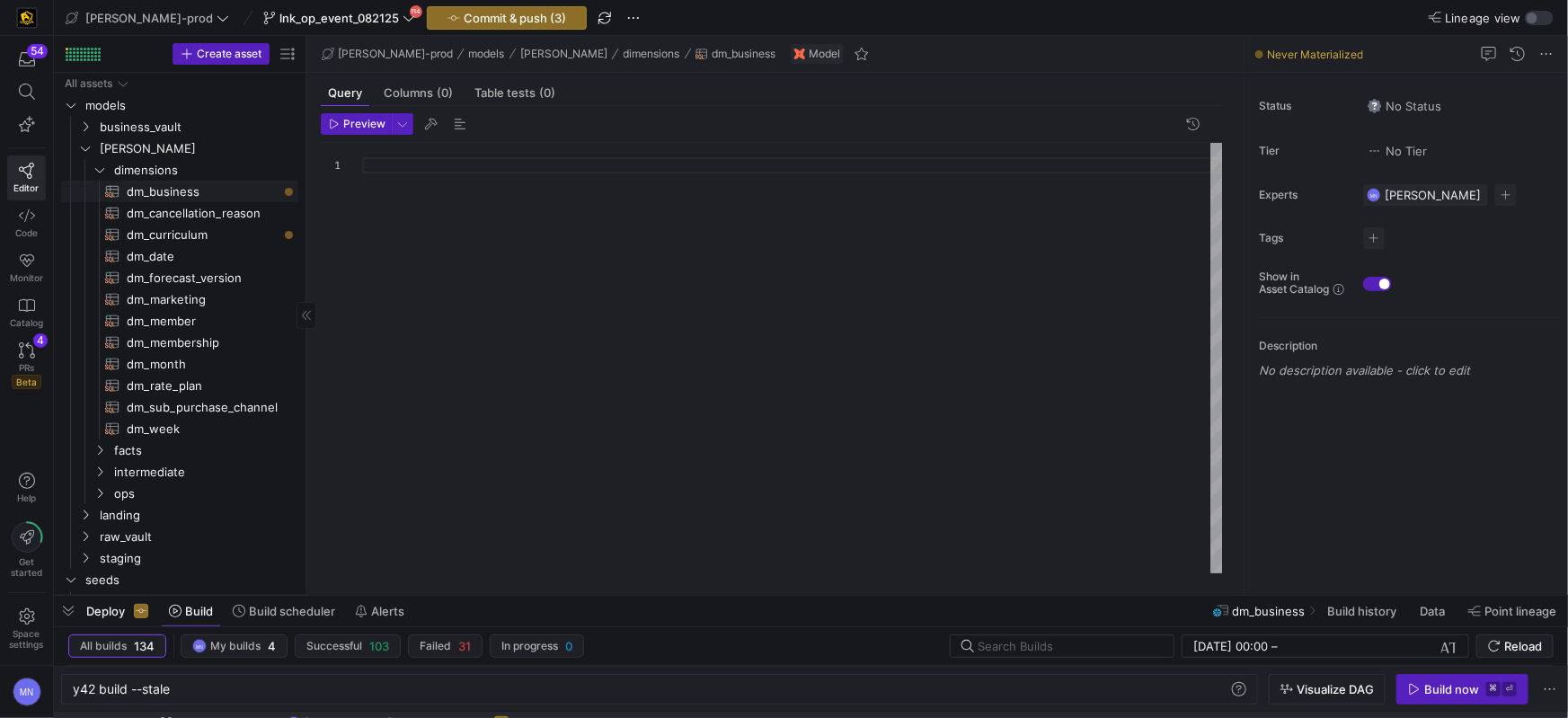
click at [176, 196] on span "dm_business​​​​​​​​​​" at bounding box center [202, 191] width 151 height 21
click at [612, 238] on div at bounding box center [793, 358] width 861 height 430
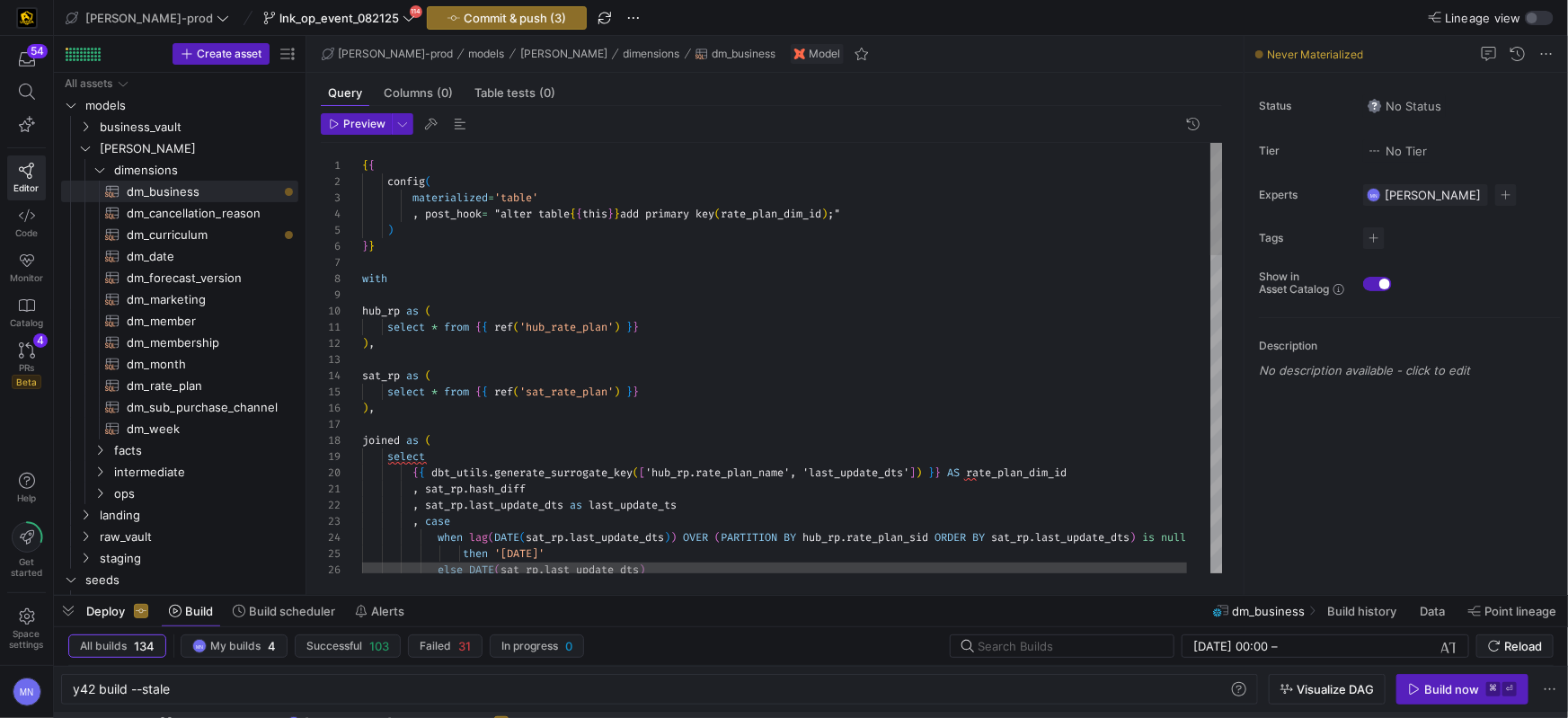
drag, startPoint x: 825, startPoint y: 213, endPoint x: 892, endPoint y: 201, distance: 68.1
click at [822, 213] on span "rate_plan_dim_id" at bounding box center [771, 214] width 101 height 15
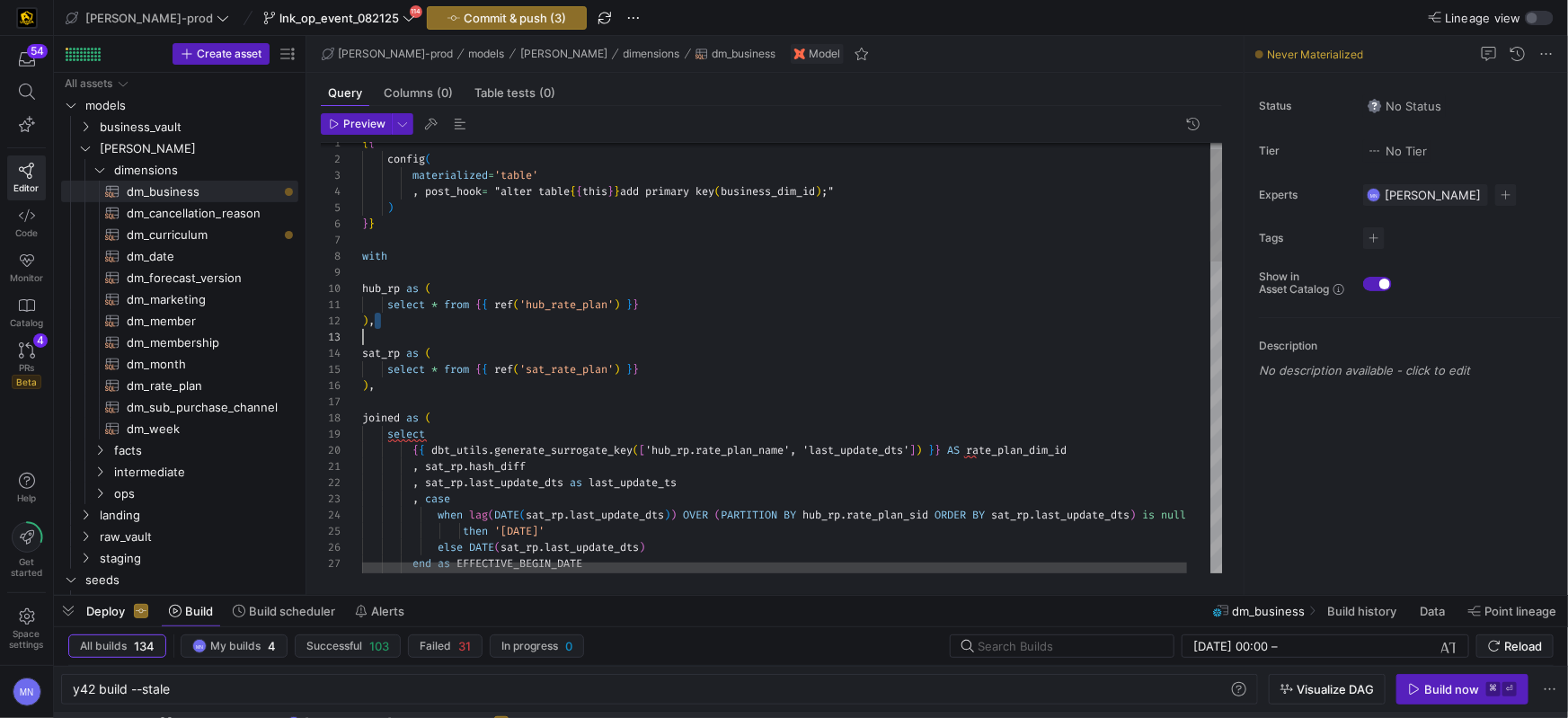
scroll to position [16, 0]
drag, startPoint x: 404, startPoint y: 291, endPoint x: 591, endPoint y: 258, distance: 189.9
click at [405, 290] on span at bounding box center [402, 288] width 6 height 15
click at [618, 299] on body "54 Editor Code Monitor Catalog PRs Beta 4 Help Get started Space settings MN [P…" at bounding box center [784, 359] width 1568 height 718
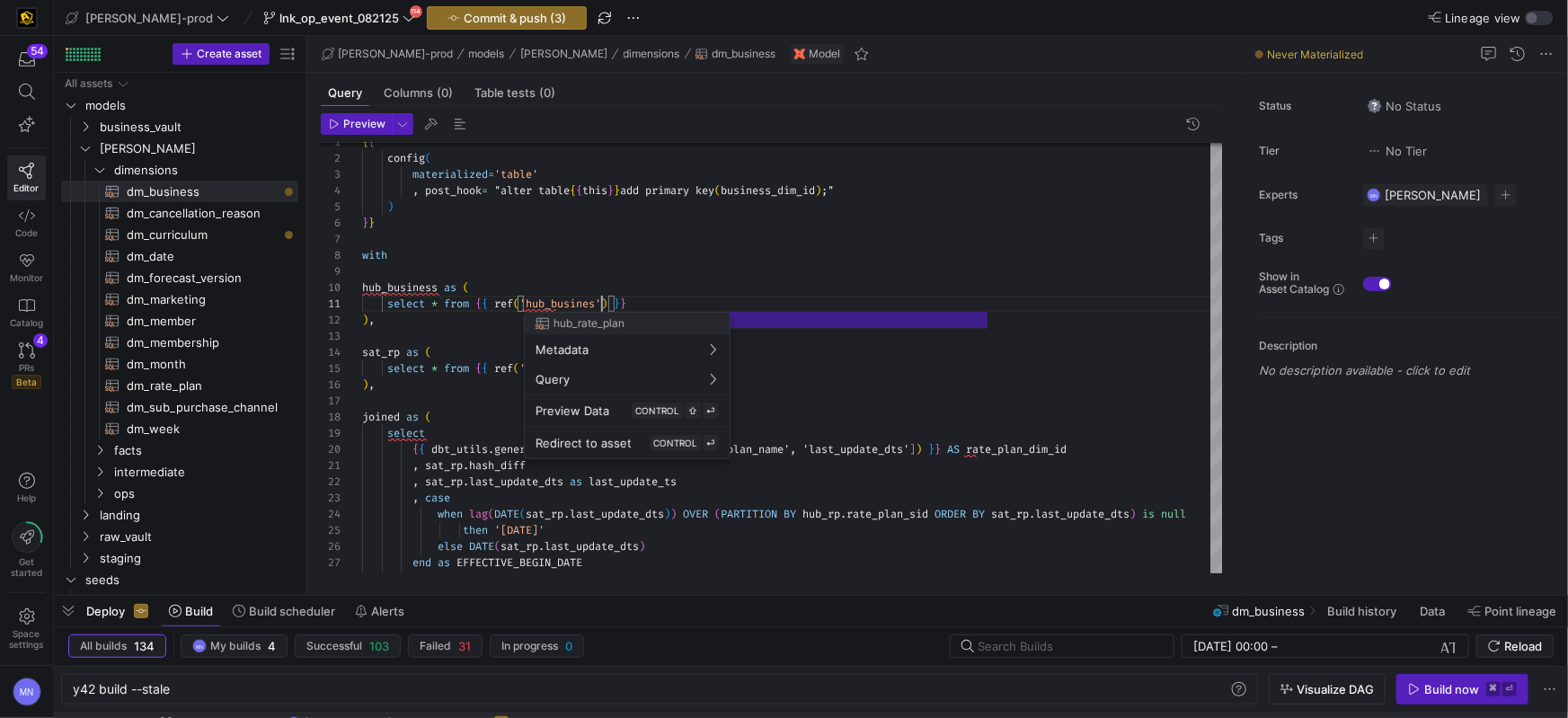
scroll to position [0, 247]
type textarea "select * from {{ ref('hub_business') }} ), sat_rp as ( select * from {{ ref('sa…"
click at [825, 228] on div at bounding box center [784, 359] width 1568 height 718
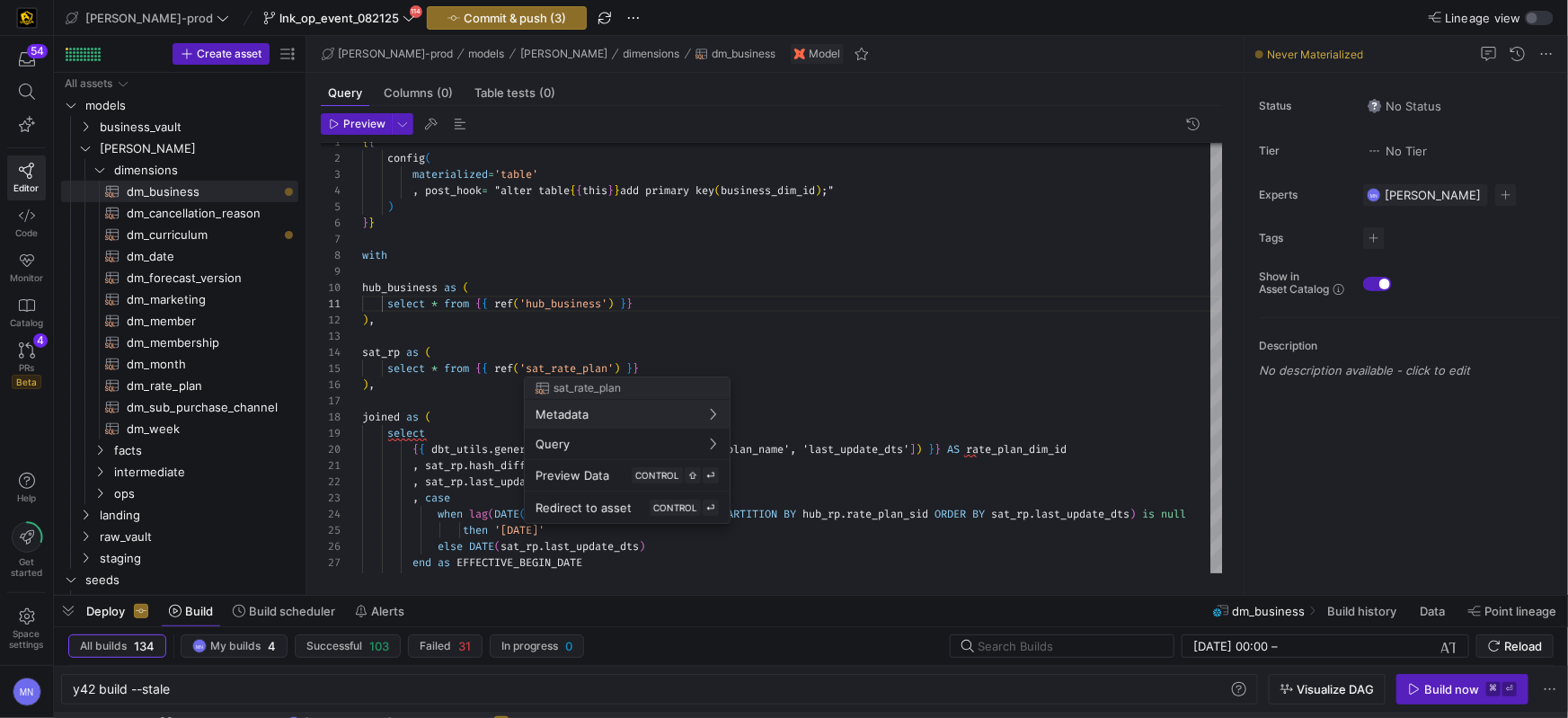
drag, startPoint x: 616, startPoint y: 366, endPoint x: 641, endPoint y: 358, distance: 26.2
click at [615, 366] on div at bounding box center [784, 359] width 1568 height 718
drag, startPoint x: 616, startPoint y: 369, endPoint x: 705, endPoint y: 331, distance: 96.8
click at [622, 365] on div at bounding box center [784, 359] width 1568 height 718
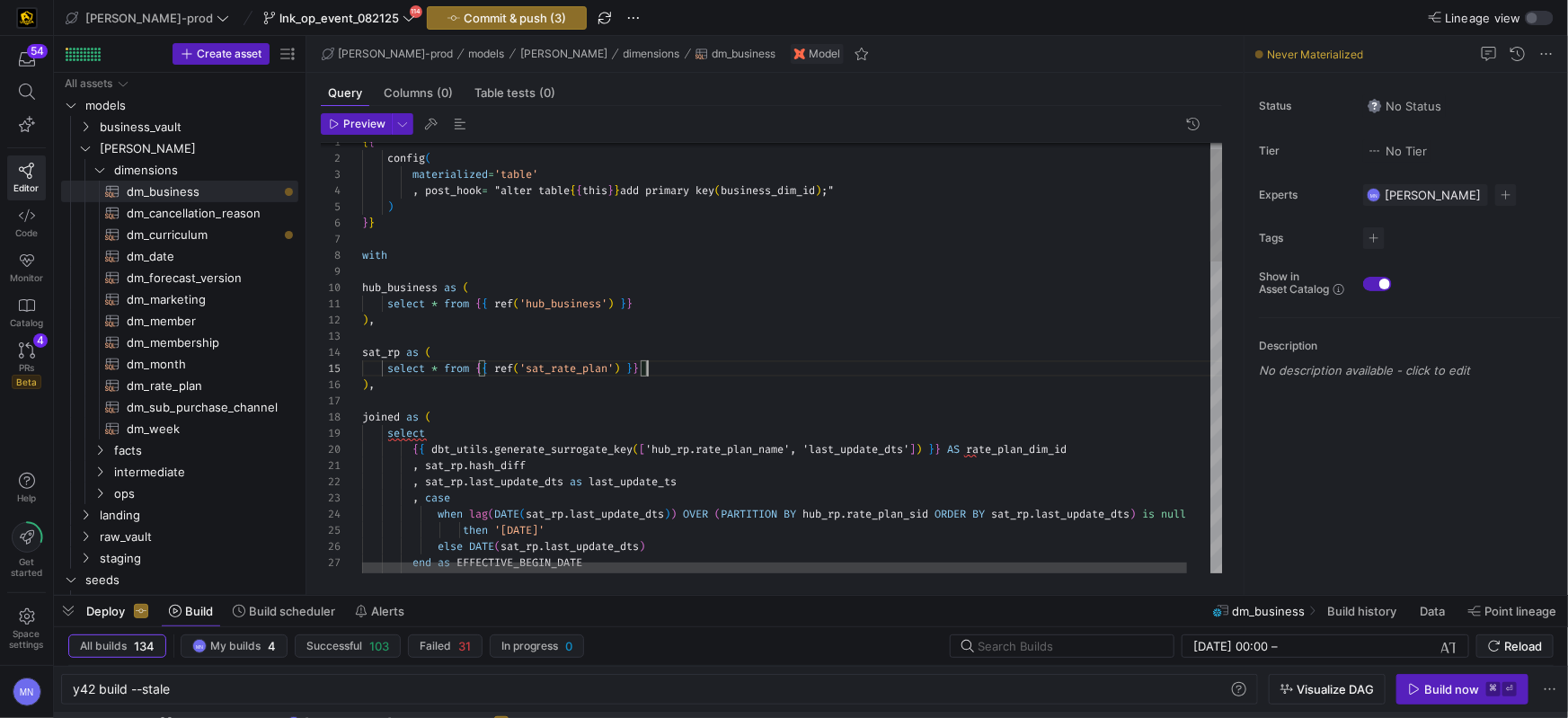
drag, startPoint x: 655, startPoint y: 364, endPoint x: 783, endPoint y: 331, distance: 132.2
click at [658, 363] on div "select * from { { ref ( 'sat_rate_plan' ) } }" at bounding box center [804, 369] width 885 height 16
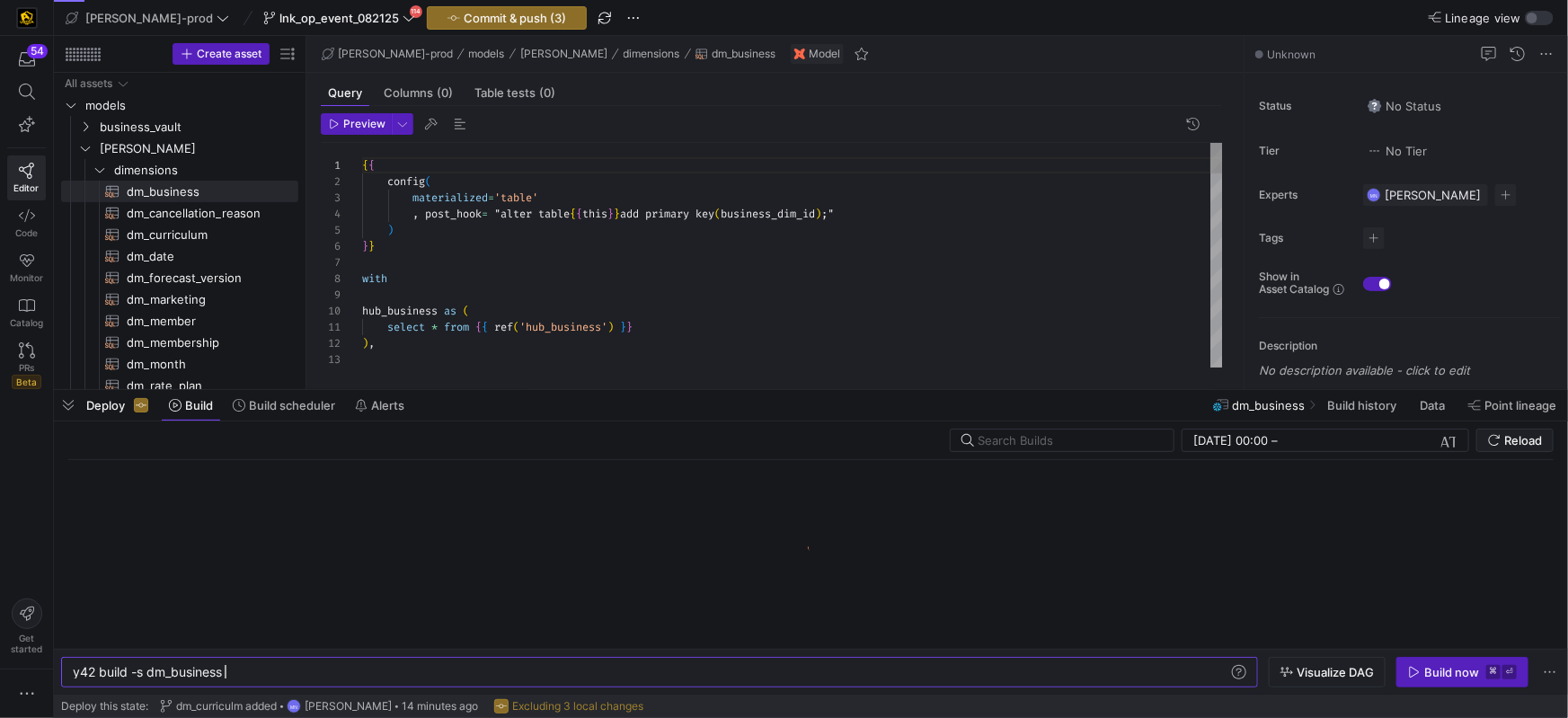
scroll to position [162, 0]
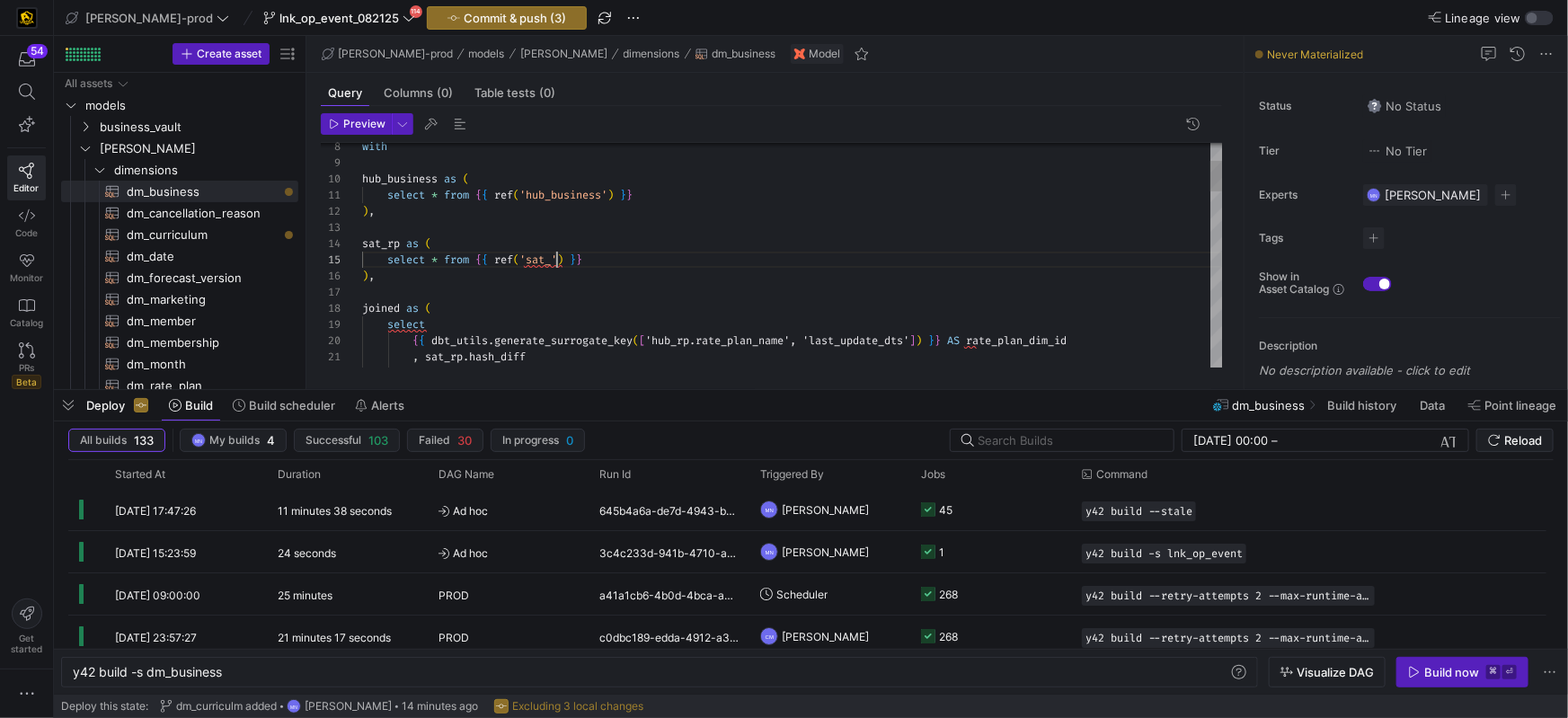
drag, startPoint x: 558, startPoint y: 260, endPoint x: 653, endPoint y: 245, distance: 96.2
drag, startPoint x: 867, startPoint y: 185, endPoint x: 847, endPoint y: 187, distance: 20.1
click at [867, 185] on div "hub_business as (" at bounding box center [793, 179] width 861 height 16
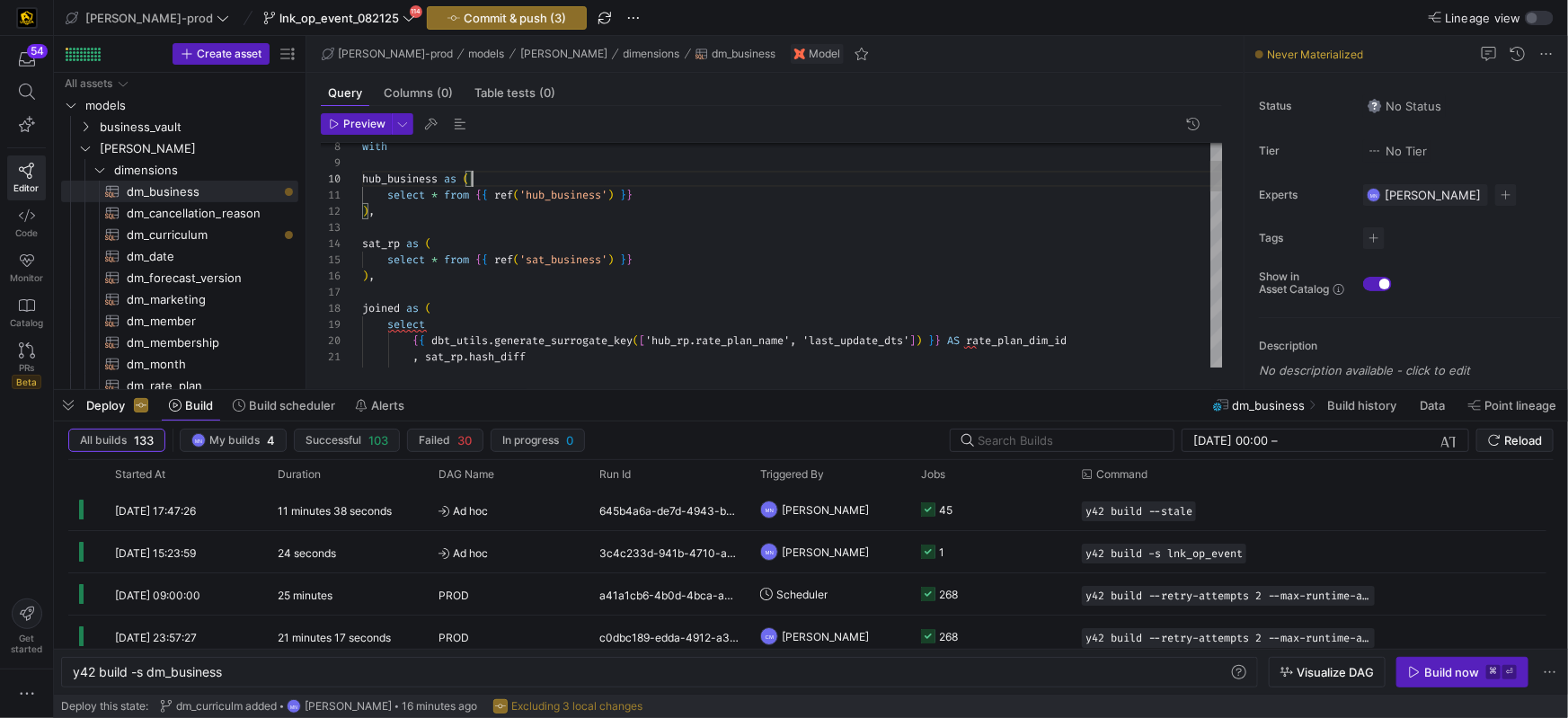
type textarea "{{ config( materialized='table' , post_hook= "alter table {{ this }} add primar…"
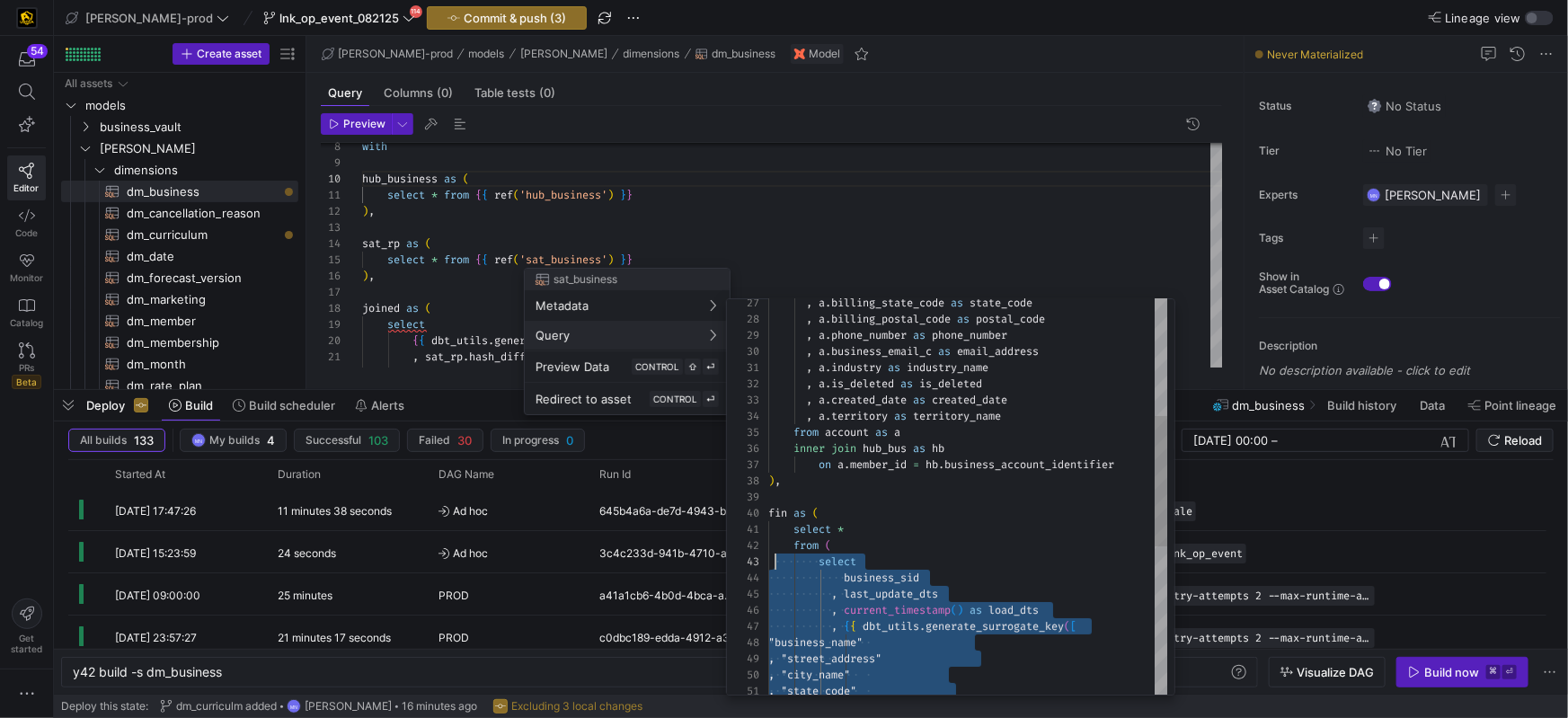
scroll to position [0, 0]
type textarea ", a.industry as industry_name , a.is_deleted as is_deleted , a.created_date as …"
drag, startPoint x: 920, startPoint y: 597, endPoint x: 768, endPoint y: 523, distance: 169.1
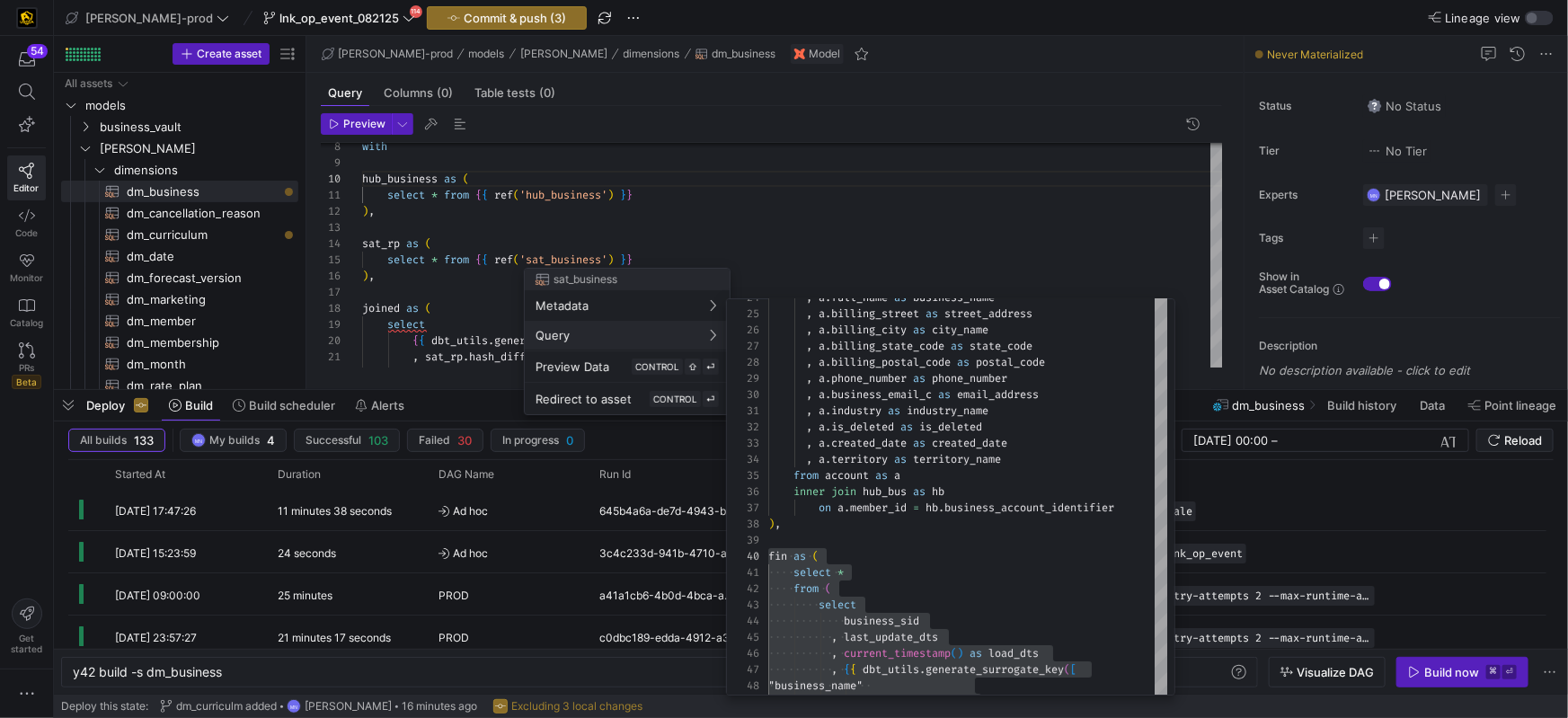
click at [461, 329] on div at bounding box center [784, 359] width 1568 height 718
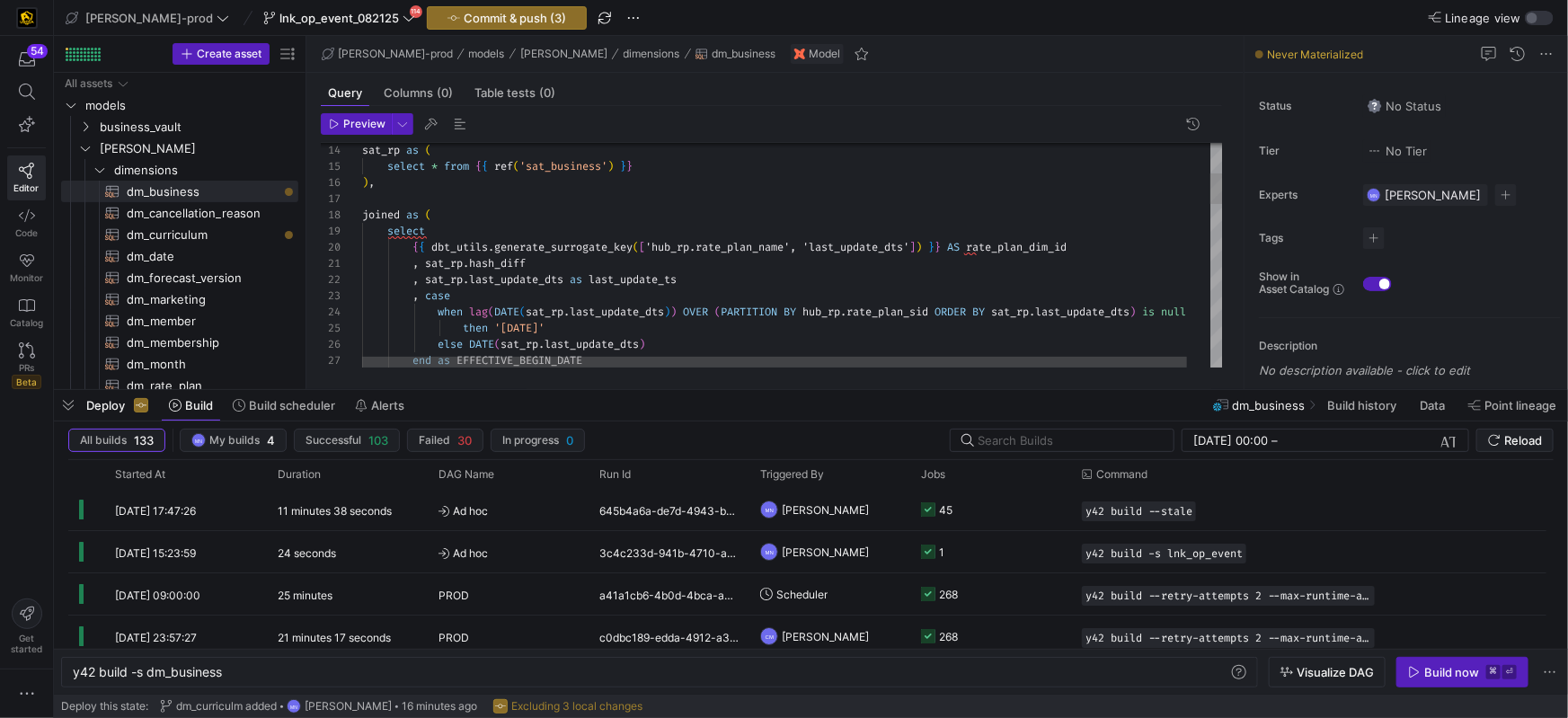
click at [404, 148] on span at bounding box center [402, 150] width 6 height 15
click at [824, 146] on div at bounding box center [772, 146] width 902 height 5
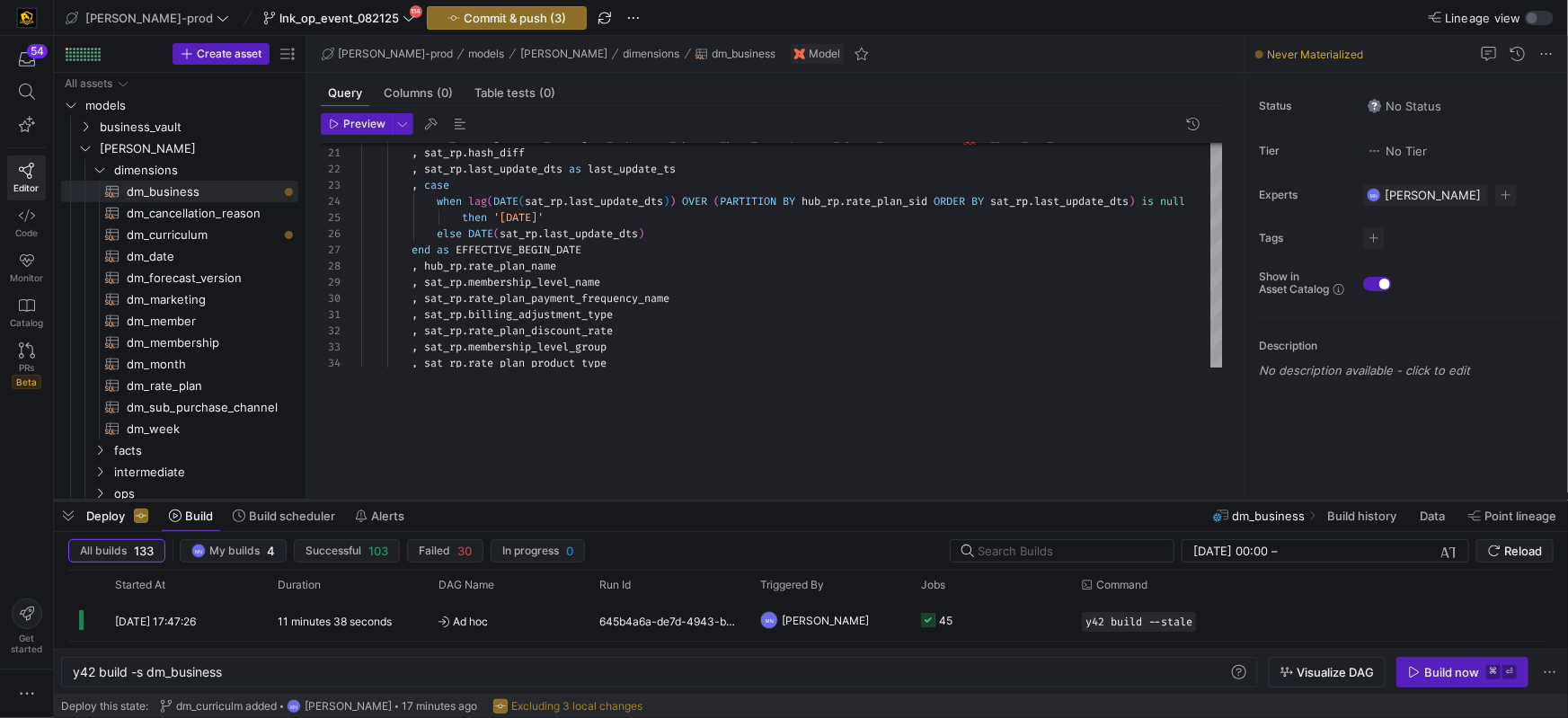
drag, startPoint x: 498, startPoint y: 395, endPoint x: 502, endPoint y: 497, distance: 102.1
click at [500, 499] on div at bounding box center [811, 501] width 1514 height 7
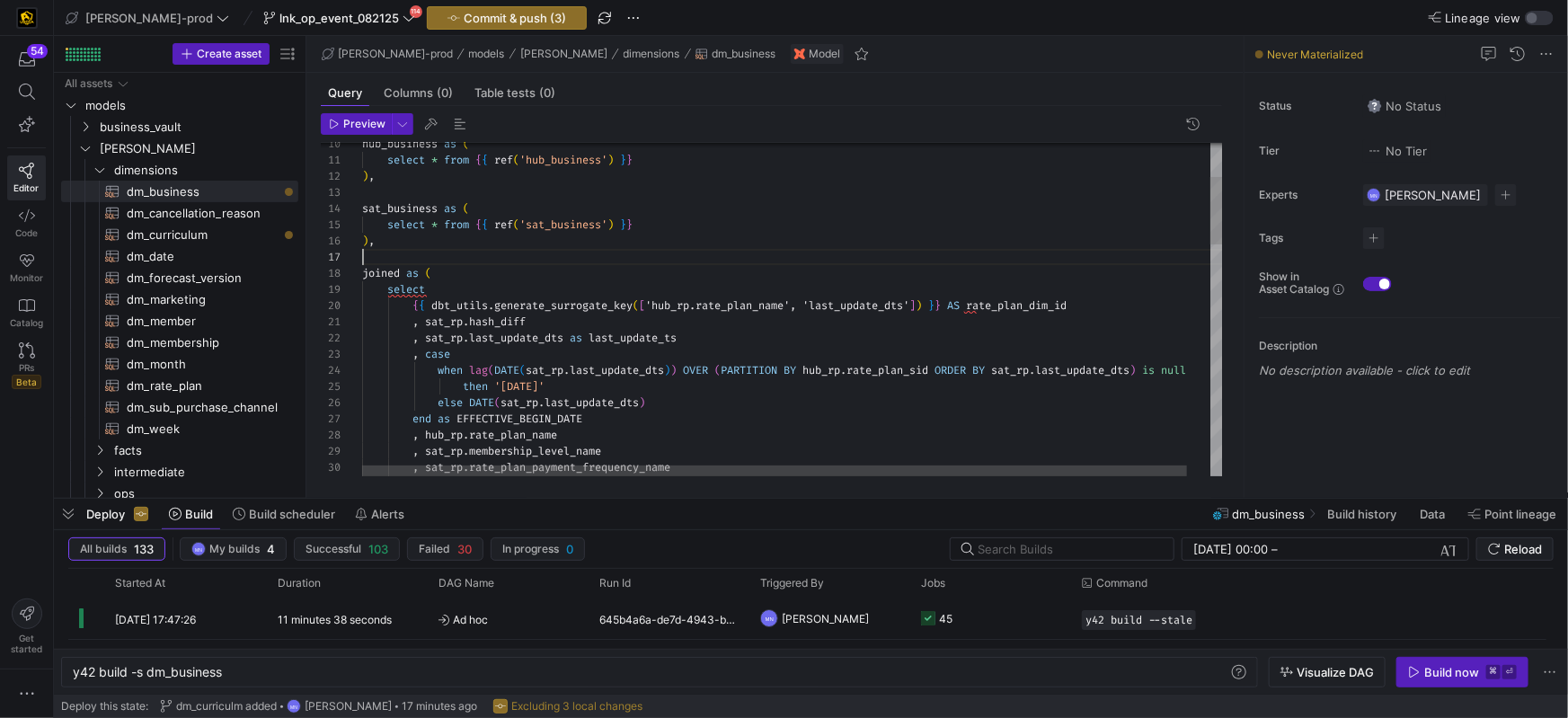
scroll to position [97, 0]
drag, startPoint x: 487, startPoint y: 253, endPoint x: 649, endPoint y: 247, distance: 162.1
click at [488, 253] on div at bounding box center [804, 258] width 885 height 16
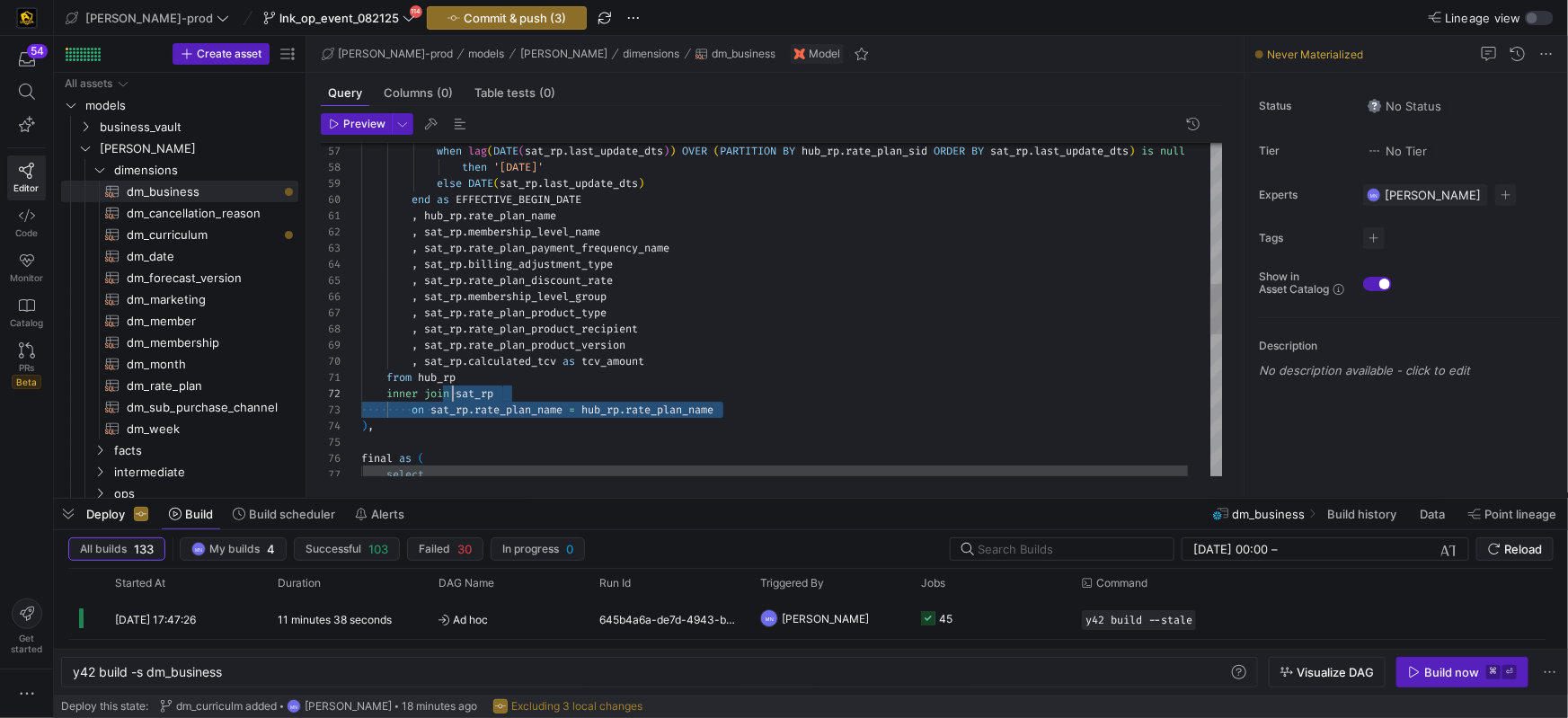
scroll to position [0, 64]
drag, startPoint x: 723, startPoint y: 410, endPoint x: 572, endPoint y: 378, distance: 154.4
click at [422, 376] on div "when lag ( DATE ( sat_rp . last_update_dts ) ) OVER ( PARTITION BY hub_rp . rat…" at bounding box center [804, 312] width 885 height 2177
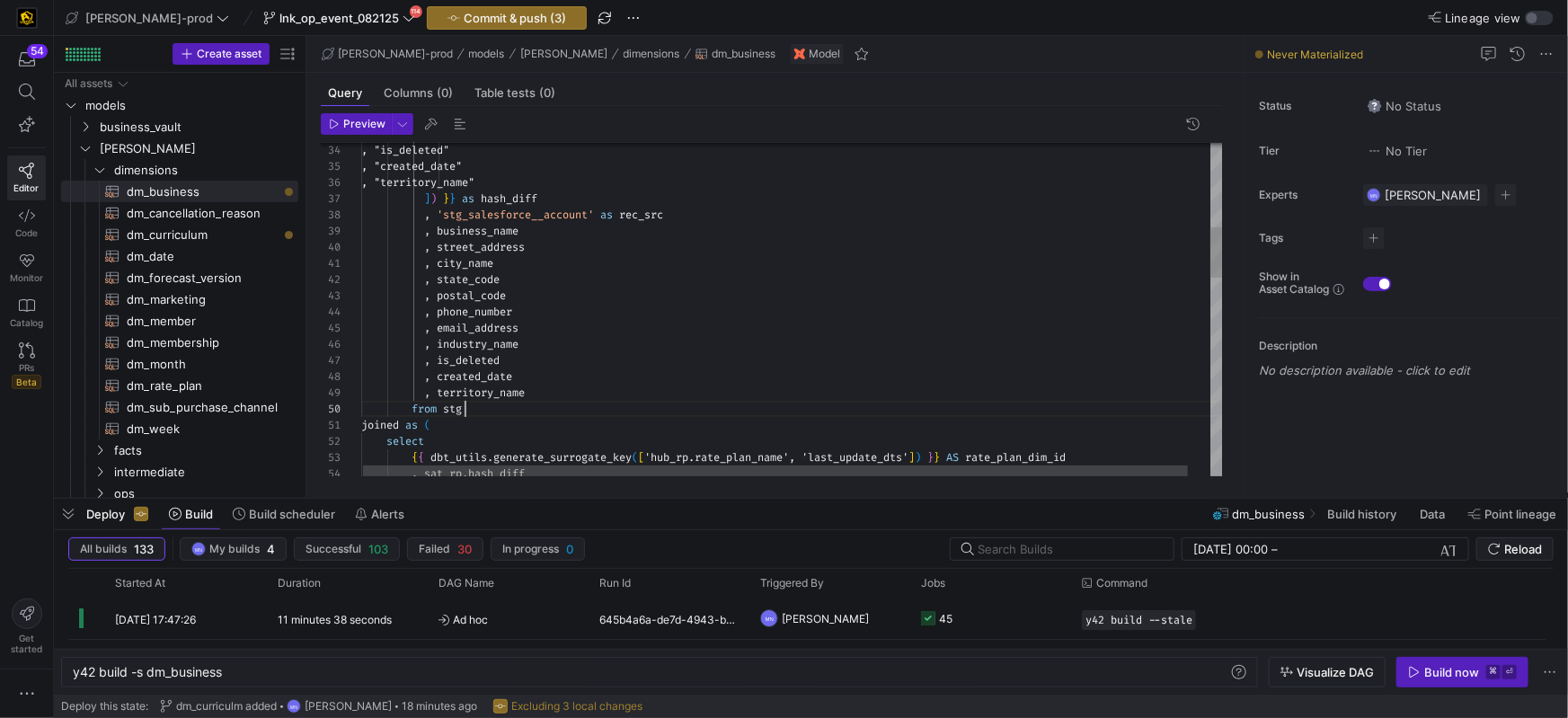
drag, startPoint x: 500, startPoint y: 411, endPoint x: 665, endPoint y: 399, distance: 165.4
click at [501, 410] on div "from stg" at bounding box center [804, 409] width 885 height 16
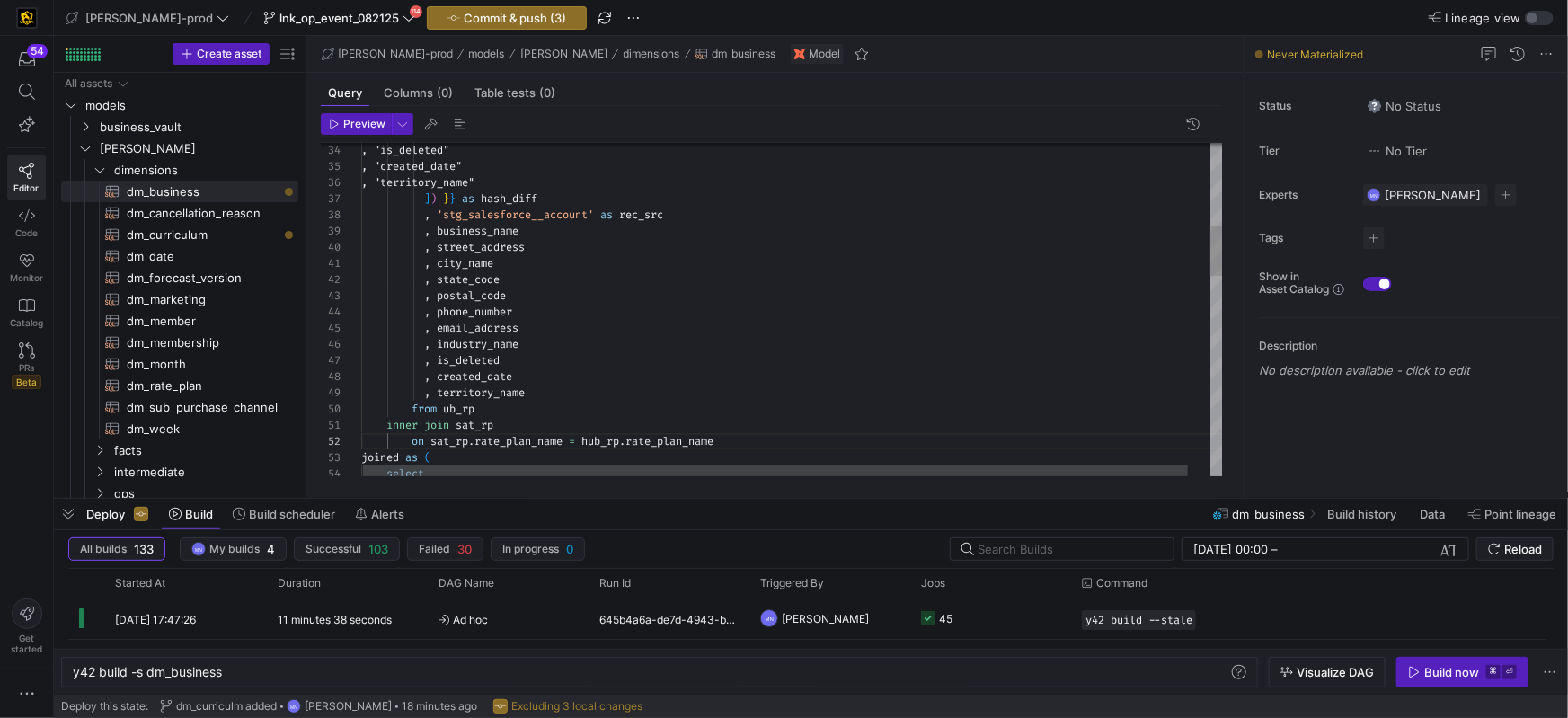
scroll to position [32, 52]
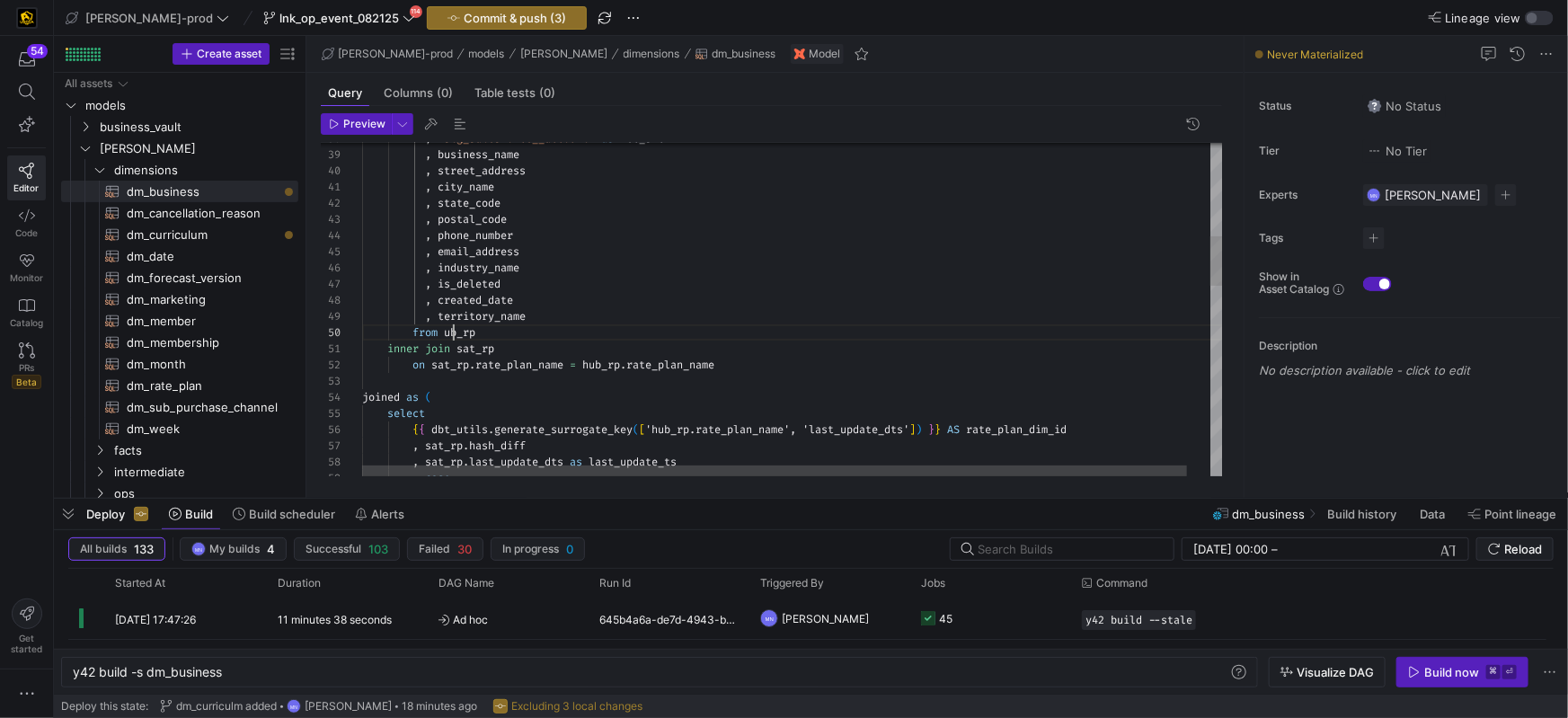
click at [451, 334] on div "joined as ( from ub_rp , territory_name , created_date , is_deleted , industry_…" at bounding box center [804, 630] width 885 height 2225
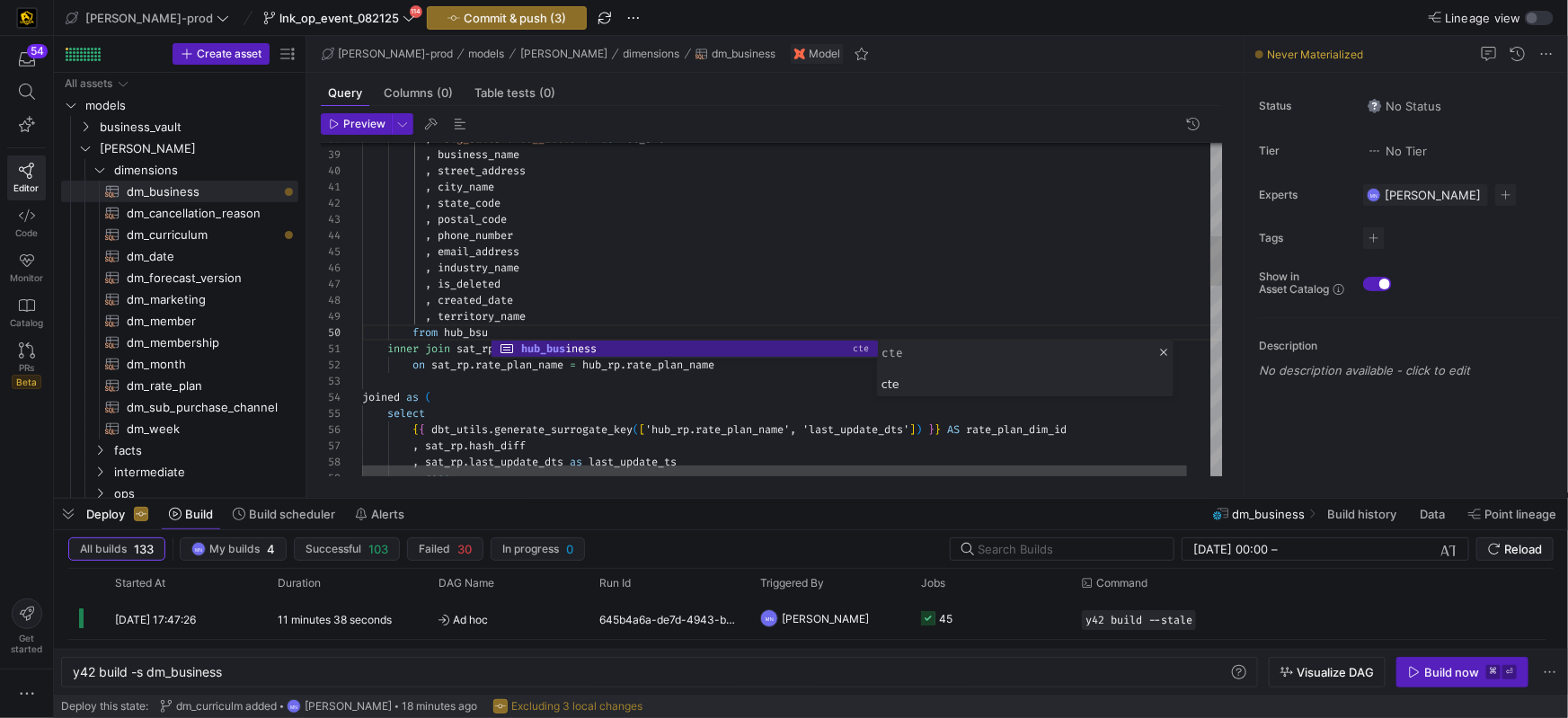
scroll to position [145, 162]
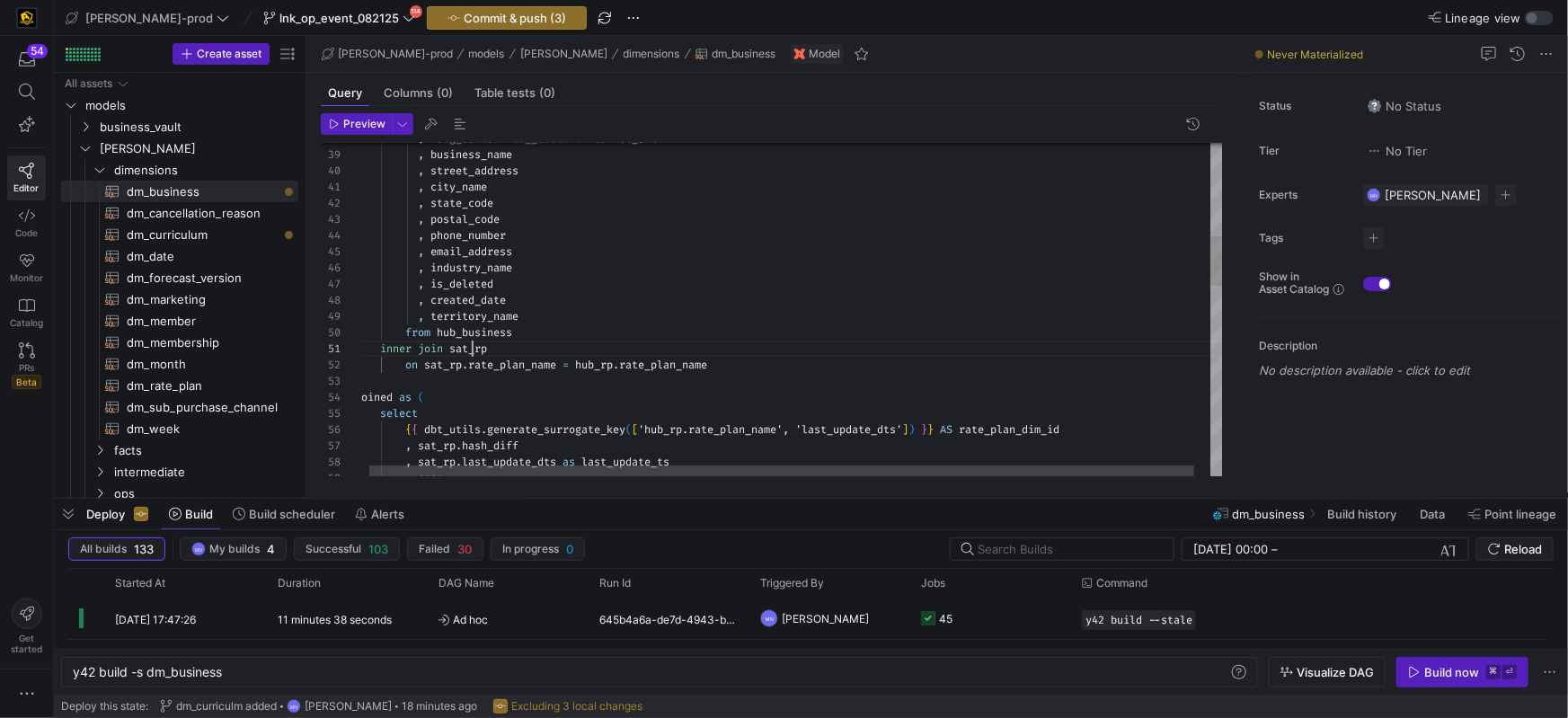
click at [475, 349] on span "sat_rp" at bounding box center [468, 349] width 37 height 15
click at [475, 349] on div "joined as ( from hub_business , territory_name , created_date , is_deleted , in…" at bounding box center [797, 630] width 885 height 2225
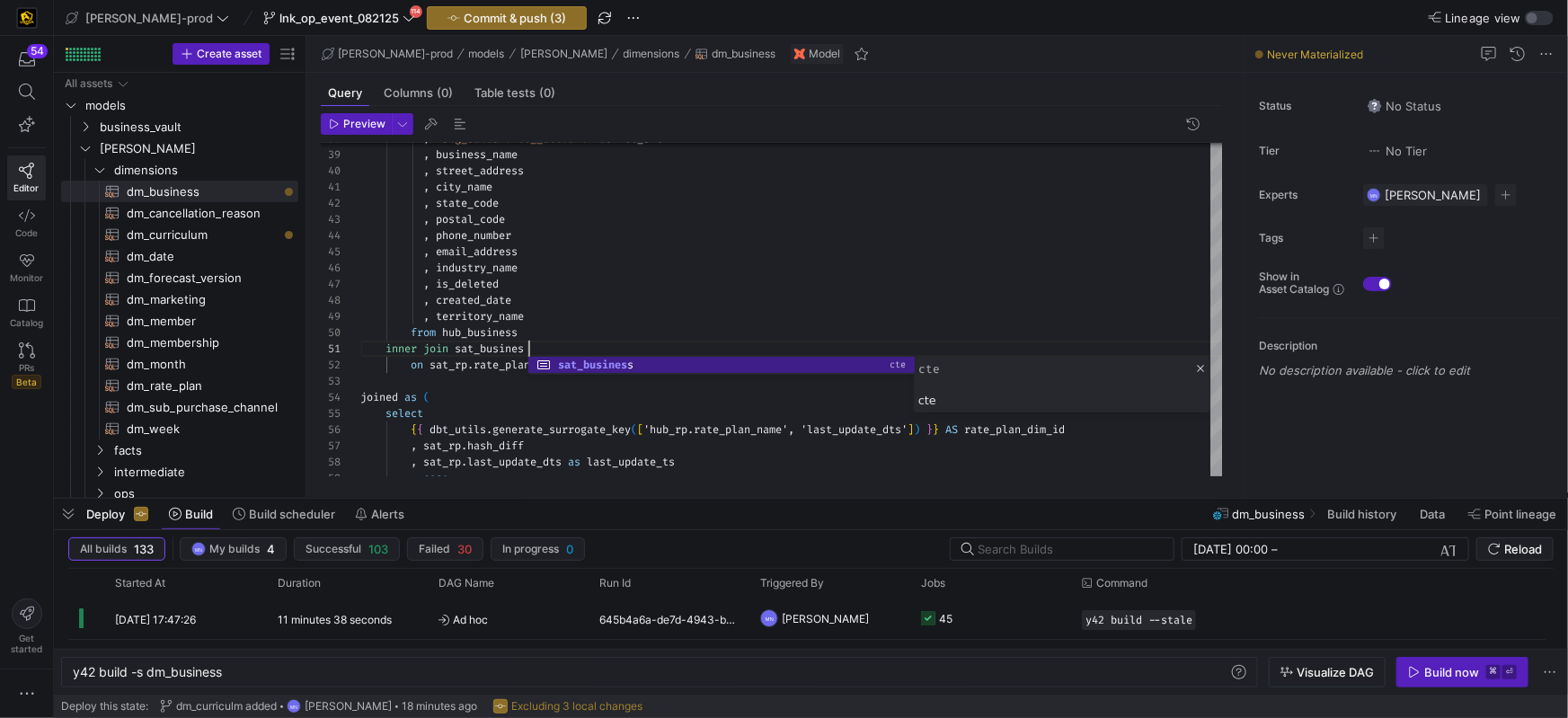
scroll to position [0, 175]
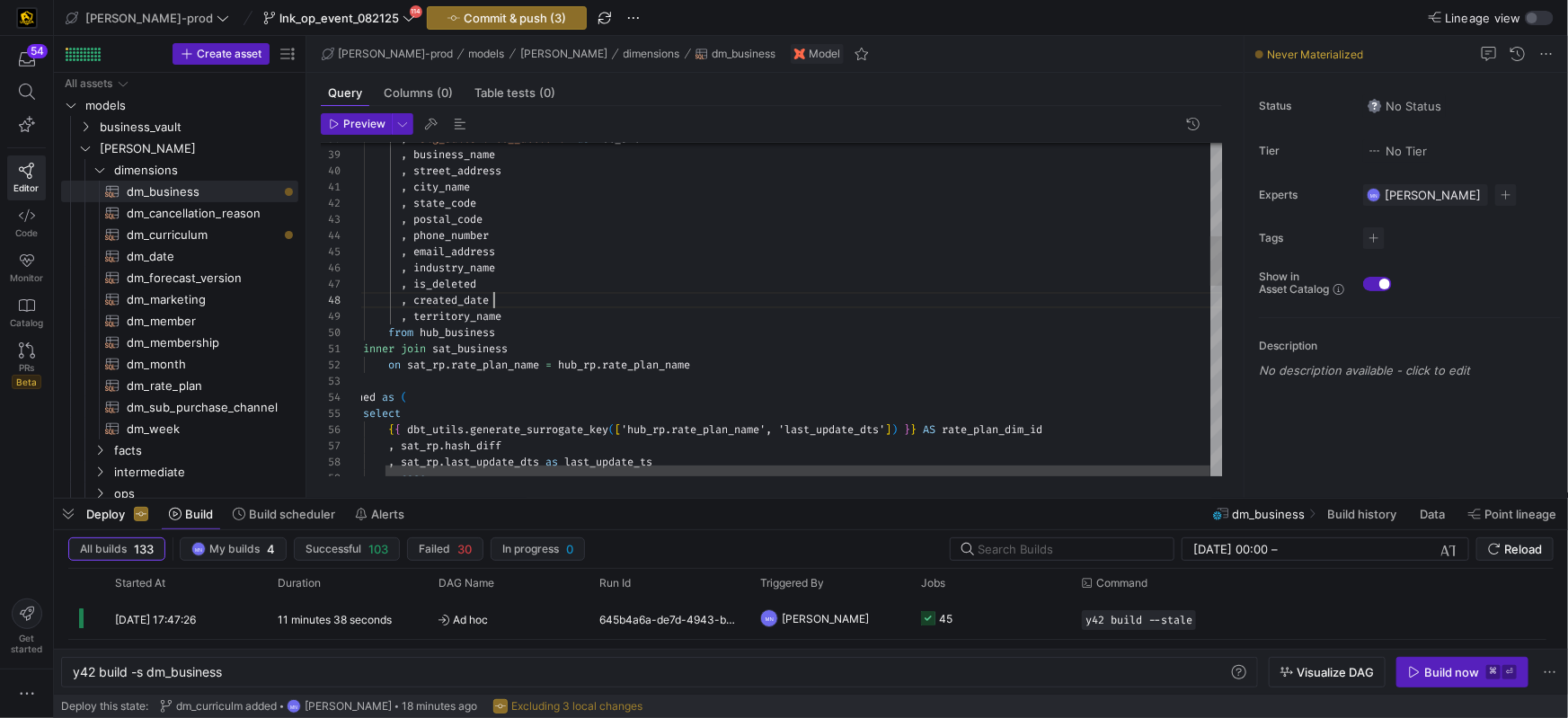
click at [656, 300] on div ", created_date" at bounding box center [780, 300] width 885 height 16
click at [450, 335] on div "joined as ( from hub_business , territory_name , created_date , is_deleted , in…" at bounding box center [780, 630] width 885 height 2225
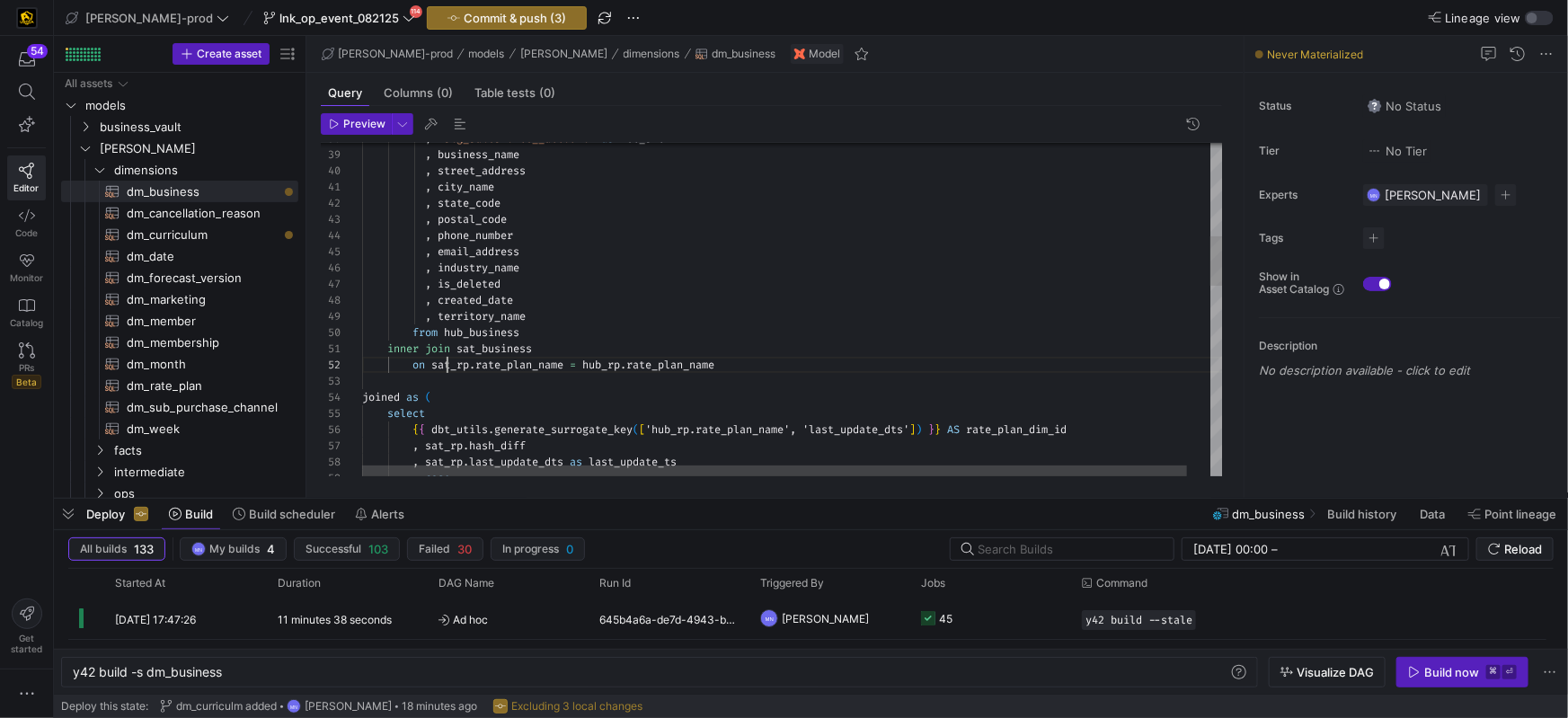
click at [445, 364] on div "joined as ( from hub_business , territory_name , created_date , is_deleted , in…" at bounding box center [804, 630] width 885 height 2225
click at [444, 364] on span "sat_rp" at bounding box center [450, 365] width 37 height 15
click at [510, 352] on div "joined as ( from hub_business , territory_name , created_date , is_deleted , in…" at bounding box center [804, 630] width 885 height 2225
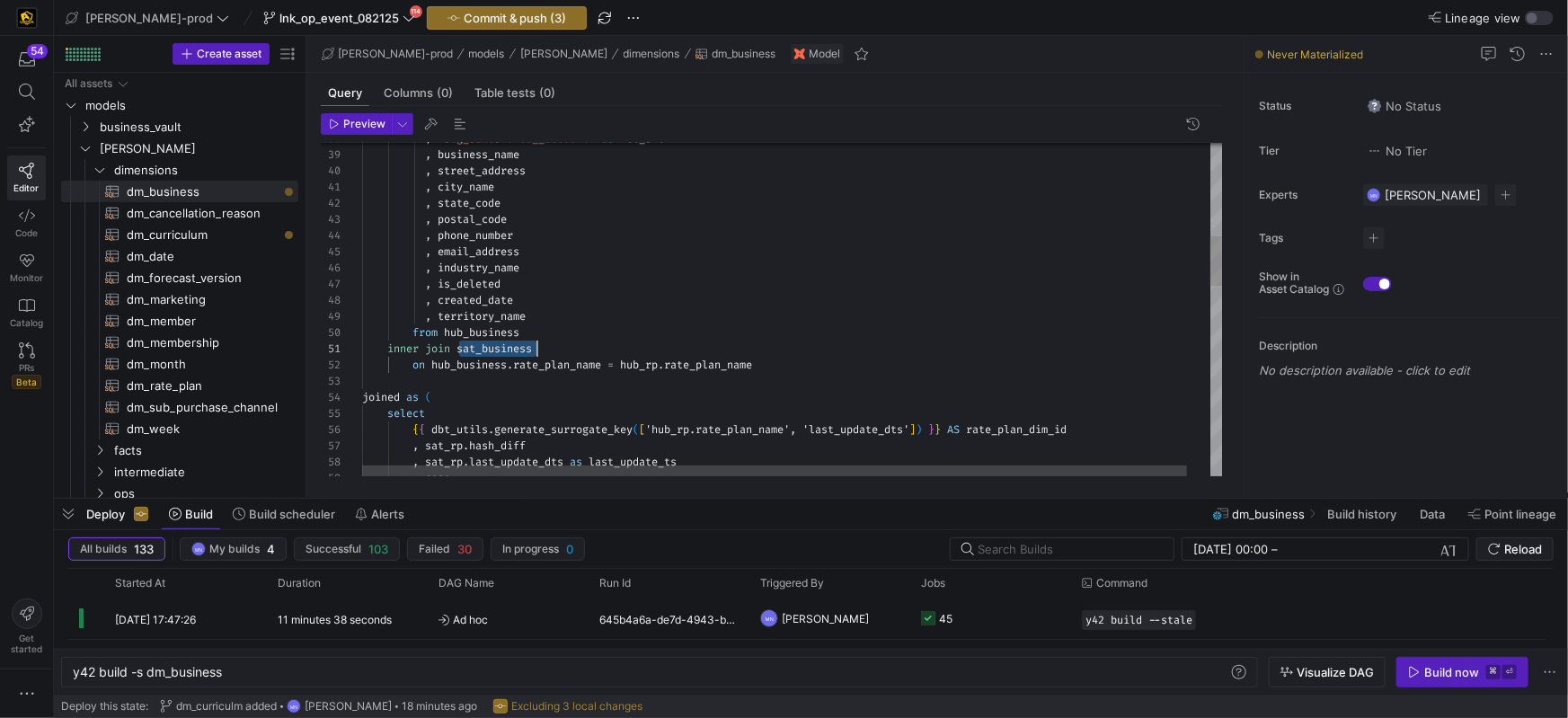
click at [510, 352] on div "joined as ( from hub_business , territory_name , created_date , is_deleted , in…" at bounding box center [804, 630] width 885 height 2225
click at [655, 366] on div "joined as ( from hub_business , territory_name , created_date , is_deleted , in…" at bounding box center [804, 630] width 885 height 2225
click at [654, 366] on span "hub_rp" at bounding box center [638, 365] width 37 height 15
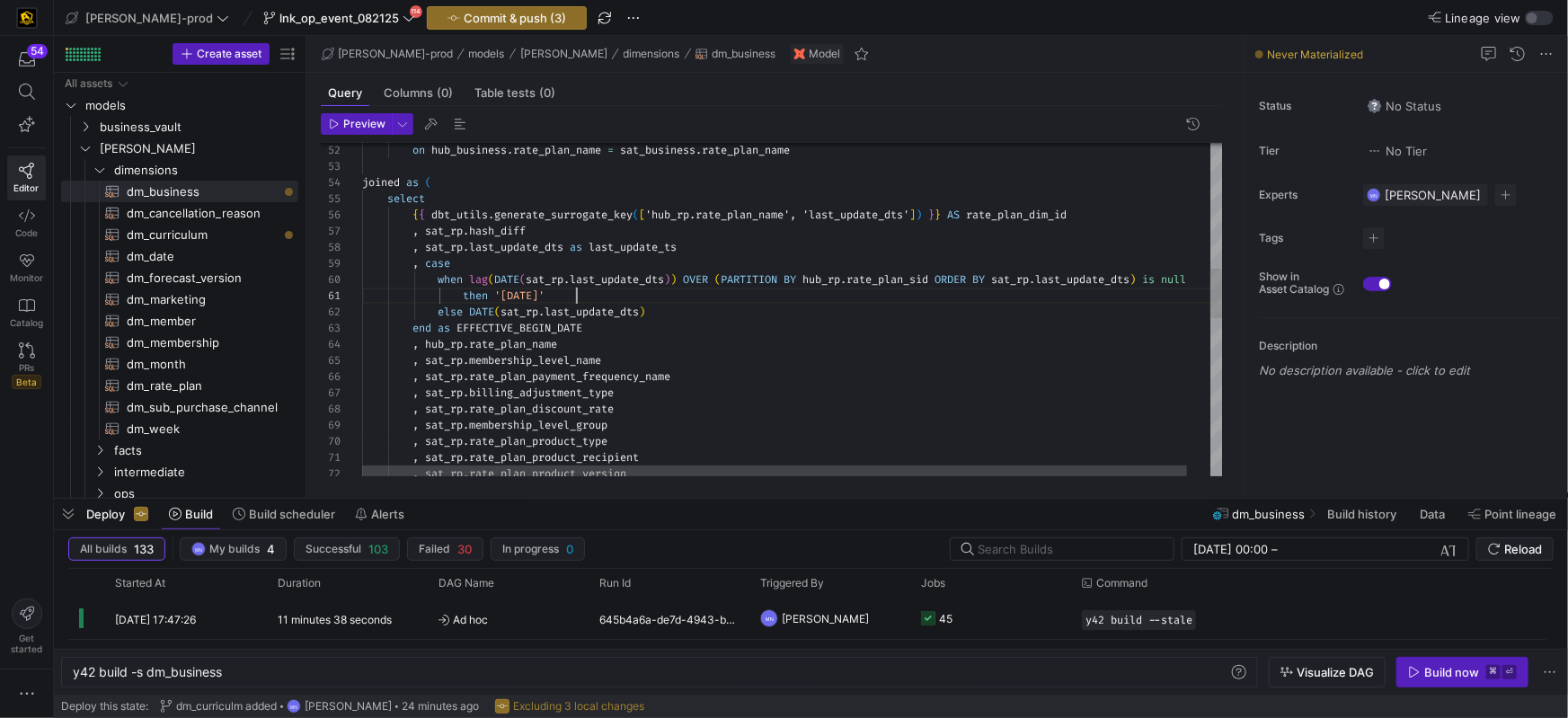
scroll to position [0, 214]
click at [837, 299] on div "{ { dbt_utils . generate_surrogate_key ( [ 'hub_rp.rate_plan_name', 'last_updat…" at bounding box center [804, 415] width 885 height 2225
click at [688, 212] on div "{ { dbt_utils . generate_surrogate_key ( [ 'hub_rp.rate_plan_name', 'last_updat…" at bounding box center [804, 415] width 885 height 2225
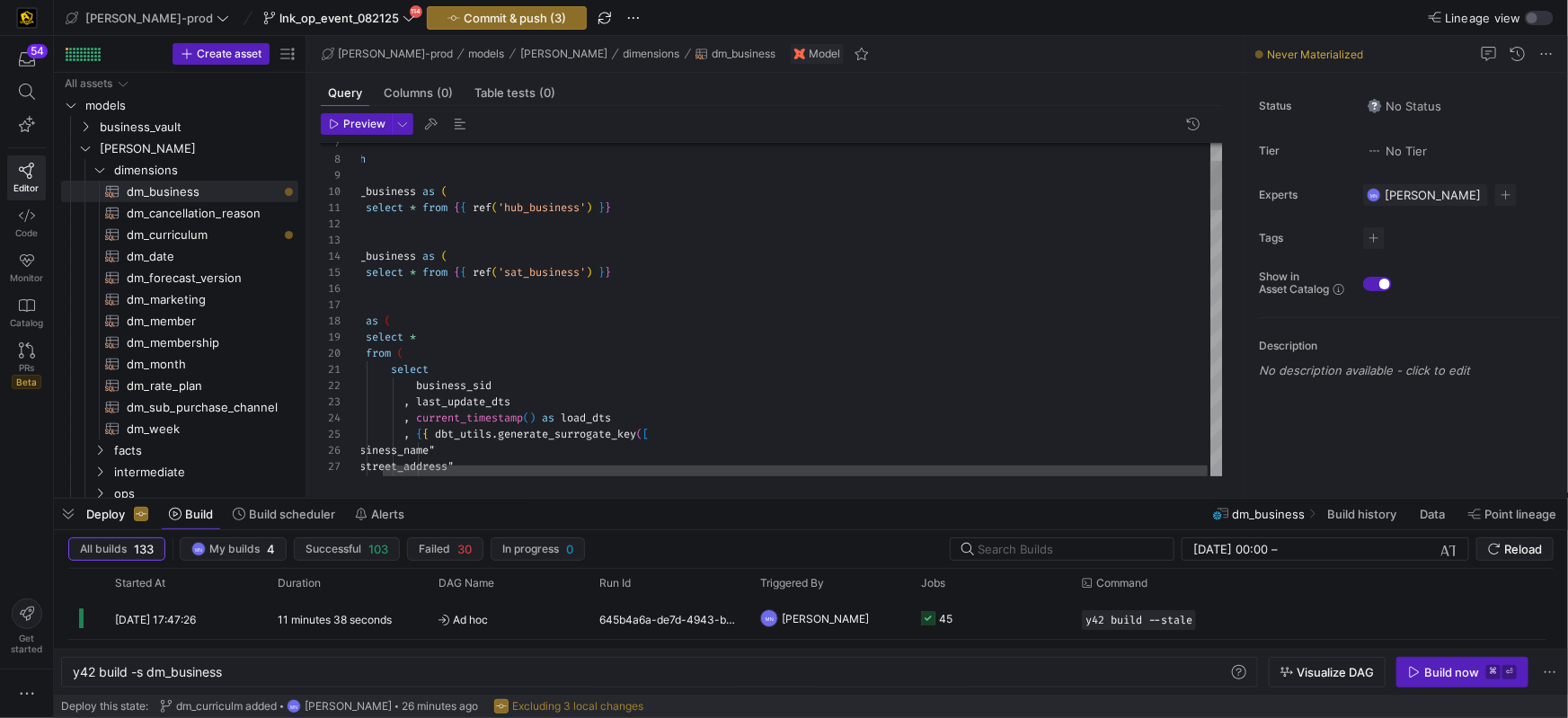
type textarea "select * from {{ ref('hub_business') }} ), sat_business as ( select * from {{ r…"
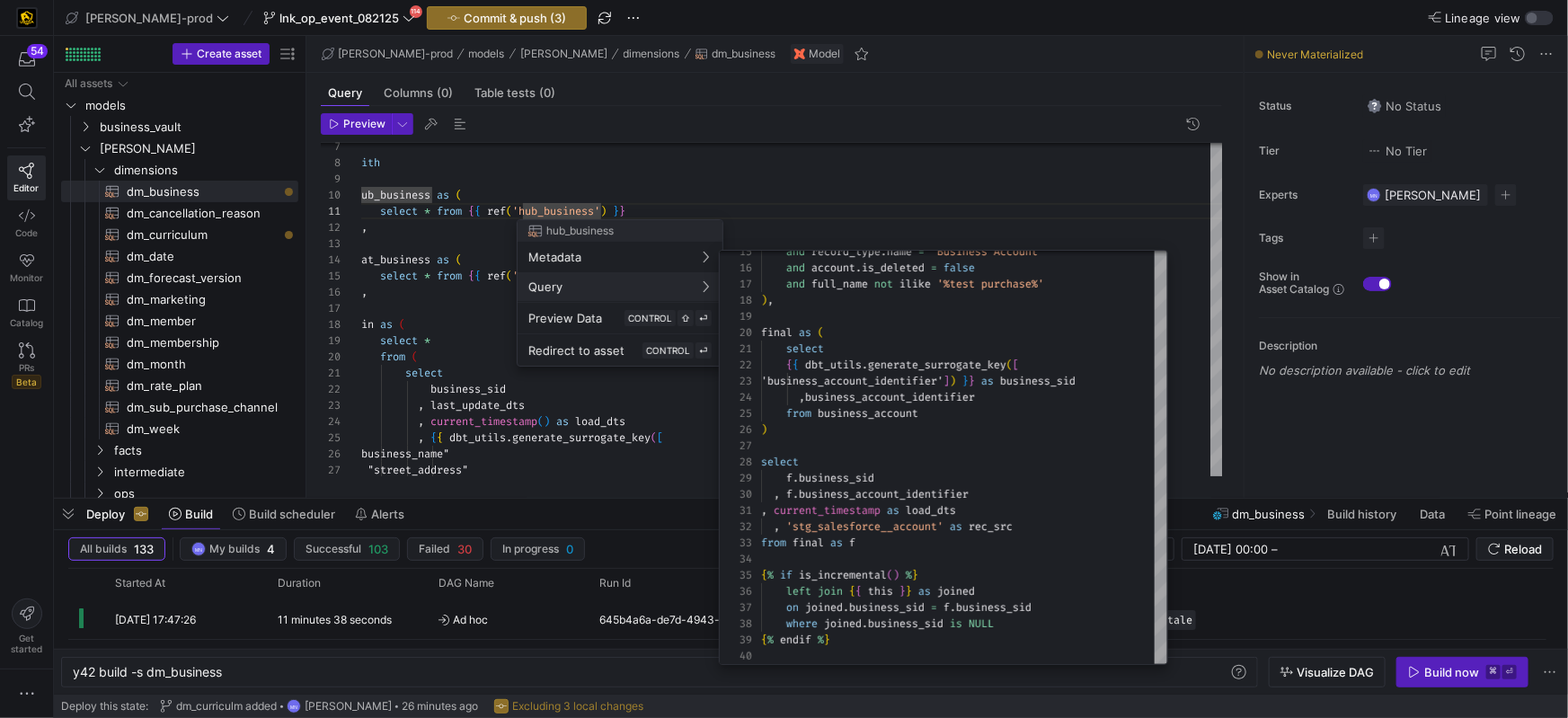
click at [921, 153] on div at bounding box center [784, 359] width 1568 height 718
